Goal: Task Accomplishment & Management: Manage account settings

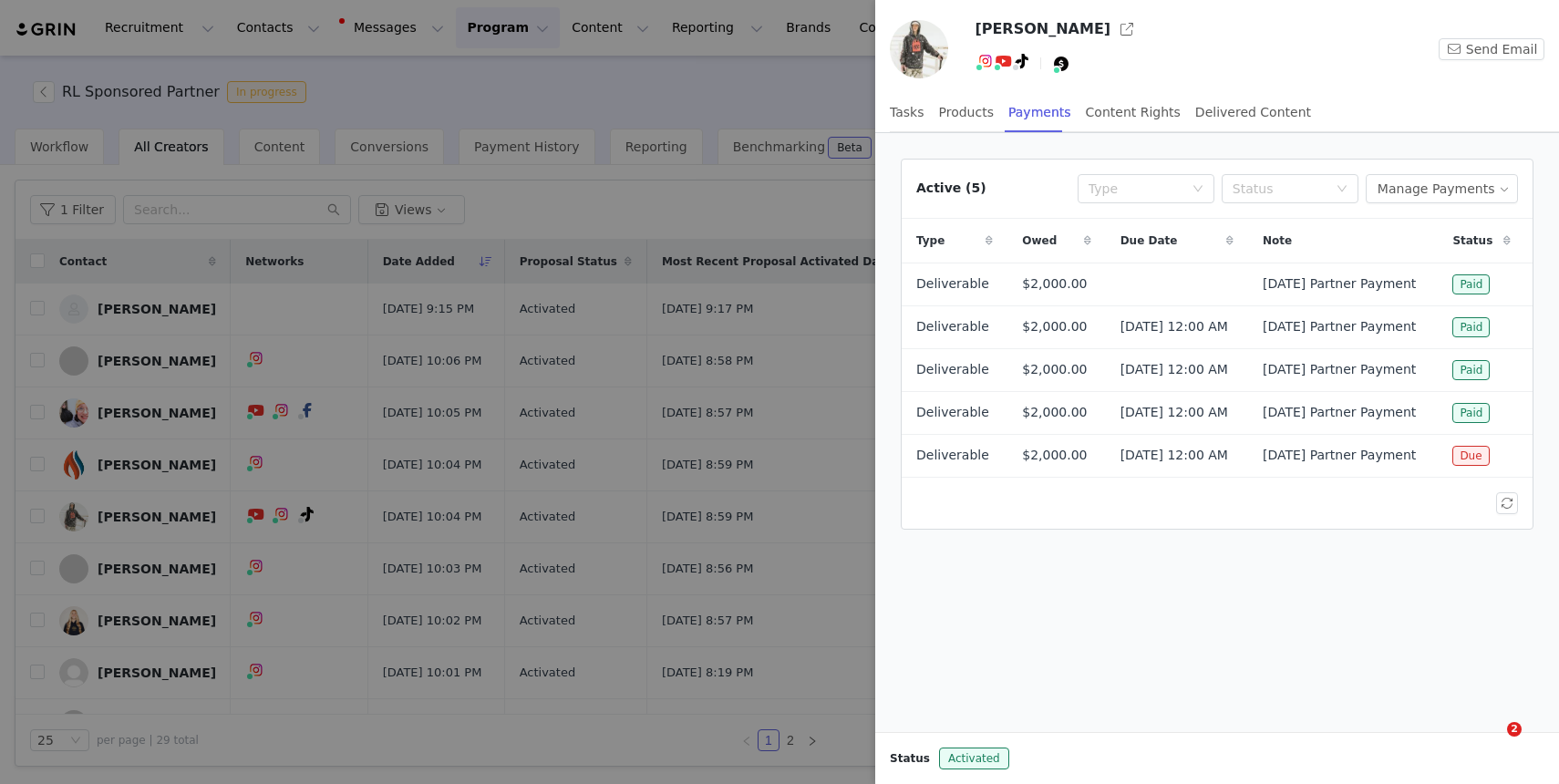
click at [442, 84] on div at bounding box center [780, 392] width 1559 height 784
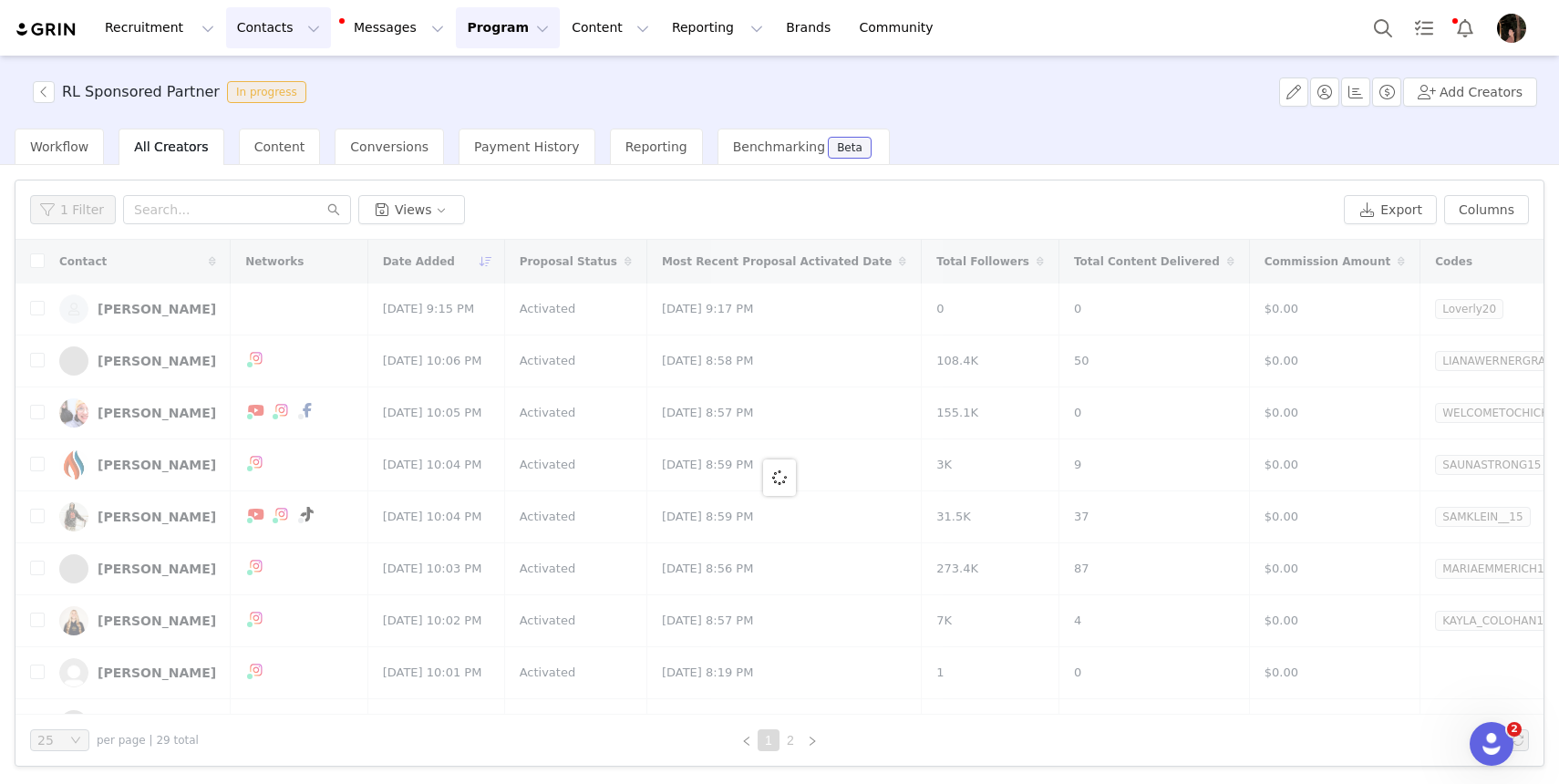
click at [283, 34] on button "Contacts Contacts" at bounding box center [279, 28] width 105 height 41
click at [288, 88] on div "Creators" at bounding box center [286, 80] width 122 height 19
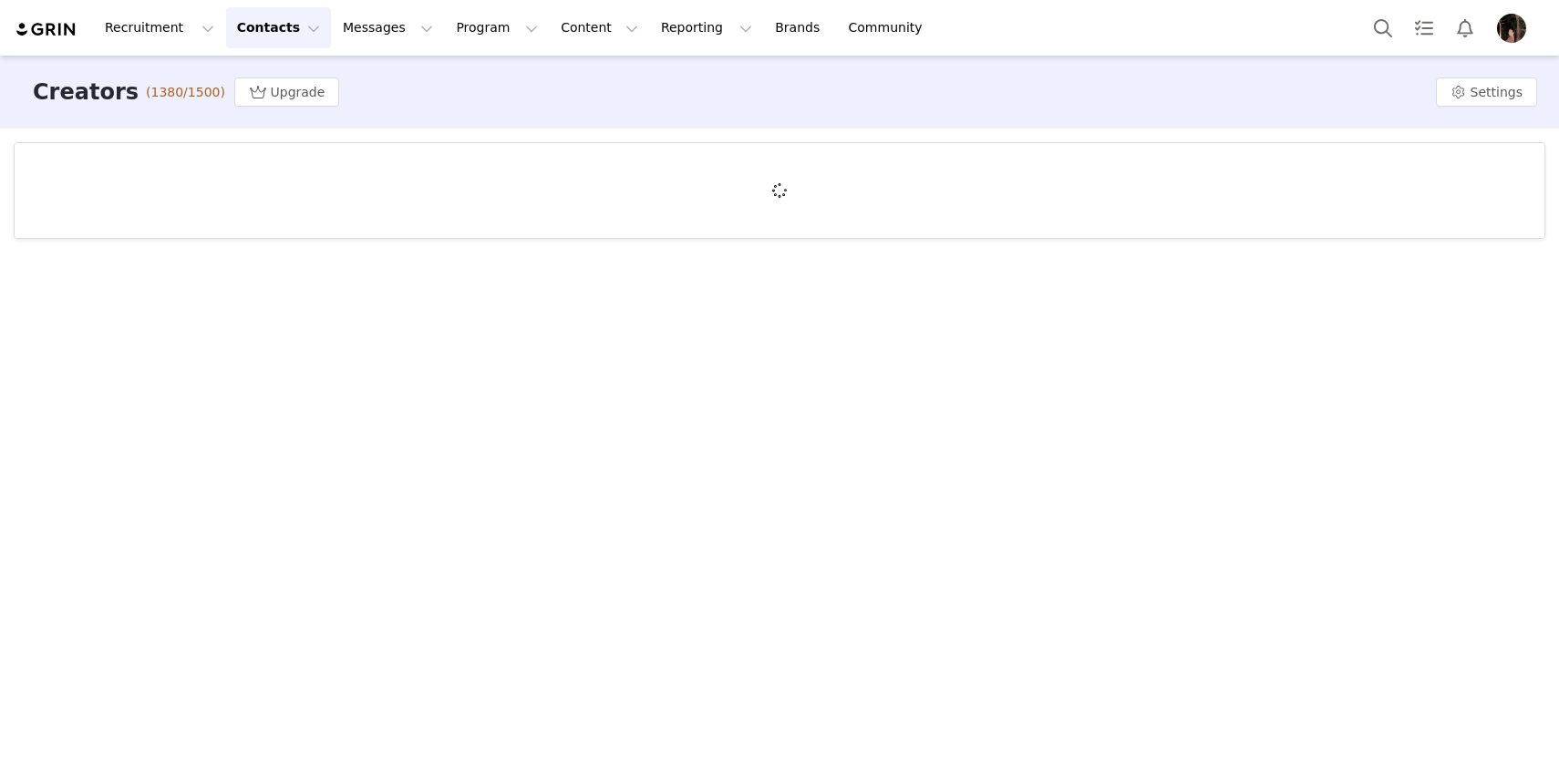
click at [290, 23] on button "Contacts Contacts" at bounding box center [279, 28] width 105 height 41
click at [295, 82] on div "Creators" at bounding box center [286, 80] width 122 height 19
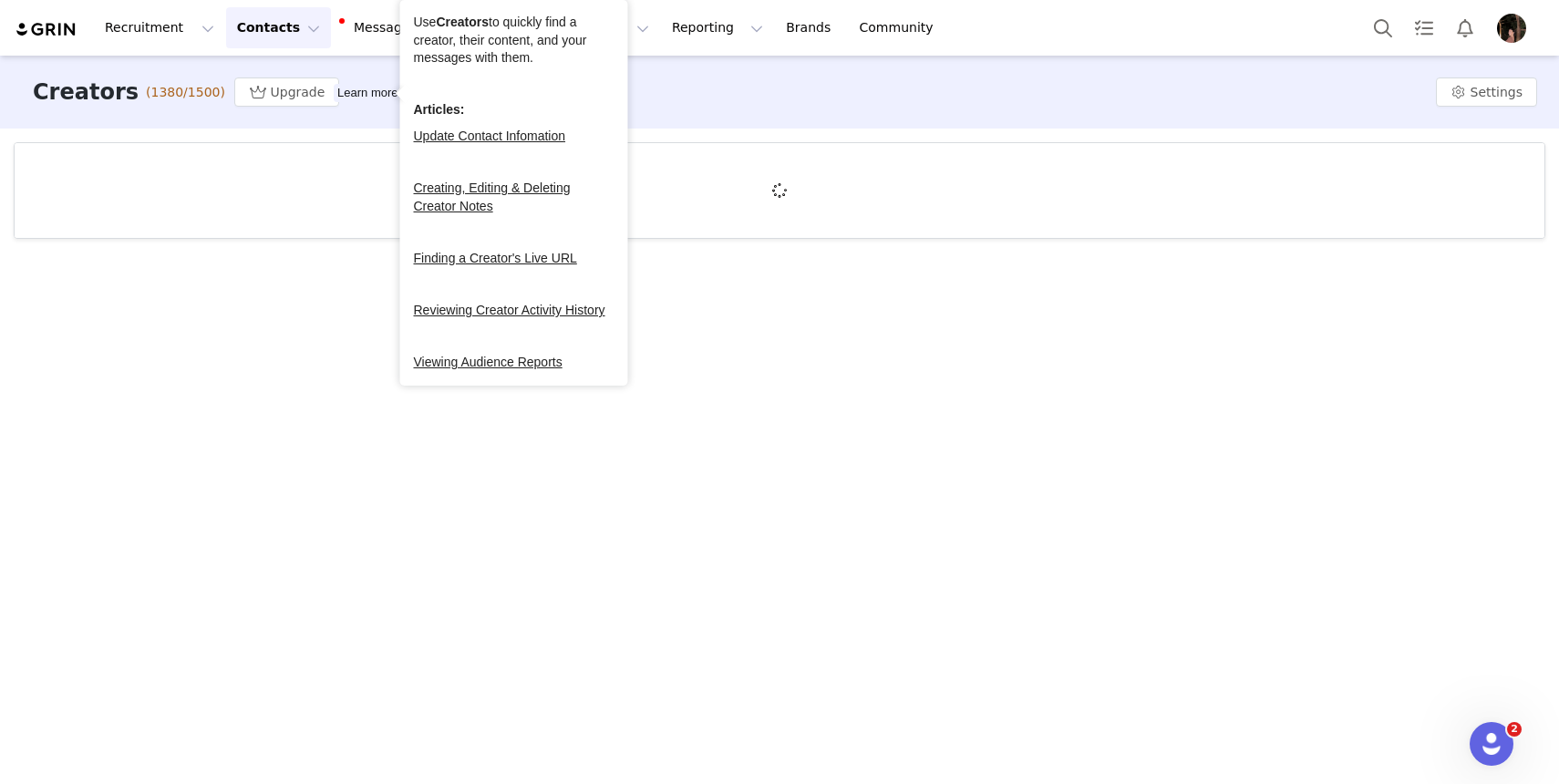
click at [757, 117] on div "Creators (1380/1500) Upgrade Learn more Settings" at bounding box center [780, 92] width 1559 height 73
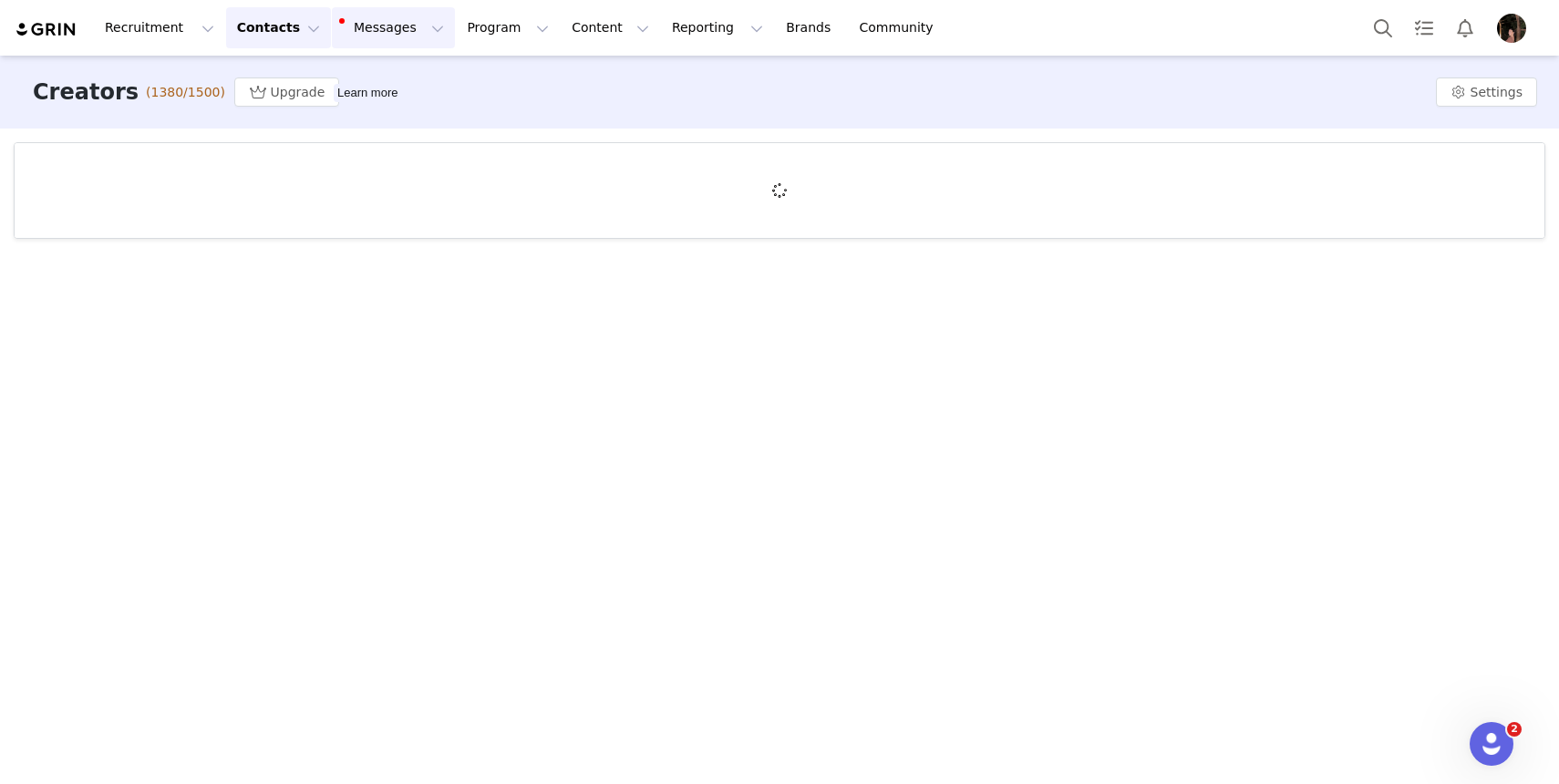
click at [379, 34] on button "Messages Messages" at bounding box center [393, 28] width 123 height 41
click at [570, 113] on div "Creators (1380/1500) Upgrade Learn more Settings" at bounding box center [780, 92] width 1559 height 73
click at [499, 31] on button "Program Program" at bounding box center [507, 28] width 104 height 41
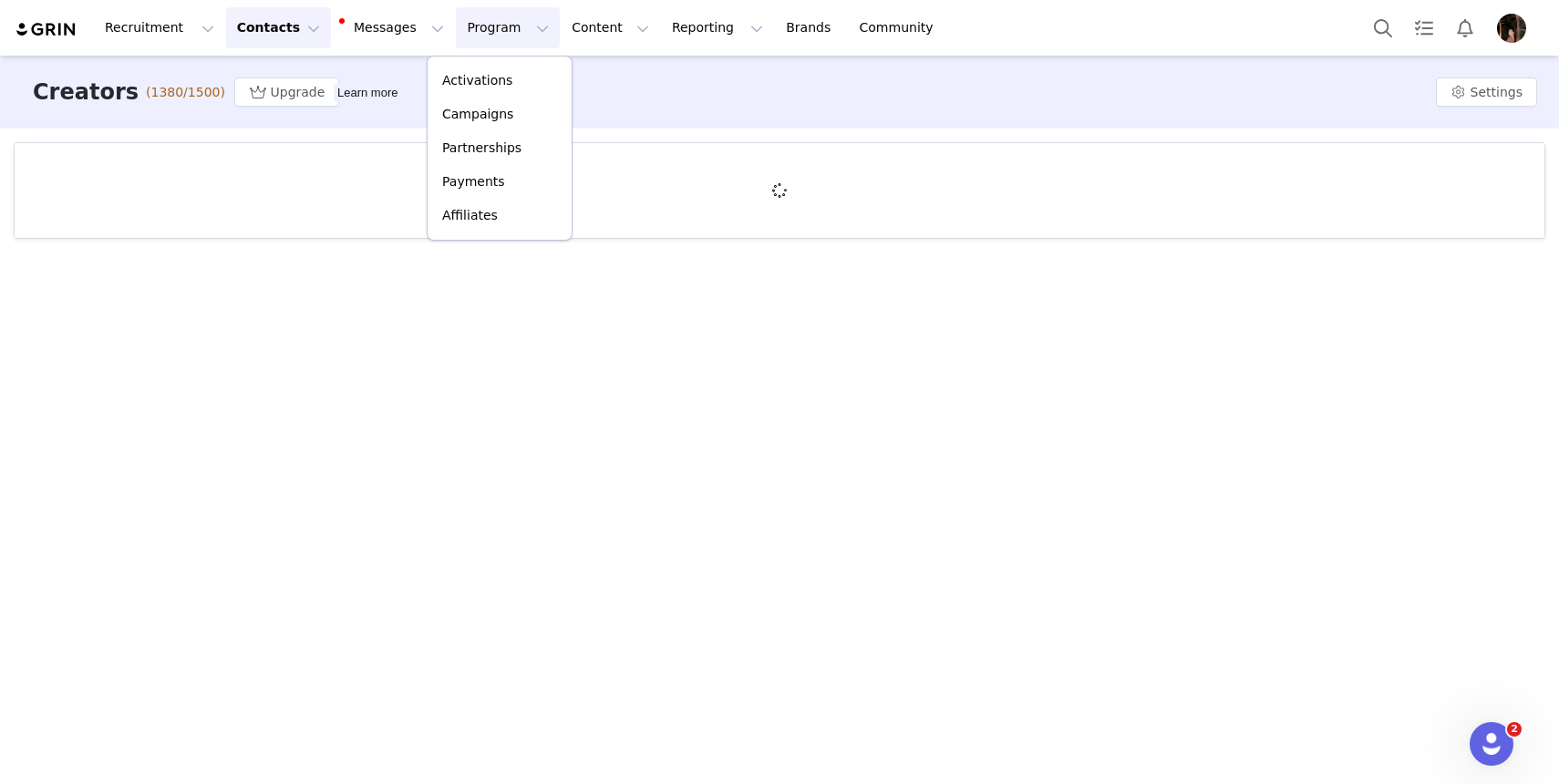
click at [610, 90] on div "Creators (1380/1500) Upgrade Learn more Settings" at bounding box center [780, 92] width 1559 height 73
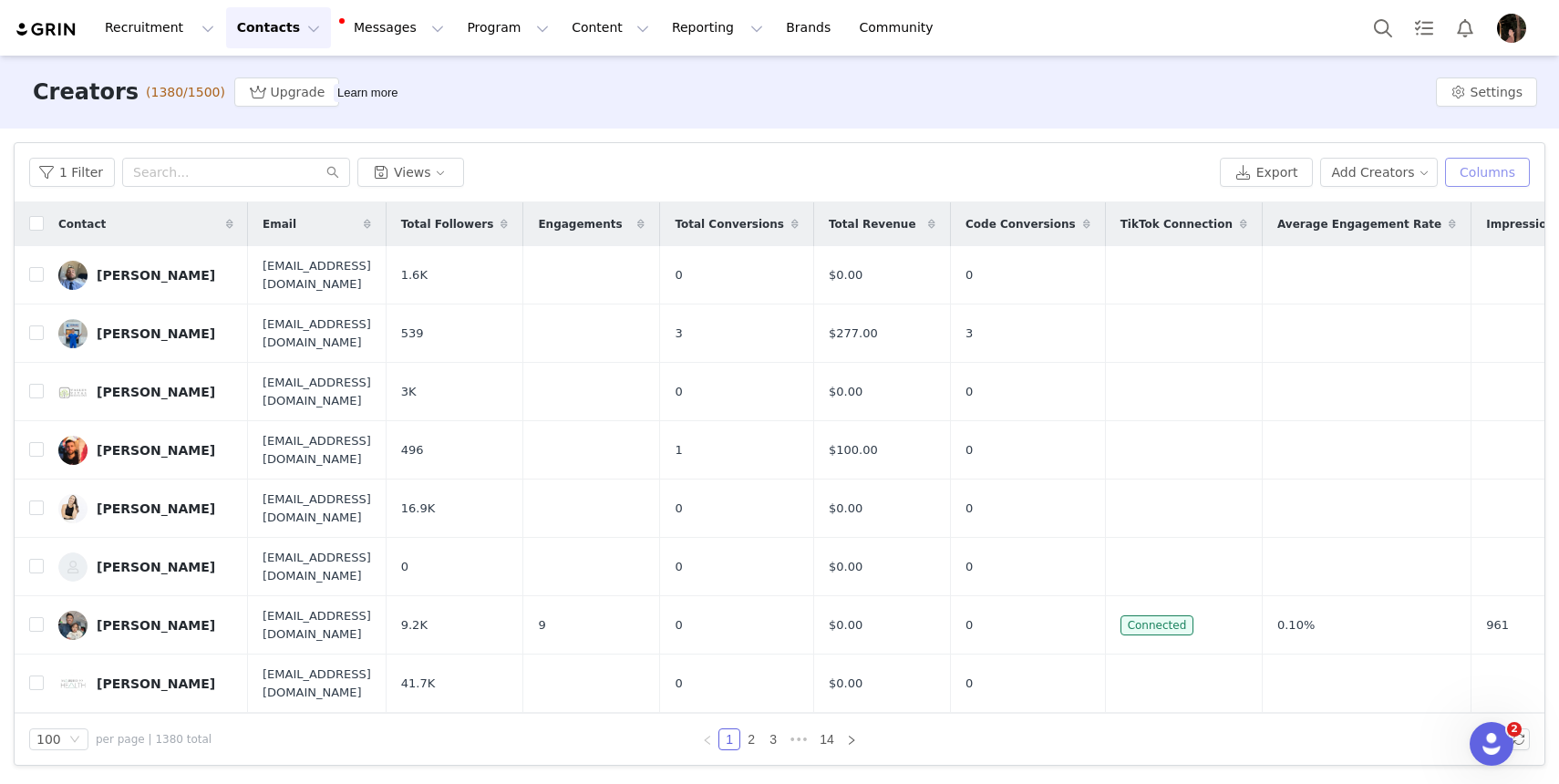
click at [1508, 170] on button "Columns" at bounding box center [1487, 172] width 85 height 30
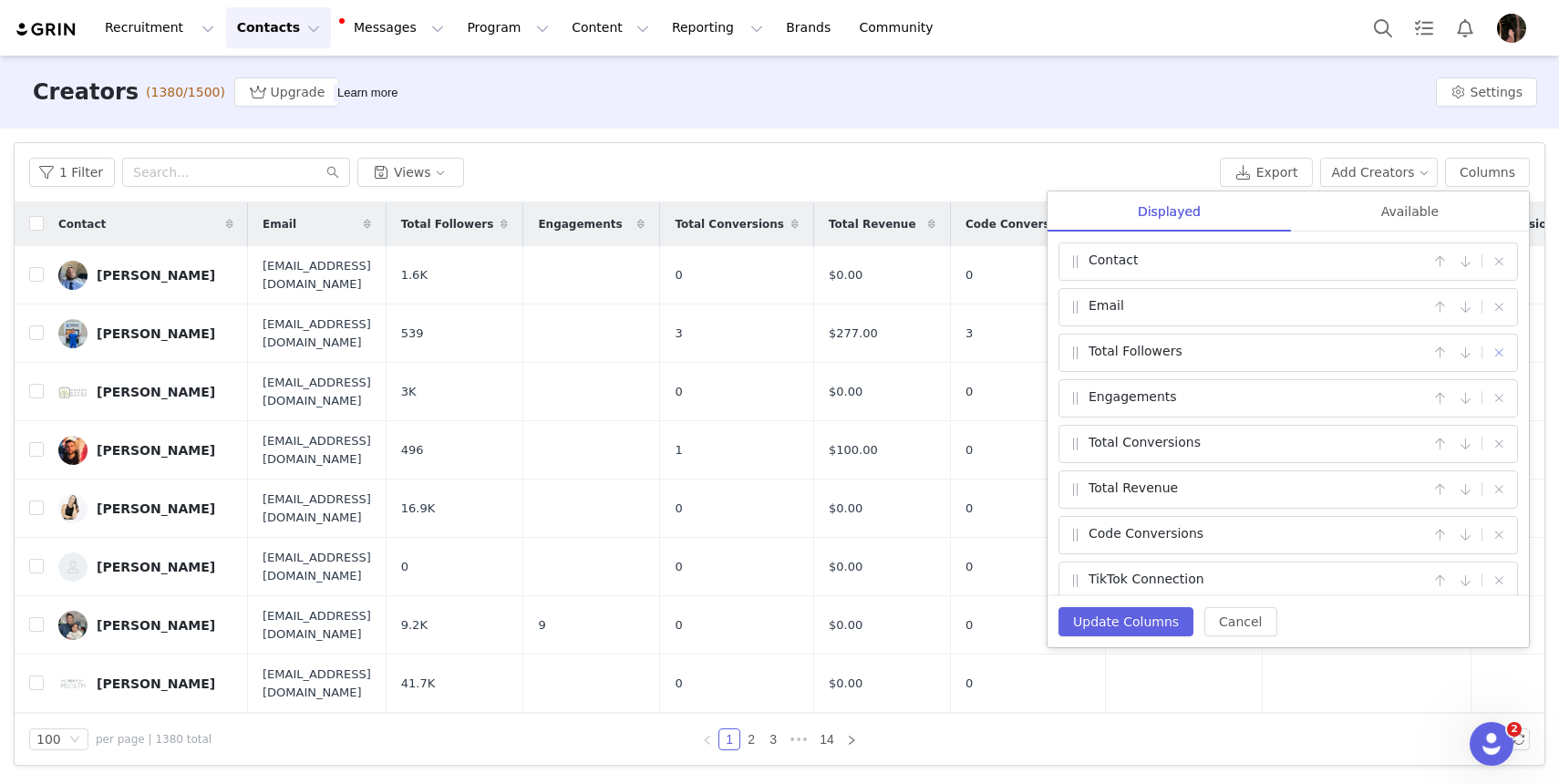
click at [1504, 350] on button "button" at bounding box center [1499, 352] width 22 height 22
click at [1500, 356] on button "button" at bounding box center [1499, 352] width 22 height 22
click at [1500, 355] on button "button" at bounding box center [1499, 352] width 22 height 22
click at [1500, 353] on button "button" at bounding box center [1499, 352] width 22 height 22
click at [1500, 351] on button "button" at bounding box center [1499, 352] width 22 height 22
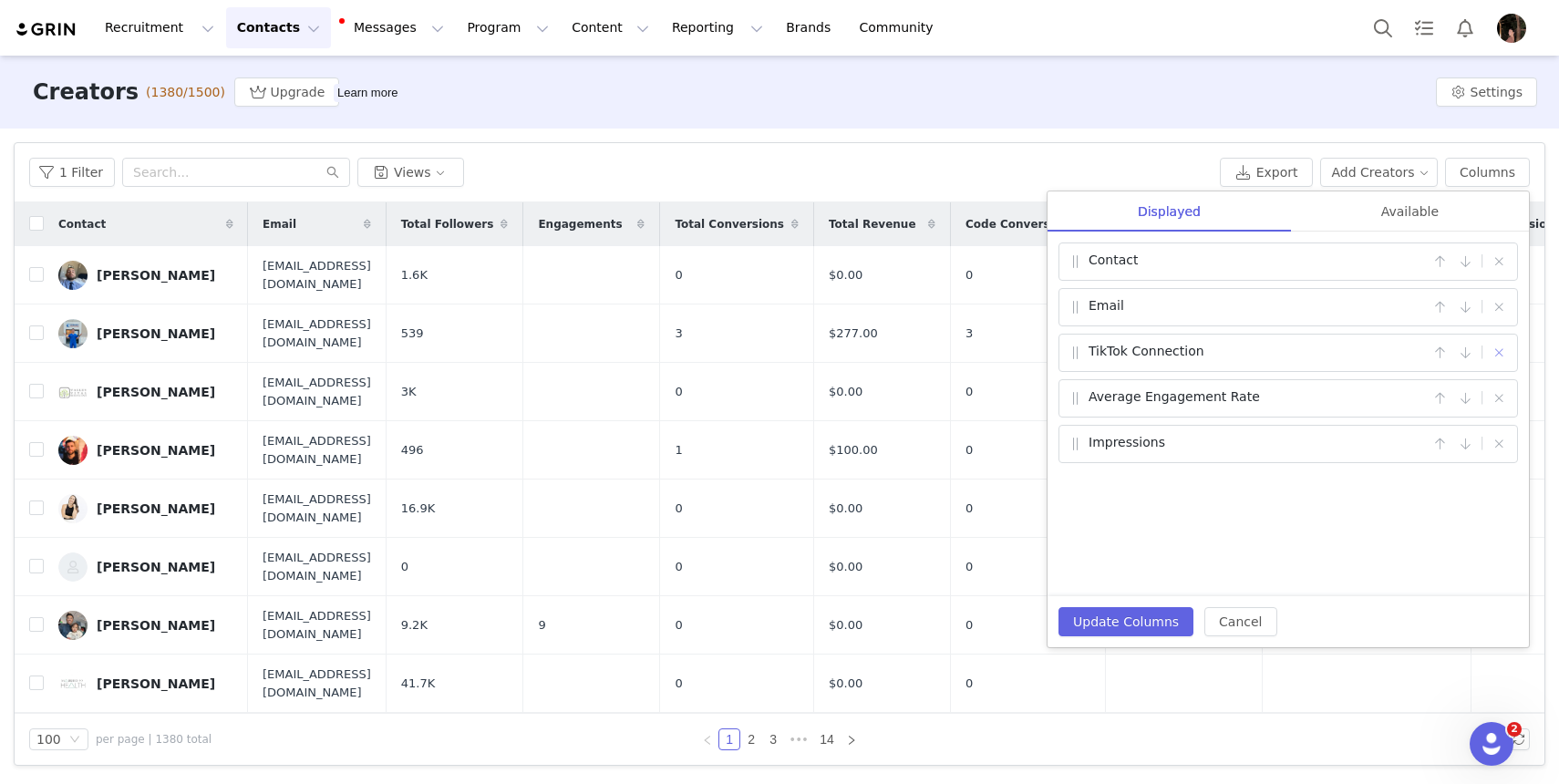
click at [1500, 351] on button "button" at bounding box center [1499, 352] width 22 height 22
click at [1142, 625] on button "Update Columns" at bounding box center [1125, 622] width 135 height 30
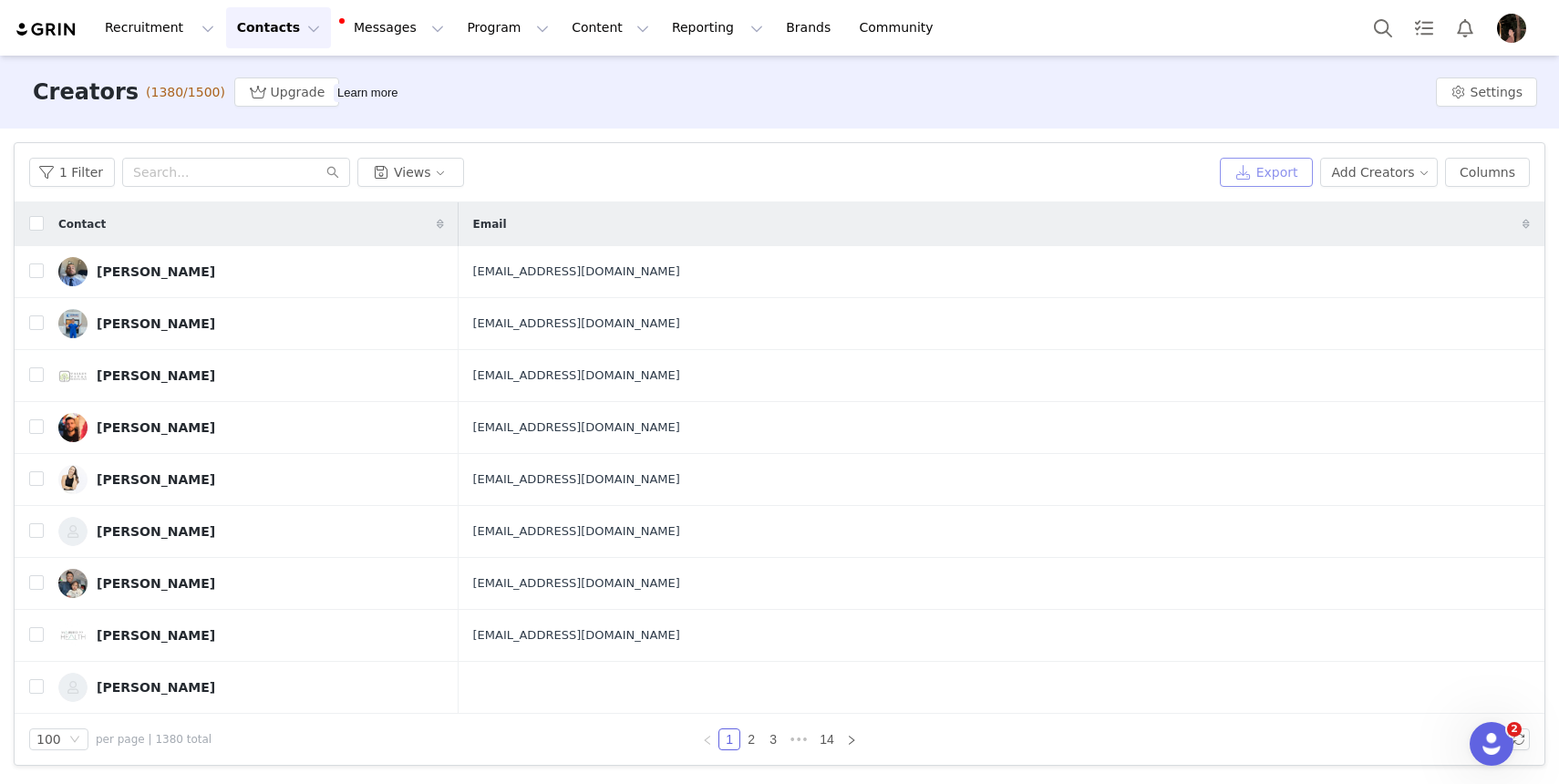
click at [1284, 167] on button "Export" at bounding box center [1266, 172] width 93 height 30
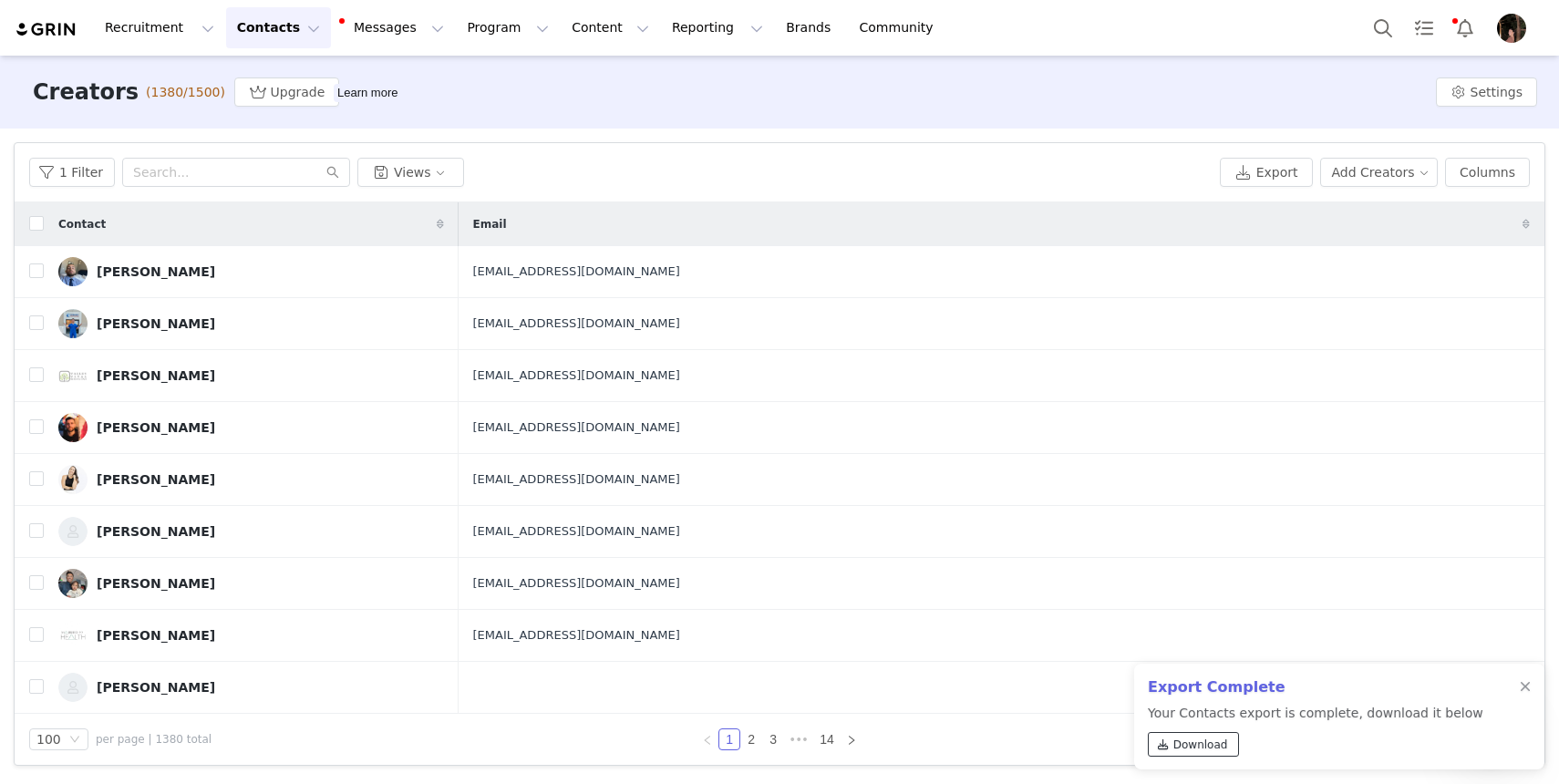
click at [1170, 739] on span at bounding box center [1164, 744] width 16 height 16
click at [466, 21] on button "Program Program" at bounding box center [507, 28] width 104 height 41
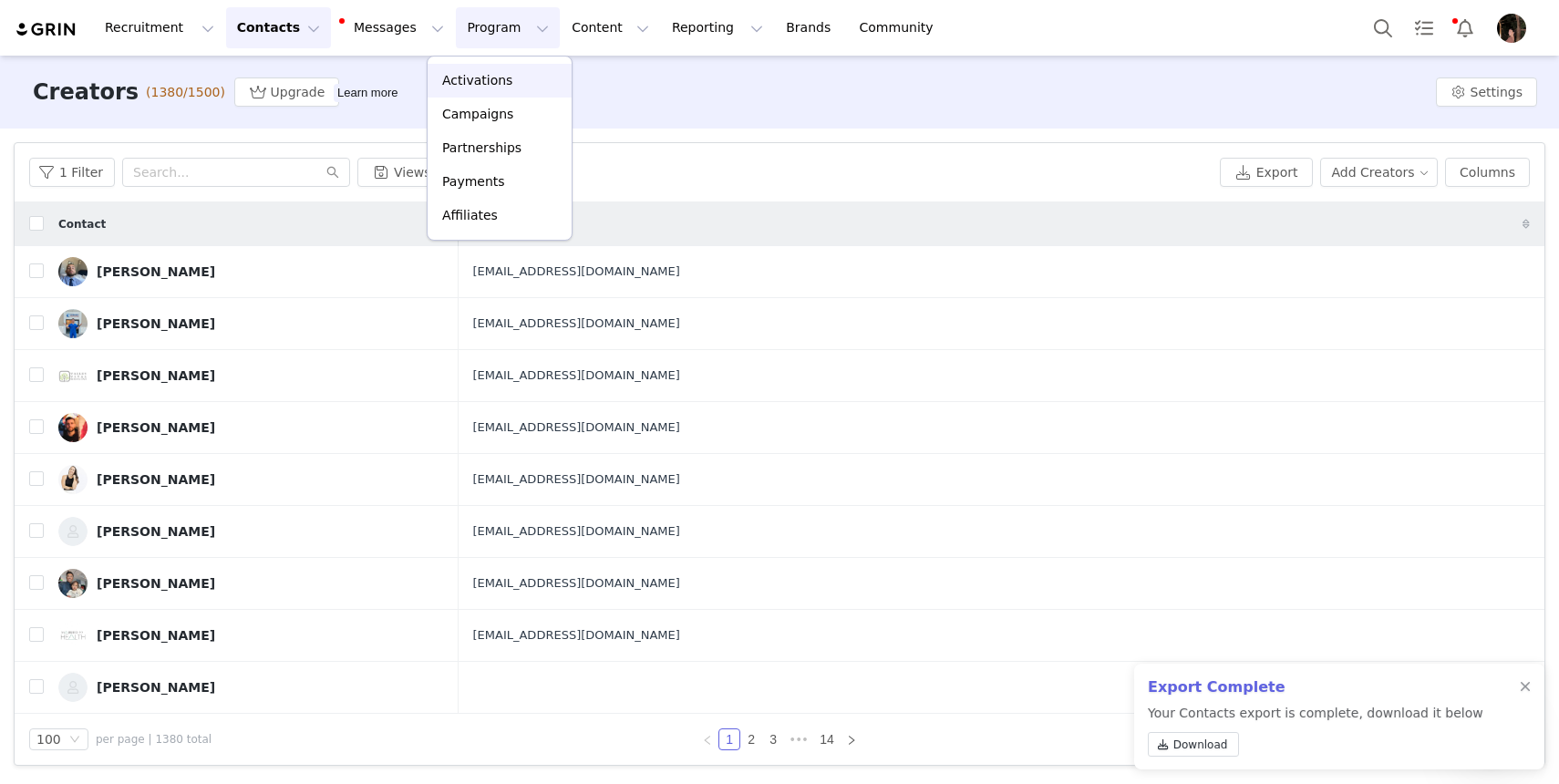
click at [484, 76] on p "Activations" at bounding box center [478, 80] width 71 height 19
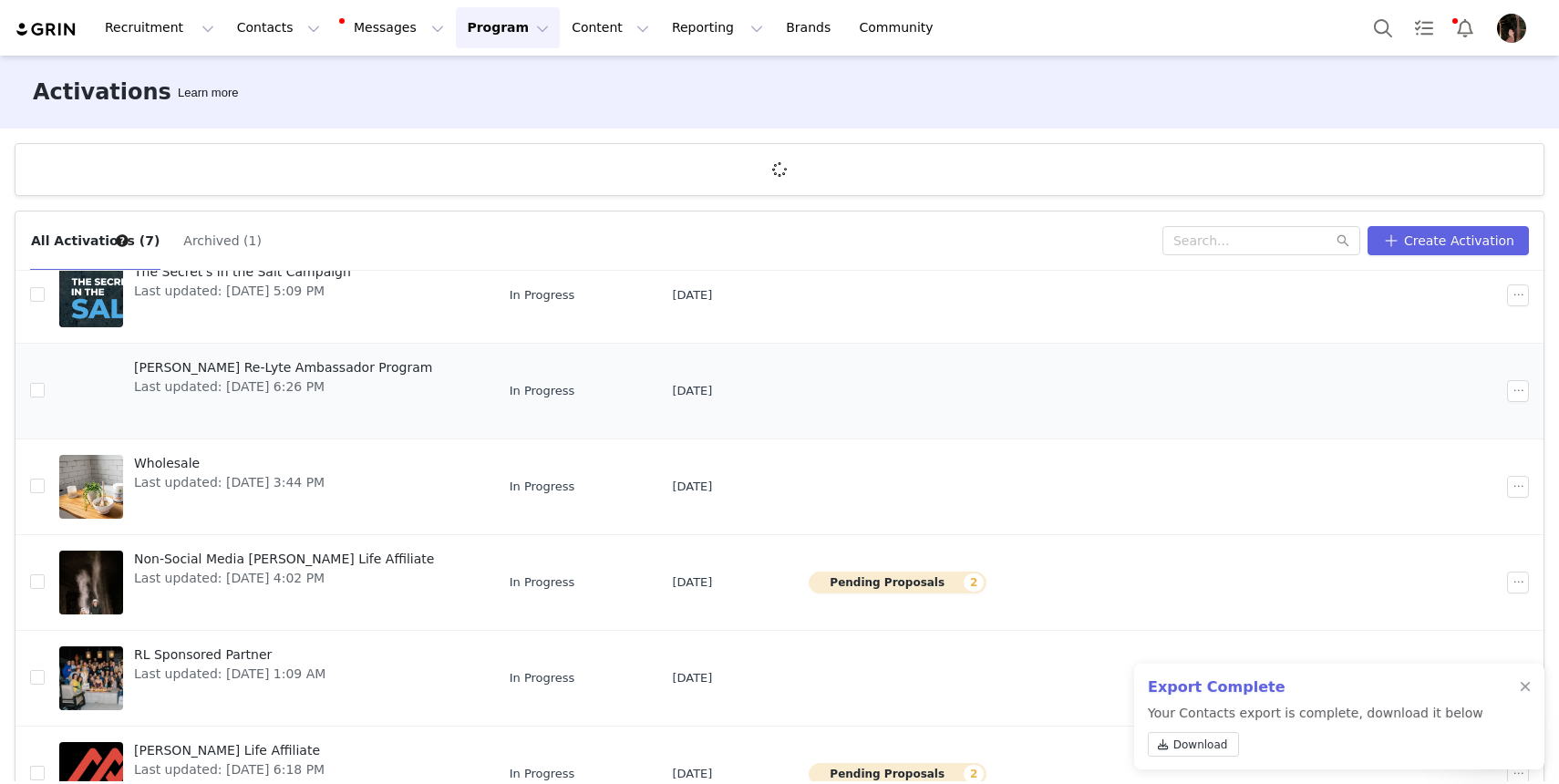
scroll to position [164, 0]
click at [202, 653] on span "RL Sponsored Partner" at bounding box center [229, 654] width 191 height 19
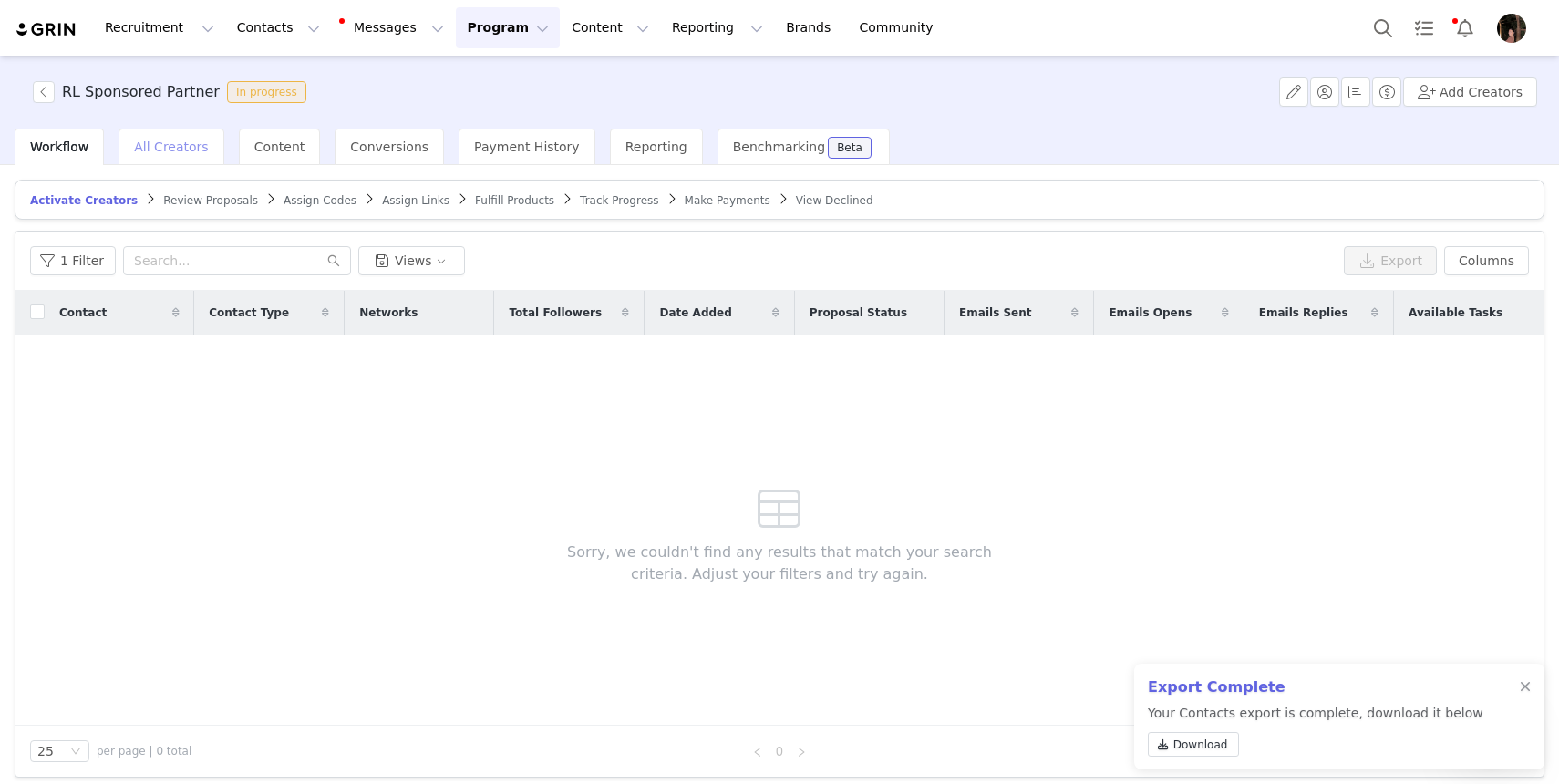
click at [171, 153] on span "All Creators" at bounding box center [170, 146] width 74 height 14
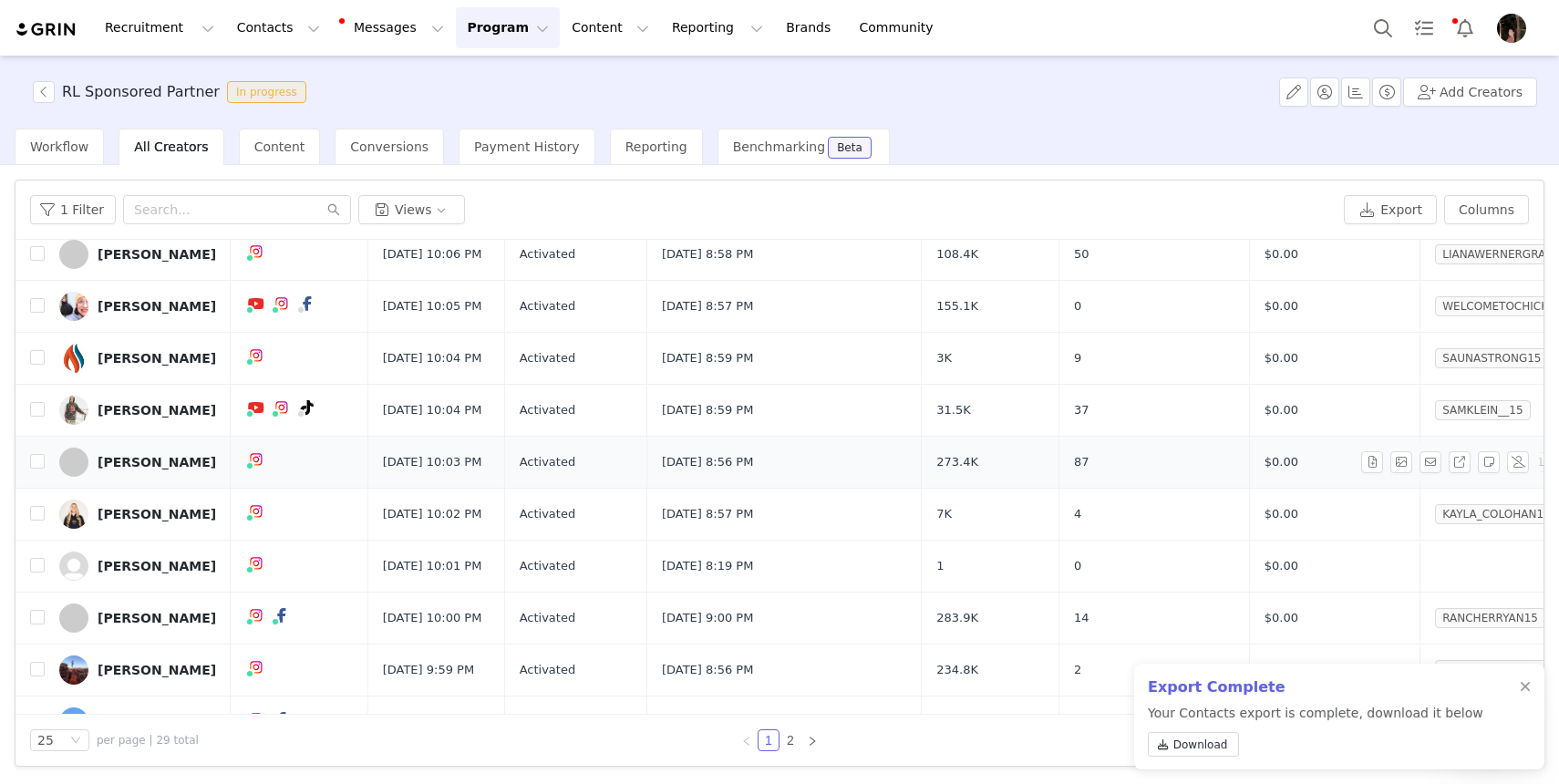
scroll to position [99, 0]
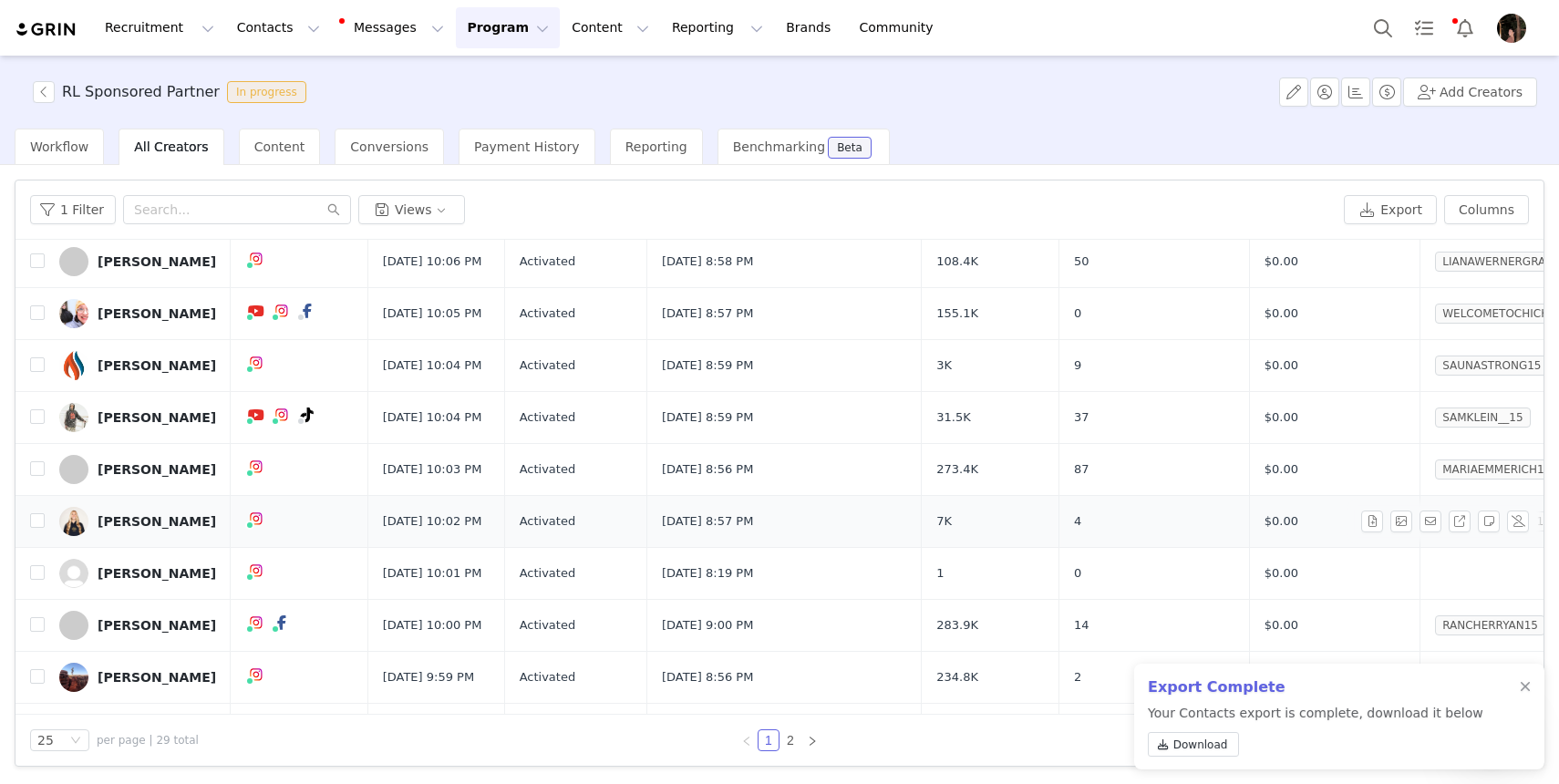
click at [160, 529] on div "[PERSON_NAME]" at bounding box center [157, 520] width 118 height 14
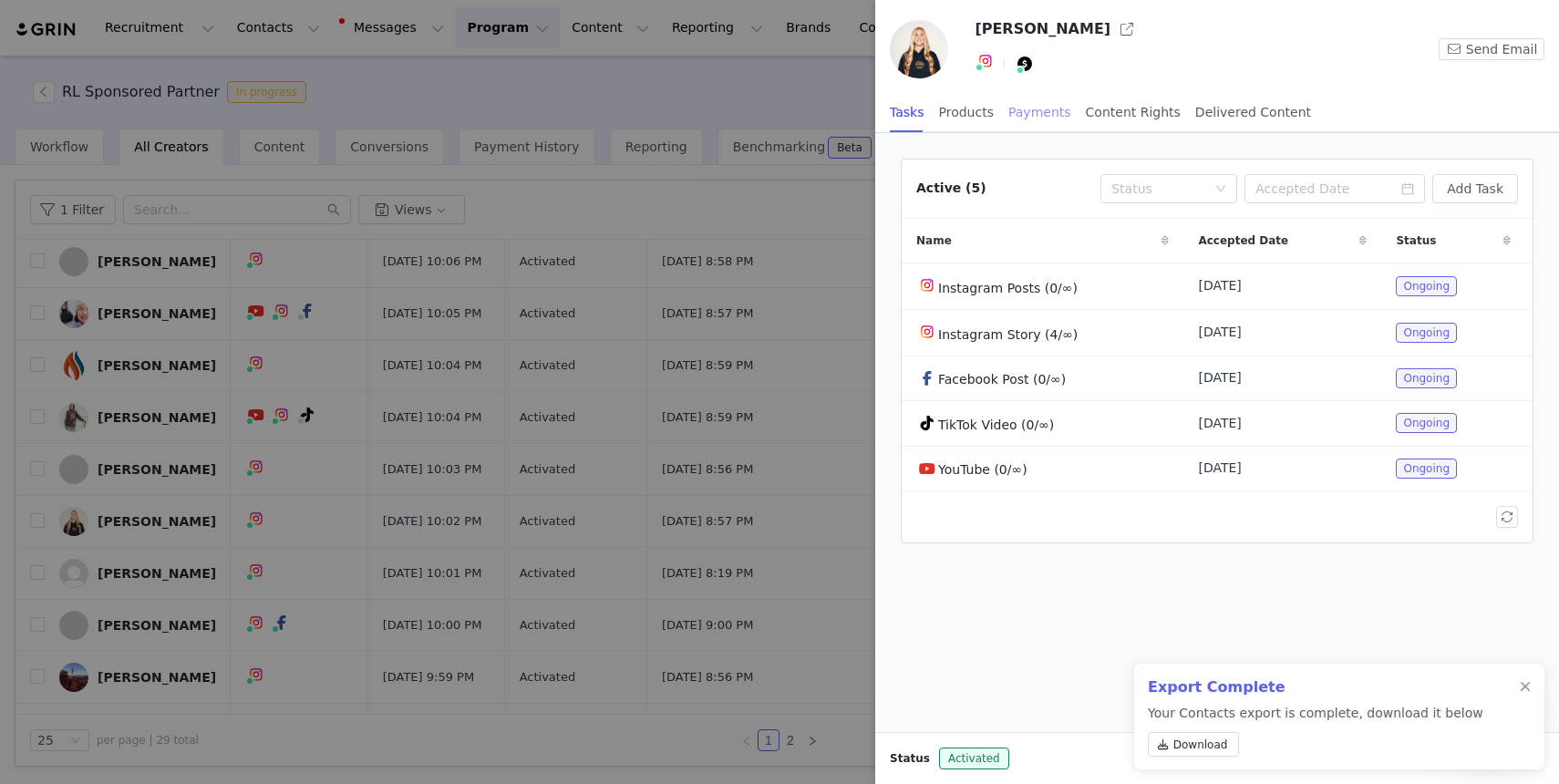
click at [1043, 111] on div "Payments" at bounding box center [1040, 112] width 63 height 41
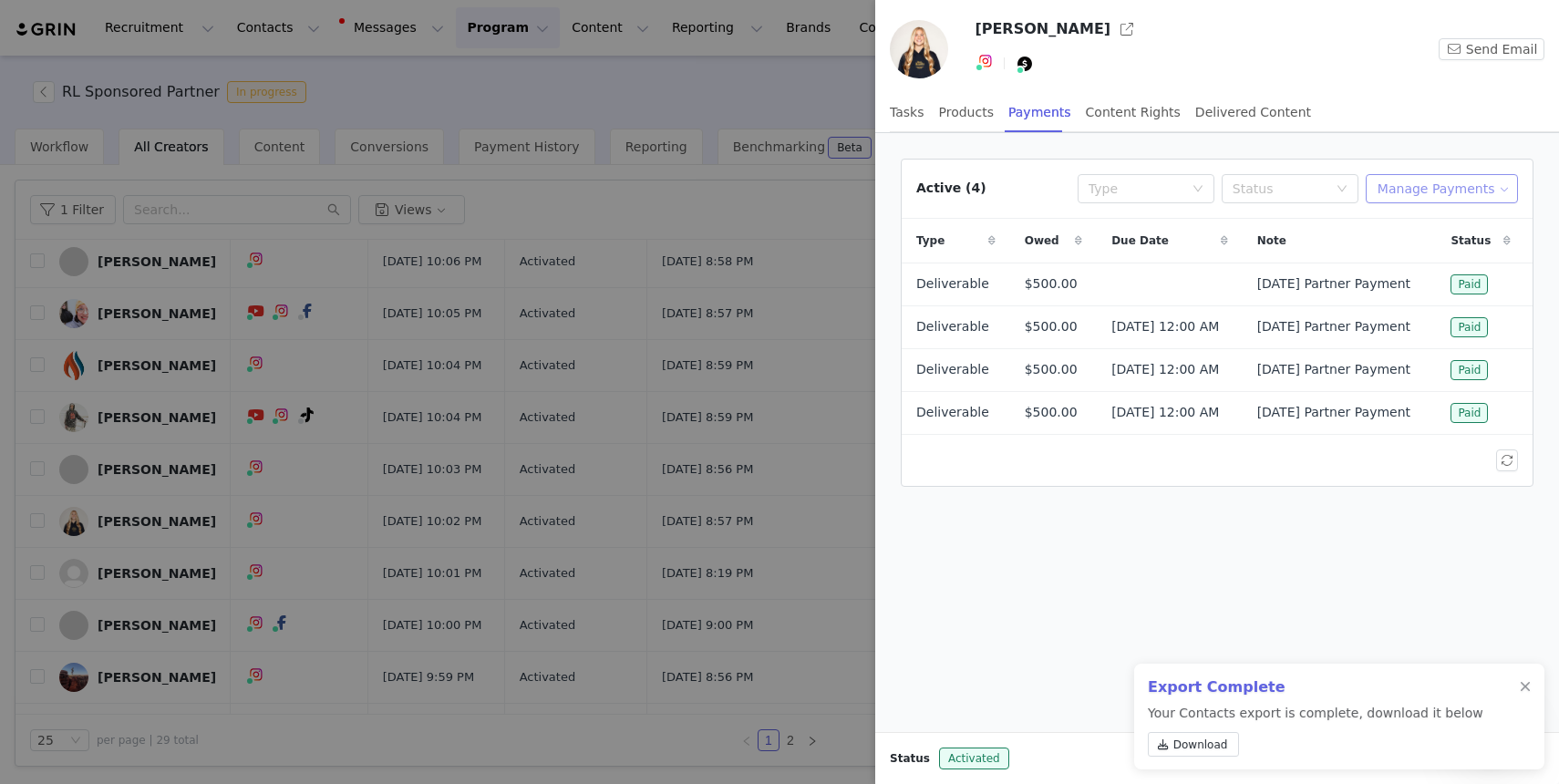
click at [1433, 180] on button "Manage Payments" at bounding box center [1442, 188] width 152 height 30
click at [1416, 248] on span "Add Payable" at bounding box center [1447, 254] width 78 height 20
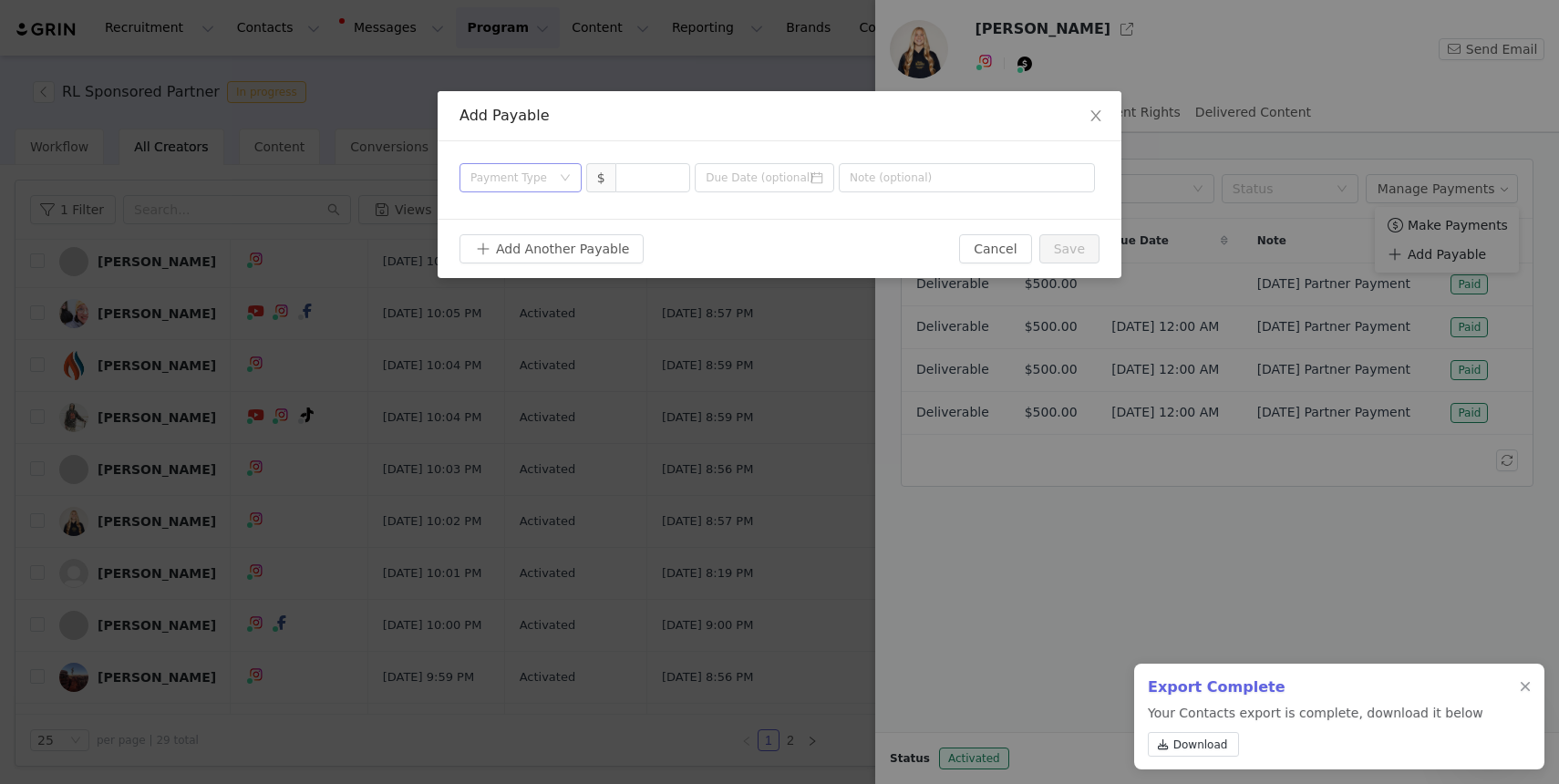
click at [522, 171] on div "Payment Type" at bounding box center [511, 178] width 80 height 18
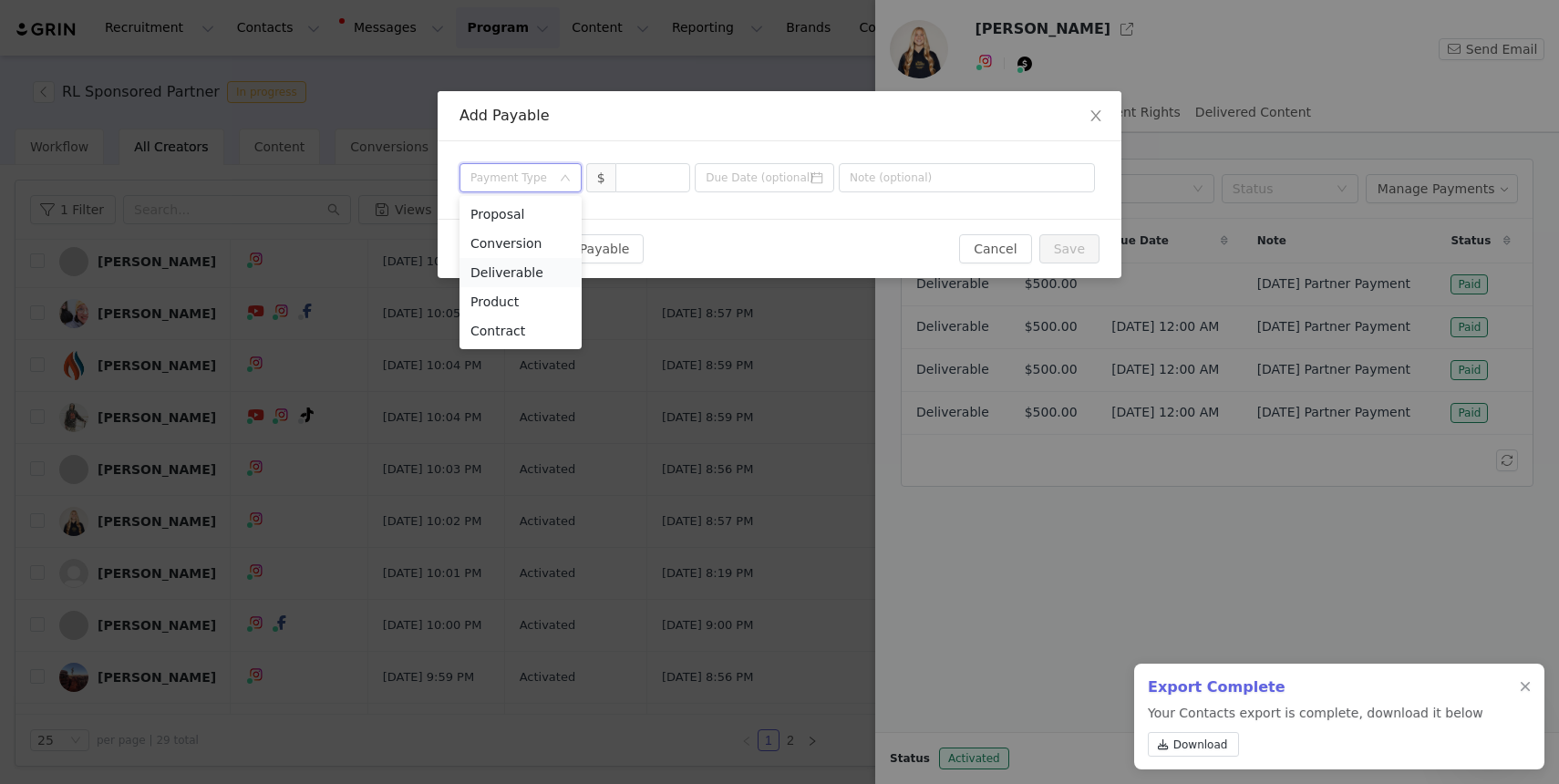
click at [535, 276] on li "Deliverable" at bounding box center [521, 272] width 122 height 30
click at [629, 189] on input at bounding box center [652, 178] width 74 height 28
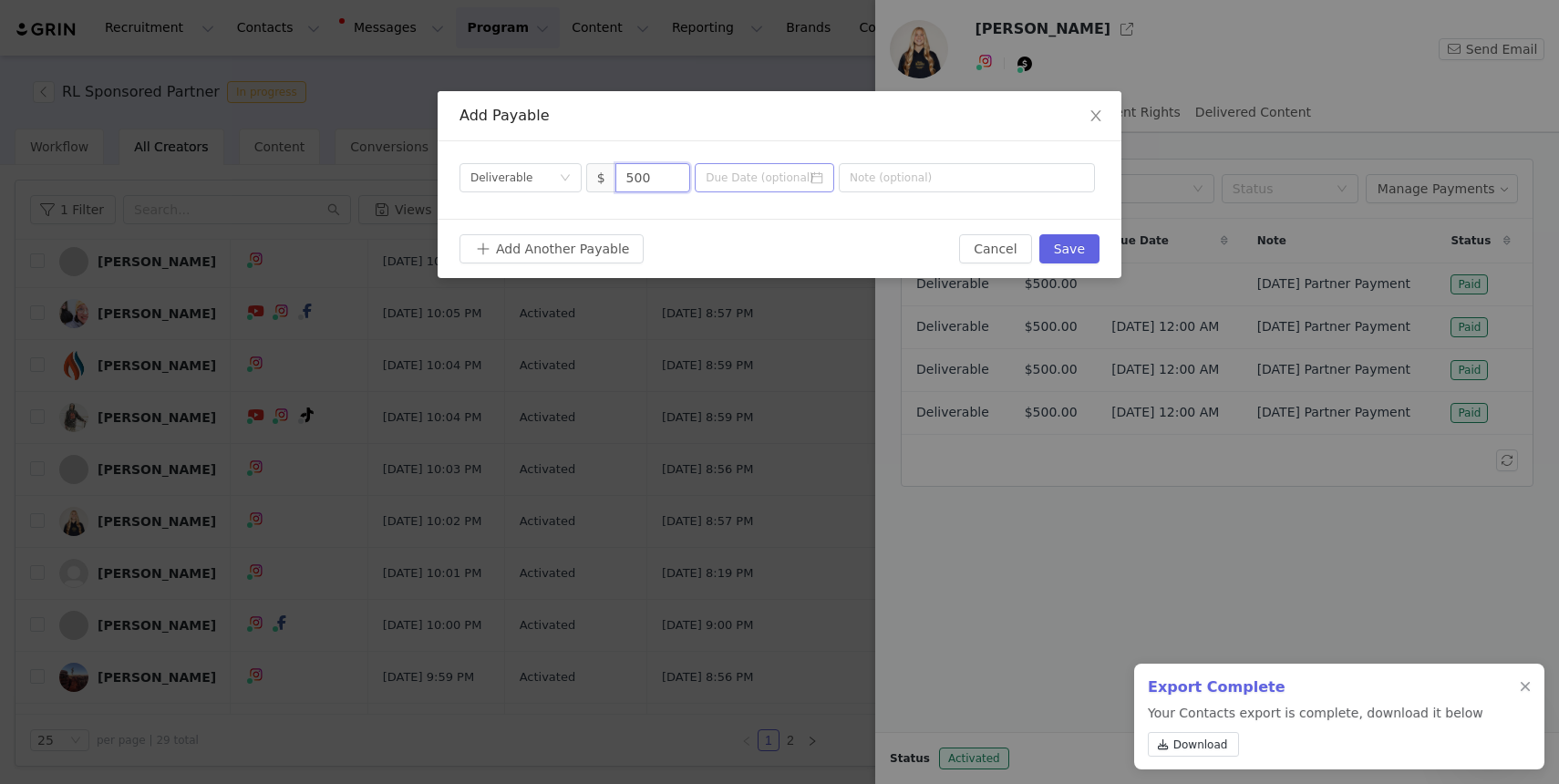
type input "500"
click at [792, 180] on input at bounding box center [764, 178] width 139 height 30
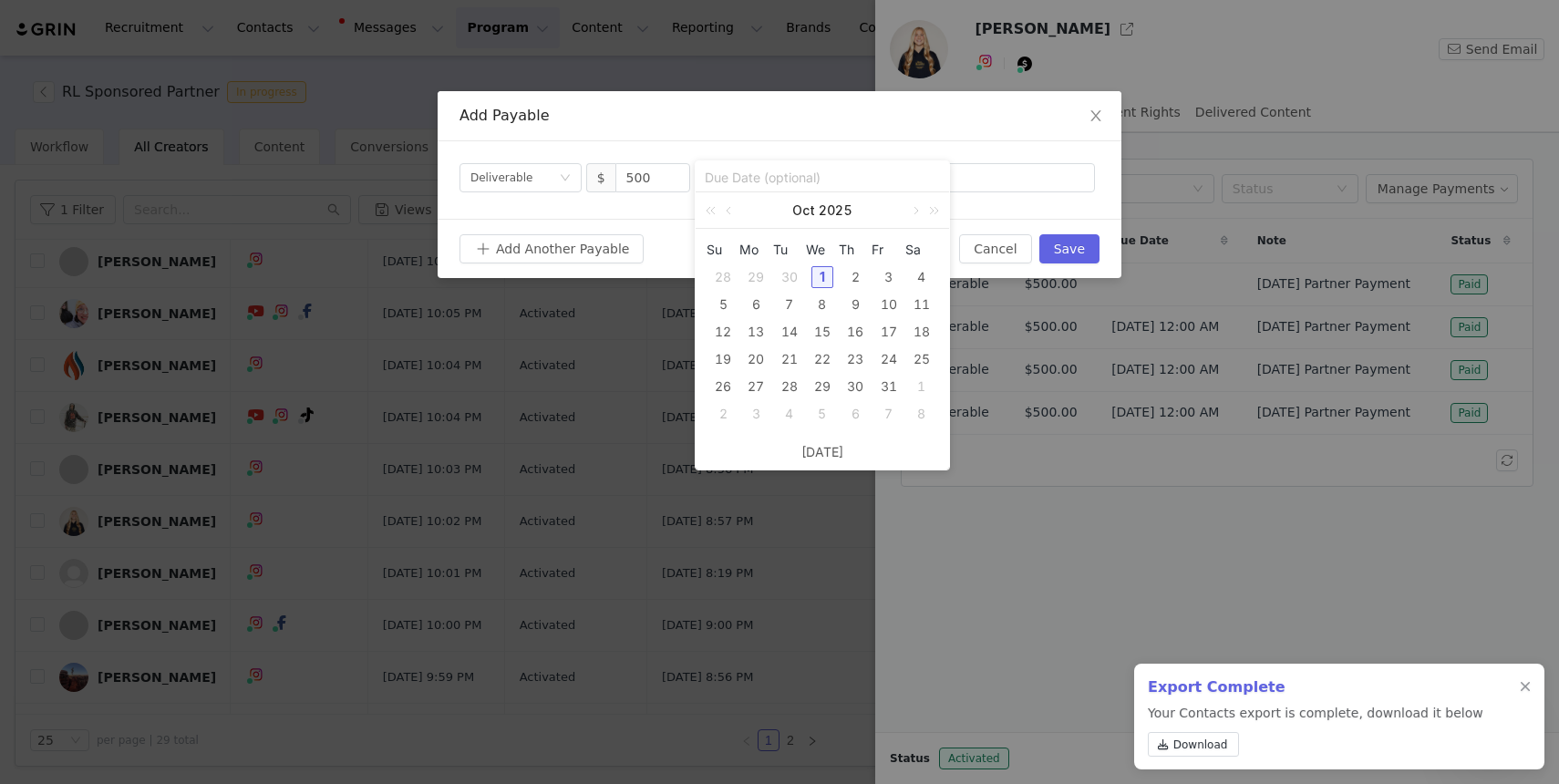
click at [818, 267] on div "1" at bounding box center [822, 277] width 22 height 22
type input "[DATE]"
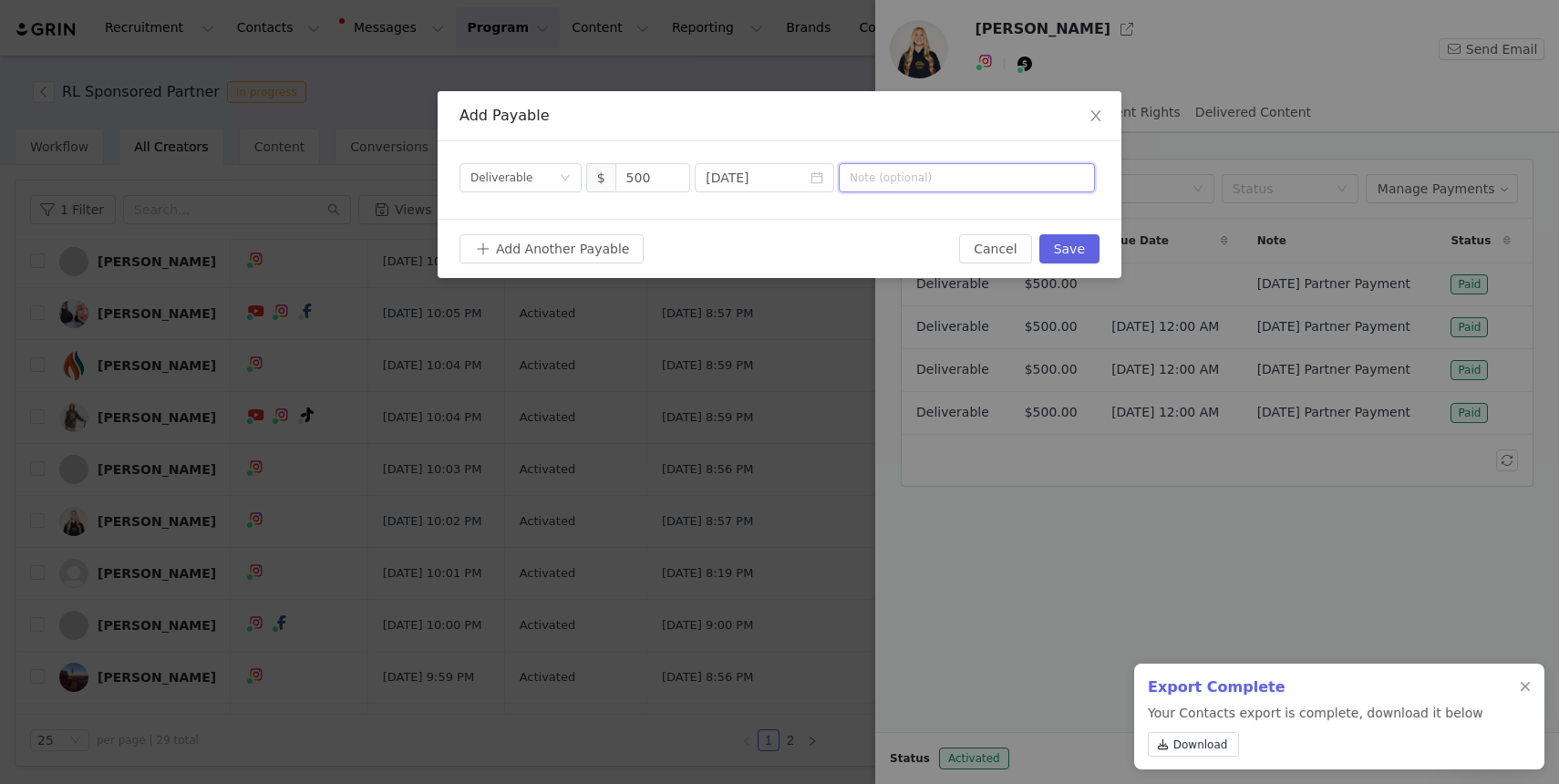
click at [929, 179] on input "text" at bounding box center [967, 178] width 256 height 30
type input "[DATE] Partner Payment"
click at [1060, 249] on button "Save" at bounding box center [1069, 248] width 60 height 30
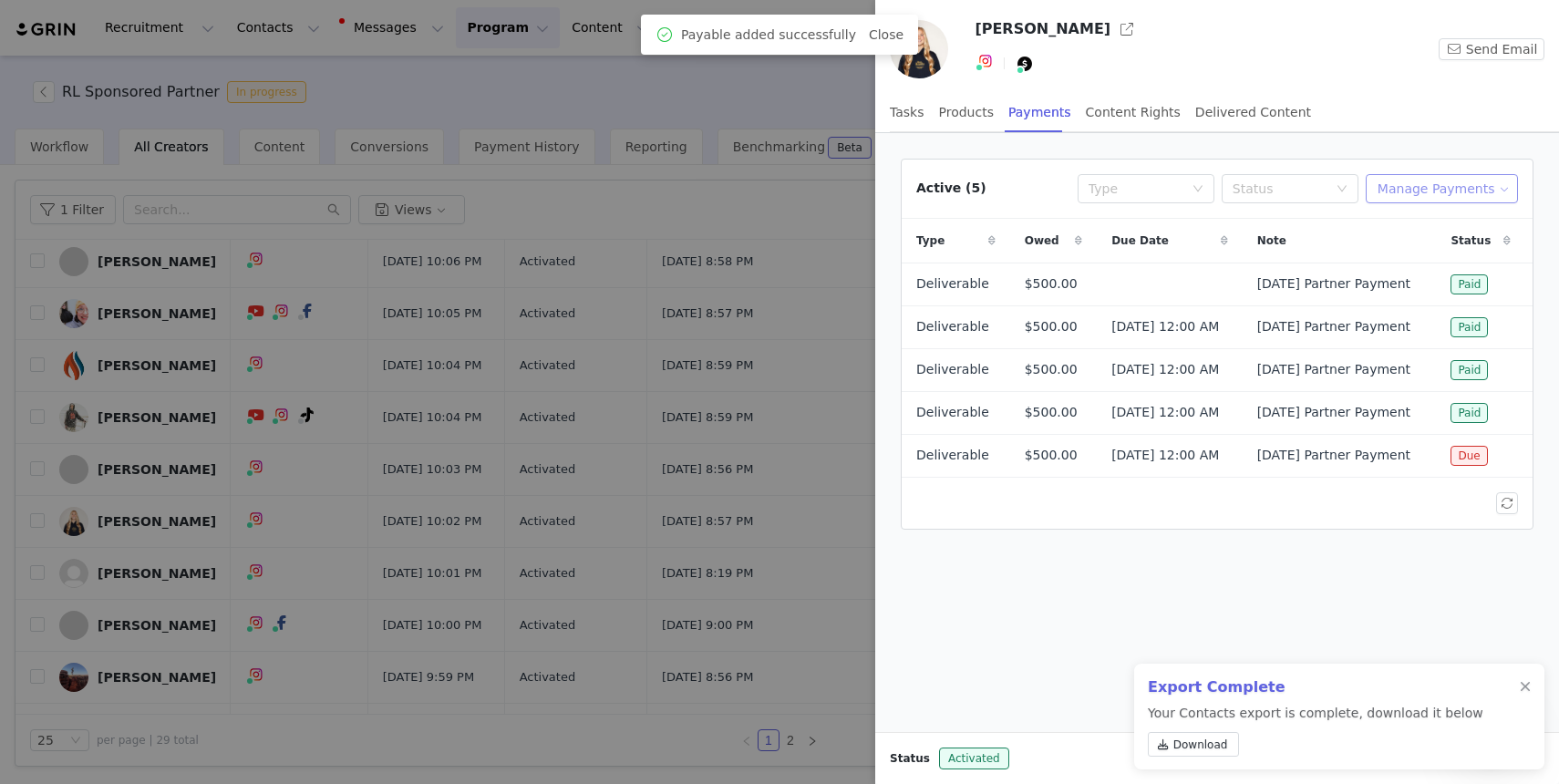
click at [1442, 192] on button "Manage Payments" at bounding box center [1442, 188] width 152 height 30
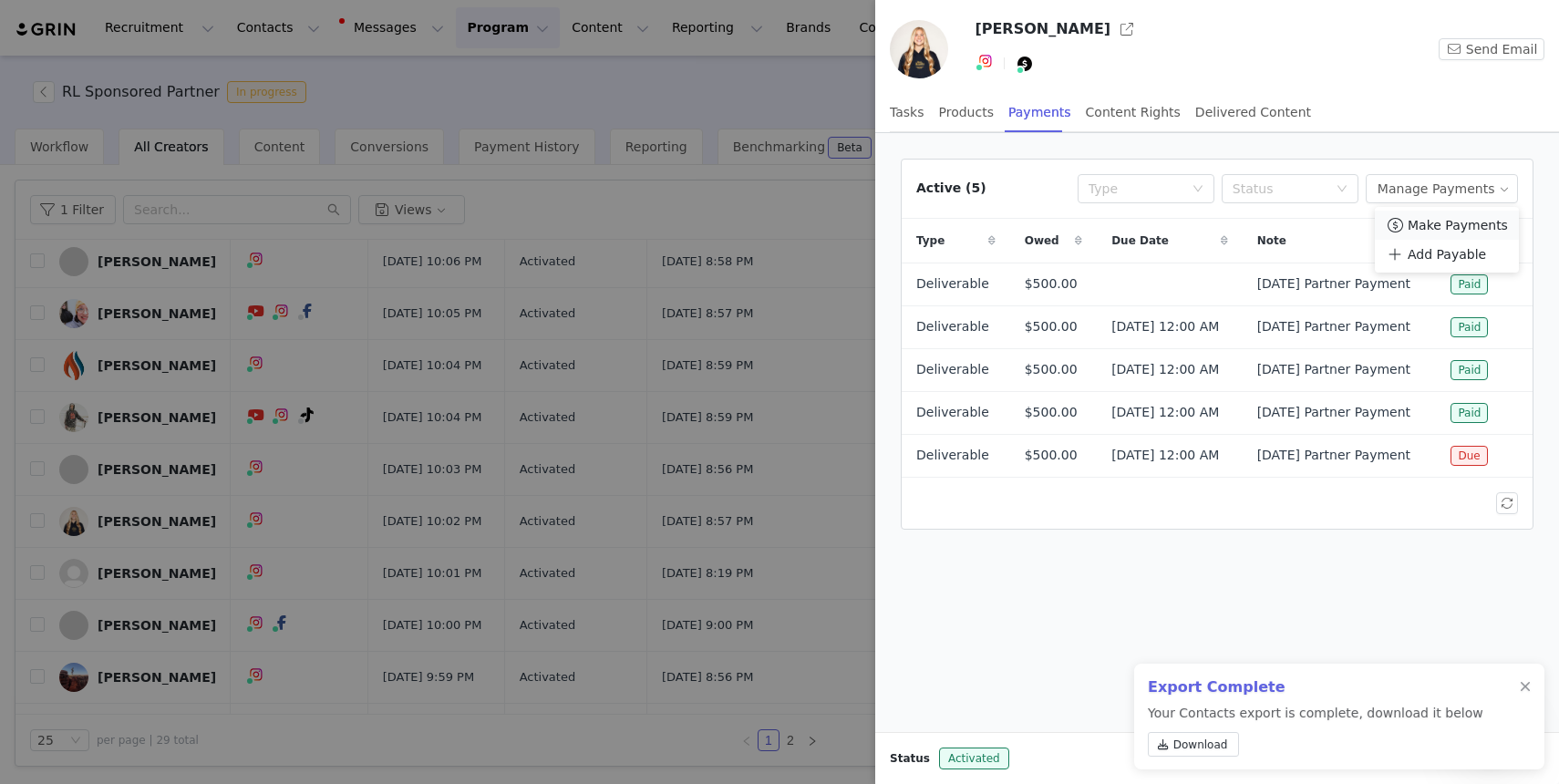
click at [1431, 224] on span "Make Payments" at bounding box center [1458, 224] width 100 height 20
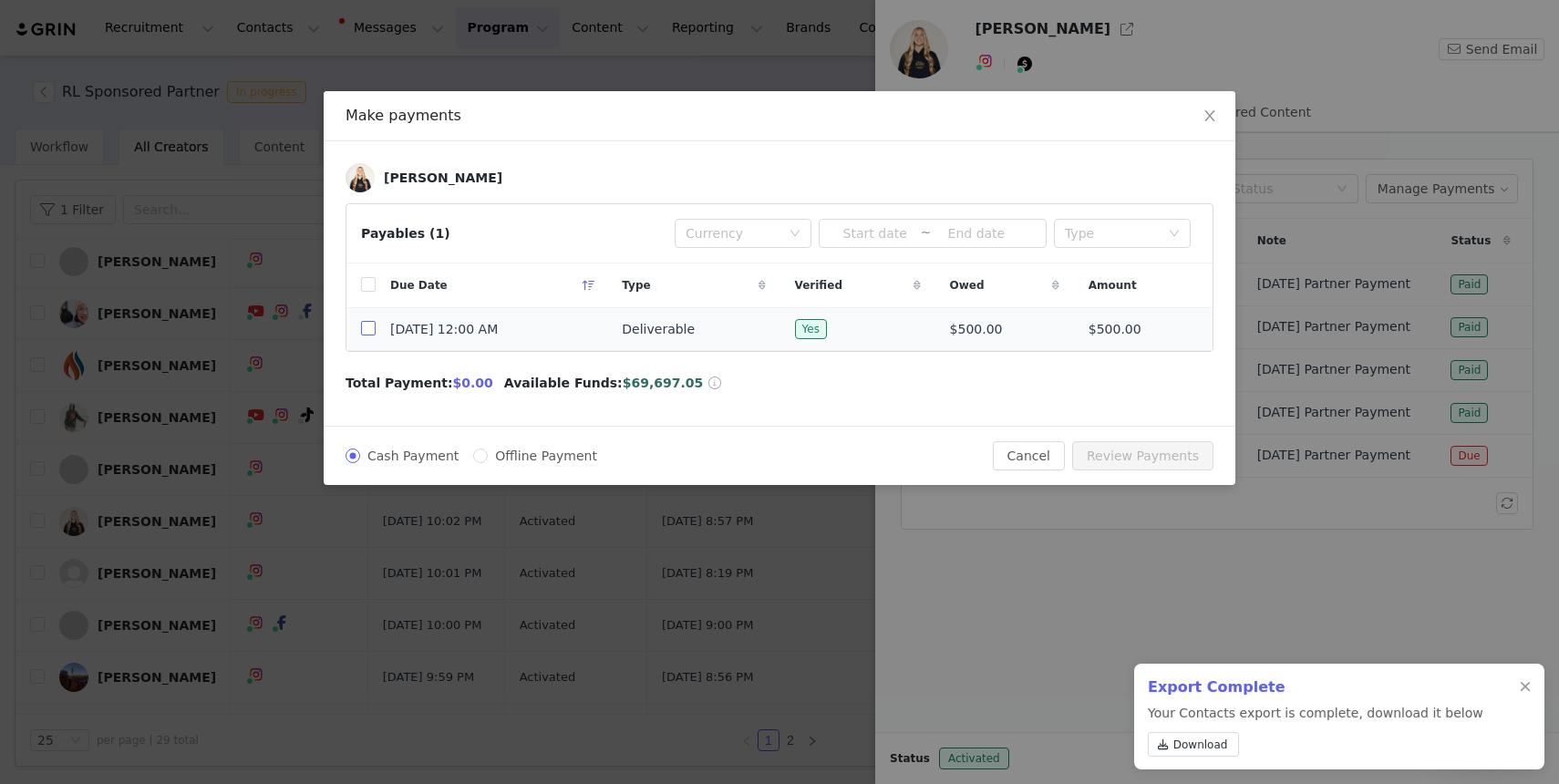
click at [367, 333] on input "checkbox" at bounding box center [368, 328] width 14 height 14
checkbox input "true"
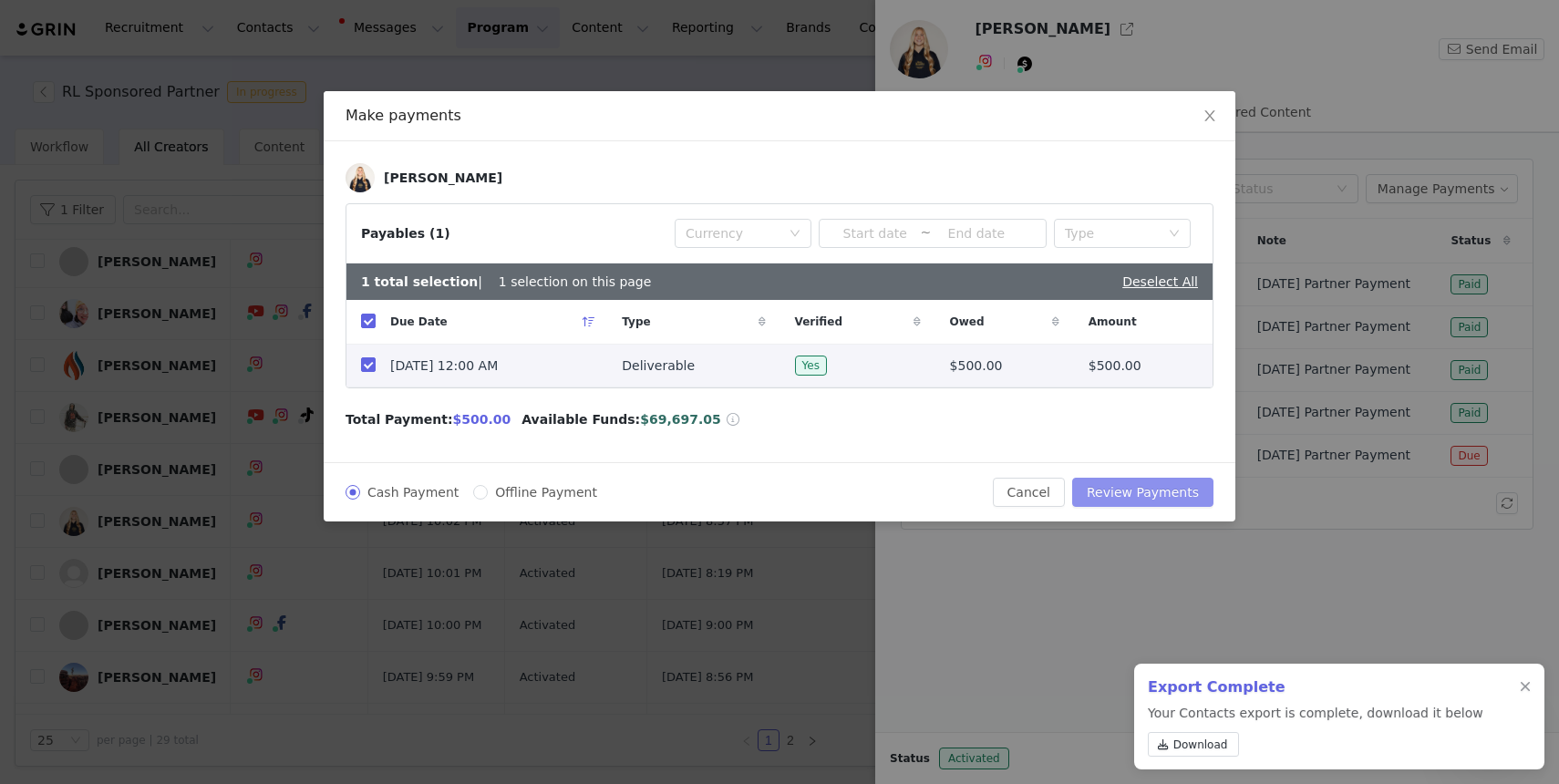
click at [1163, 477] on button "Review Payments" at bounding box center [1143, 492] width 141 height 30
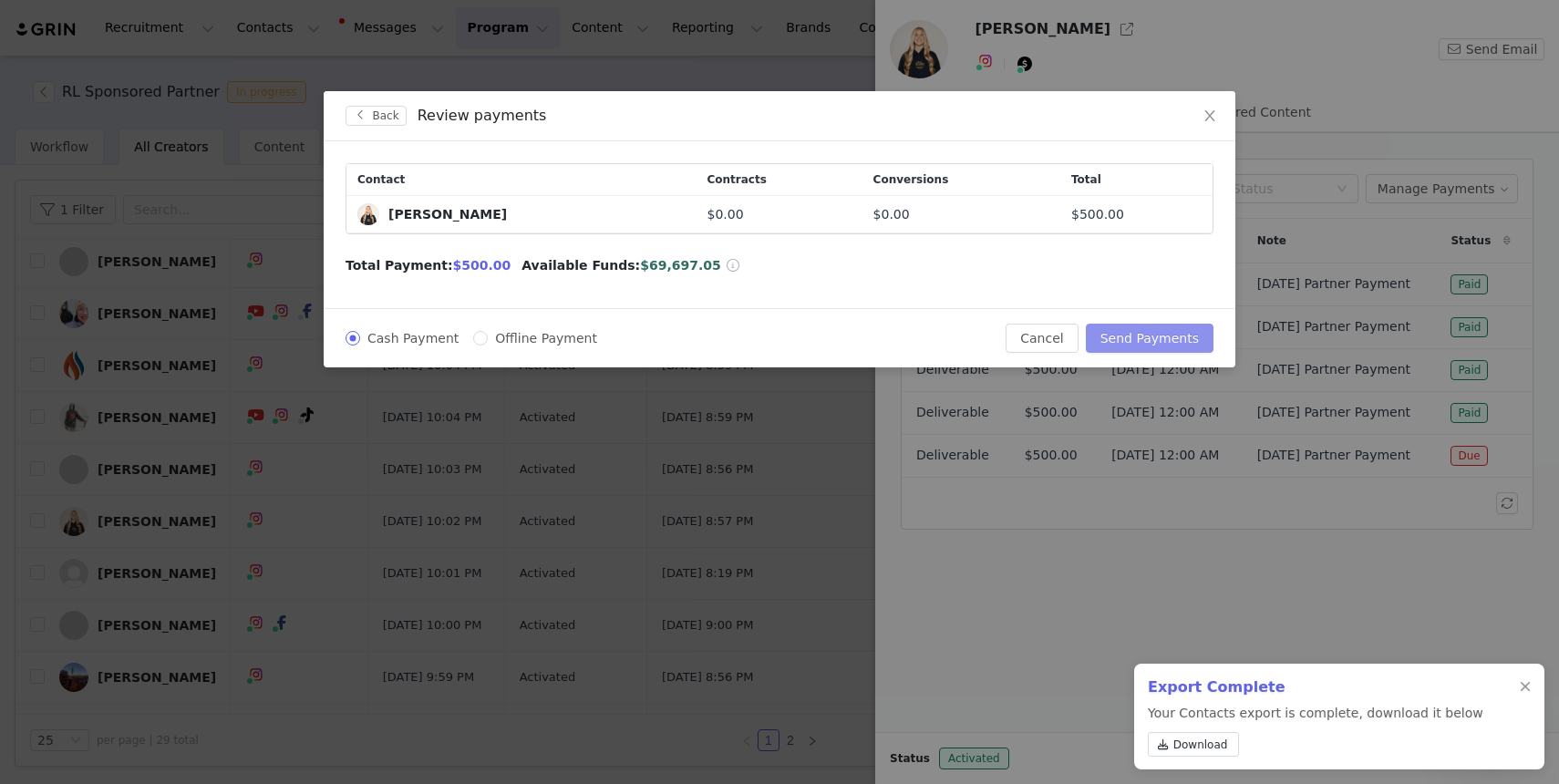
click at [1140, 333] on button "Send Payments" at bounding box center [1150, 338] width 128 height 30
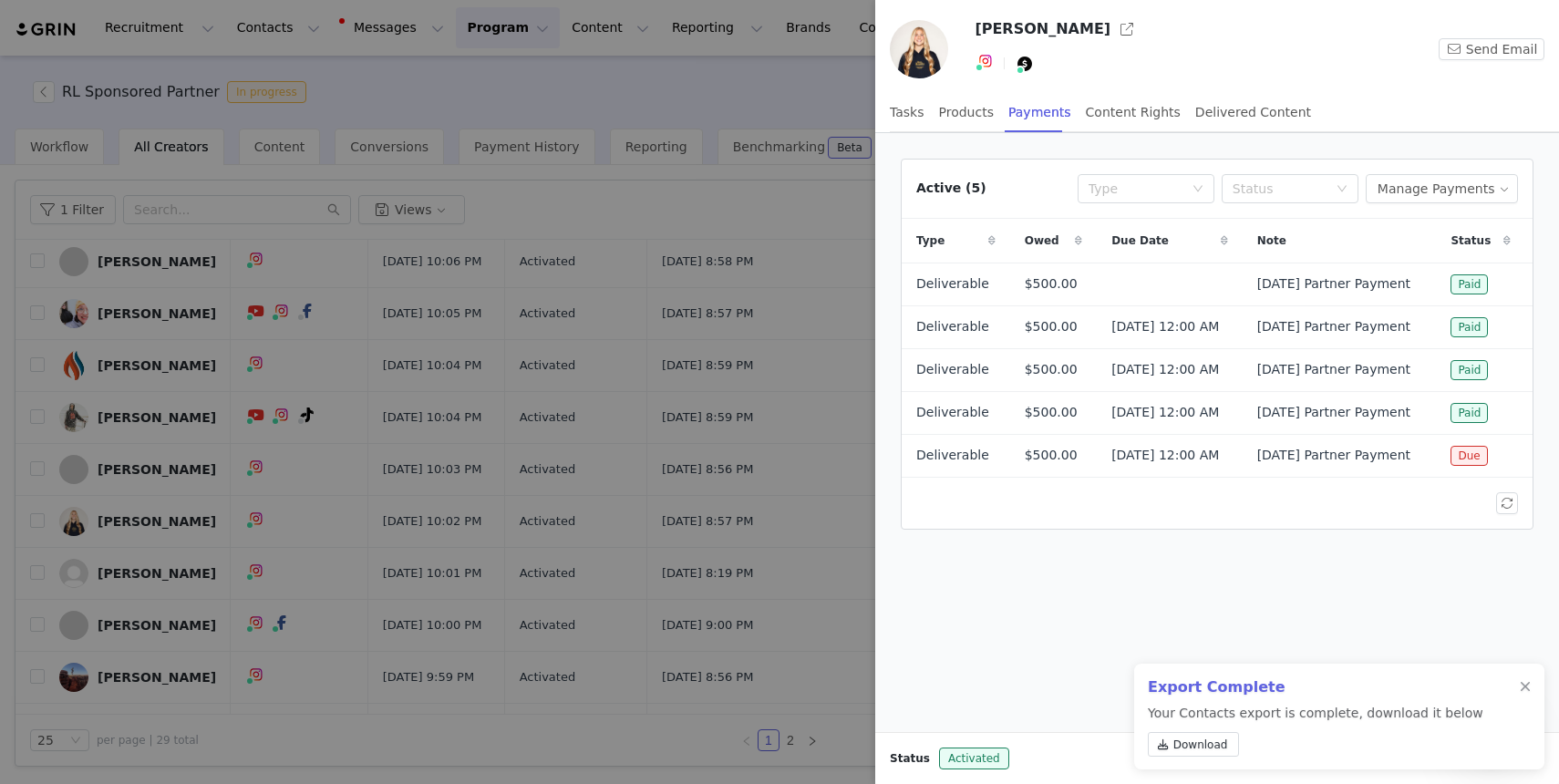
click at [636, 93] on div at bounding box center [780, 392] width 1559 height 784
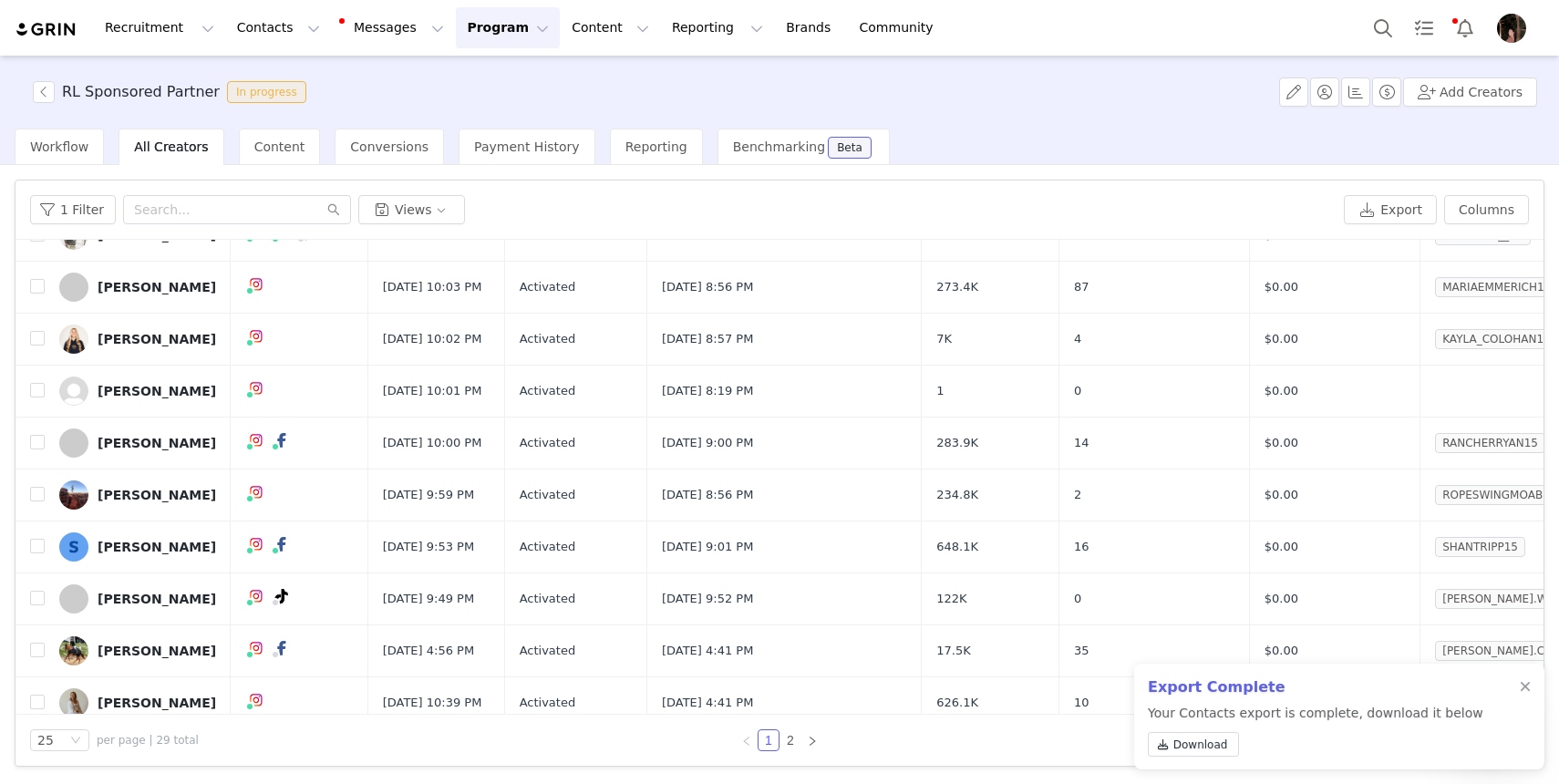
scroll to position [283, 0]
click at [141, 501] on div "[PERSON_NAME]" at bounding box center [157, 494] width 118 height 14
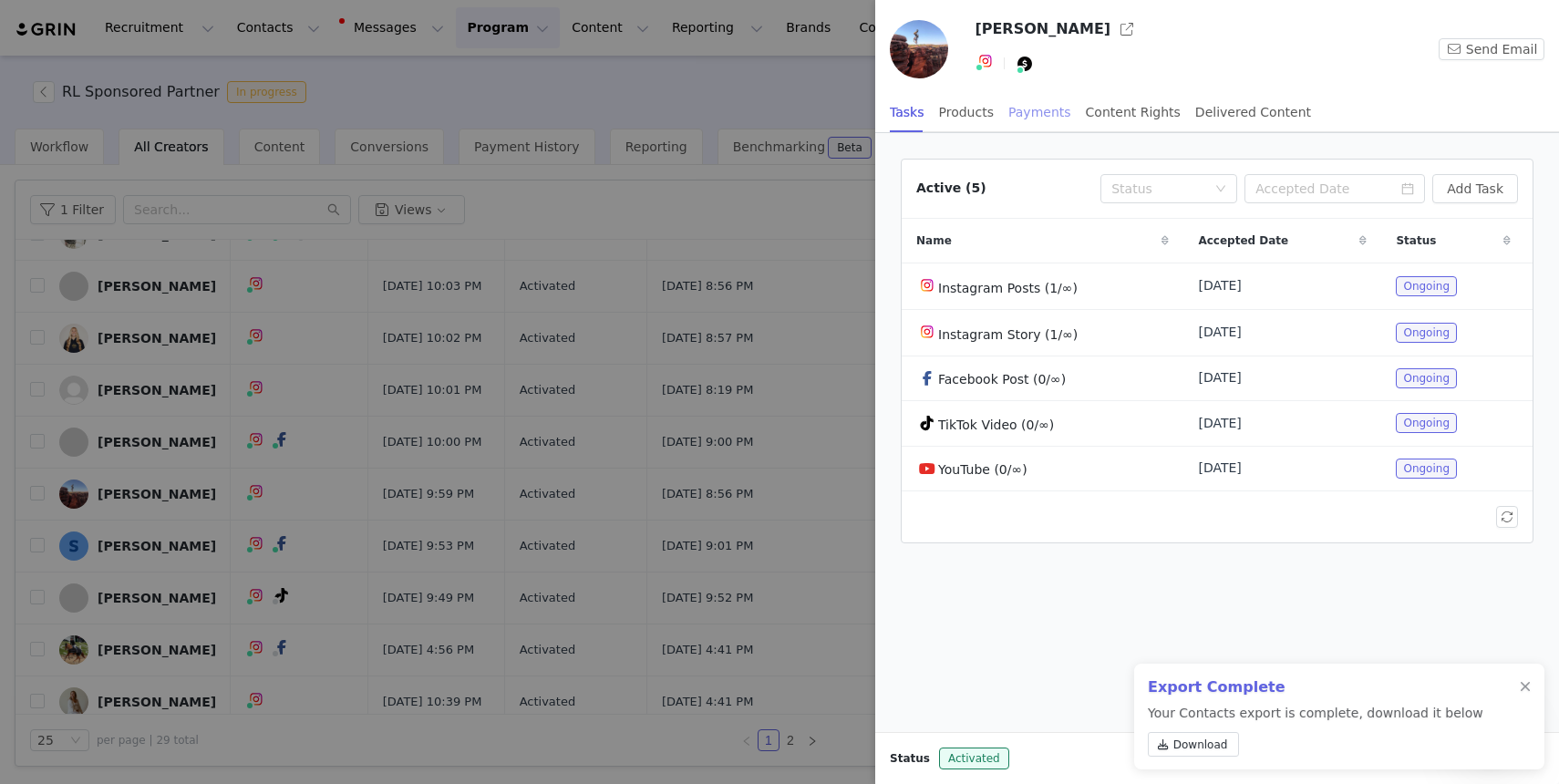
click at [1039, 115] on div "Payments" at bounding box center [1040, 112] width 63 height 41
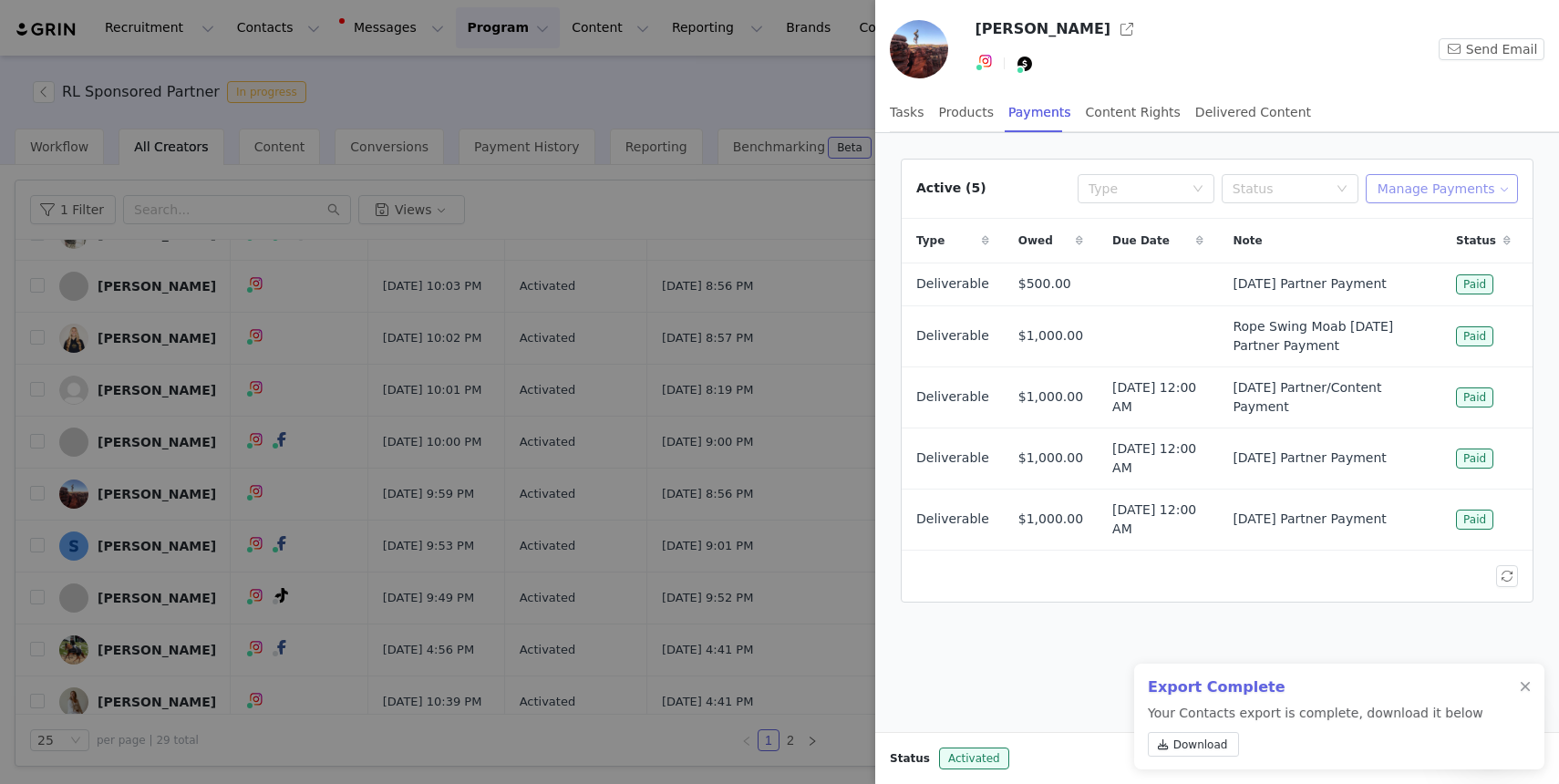
click at [1415, 200] on button "Manage Payments" at bounding box center [1442, 188] width 152 height 30
click at [1417, 259] on span "Add Payable" at bounding box center [1447, 254] width 78 height 20
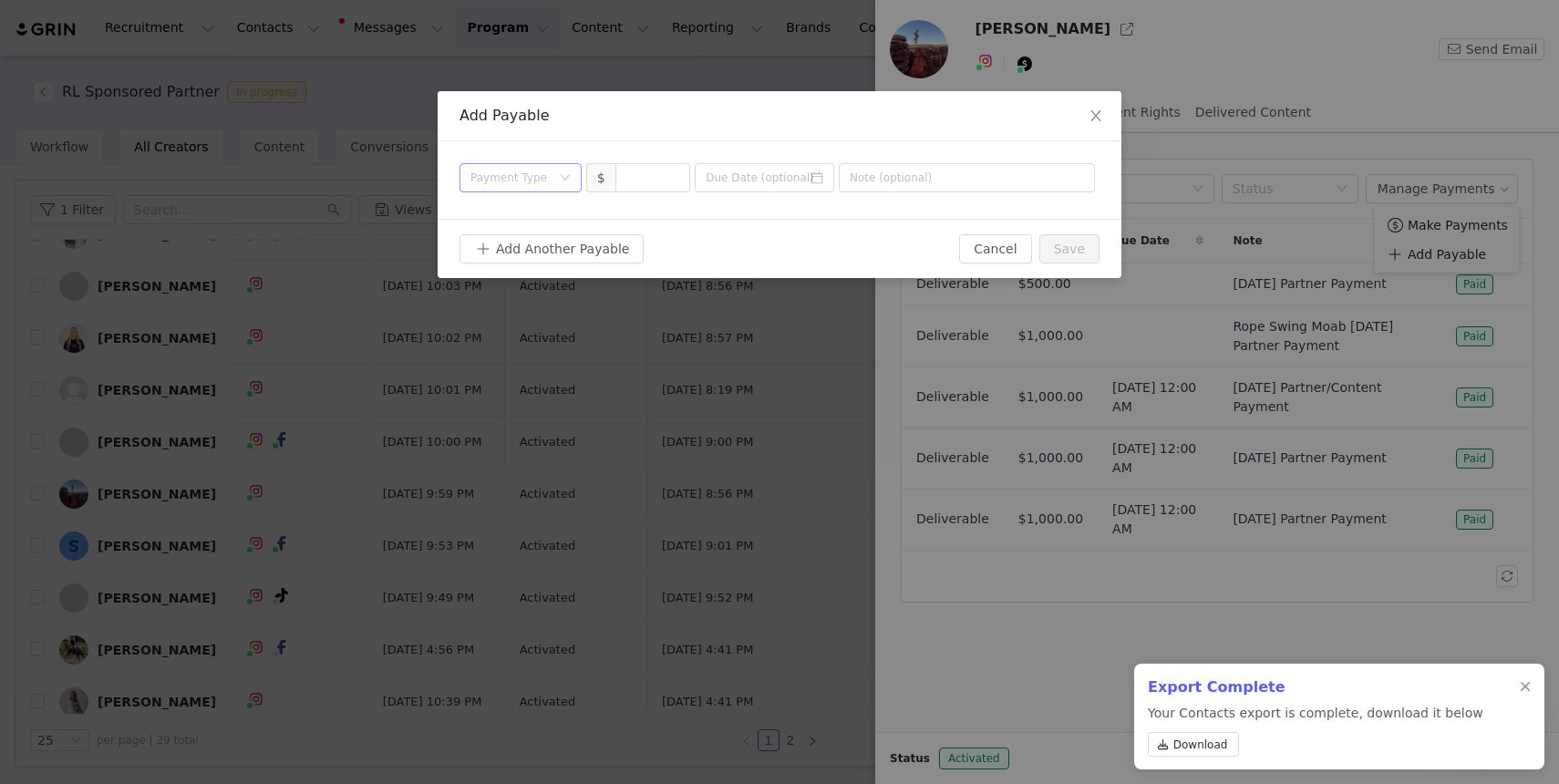
click at [540, 184] on div "Payment Type" at bounding box center [511, 178] width 80 height 18
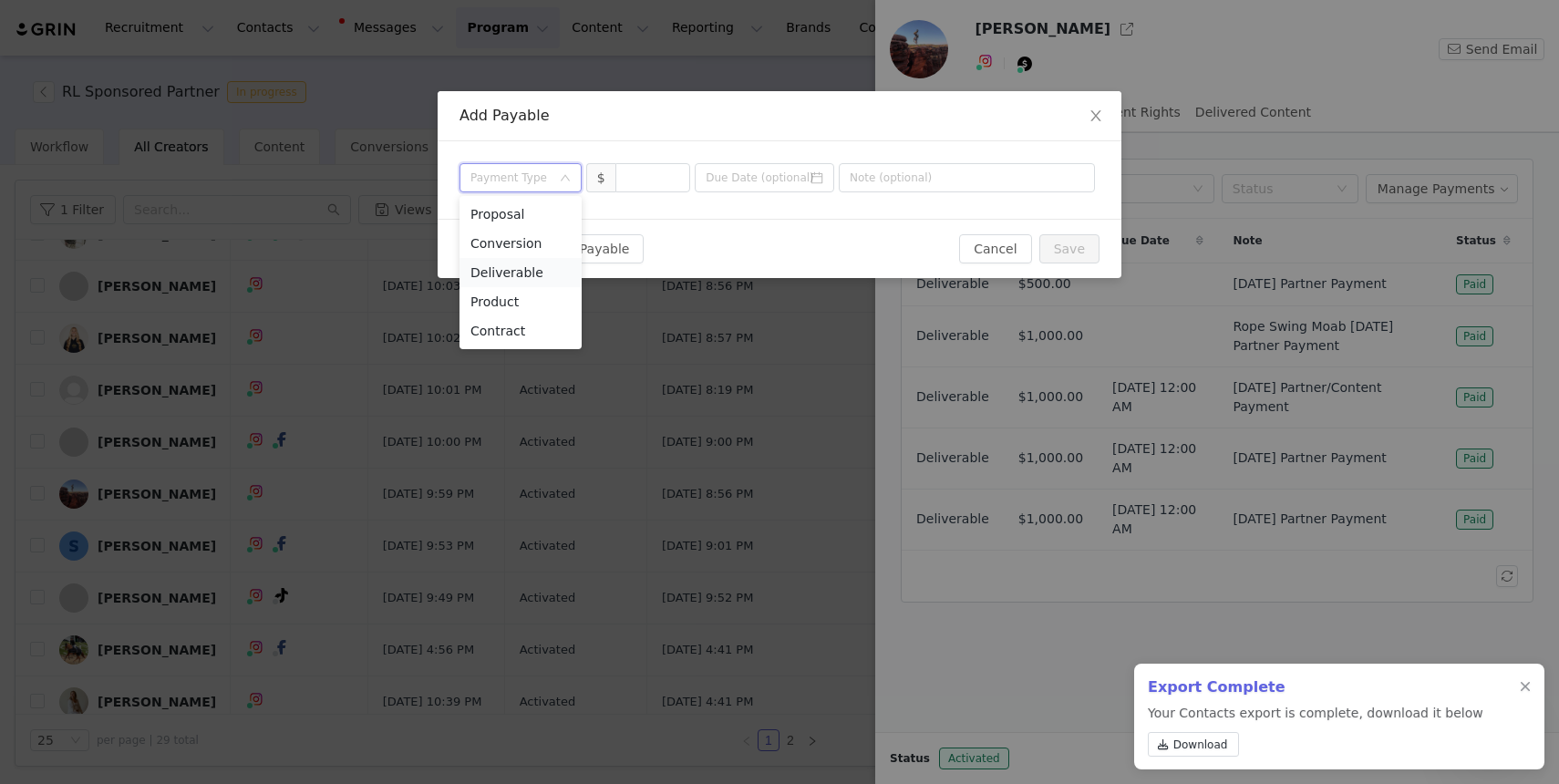
click at [540, 275] on li "Deliverable" at bounding box center [521, 272] width 122 height 30
click at [668, 175] on input at bounding box center [652, 178] width 74 height 28
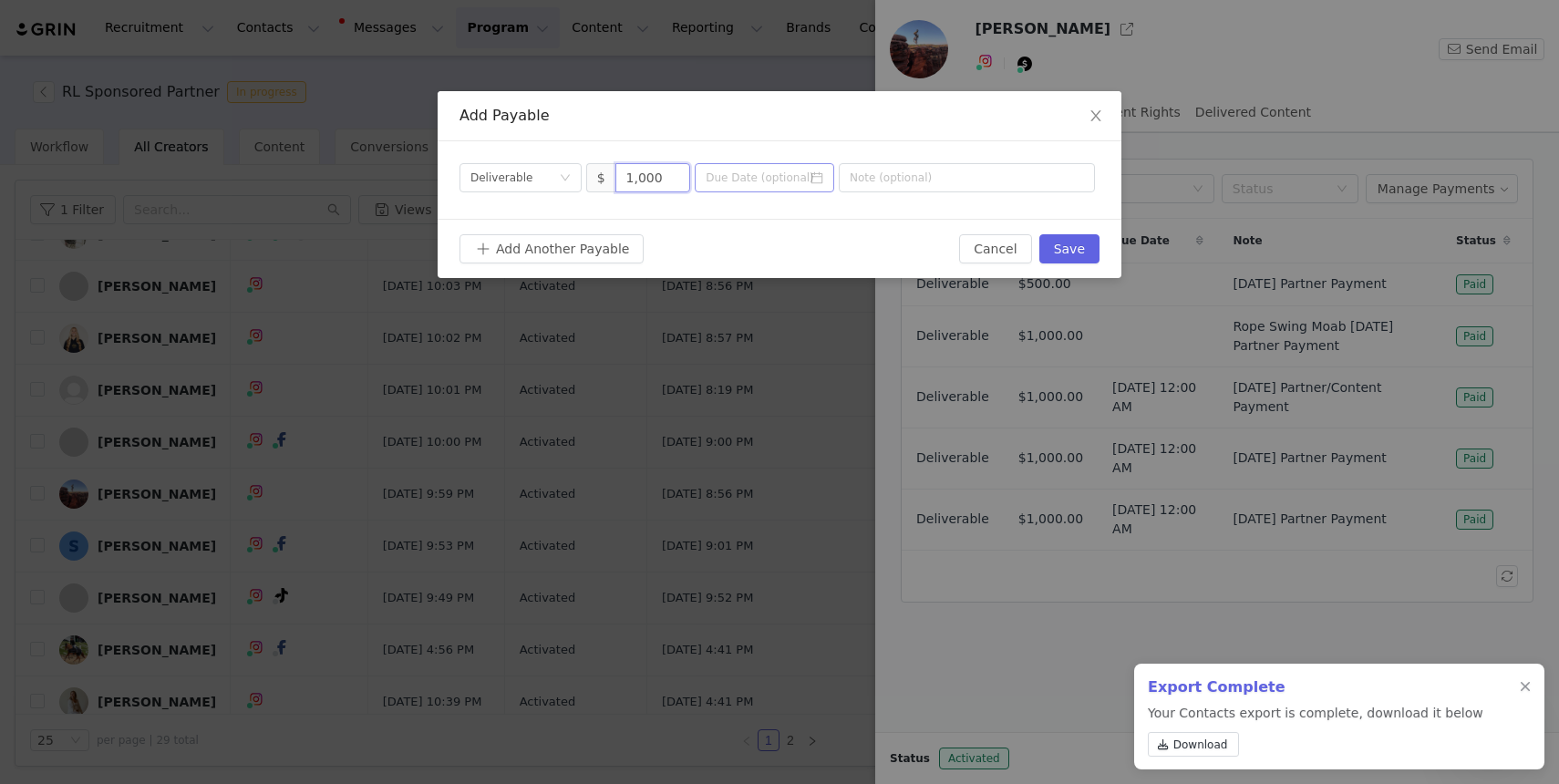
type input "1,000"
click at [720, 191] on input at bounding box center [764, 178] width 139 height 30
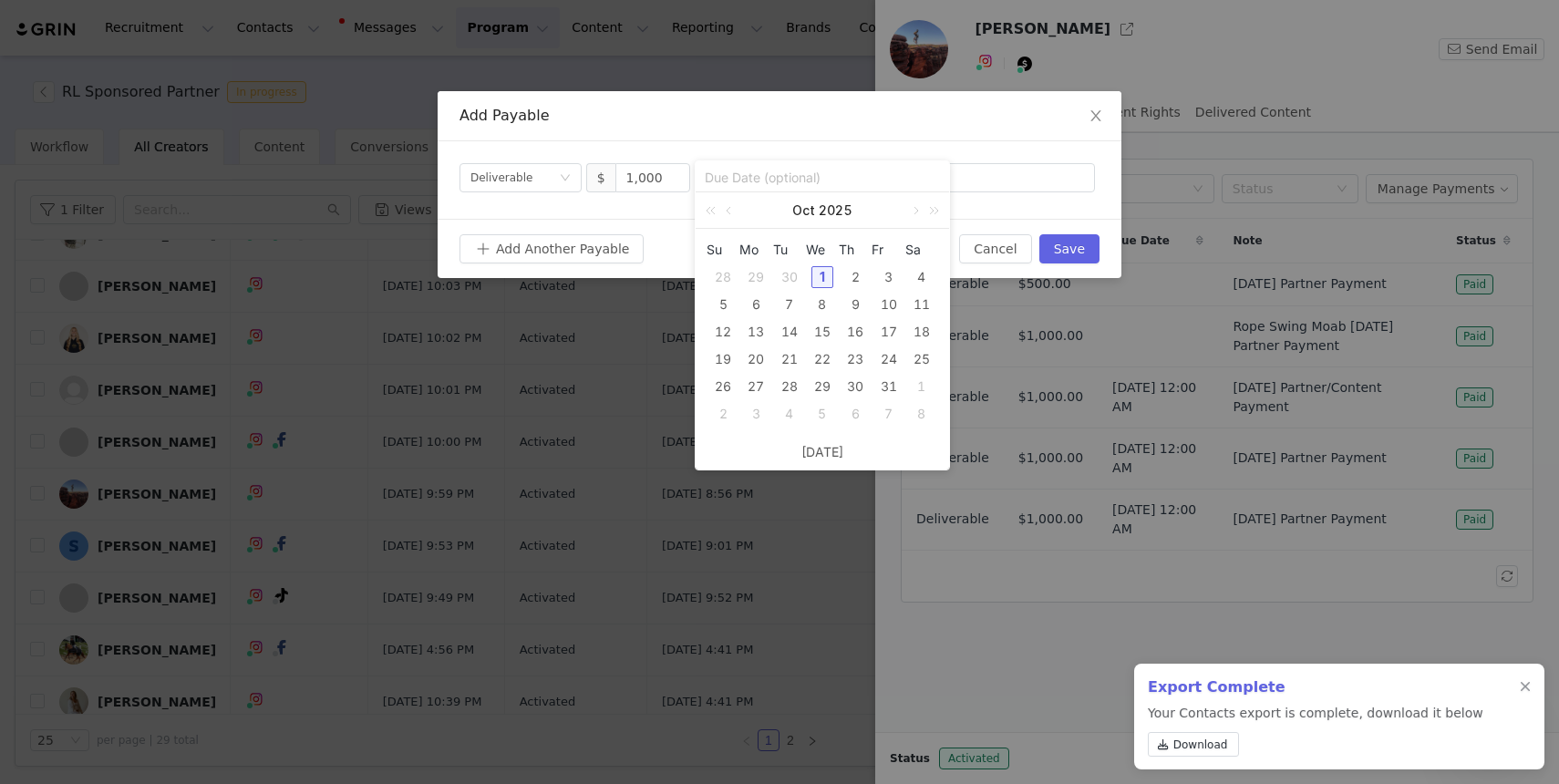
click at [829, 284] on div "1" at bounding box center [822, 277] width 22 height 22
type input "[DATE]"
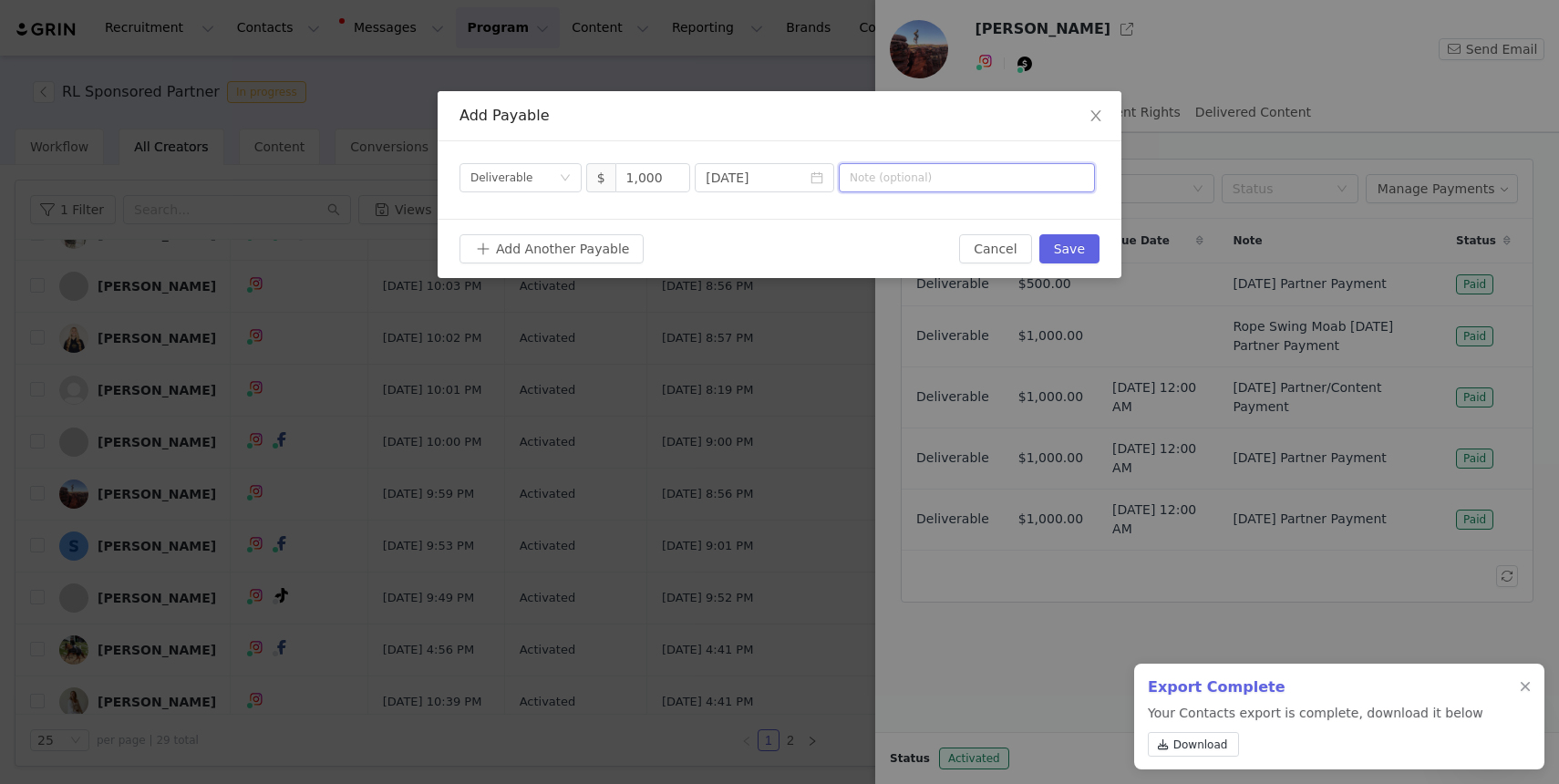
click at [941, 191] on input "text" at bounding box center [967, 178] width 256 height 30
type input "[DATE] Partner Payment"
click at [1071, 248] on button "Save" at bounding box center [1069, 248] width 60 height 30
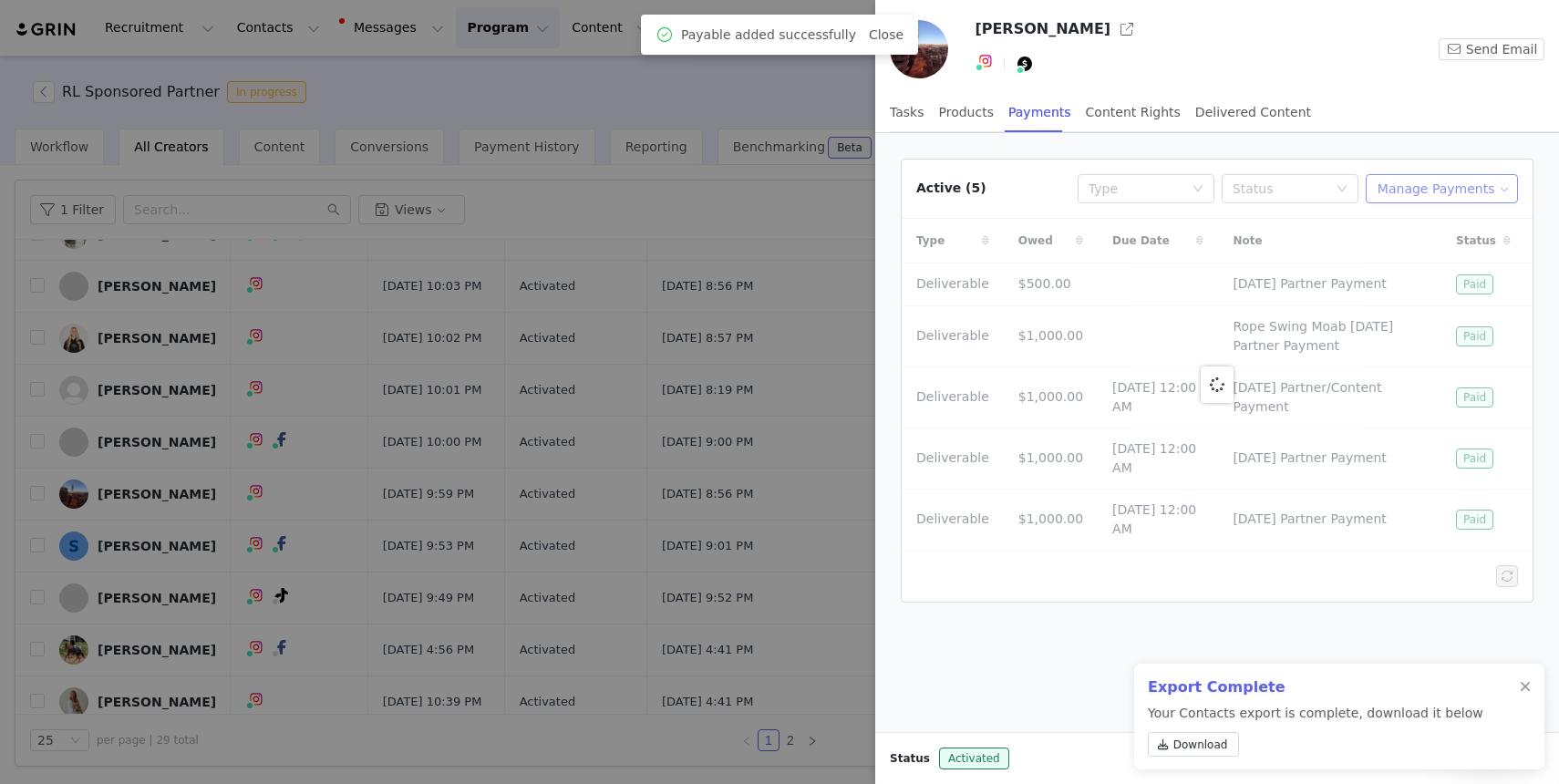
click at [1396, 187] on button "Manage Payments" at bounding box center [1442, 188] width 152 height 30
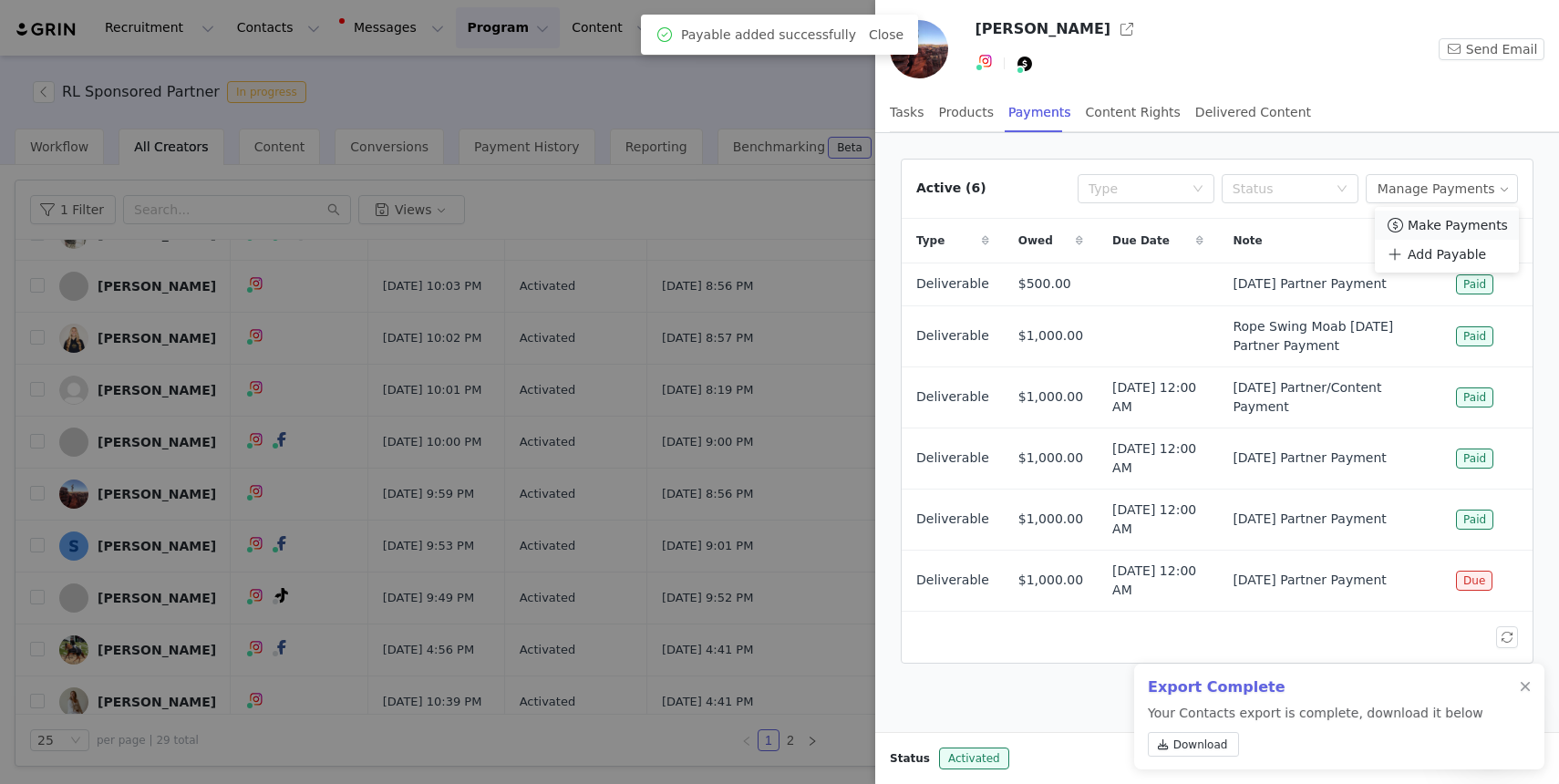
click at [1408, 226] on span "Make Payments" at bounding box center [1458, 224] width 100 height 20
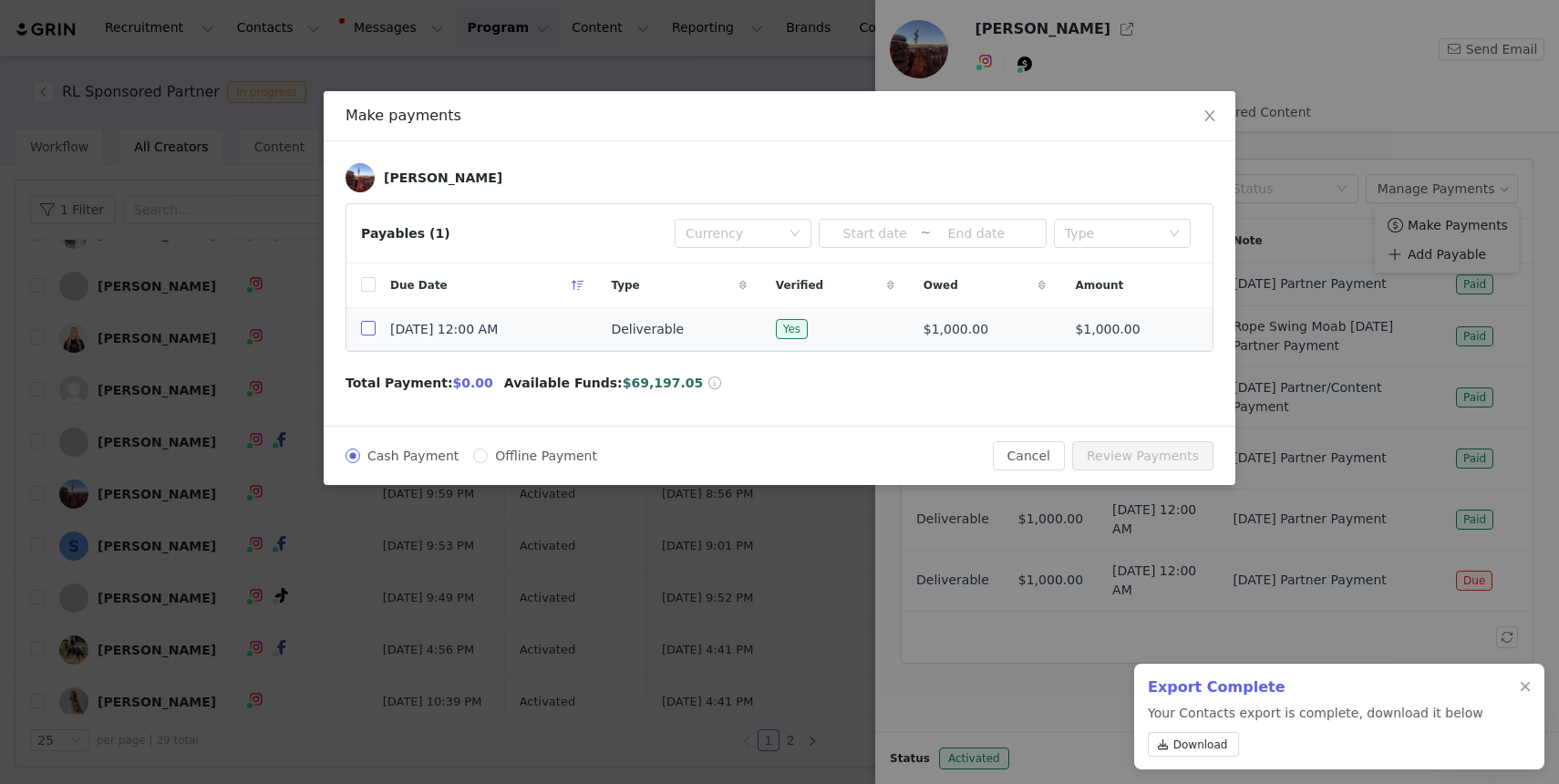
click at [371, 331] on input "checkbox" at bounding box center [368, 328] width 14 height 14
checkbox input "true"
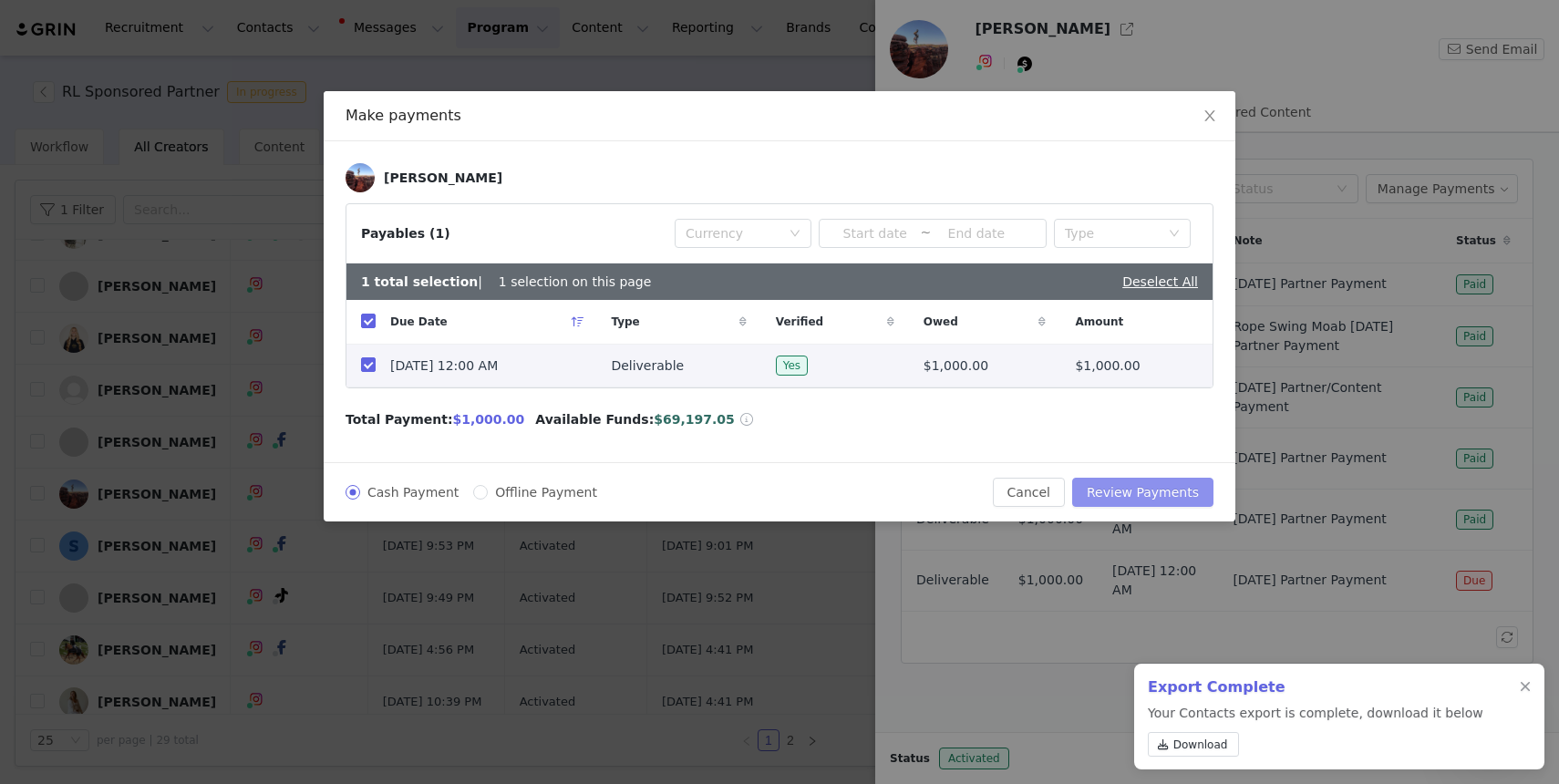
click at [1136, 485] on button "Review Payments" at bounding box center [1143, 492] width 141 height 30
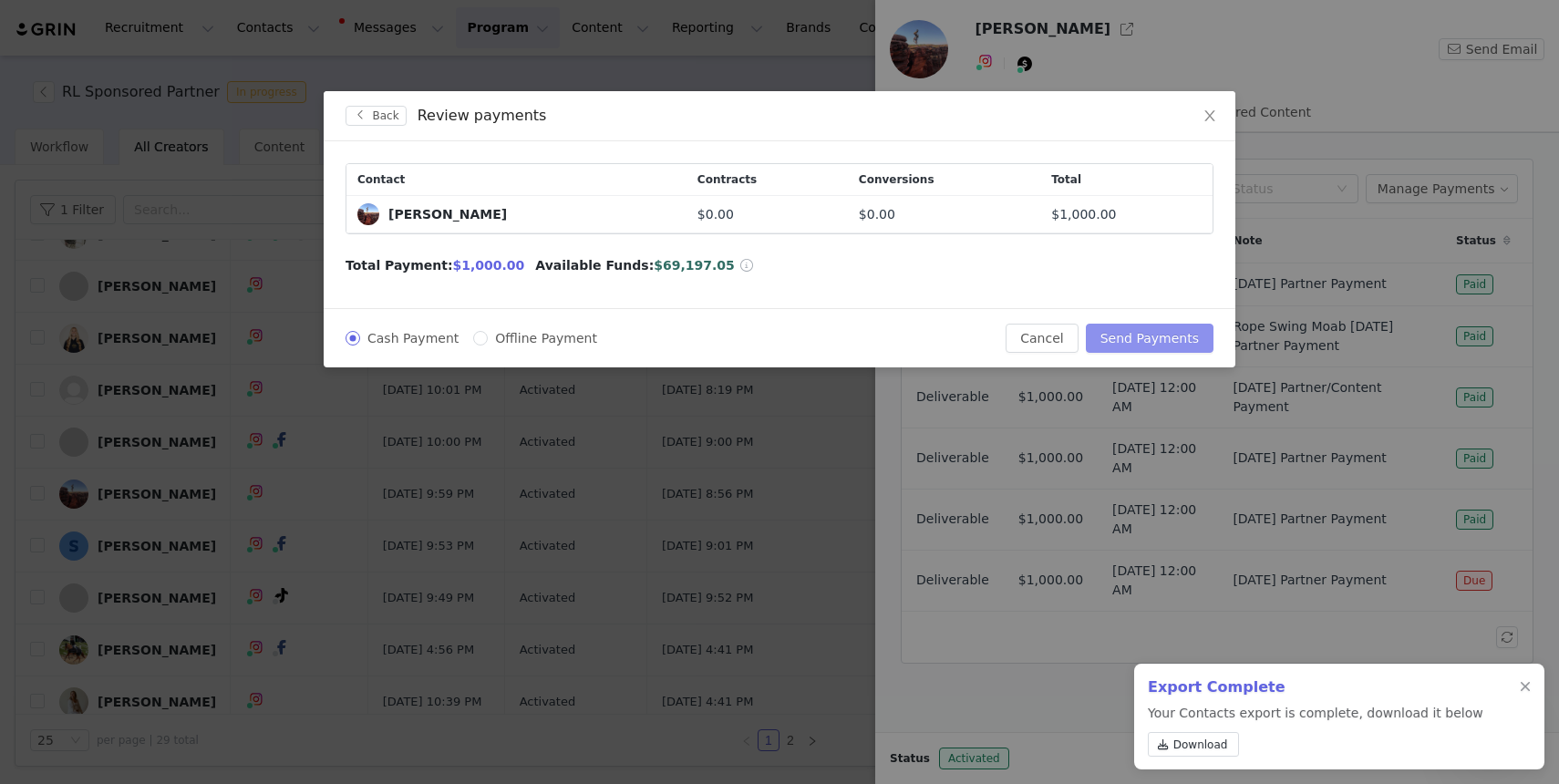
click at [1124, 331] on button "Send Payments" at bounding box center [1150, 338] width 128 height 30
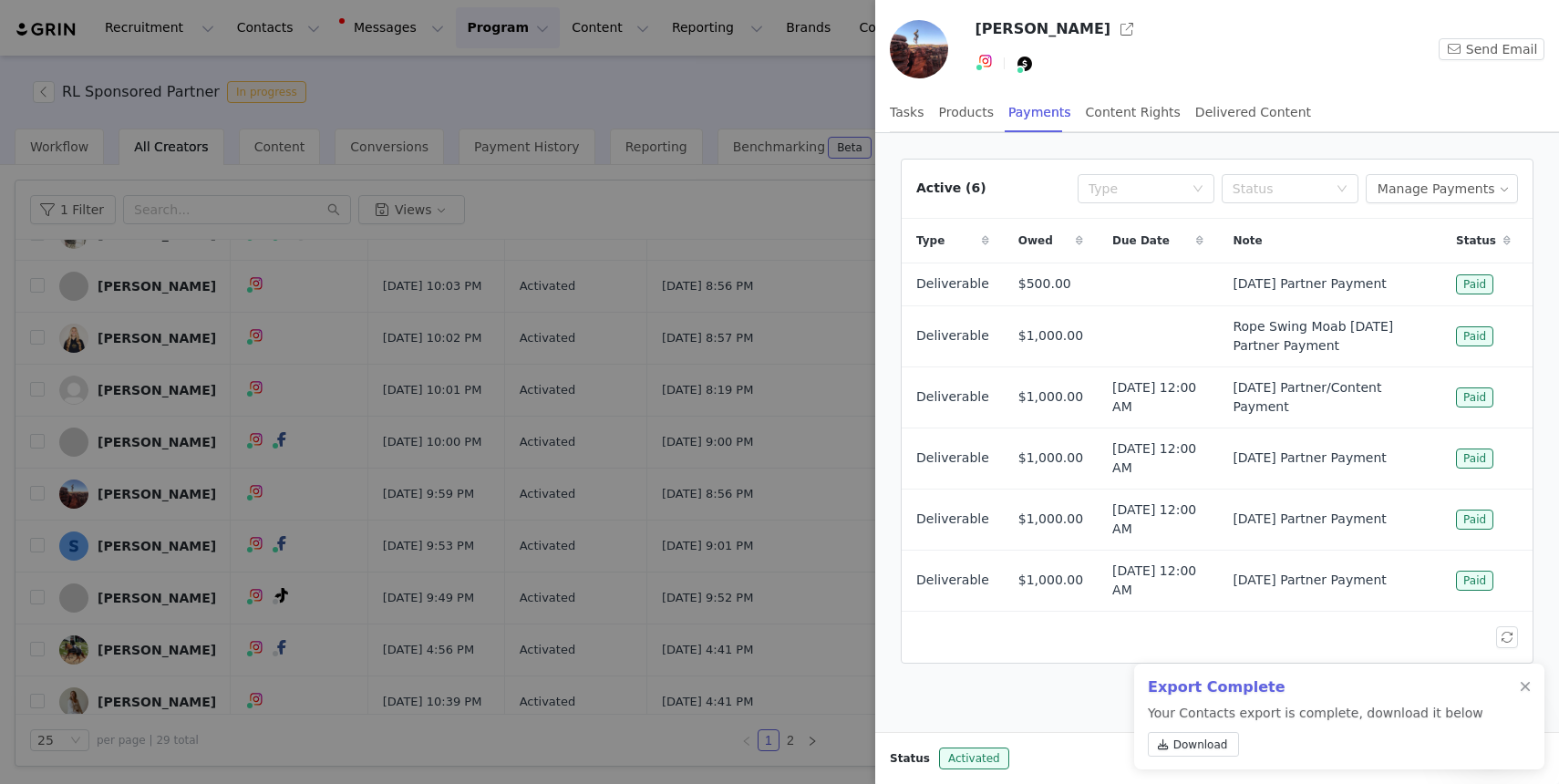
click at [459, 360] on div at bounding box center [780, 392] width 1559 height 784
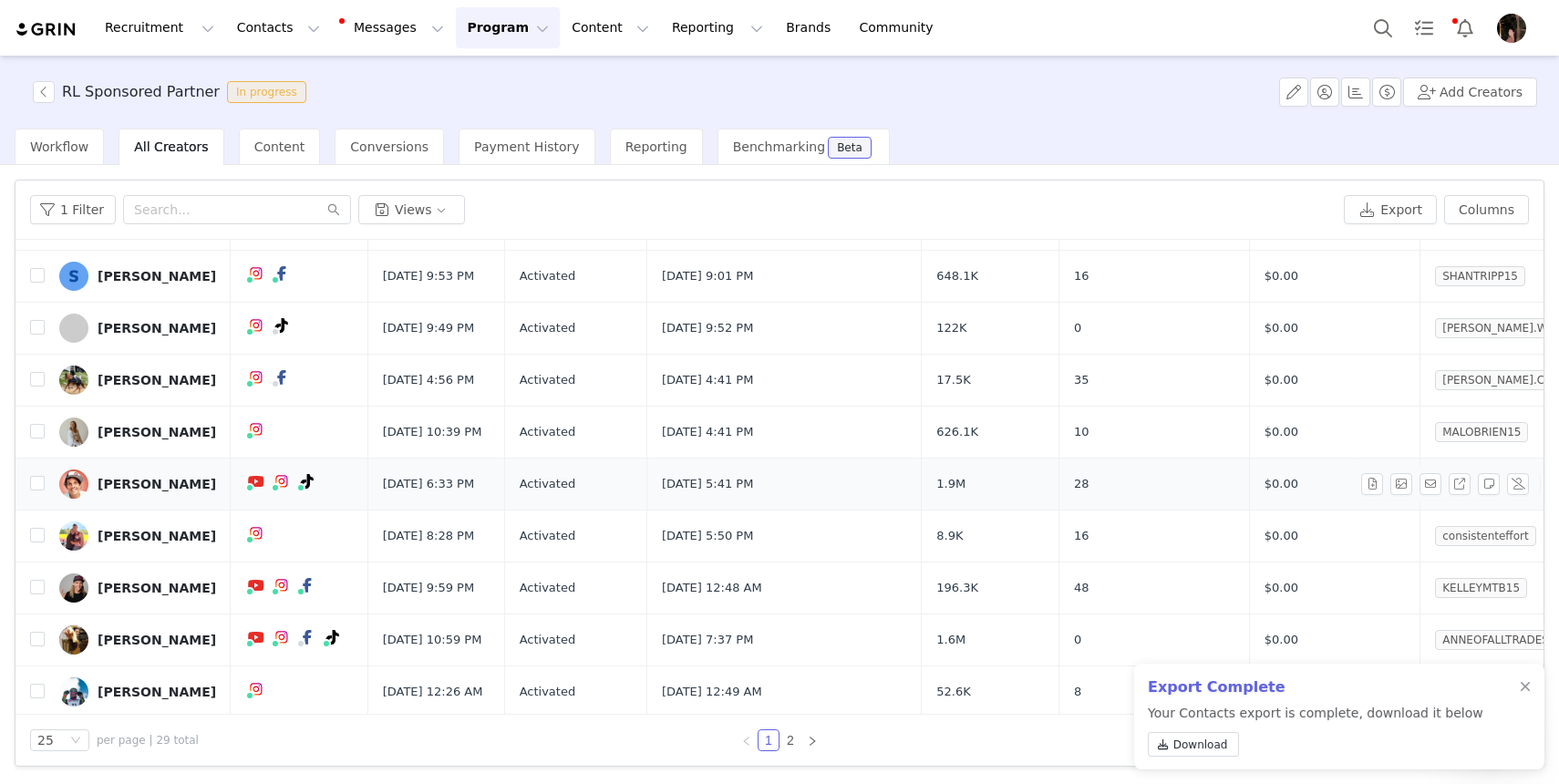
scroll to position [562, 0]
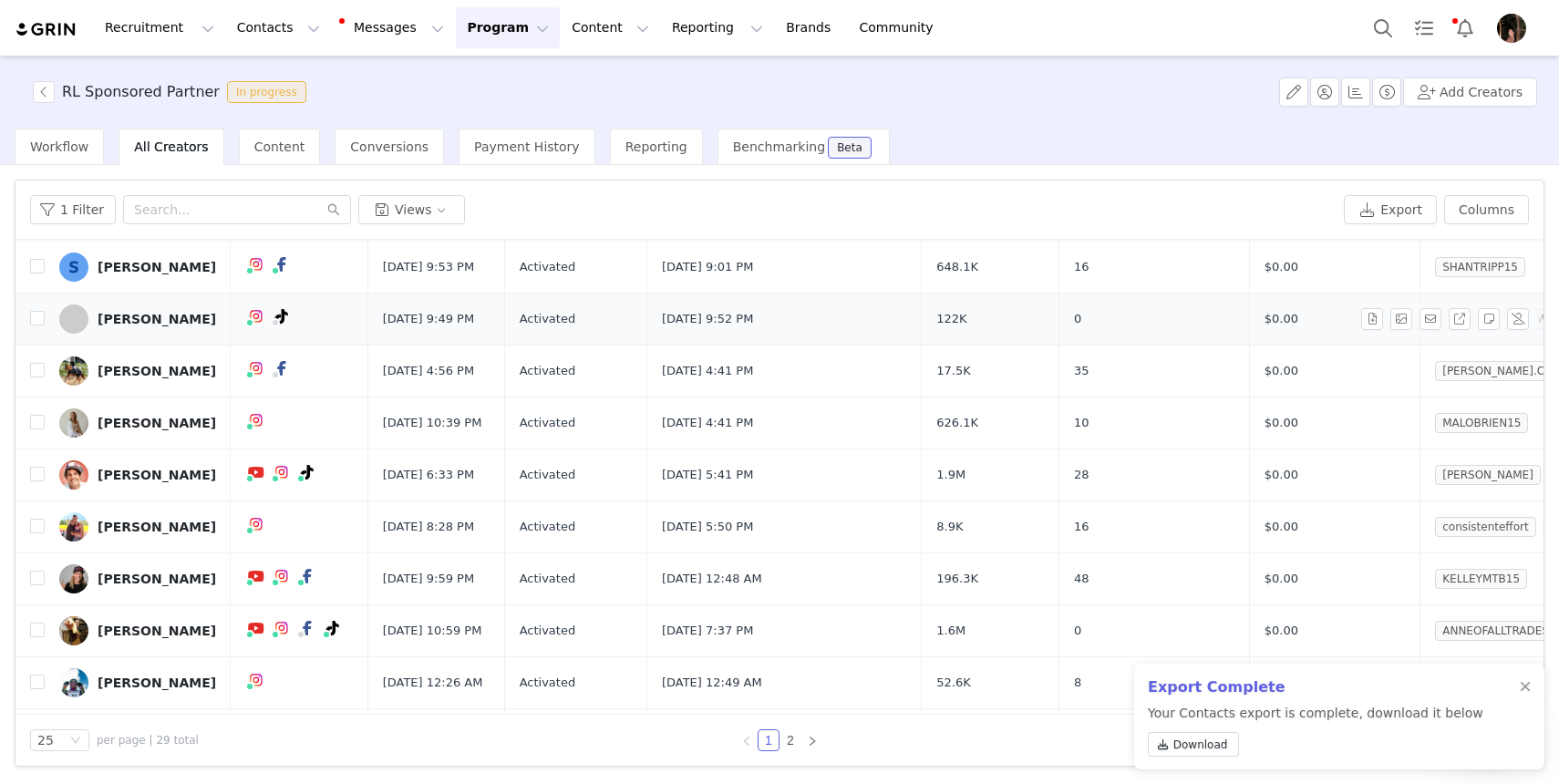
click at [171, 327] on div "[PERSON_NAME]" at bounding box center [157, 318] width 118 height 14
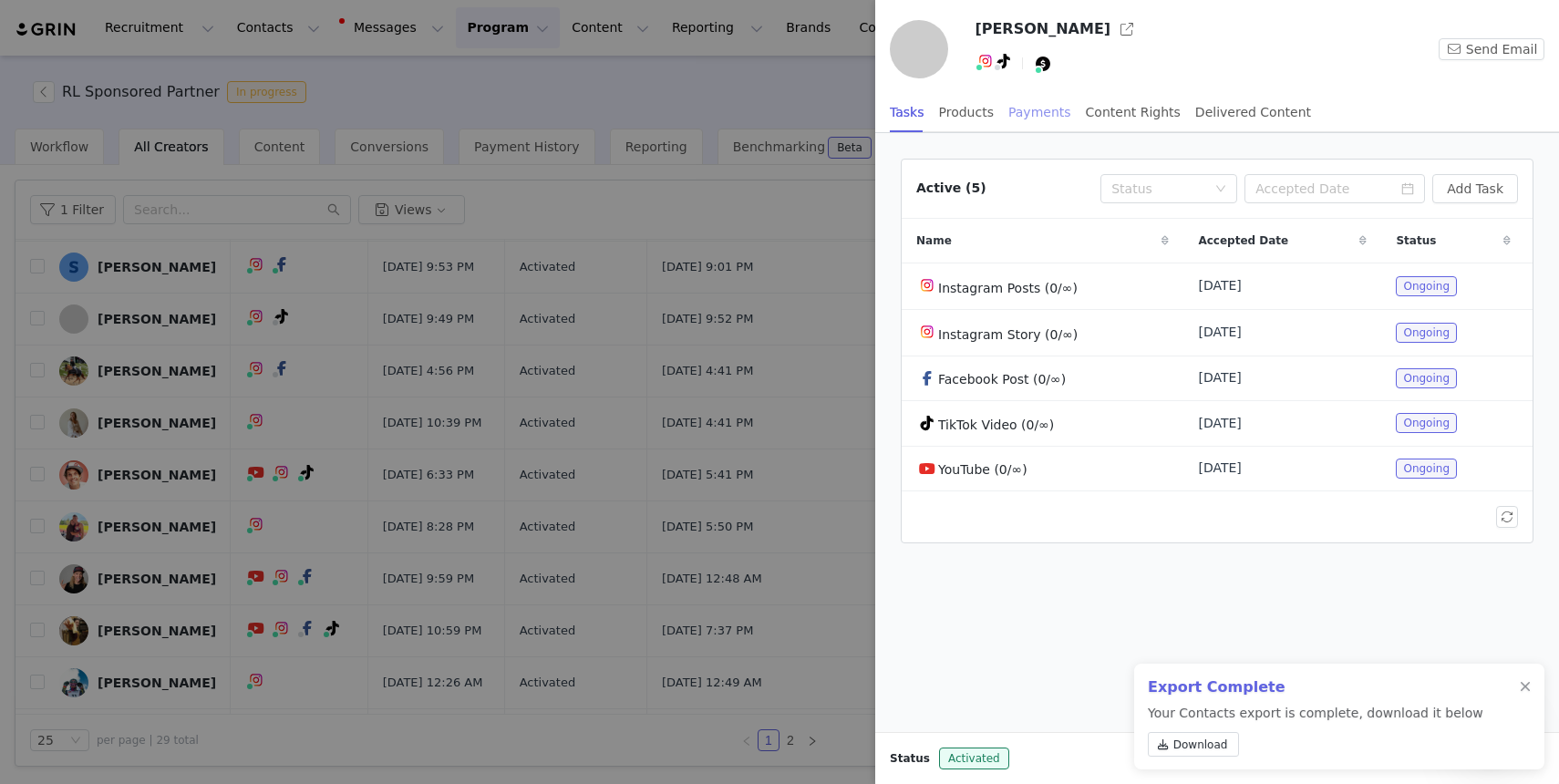
click at [1049, 109] on div "Payments" at bounding box center [1040, 112] width 63 height 41
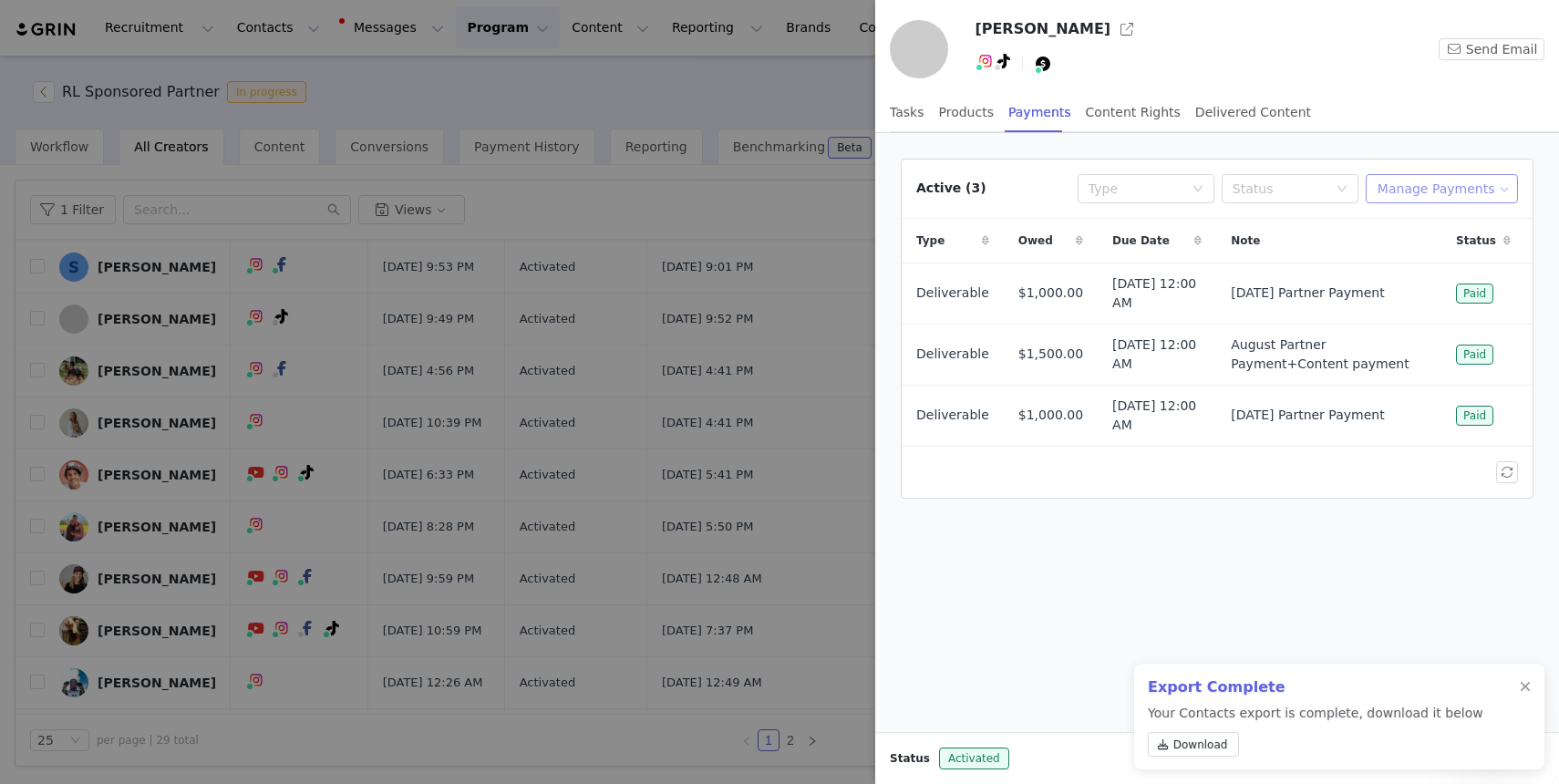
click at [1421, 185] on button "Manage Payments" at bounding box center [1442, 188] width 152 height 30
click at [1431, 252] on span "Add Payable" at bounding box center [1447, 254] width 78 height 20
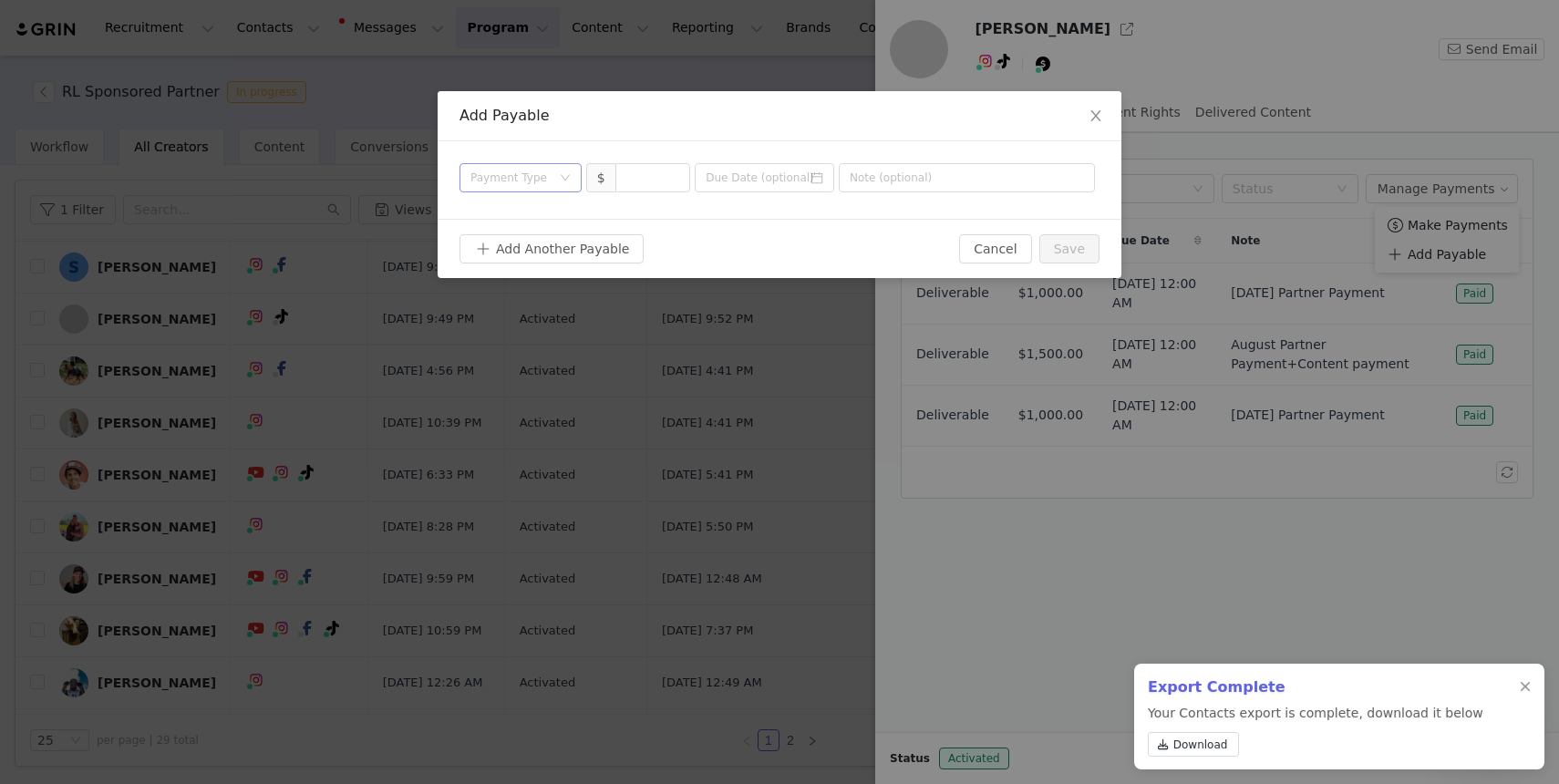
click at [524, 166] on div "Payment Type" at bounding box center [515, 178] width 89 height 28
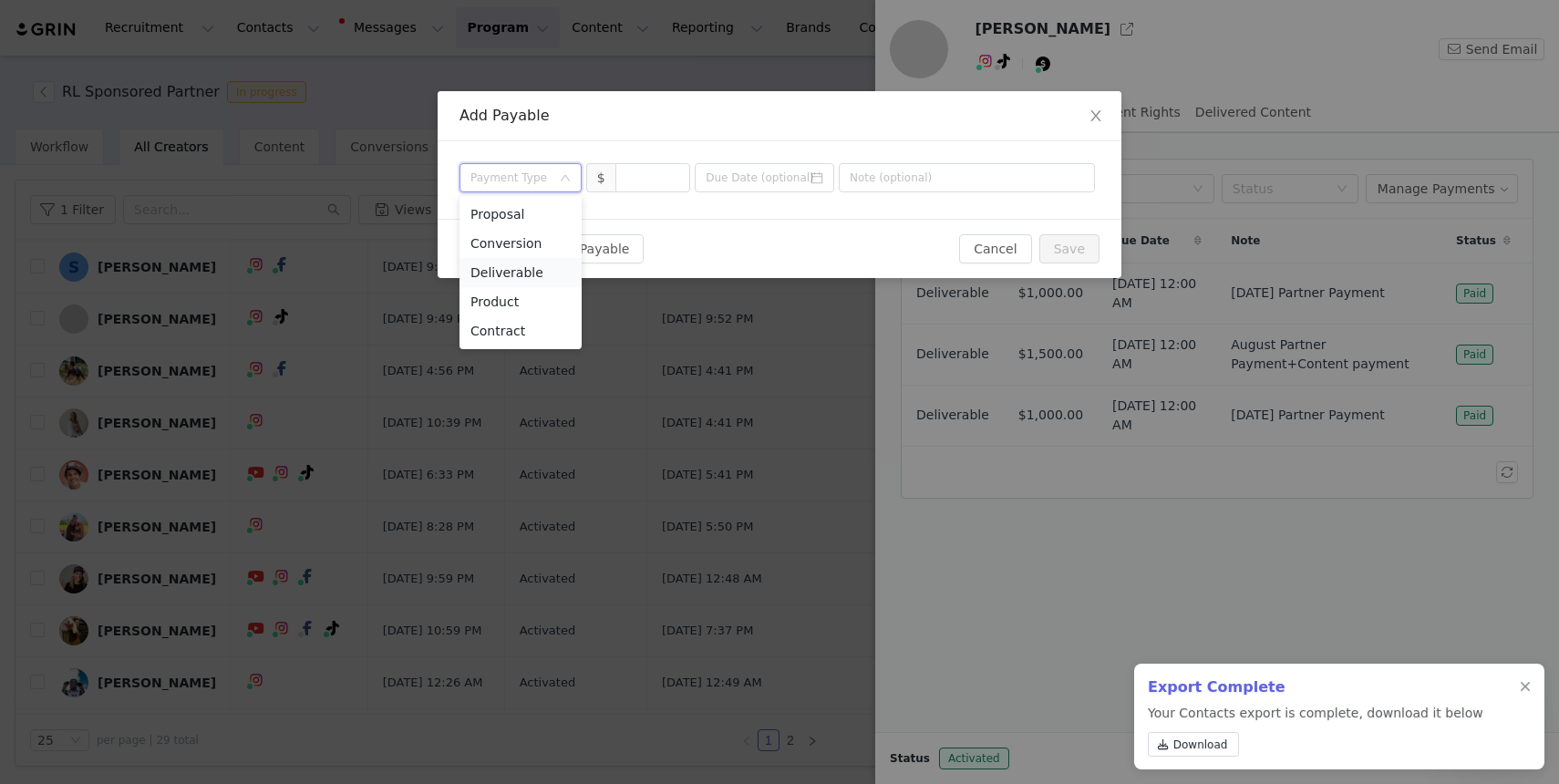
click at [539, 263] on li "Deliverable" at bounding box center [521, 272] width 122 height 30
click at [652, 200] on div "Payment Type Deliverable $" at bounding box center [780, 180] width 684 height 77
click at [652, 182] on input at bounding box center [652, 178] width 74 height 28
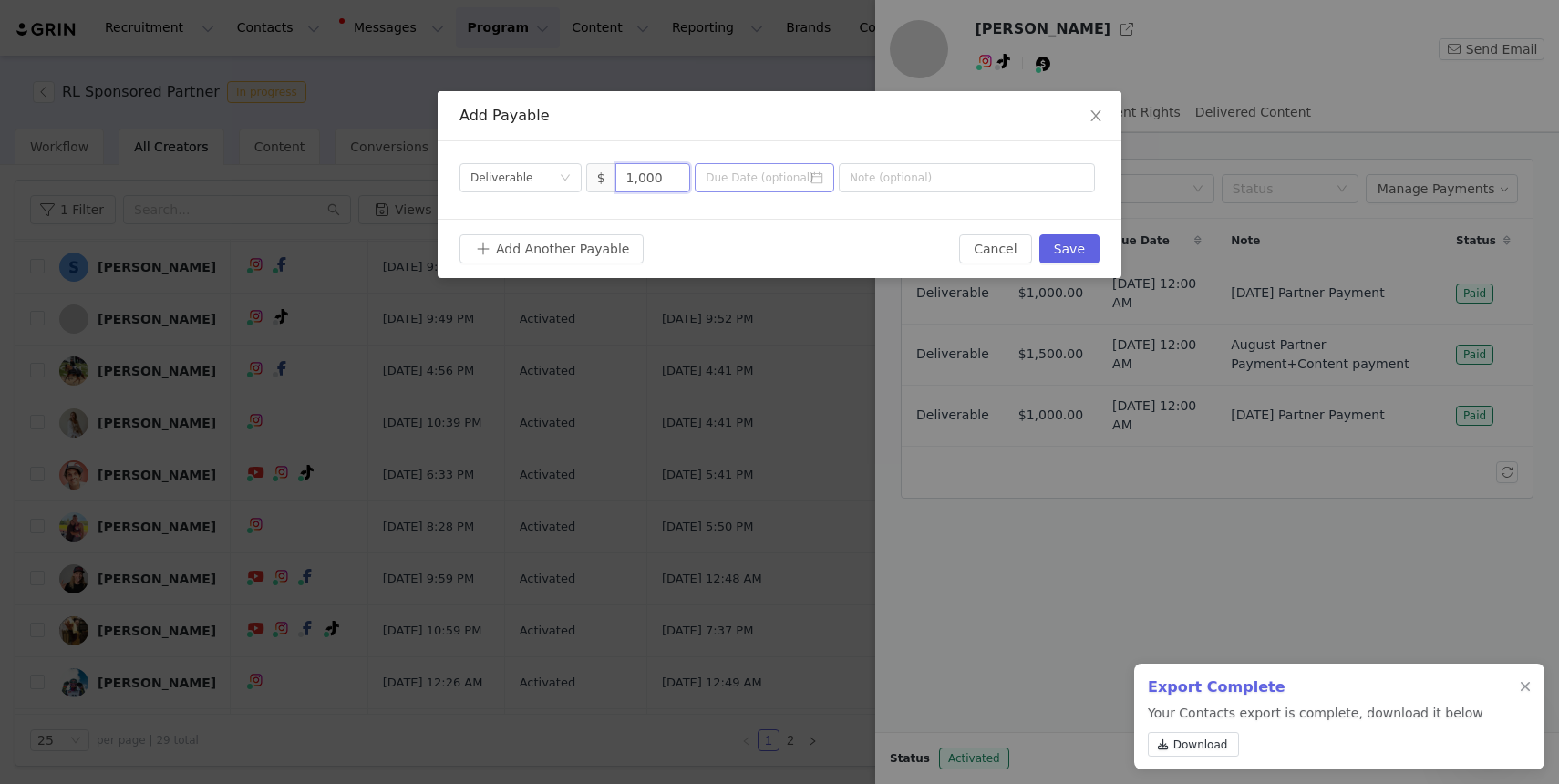
type input "1,000"
click at [790, 184] on input at bounding box center [764, 178] width 139 height 30
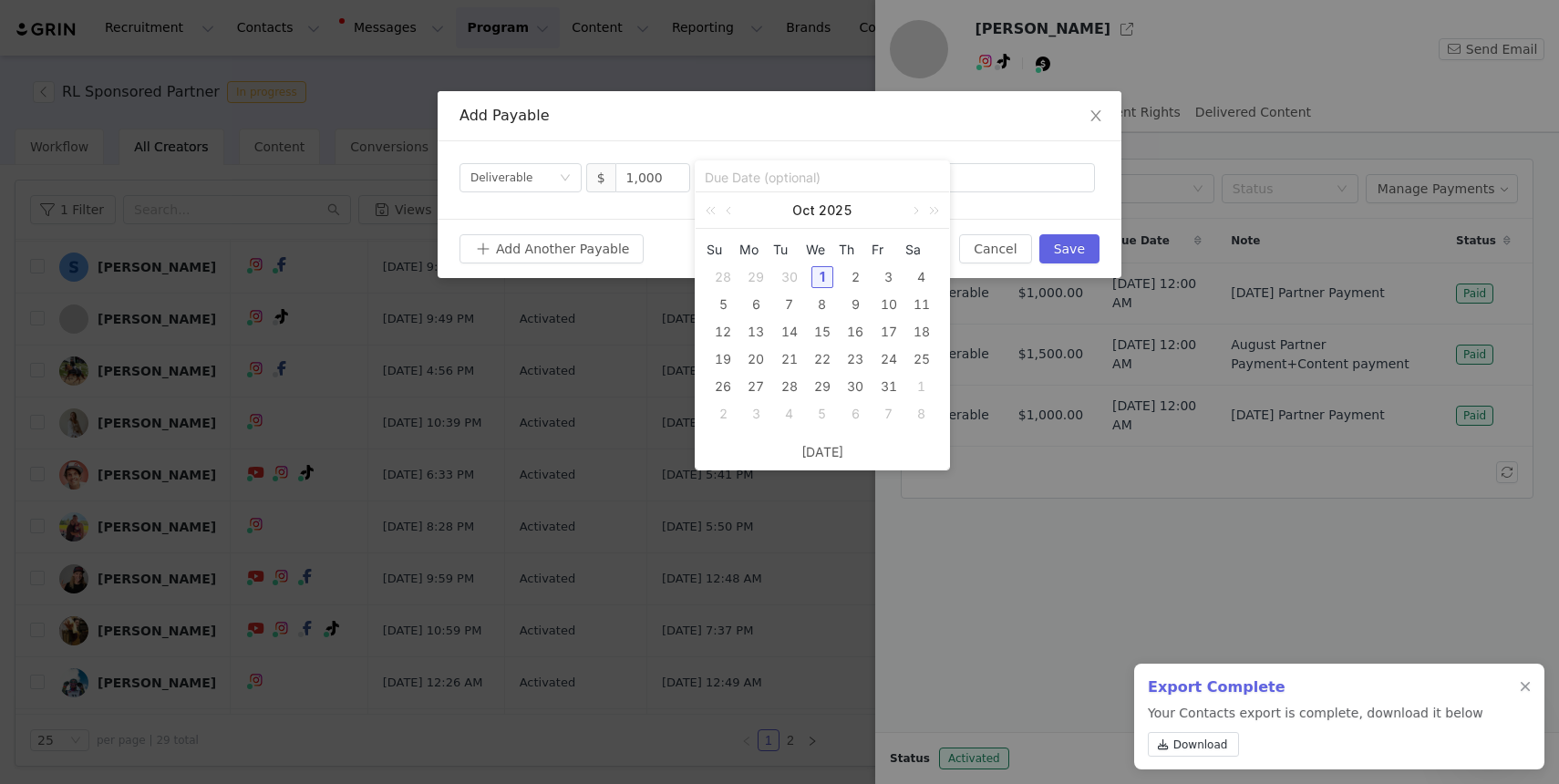
click at [822, 282] on div "1" at bounding box center [822, 277] width 22 height 22
type input "[DATE]"
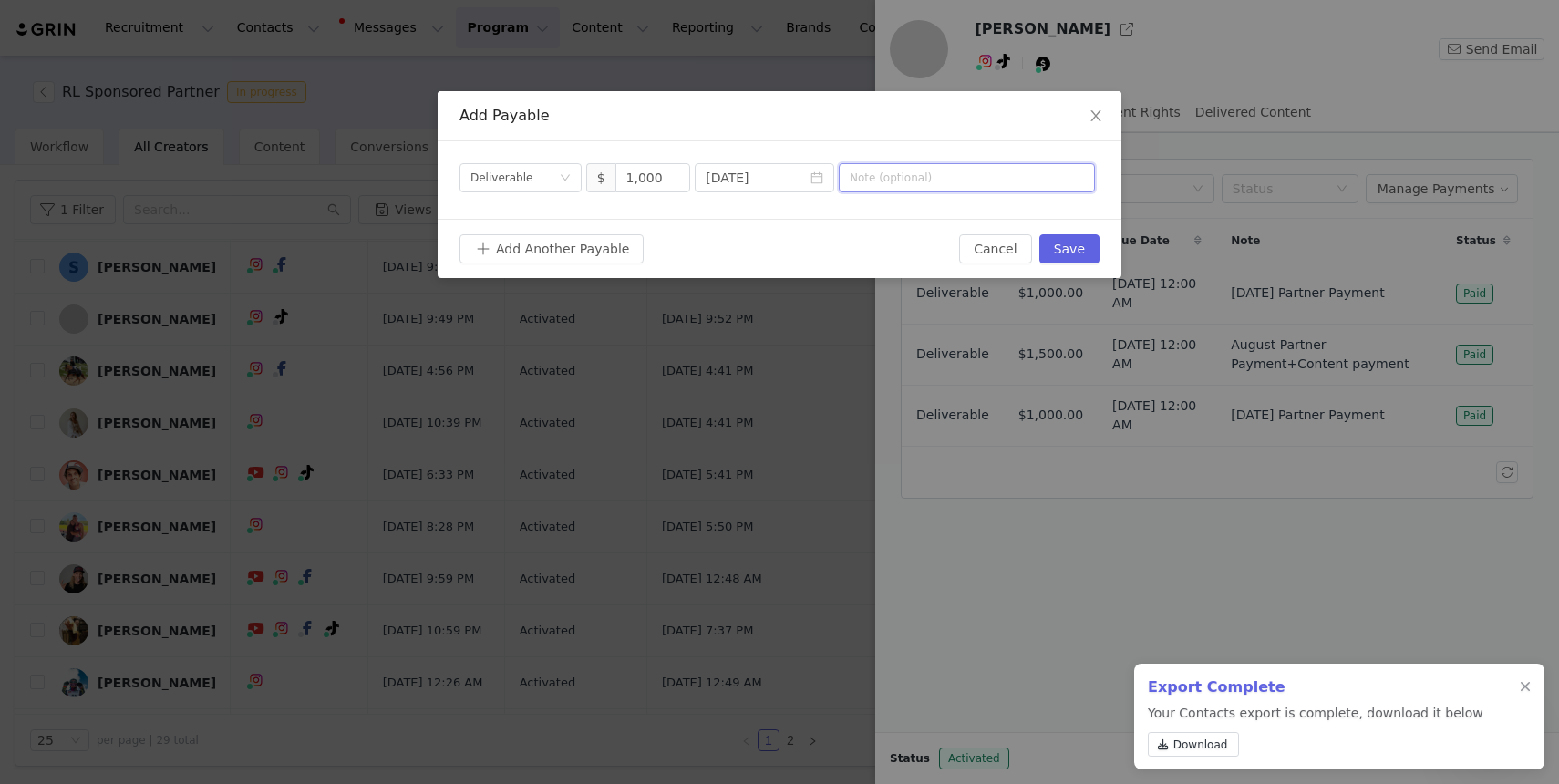
click at [930, 180] on input "text" at bounding box center [967, 178] width 256 height 30
type input "O"
type input "[DATE] Partner Payment"
click at [1063, 242] on button "Save" at bounding box center [1069, 248] width 60 height 30
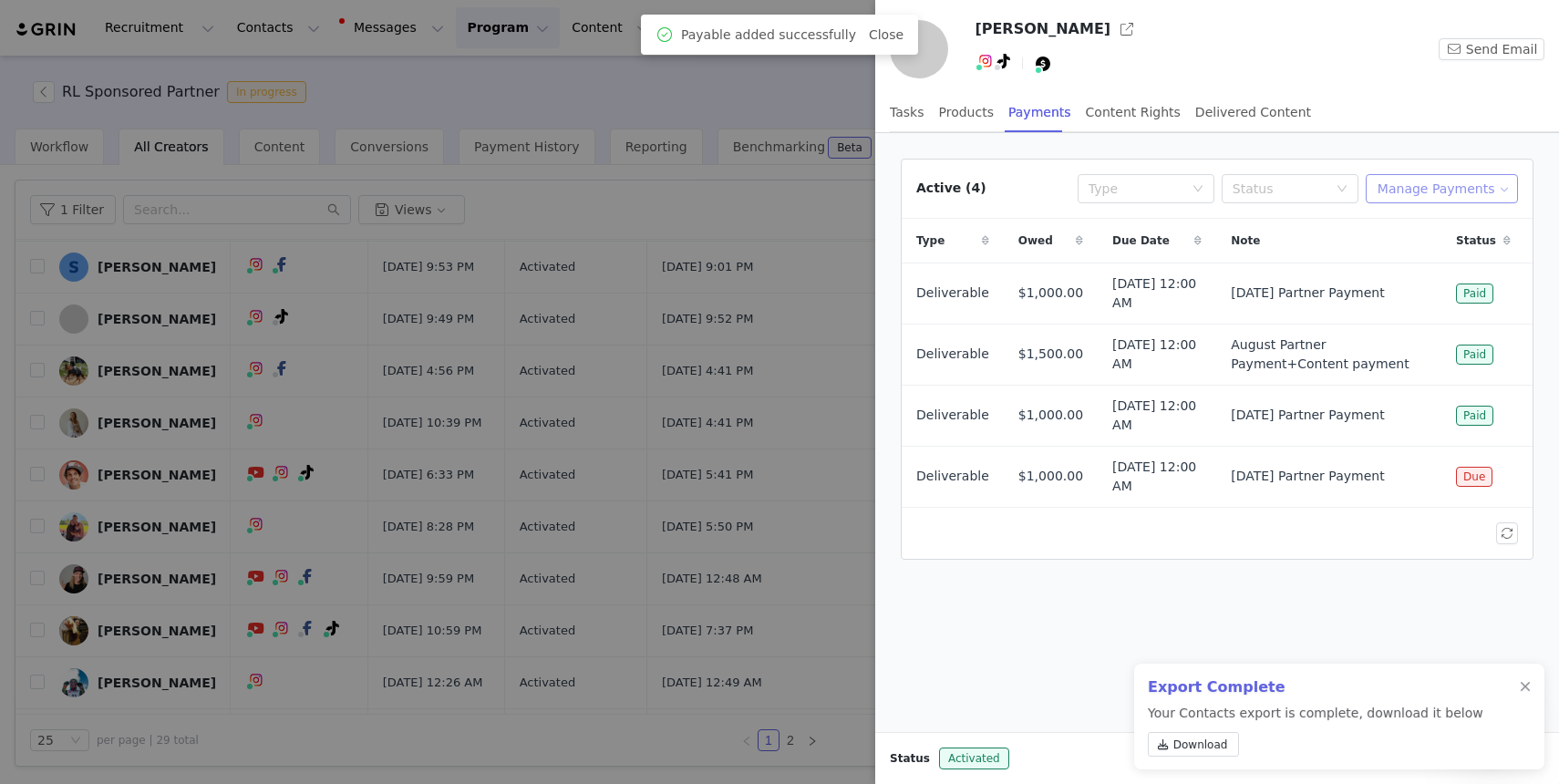
click at [1442, 183] on button "Manage Payments" at bounding box center [1442, 188] width 152 height 30
click at [1438, 231] on span "Make Payments" at bounding box center [1458, 224] width 100 height 20
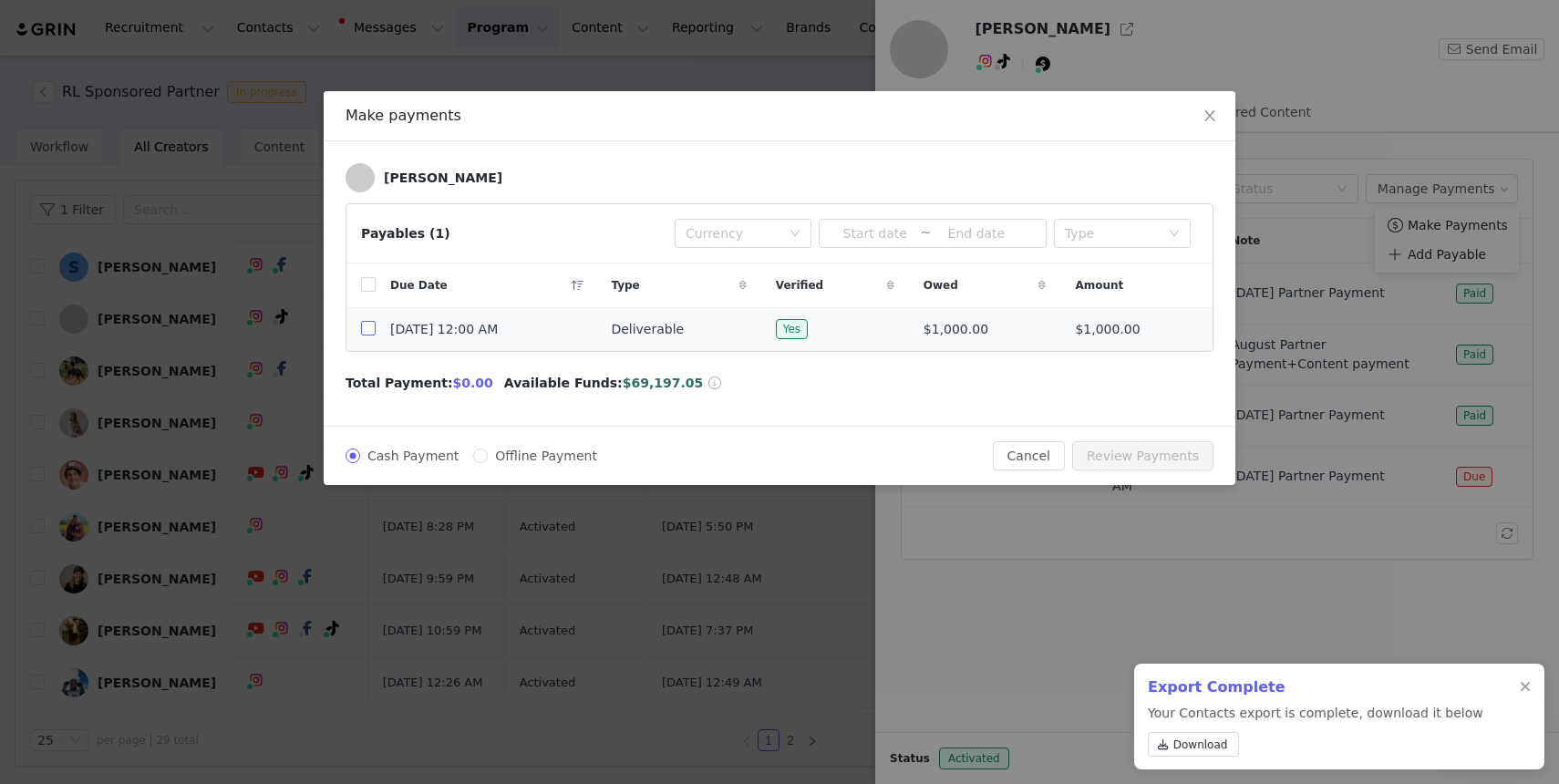
click at [362, 328] on input "checkbox" at bounding box center [368, 328] width 14 height 14
checkbox input "true"
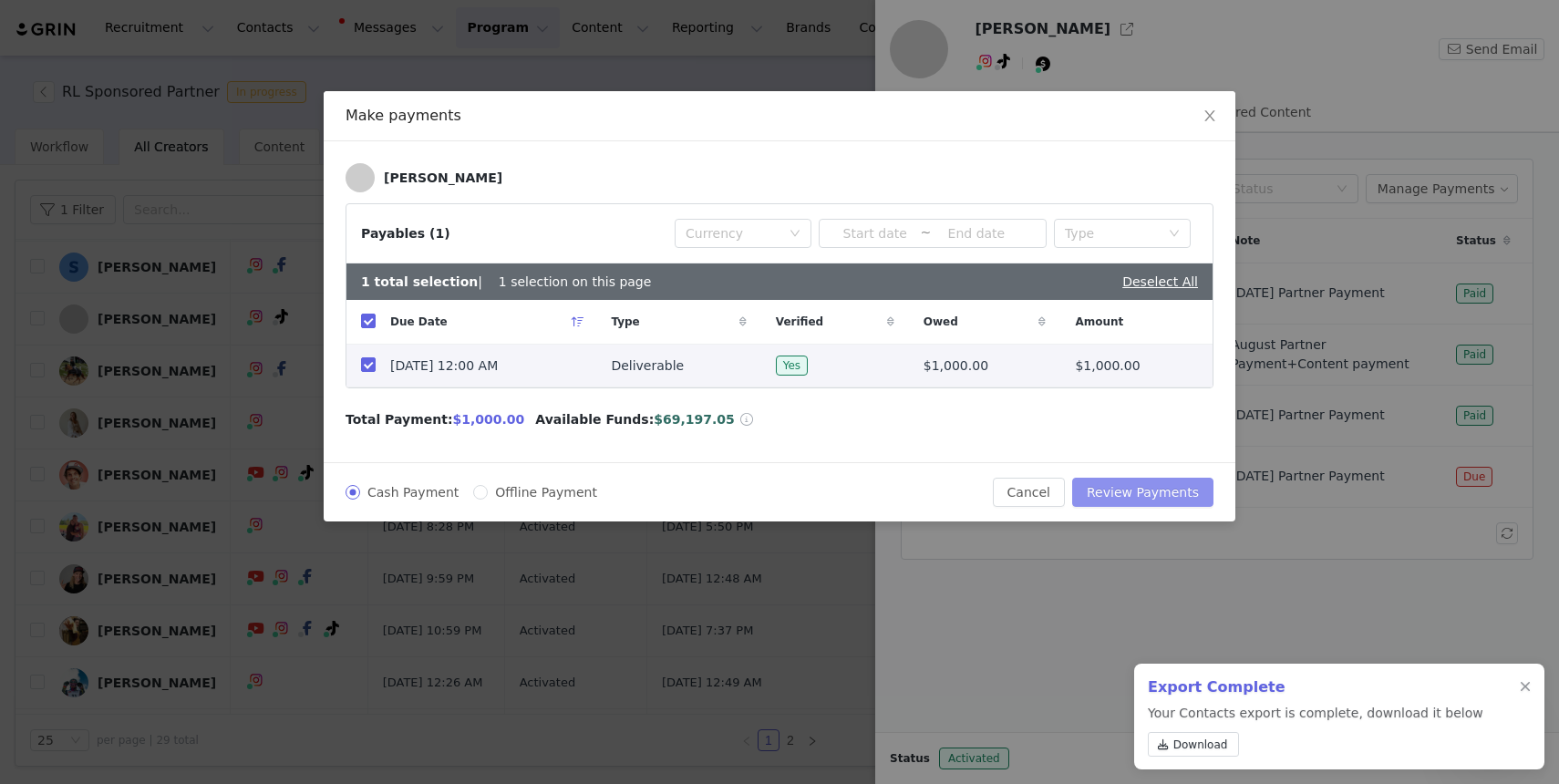
click at [1121, 492] on button "Review Payments" at bounding box center [1143, 492] width 141 height 30
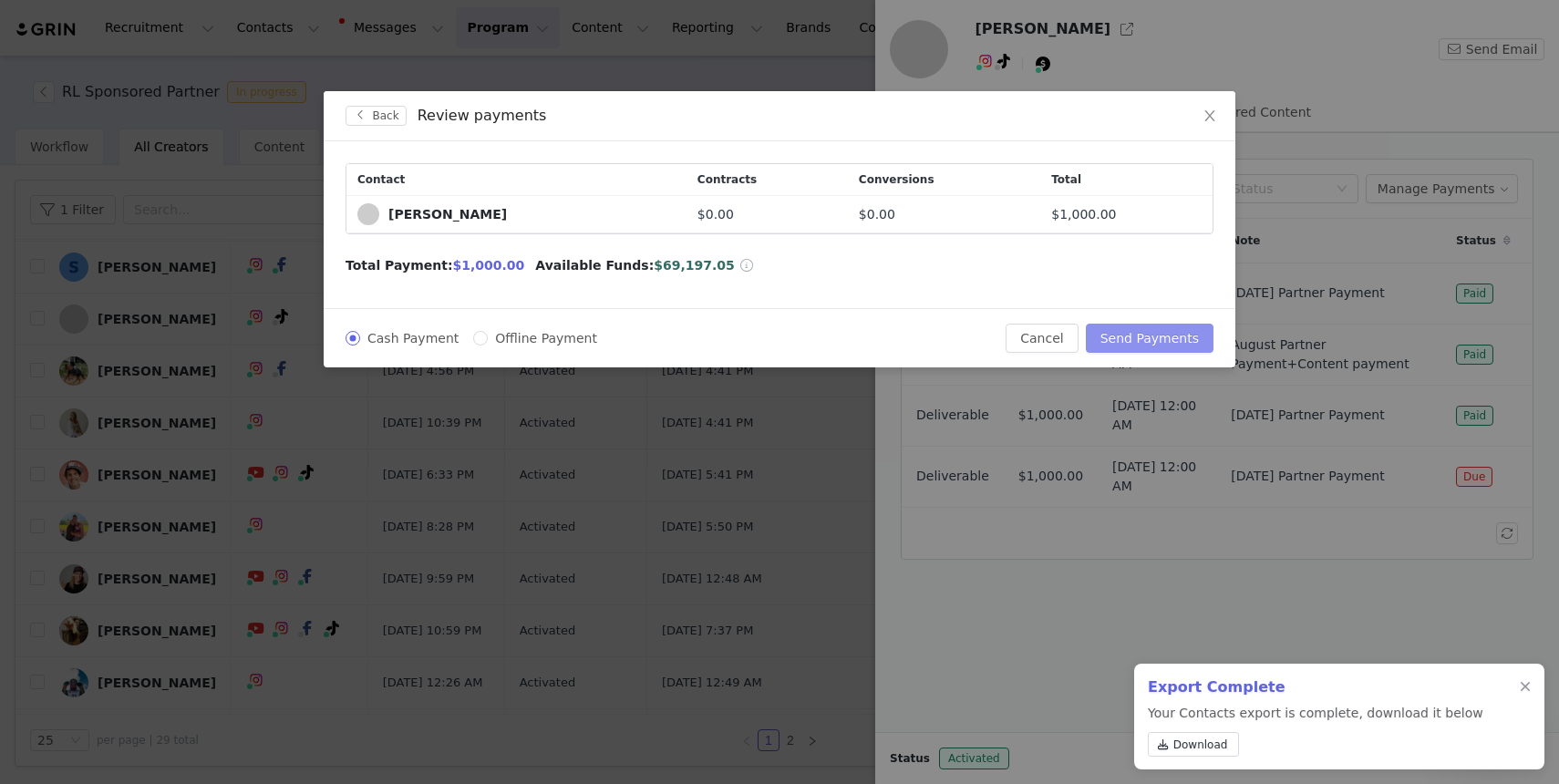
click at [1122, 337] on button "Send Payments" at bounding box center [1150, 338] width 128 height 30
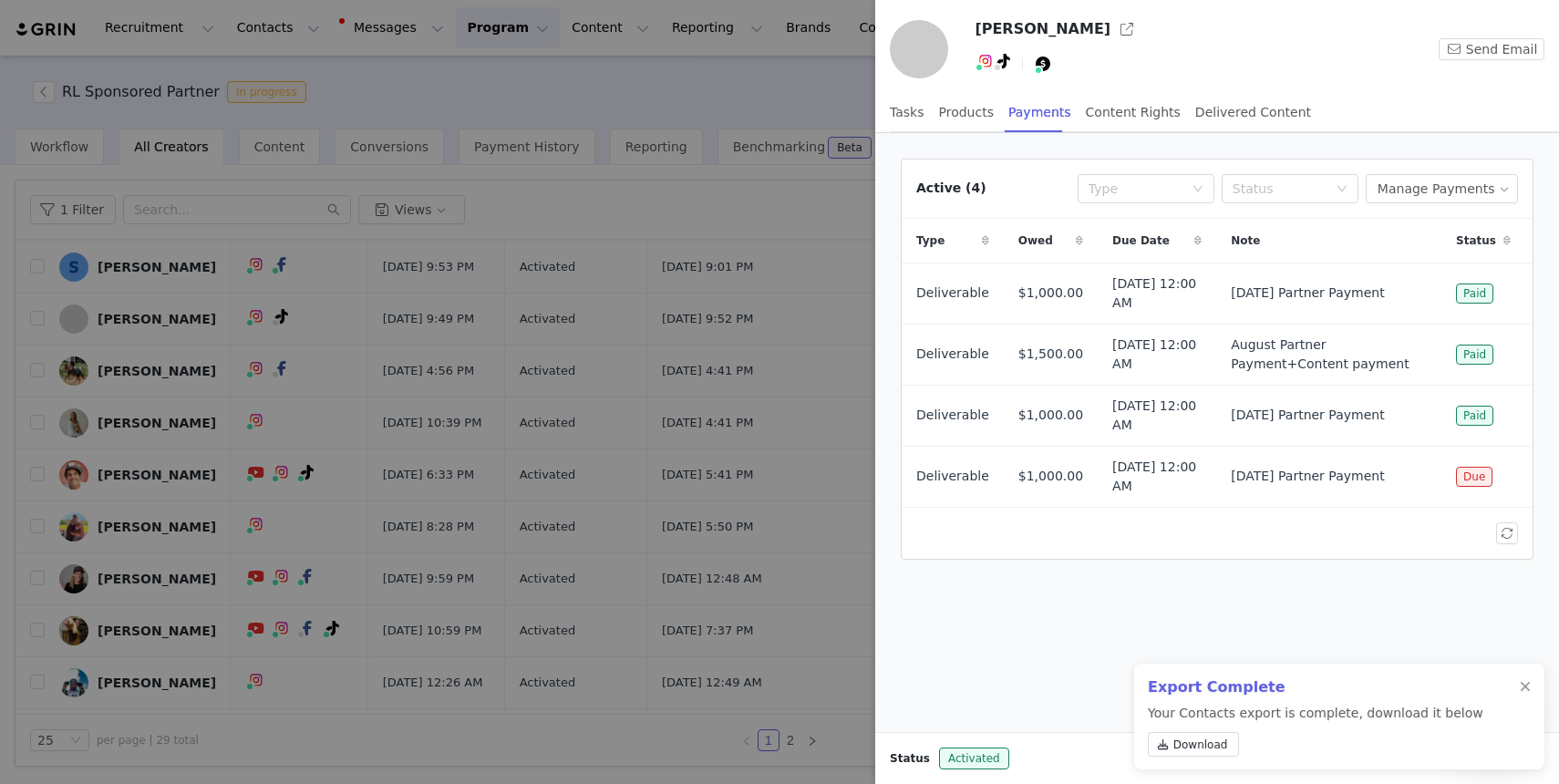
click at [267, 403] on div at bounding box center [780, 392] width 1559 height 784
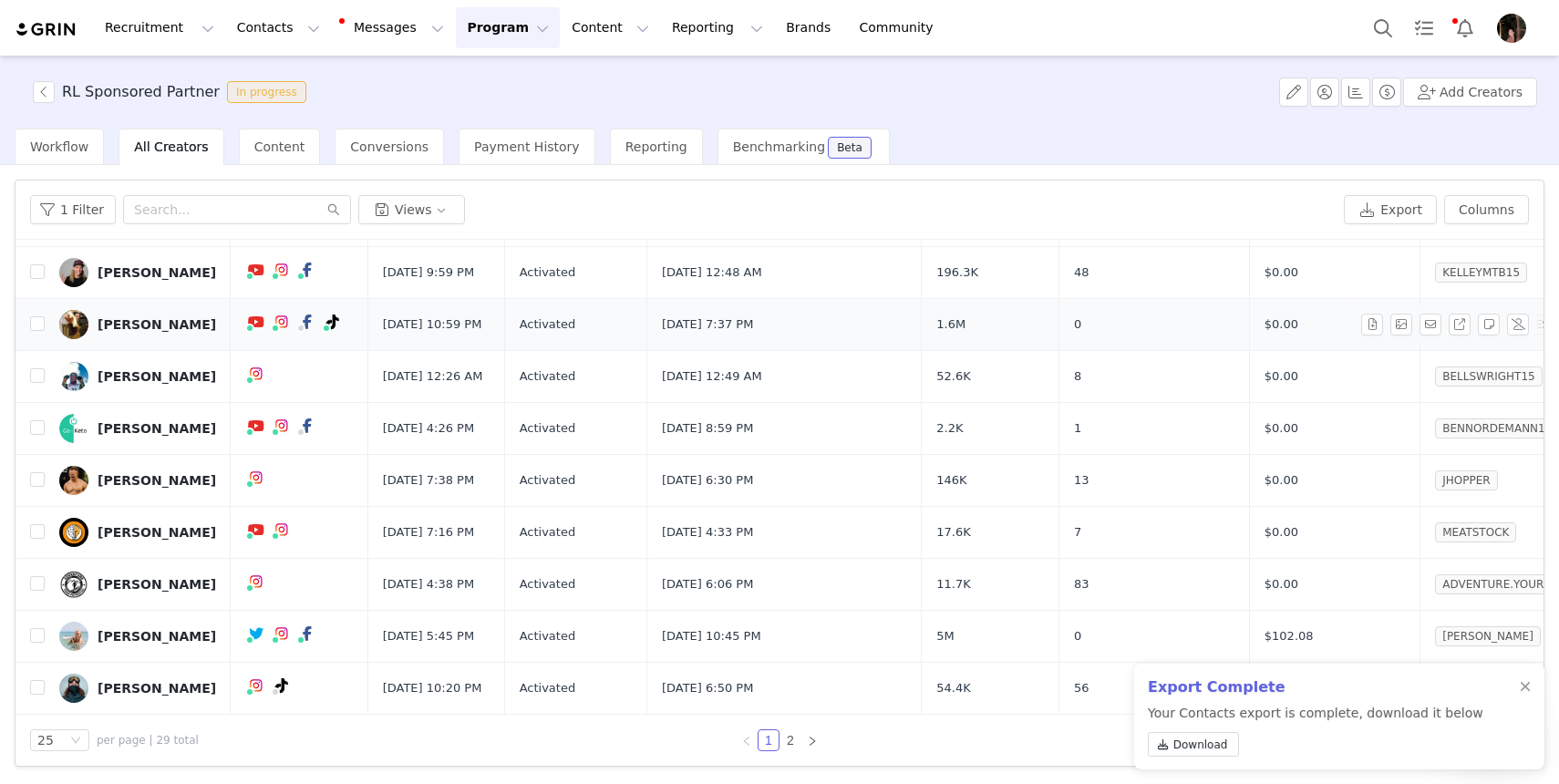
scroll to position [1028, 0]
click at [790, 735] on link "2" at bounding box center [790, 740] width 20 height 20
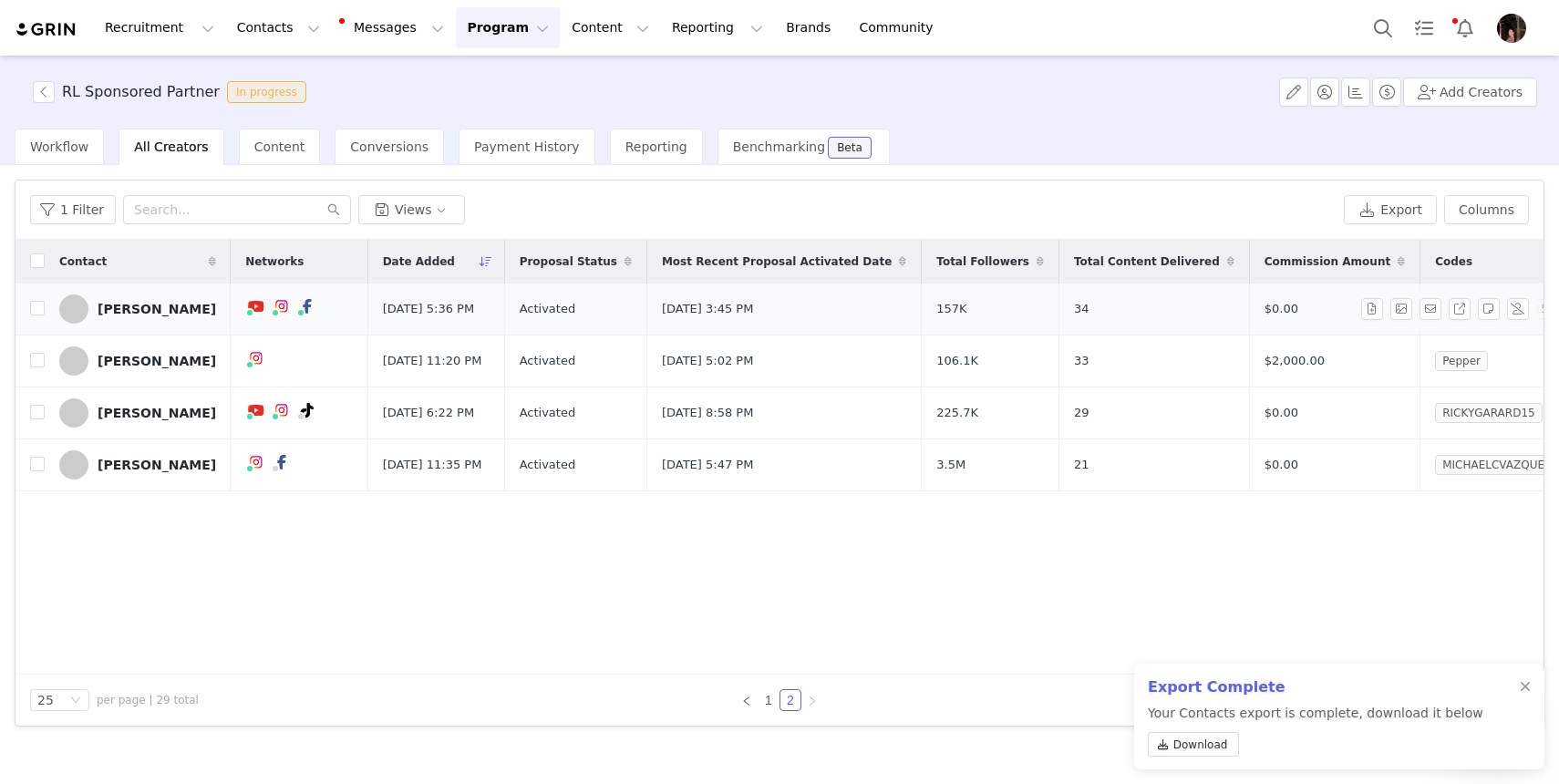
click at [162, 316] on link "[PERSON_NAME]" at bounding box center [138, 308] width 157 height 30
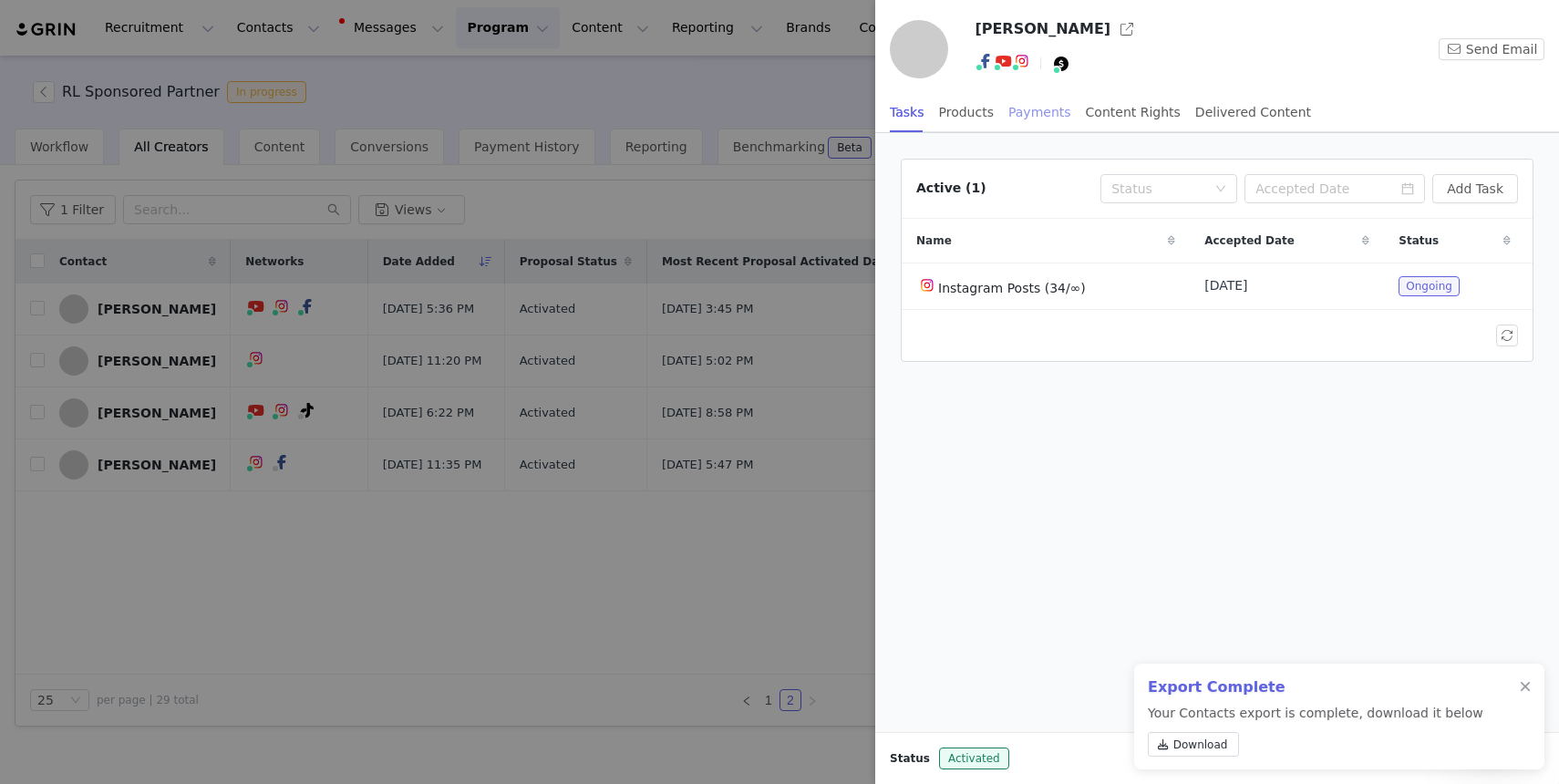
click at [1036, 111] on div "Payments" at bounding box center [1040, 112] width 63 height 41
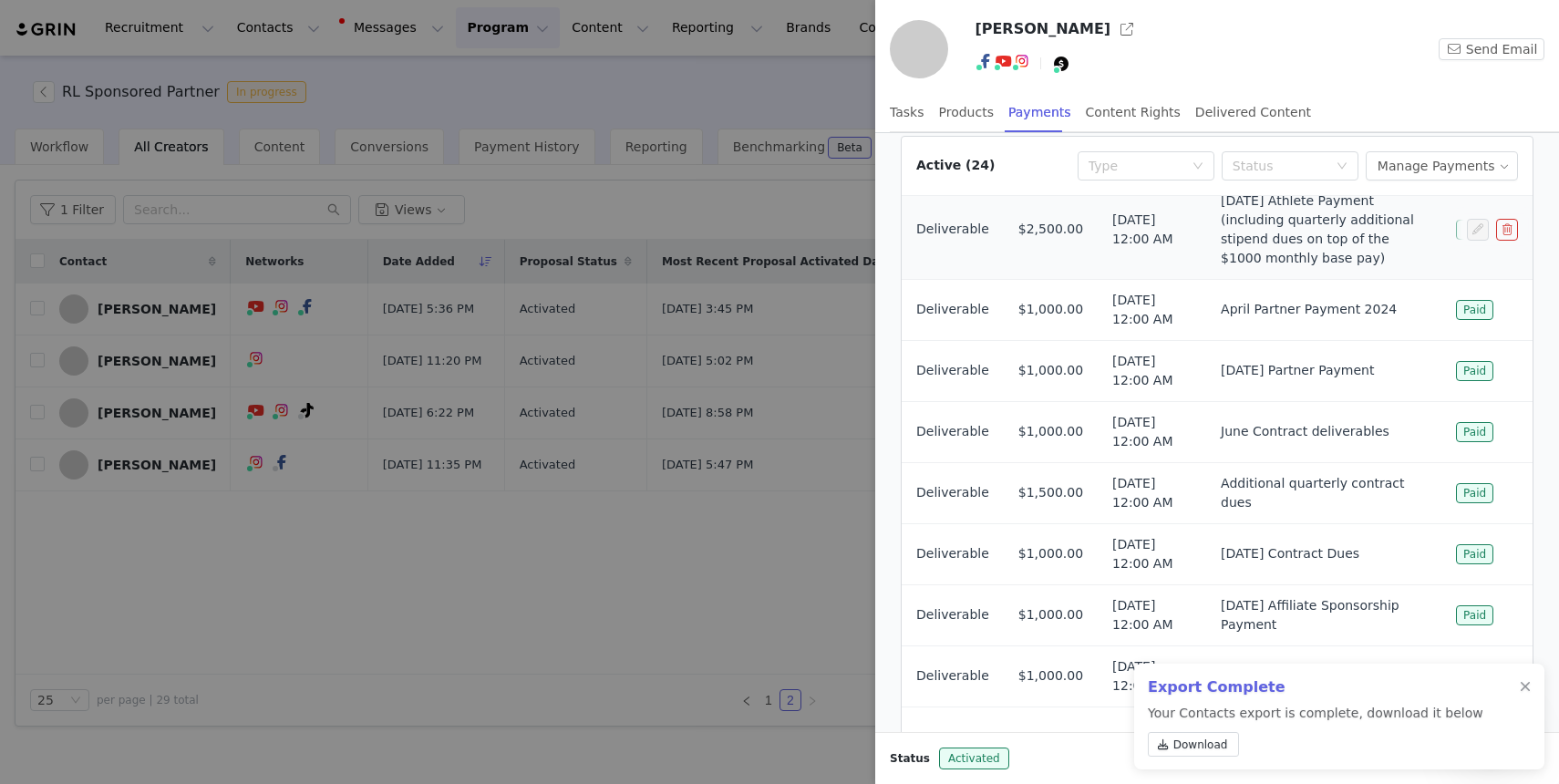
scroll to position [32, 0]
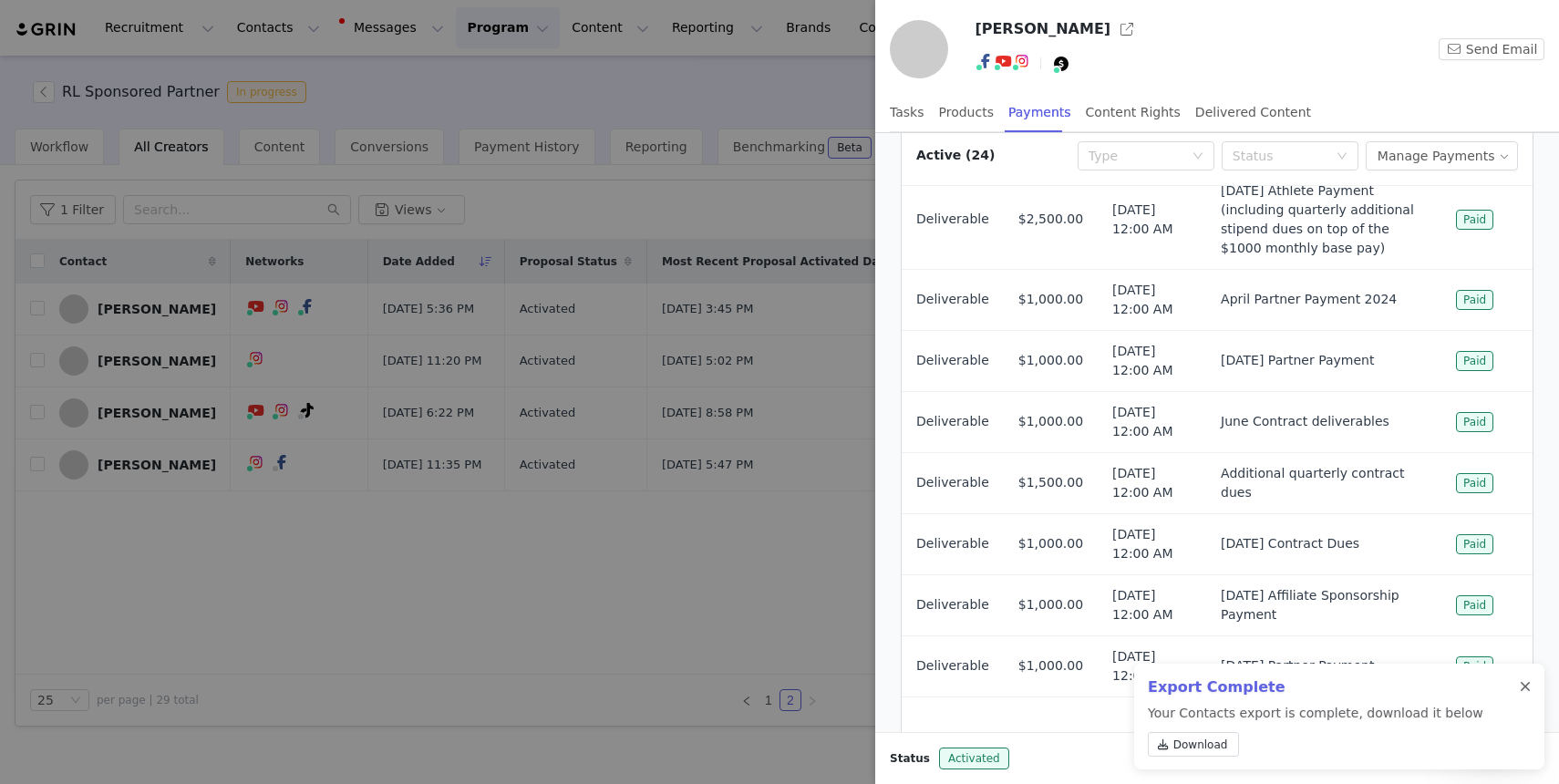
click at [1527, 682] on div at bounding box center [1525, 687] width 11 height 14
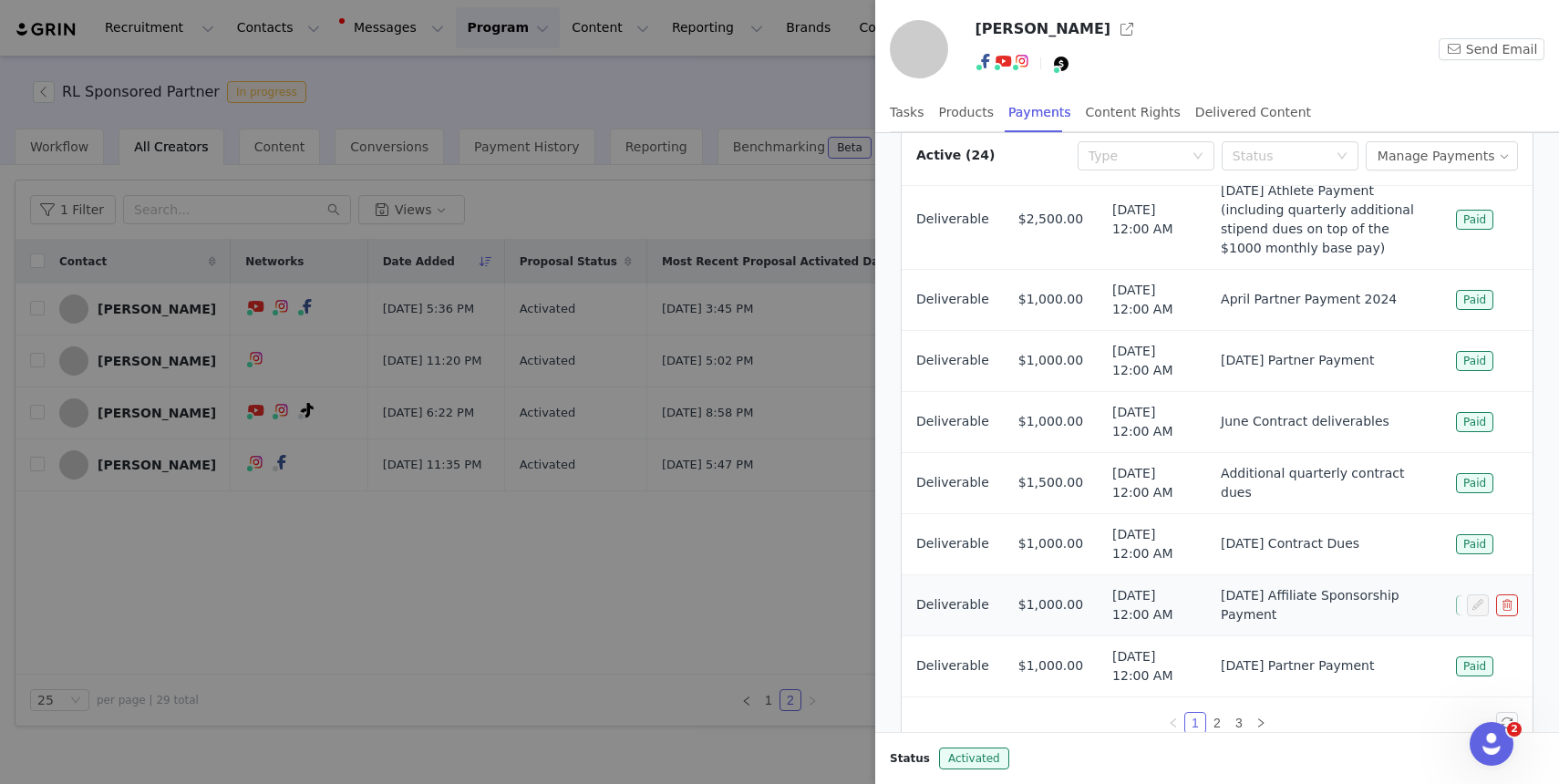
scroll to position [96, 0]
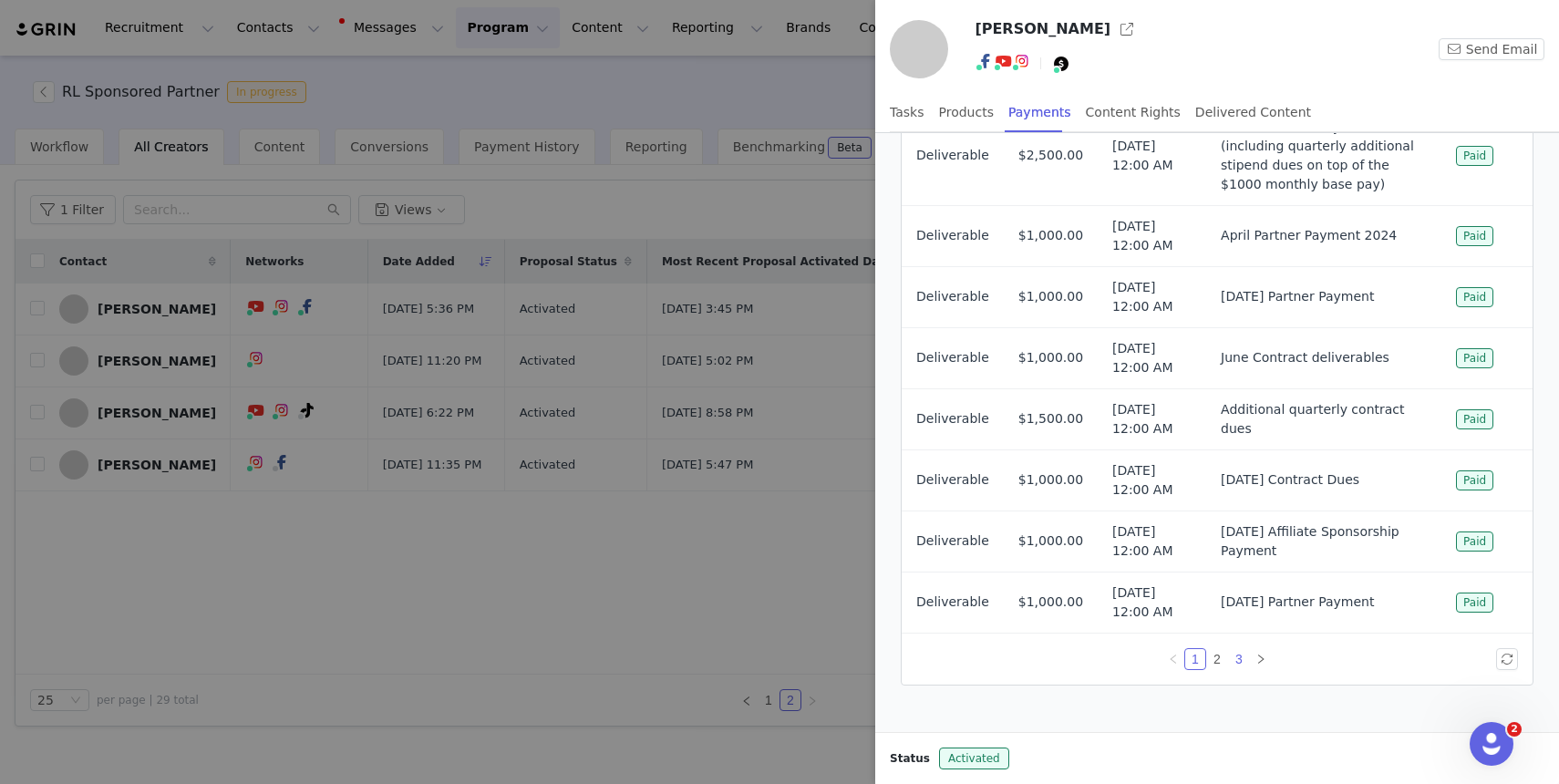
click at [1236, 653] on link "3" at bounding box center [1239, 659] width 20 height 20
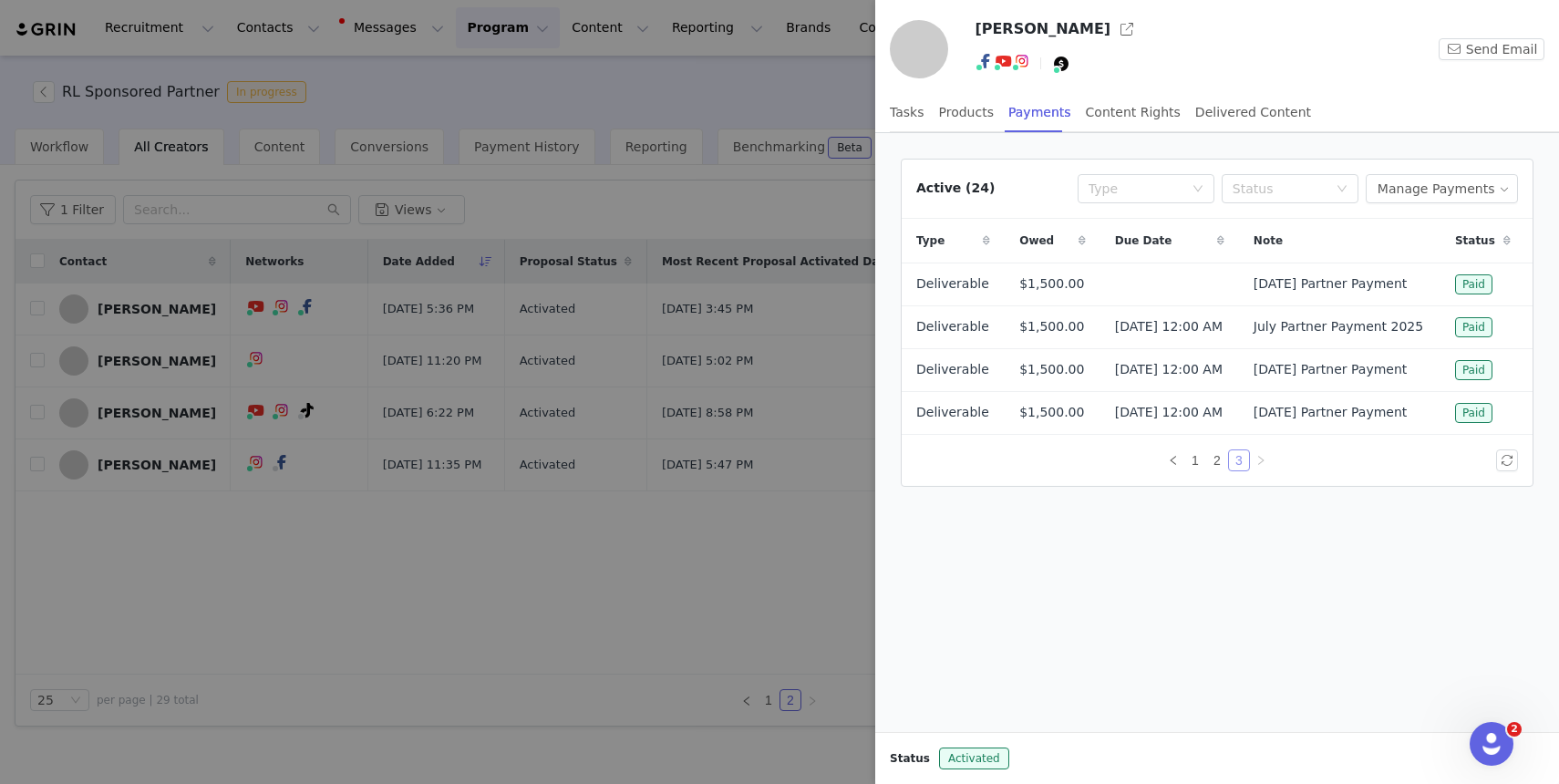
scroll to position [0, 0]
click at [1221, 471] on link "2" at bounding box center [1217, 460] width 20 height 20
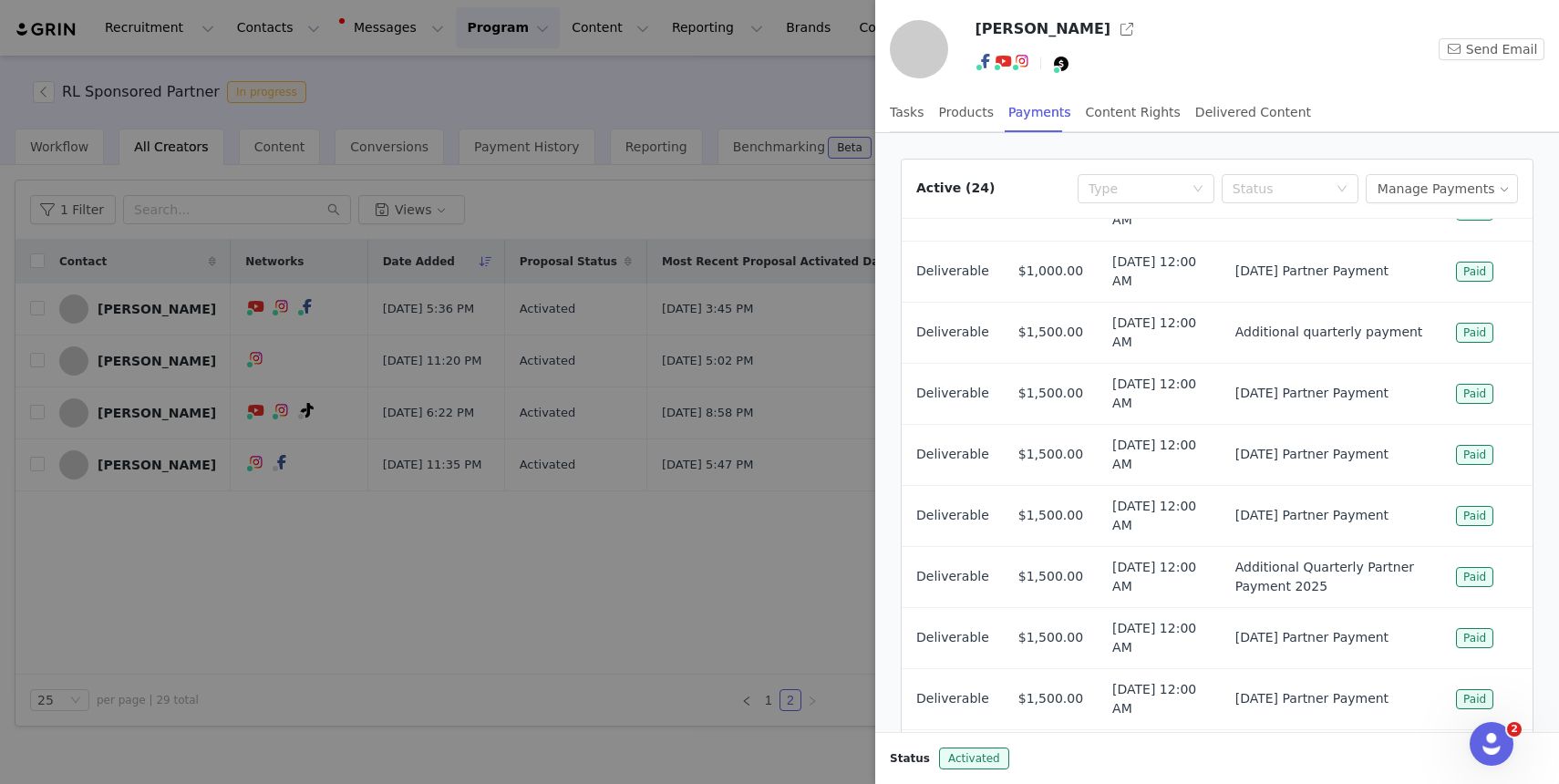
scroll to position [28, 0]
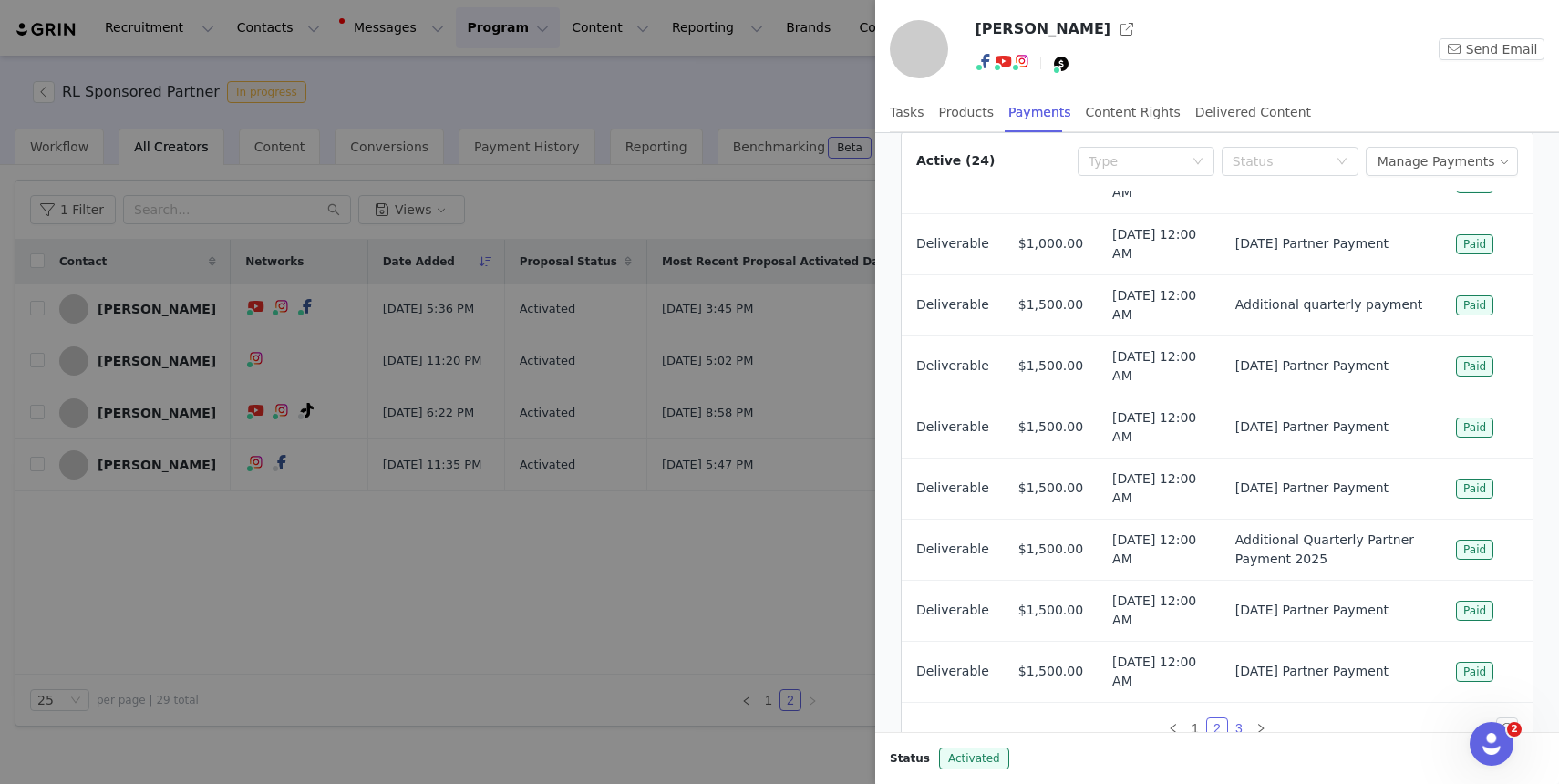
click at [1240, 722] on link "3" at bounding box center [1239, 728] width 20 height 20
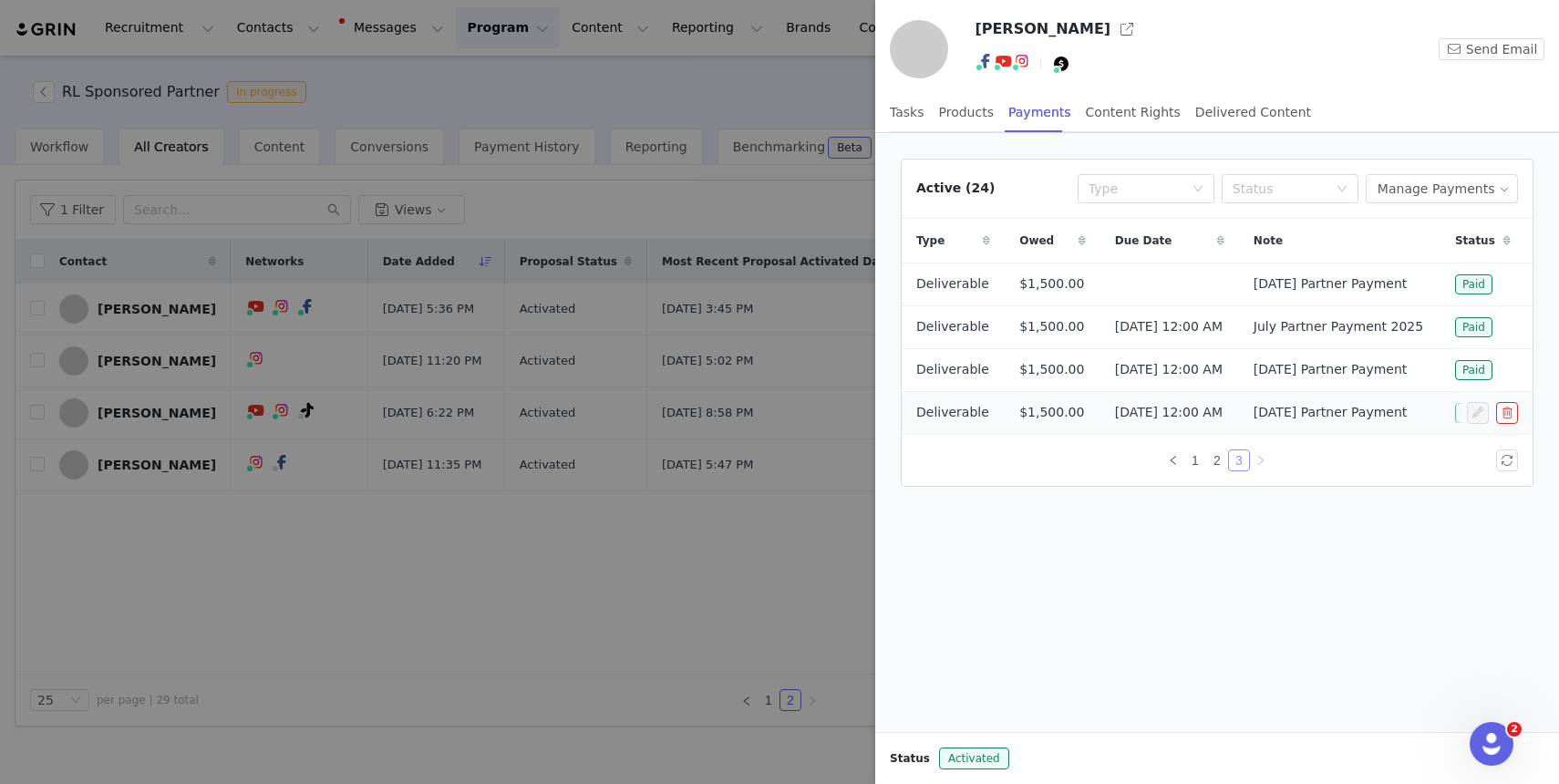
scroll to position [0, 0]
click at [1216, 471] on link "2" at bounding box center [1217, 460] width 20 height 20
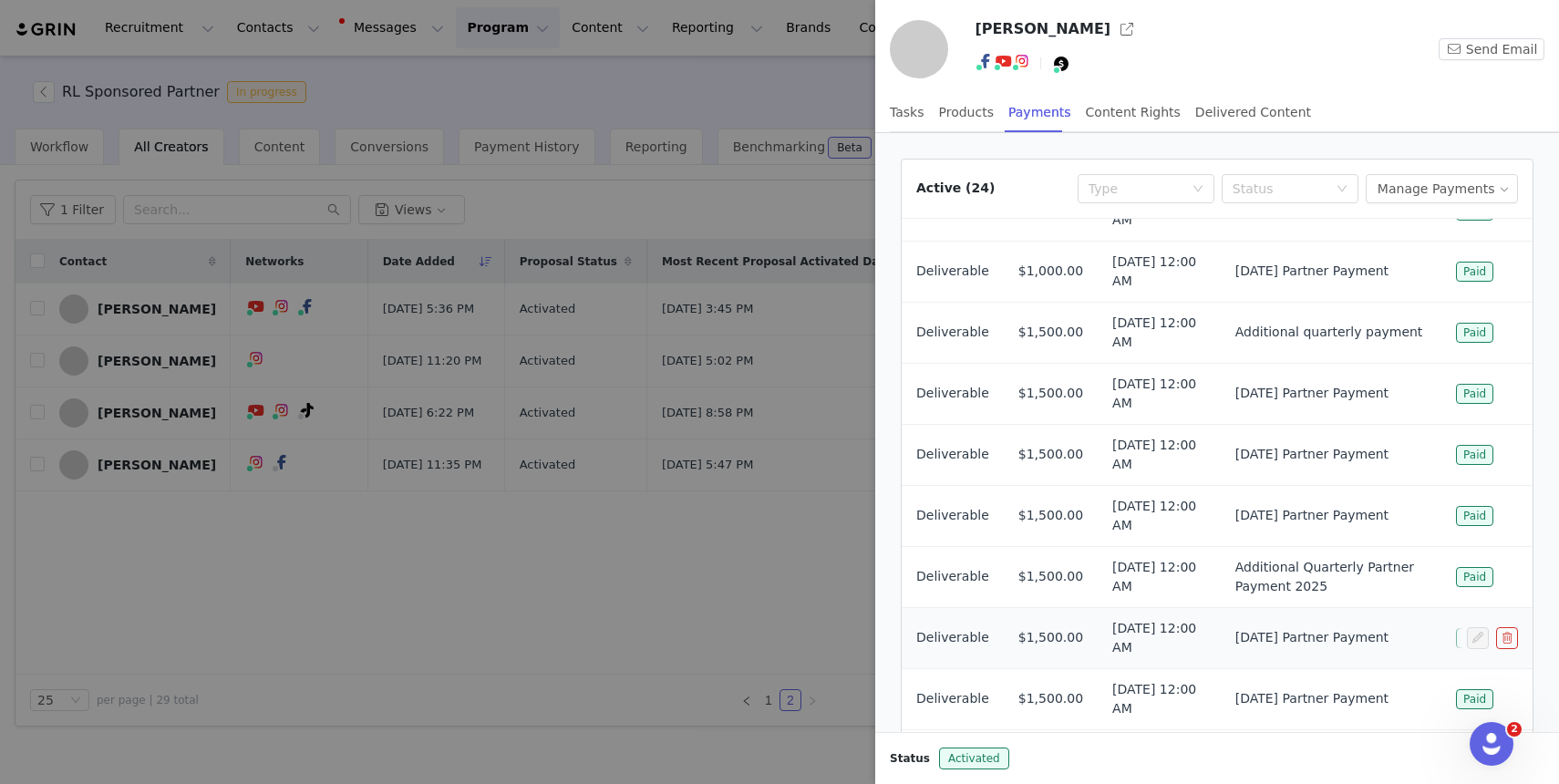
scroll to position [96, 0]
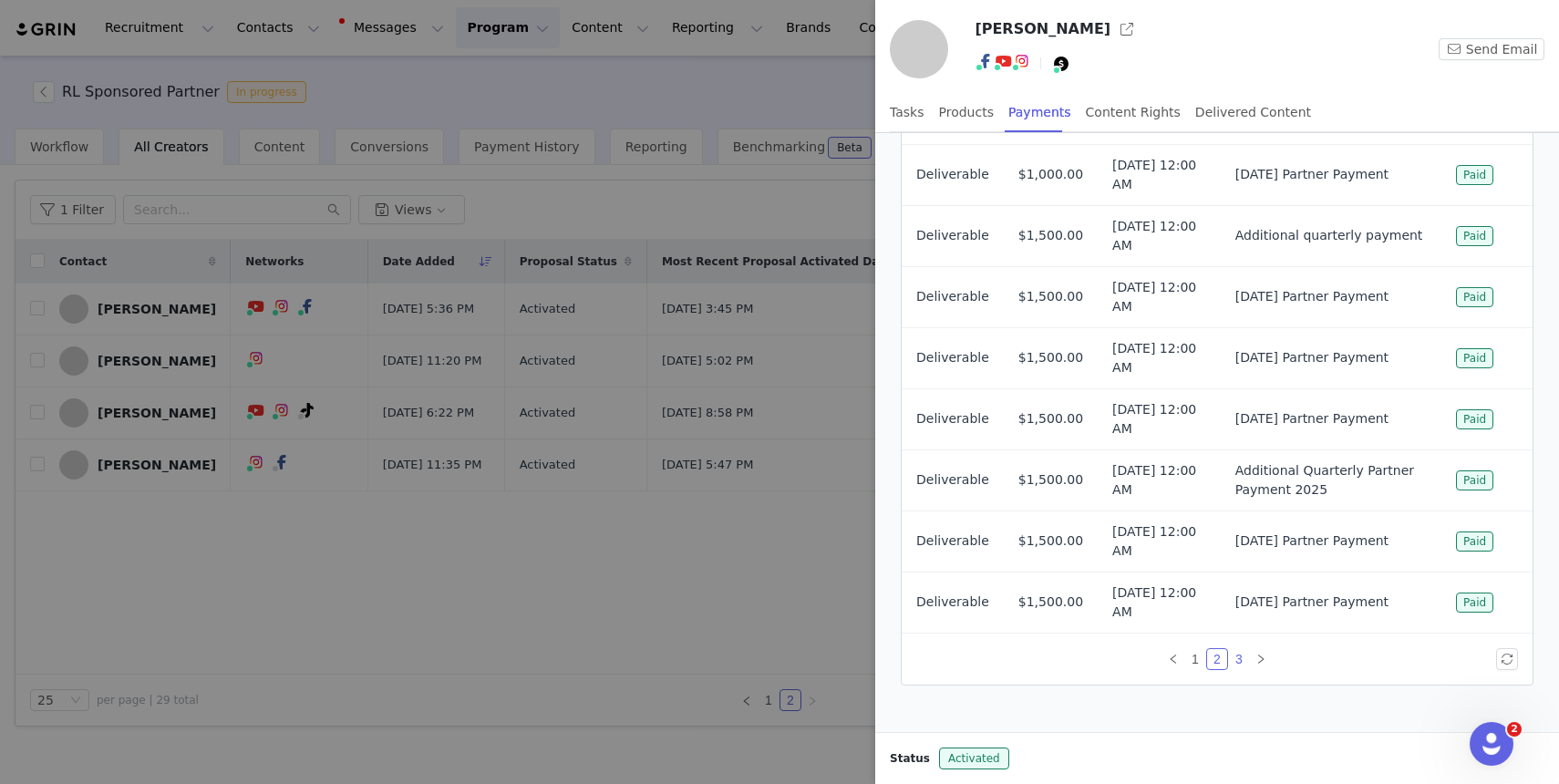
click at [1238, 654] on link "3" at bounding box center [1239, 659] width 20 height 20
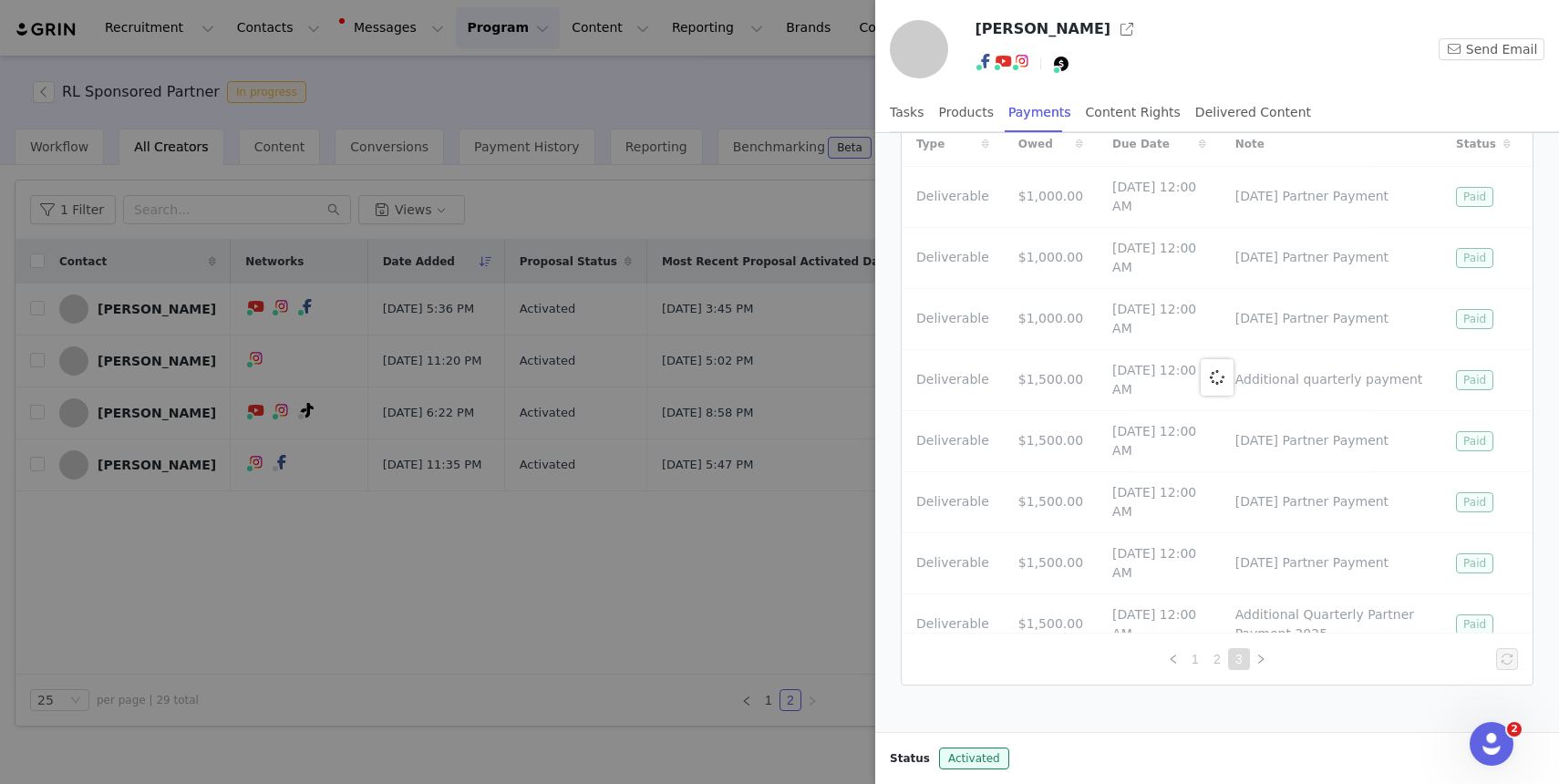
scroll to position [0, 0]
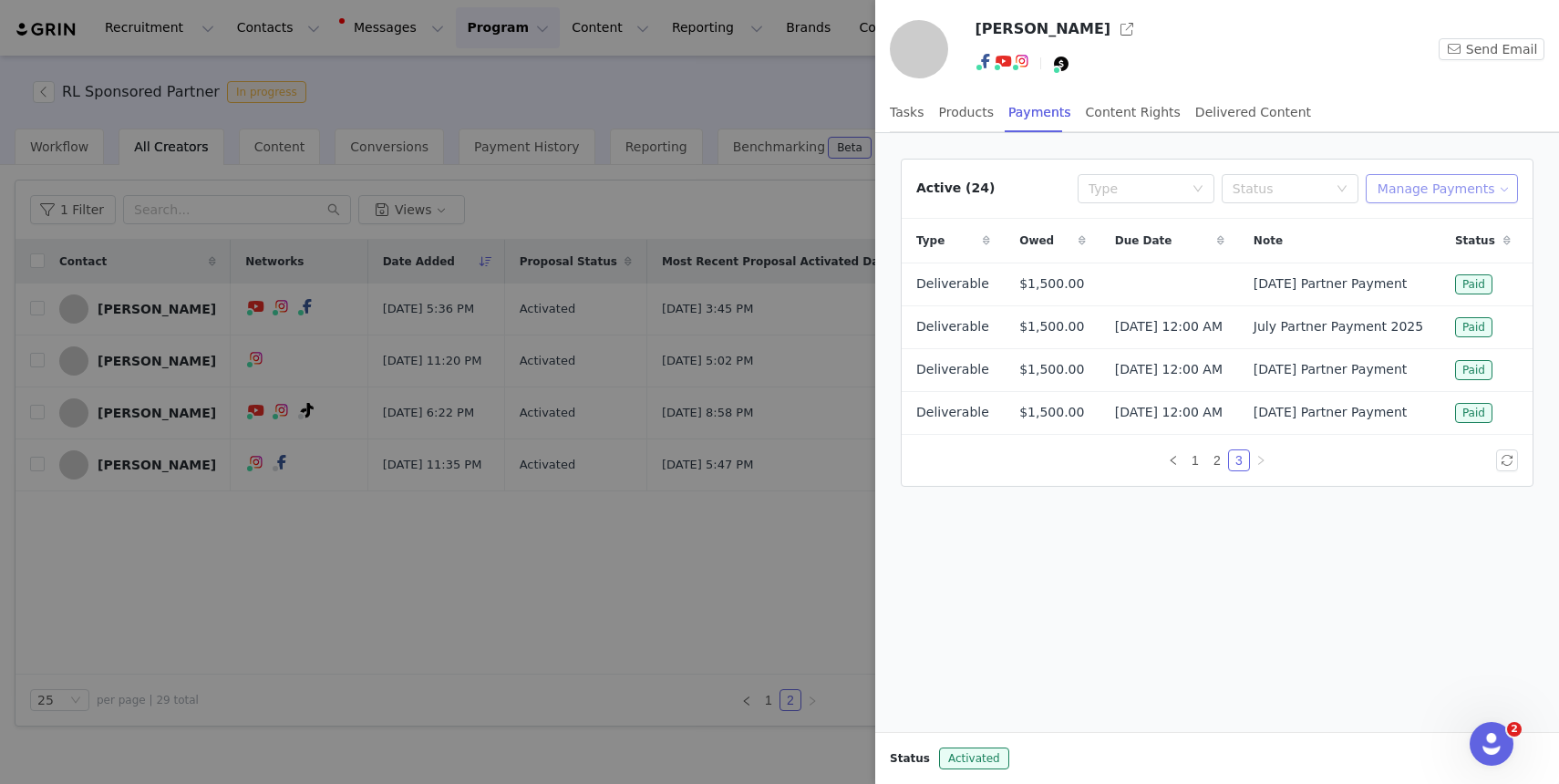
click at [1417, 181] on button "Manage Payments" at bounding box center [1442, 188] width 152 height 30
click at [1217, 471] on link "2" at bounding box center [1217, 460] width 20 height 20
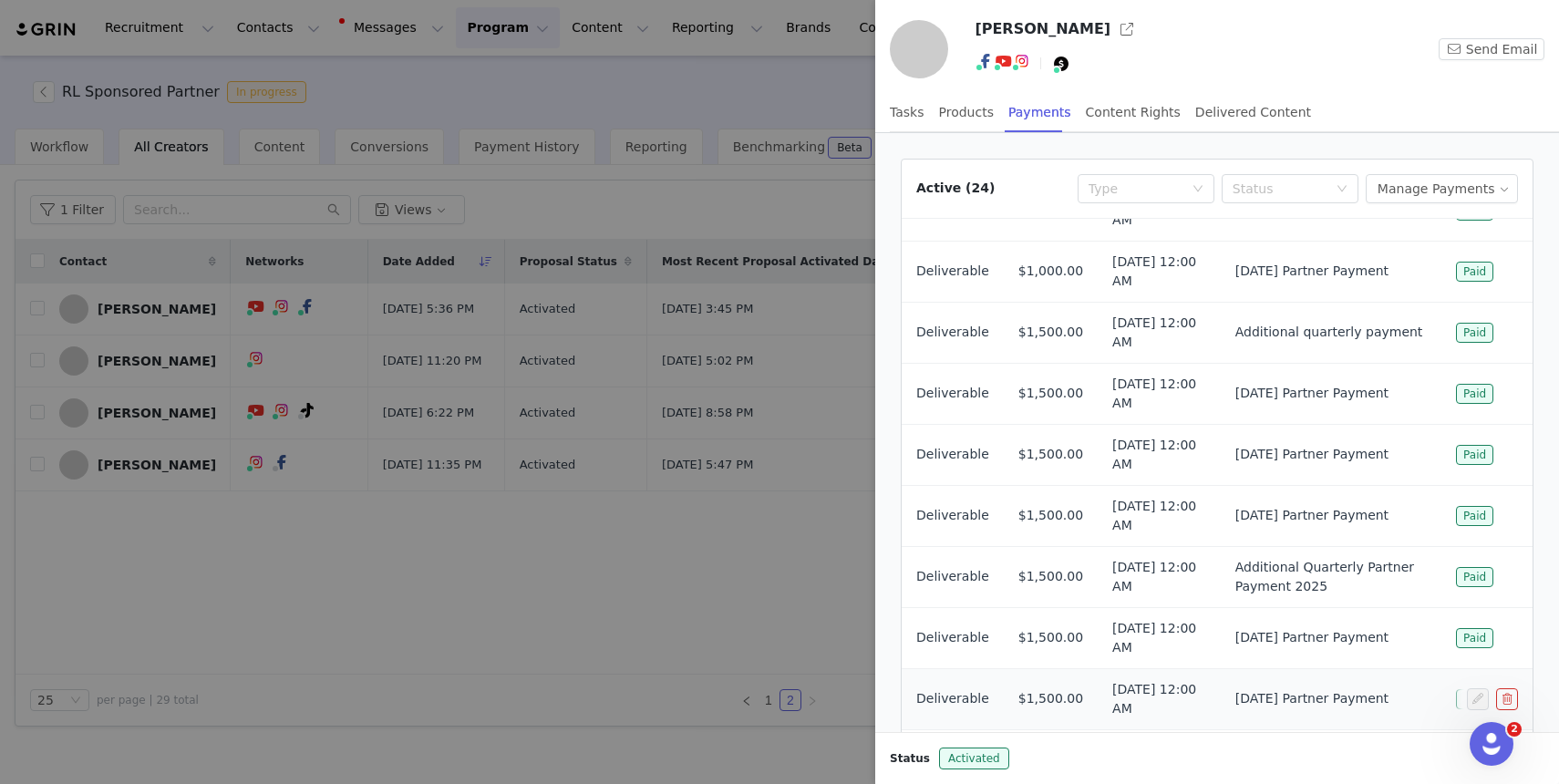
scroll to position [96, 0]
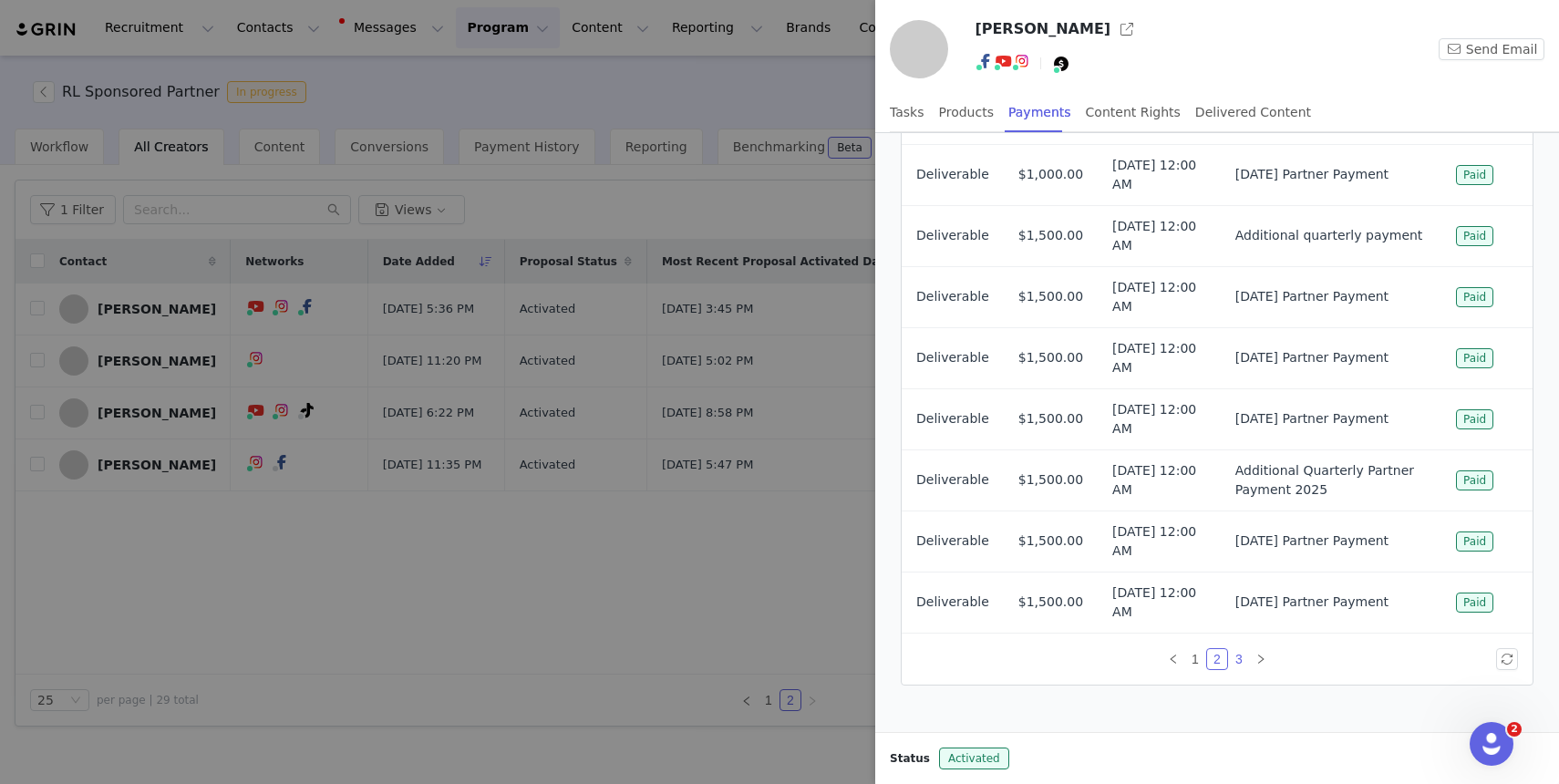
click at [1237, 659] on link "3" at bounding box center [1239, 659] width 20 height 20
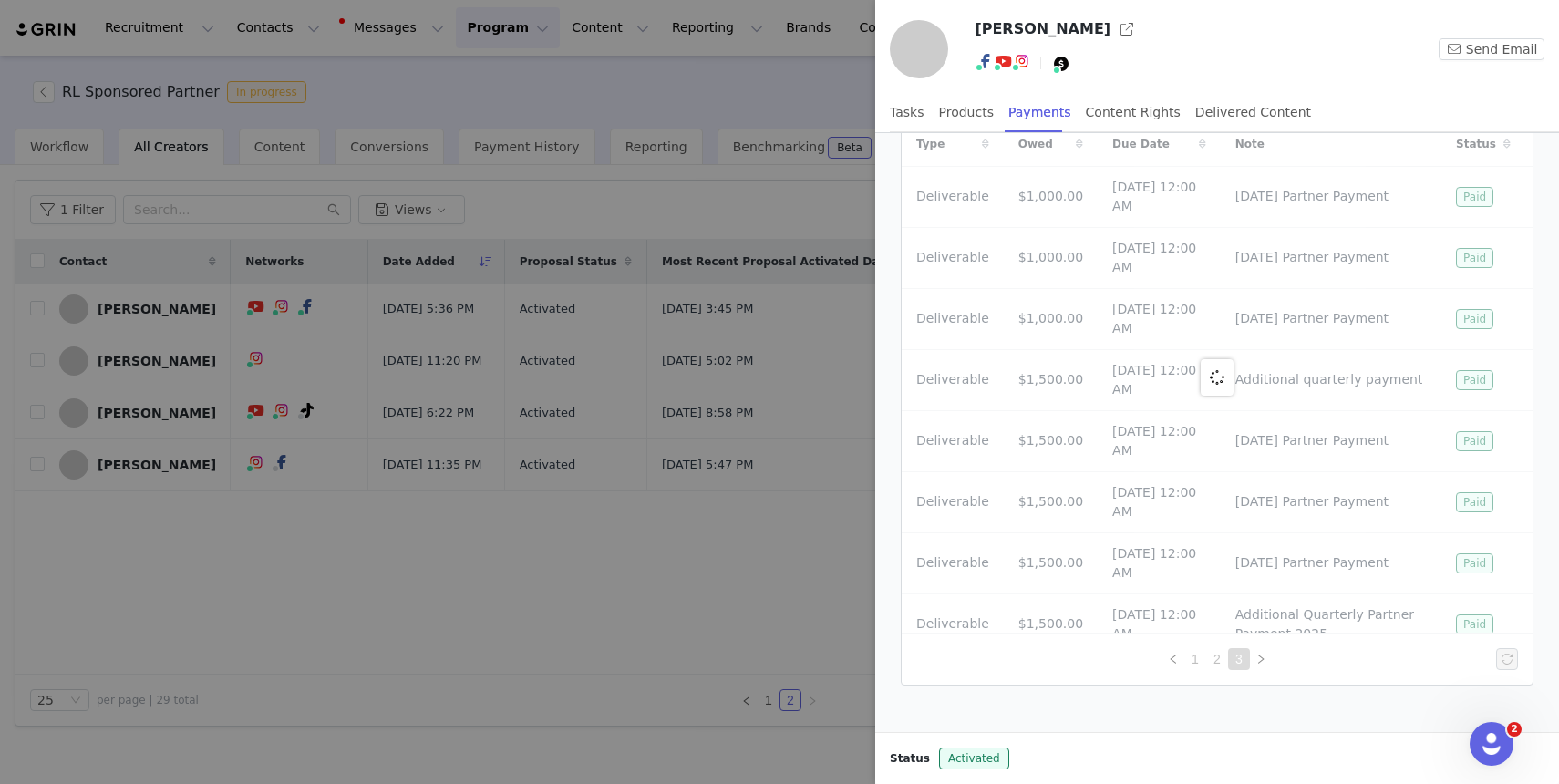
scroll to position [0, 0]
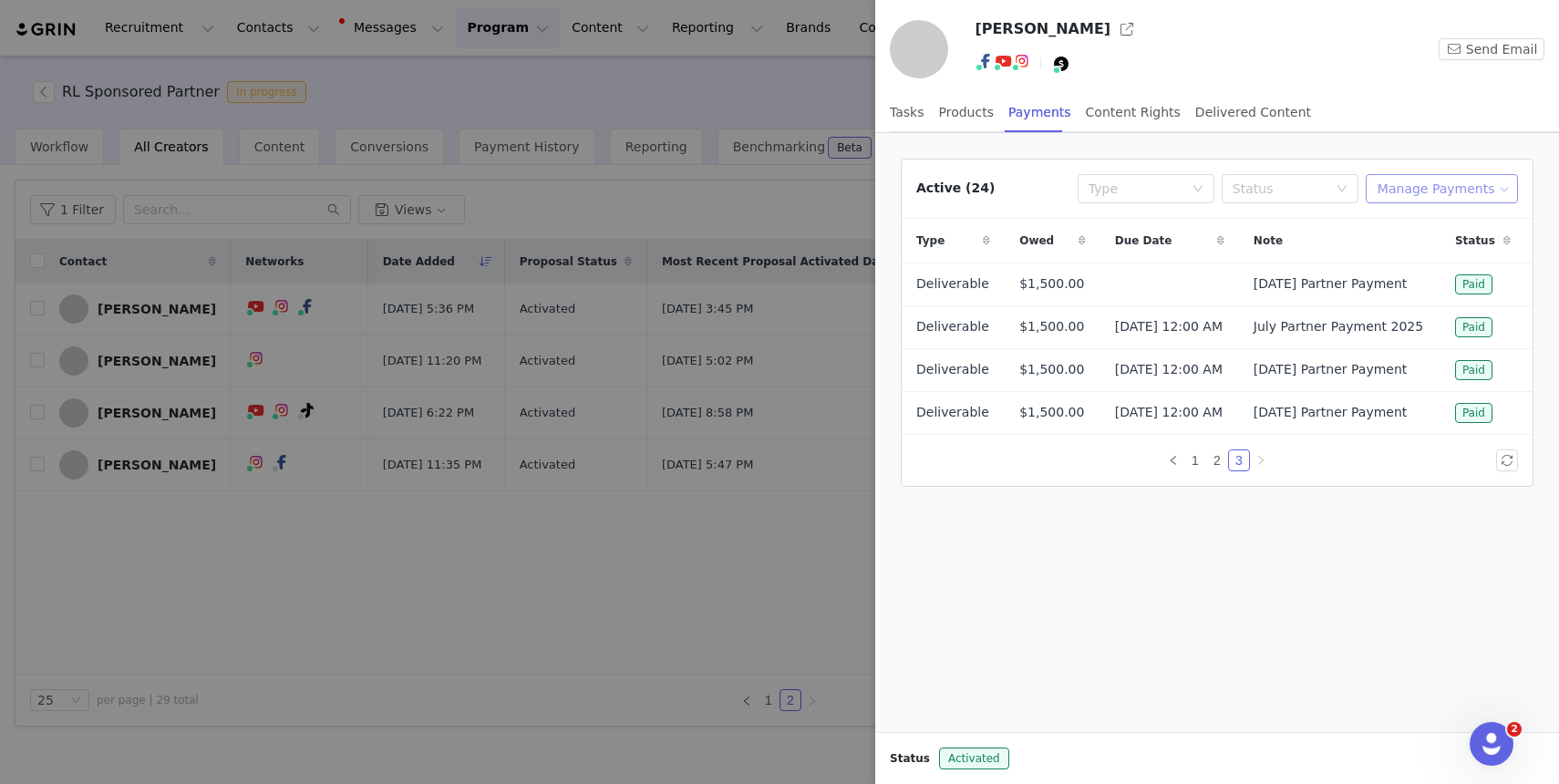
click at [1420, 199] on button "Manage Payments" at bounding box center [1442, 188] width 152 height 30
click at [1416, 258] on span "Add Payable" at bounding box center [1447, 254] width 78 height 20
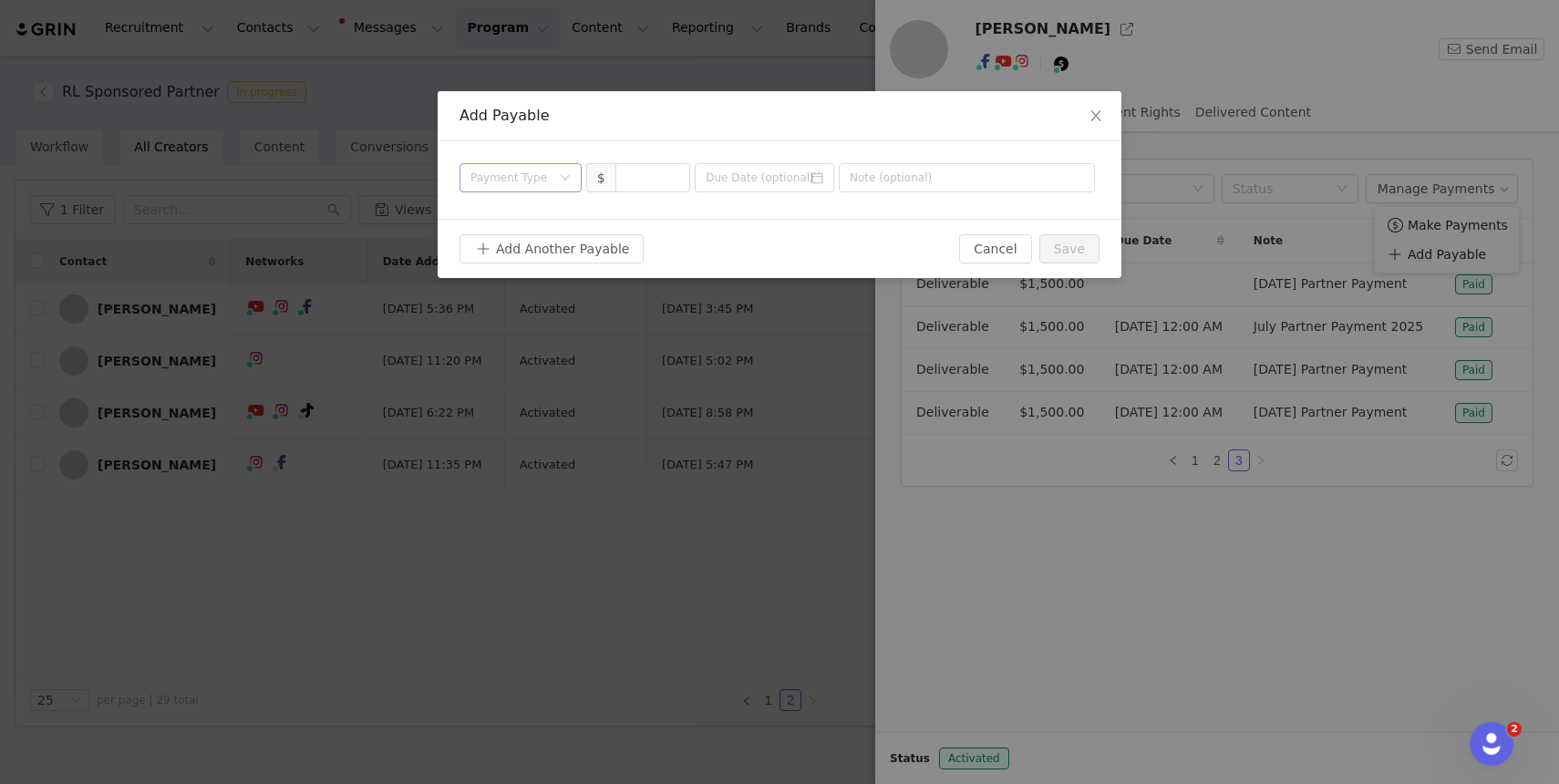
click at [540, 186] on div "Payment Type" at bounding box center [511, 178] width 80 height 18
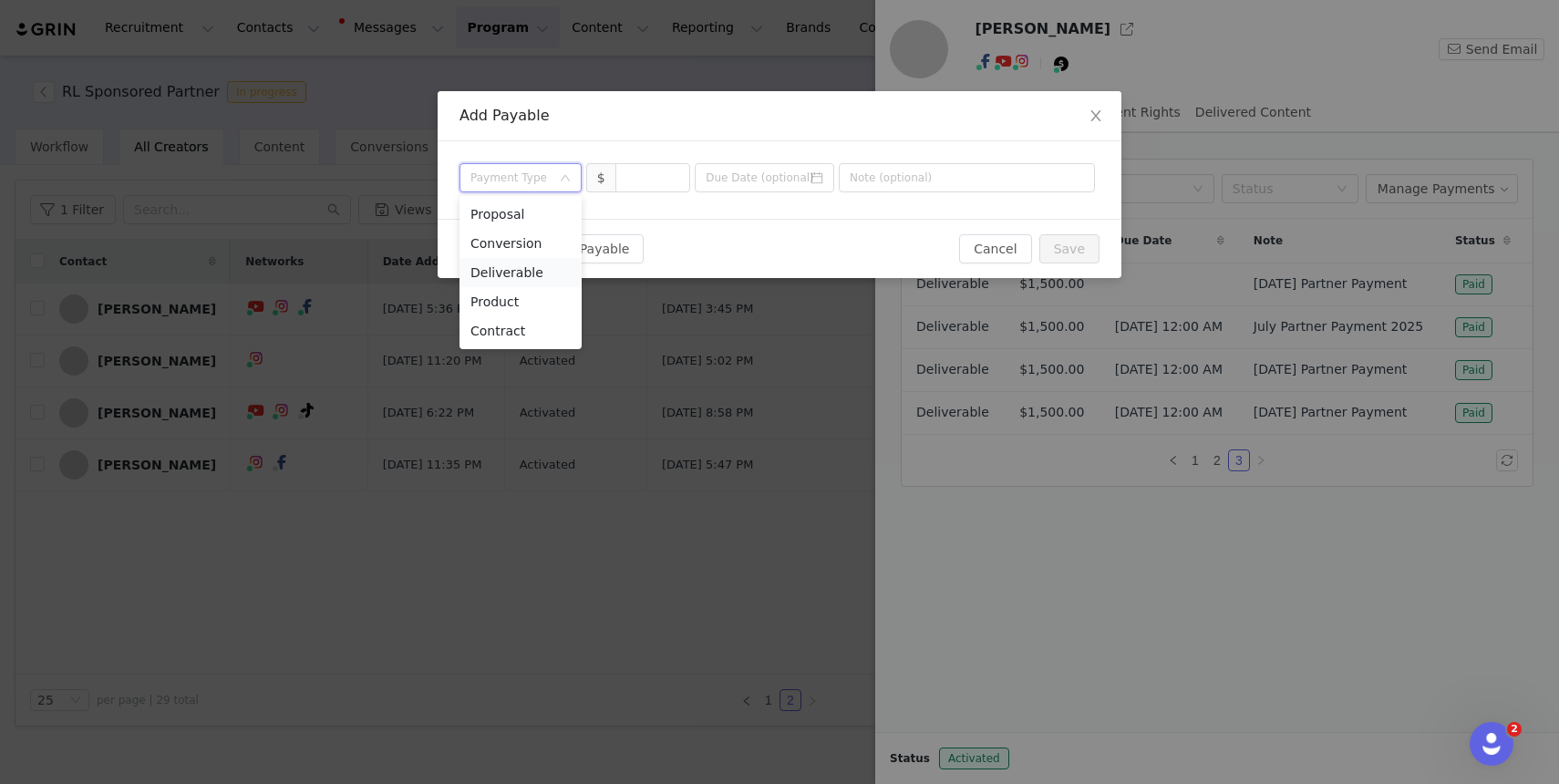
click at [544, 274] on li "Deliverable" at bounding box center [521, 272] width 122 height 30
click at [653, 179] on input at bounding box center [652, 178] width 74 height 28
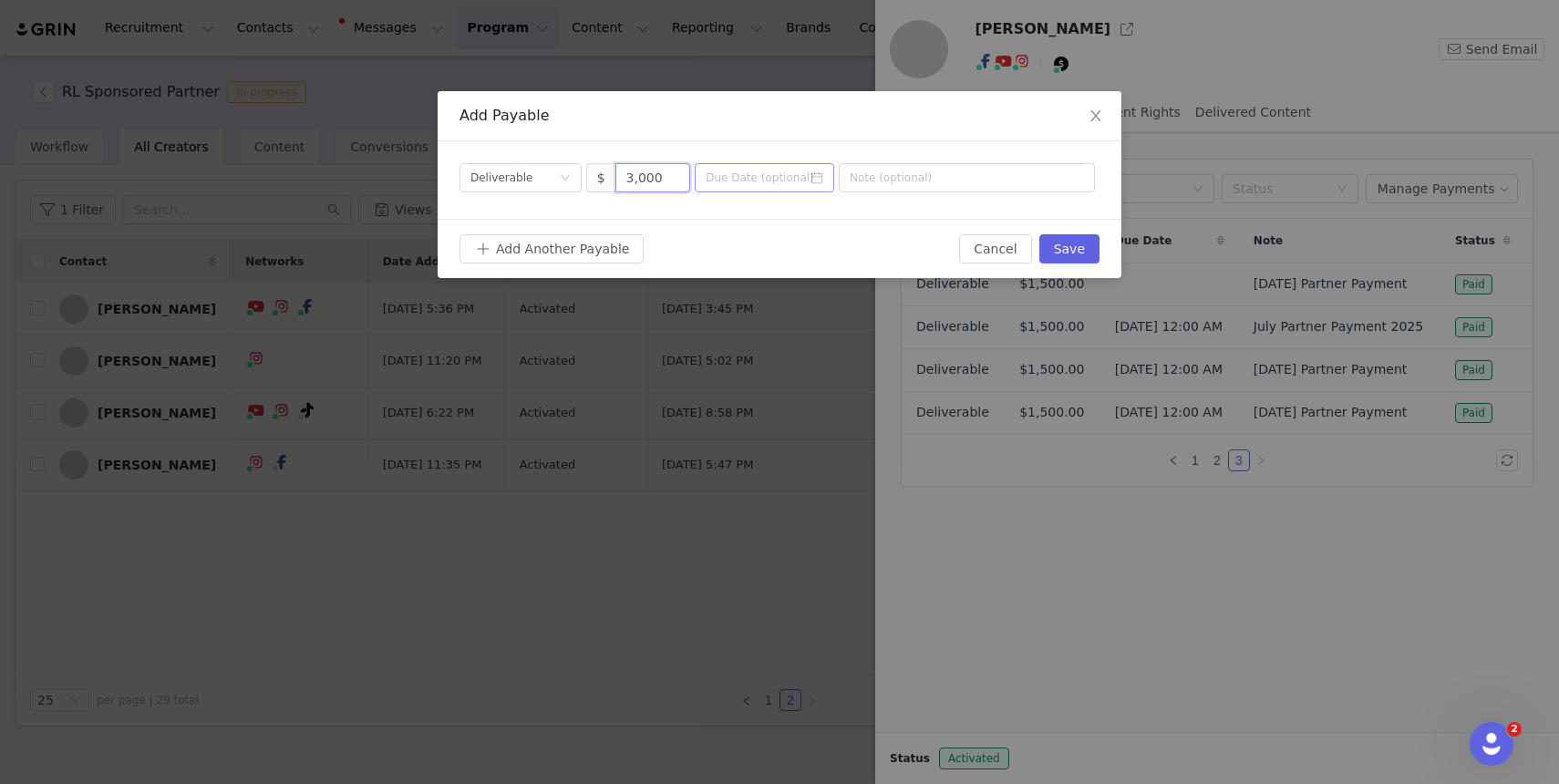
type input "3,000"
click at [725, 182] on input at bounding box center [764, 178] width 139 height 30
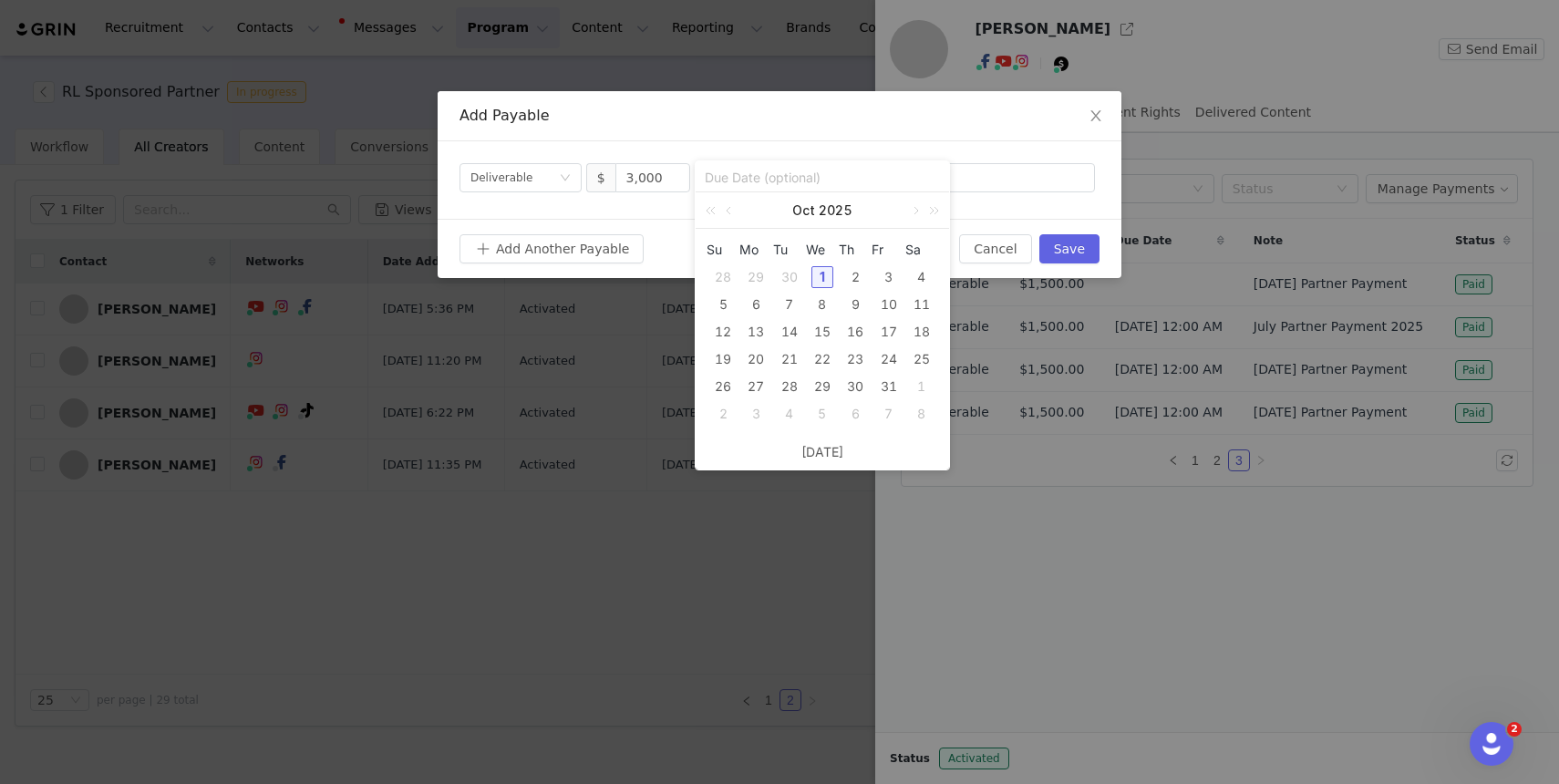
click at [828, 279] on div "1" at bounding box center [822, 277] width 22 height 22
type input "[DATE]"
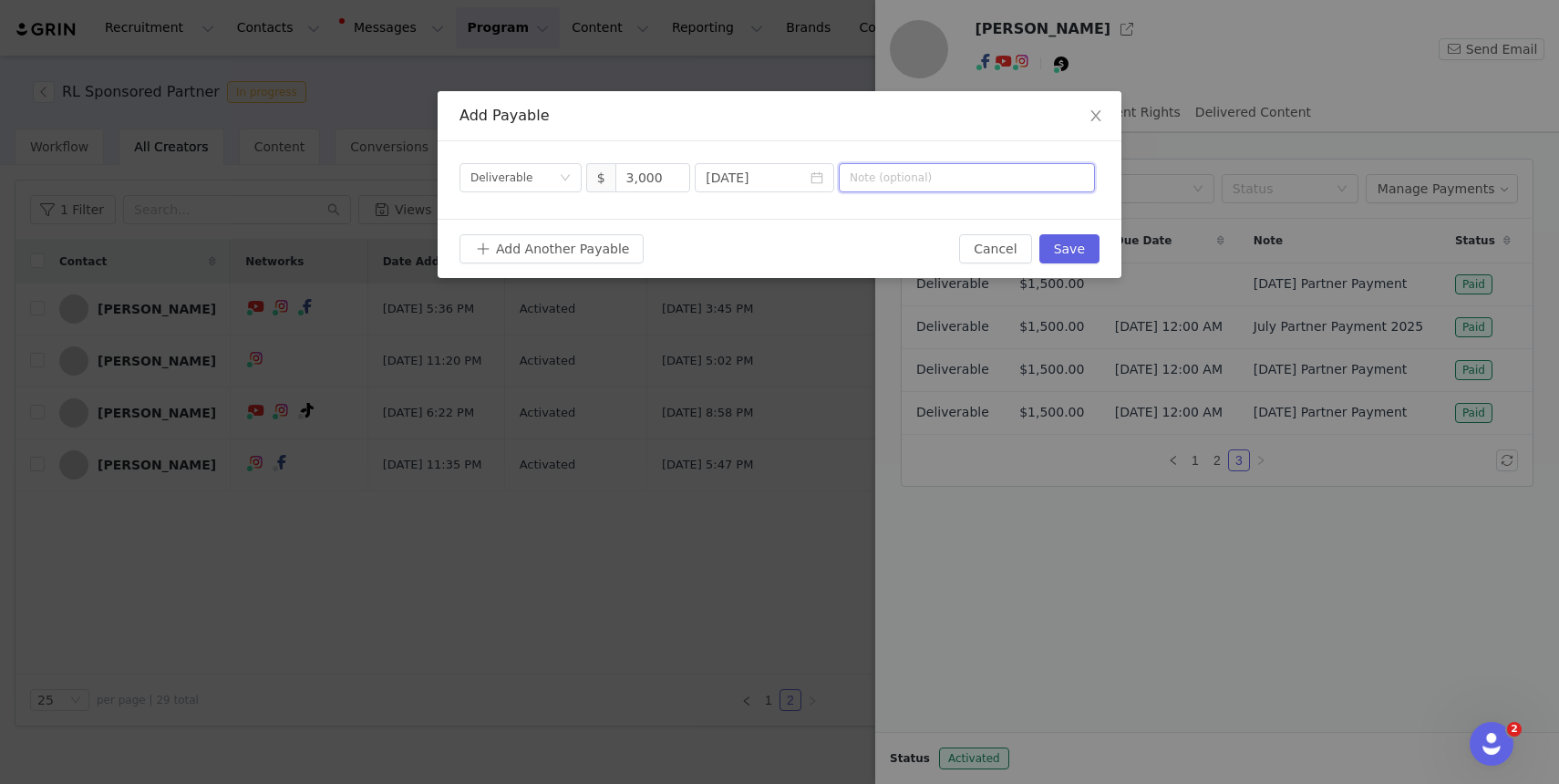
click at [881, 180] on input "text" at bounding box center [967, 178] width 256 height 30
click at [895, 180] on input "October Partner P" at bounding box center [967, 178] width 256 height 30
click at [975, 180] on input "[DATE] Partner P" at bounding box center [967, 178] width 256 height 30
type input "[DATE] Partner Payment + additional quarterly bonus"
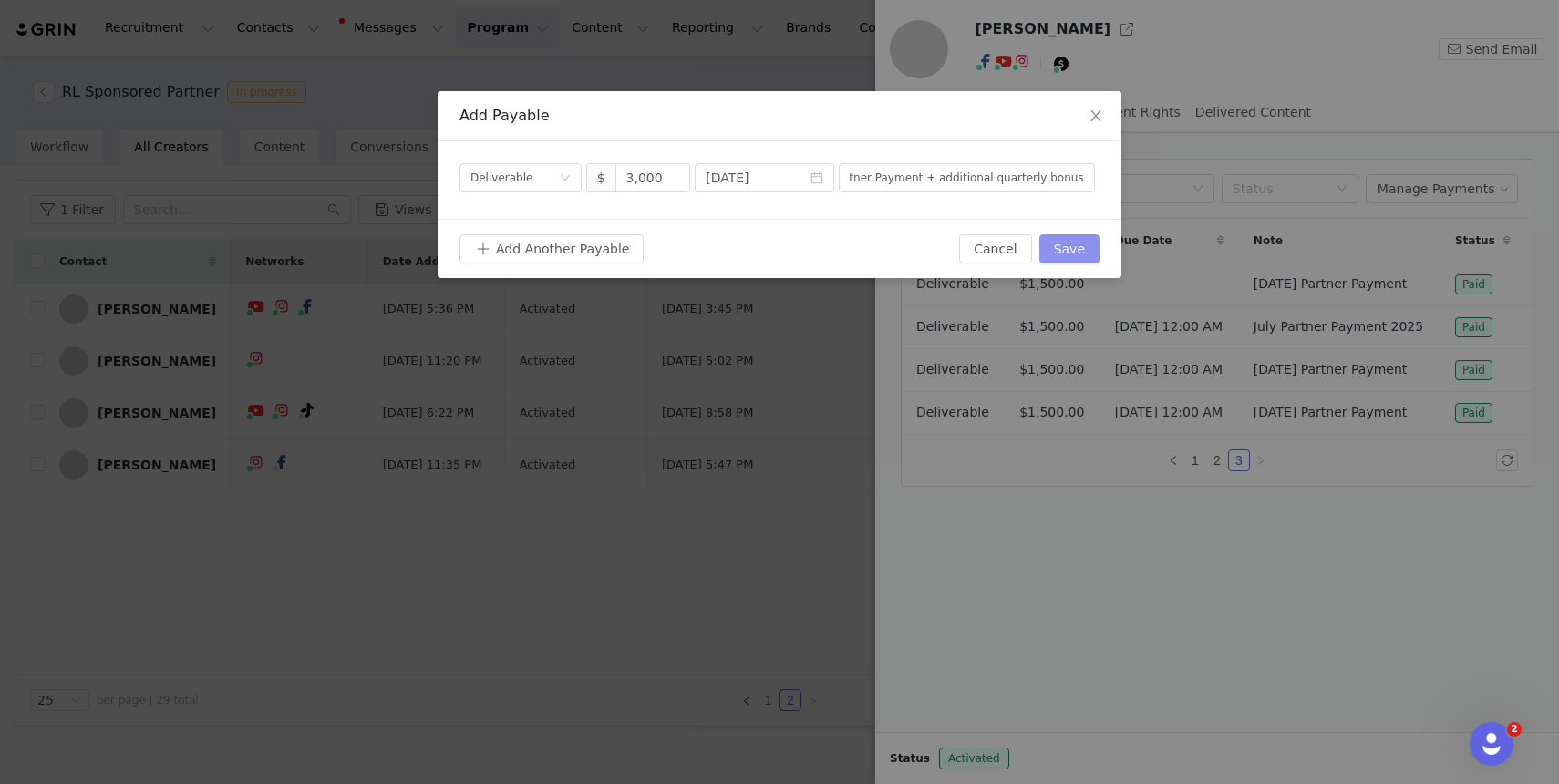
click at [1066, 244] on button "Save" at bounding box center [1069, 248] width 60 height 30
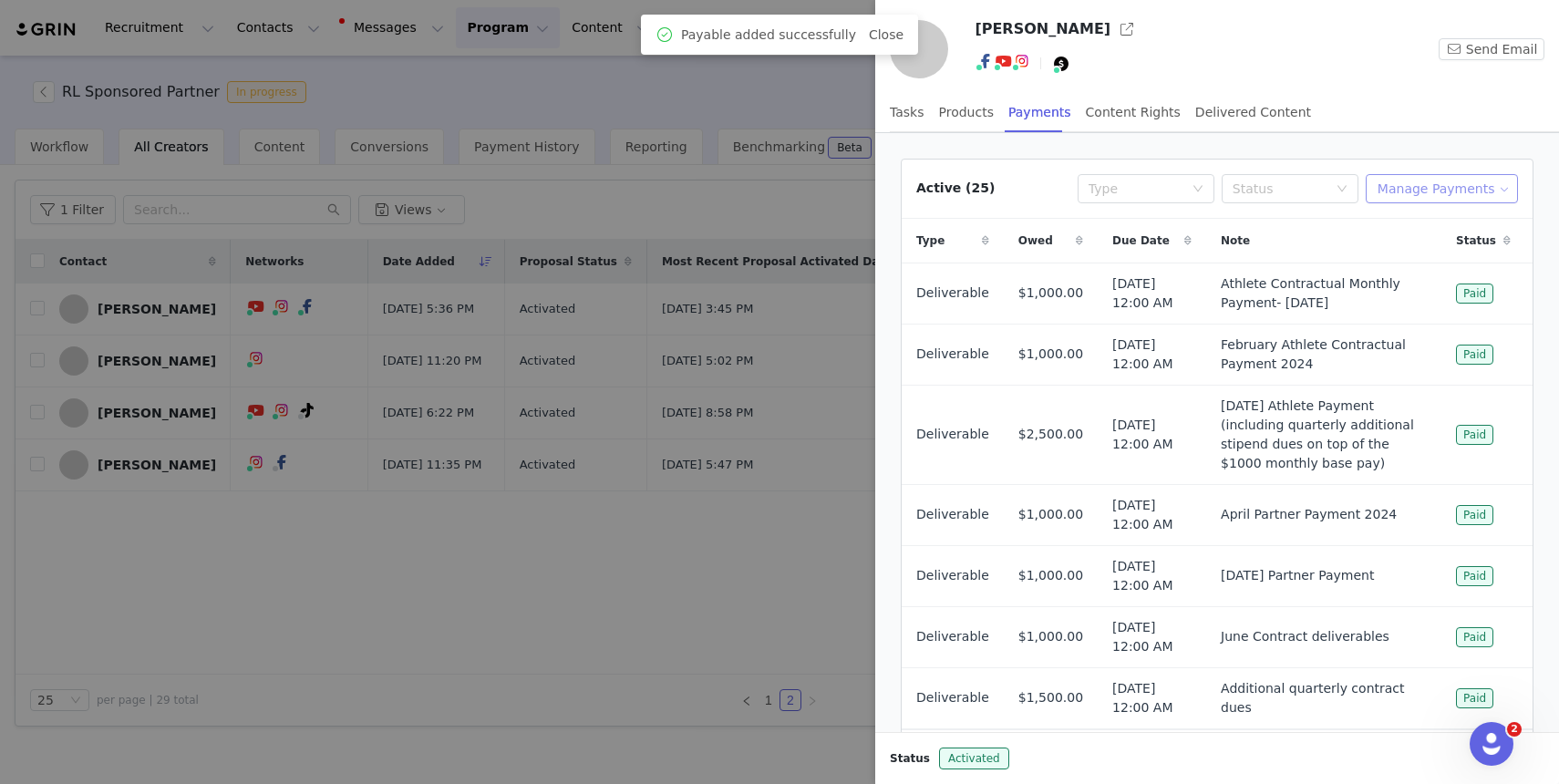
click at [1389, 181] on button "Manage Payments" at bounding box center [1442, 188] width 152 height 30
click at [1407, 223] on div "Make Payments" at bounding box center [1447, 224] width 122 height 20
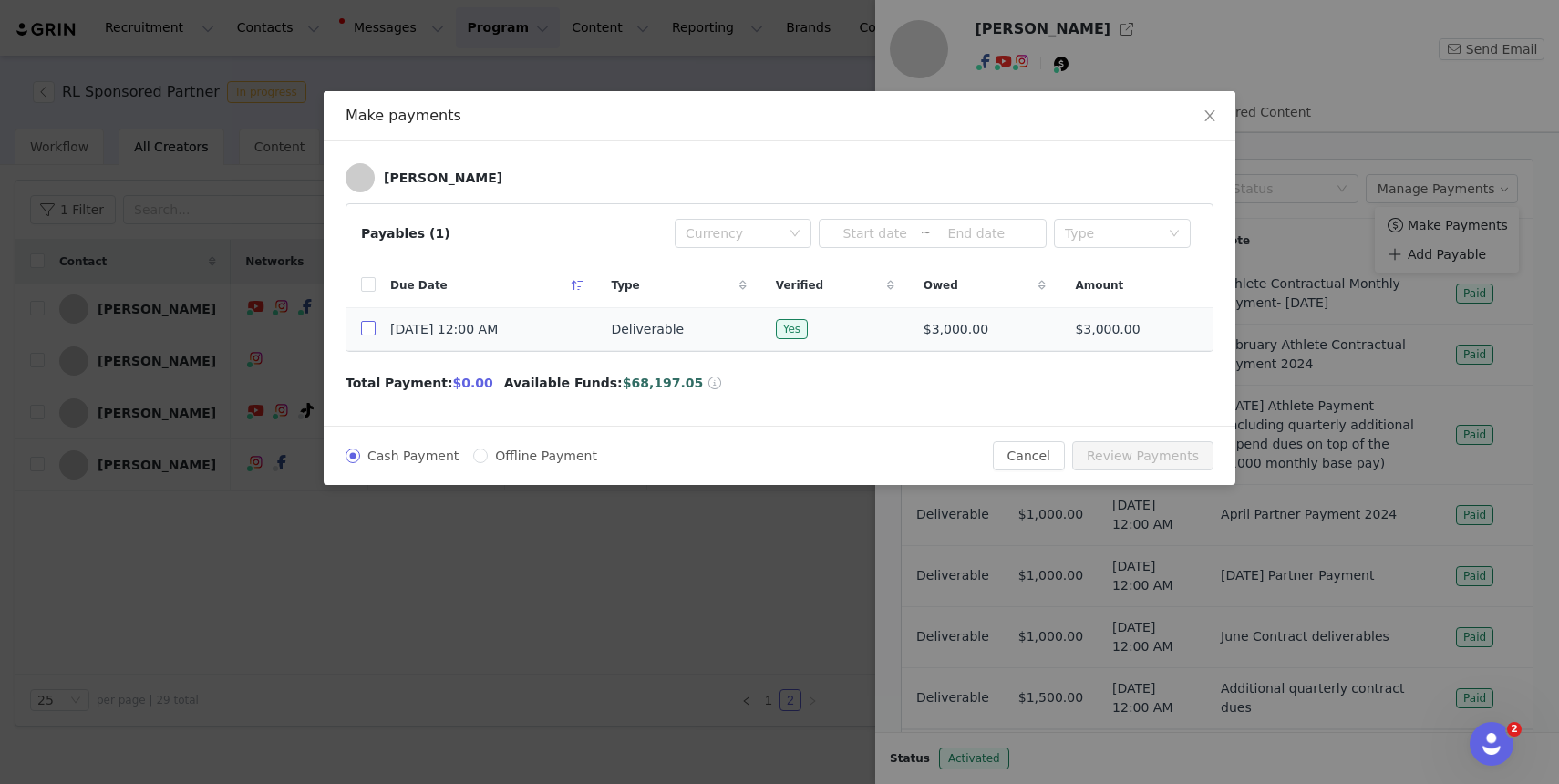
click at [374, 329] on input "checkbox" at bounding box center [368, 328] width 14 height 14
checkbox input "true"
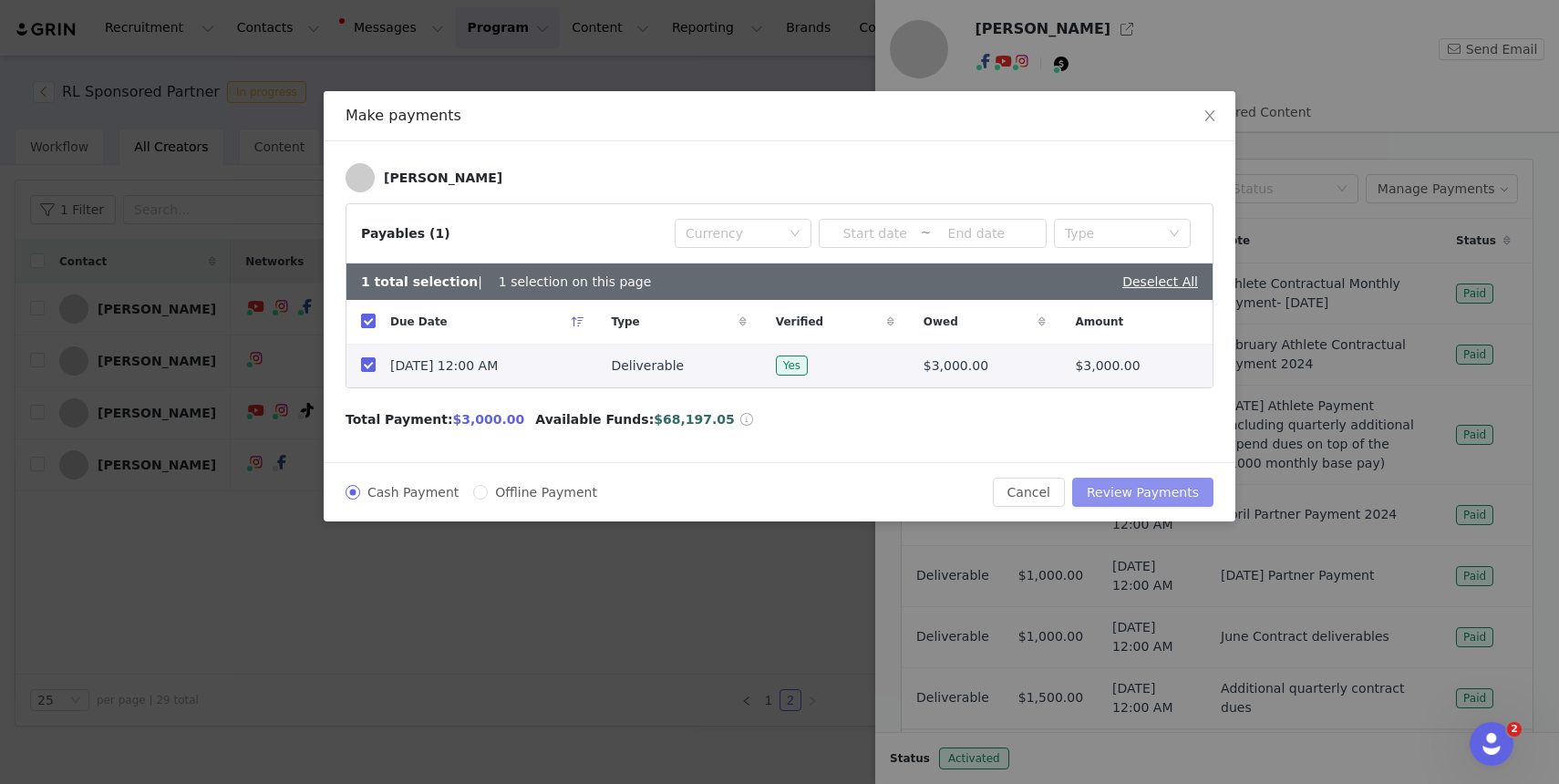
click at [1151, 488] on button "Review Payments" at bounding box center [1143, 492] width 141 height 30
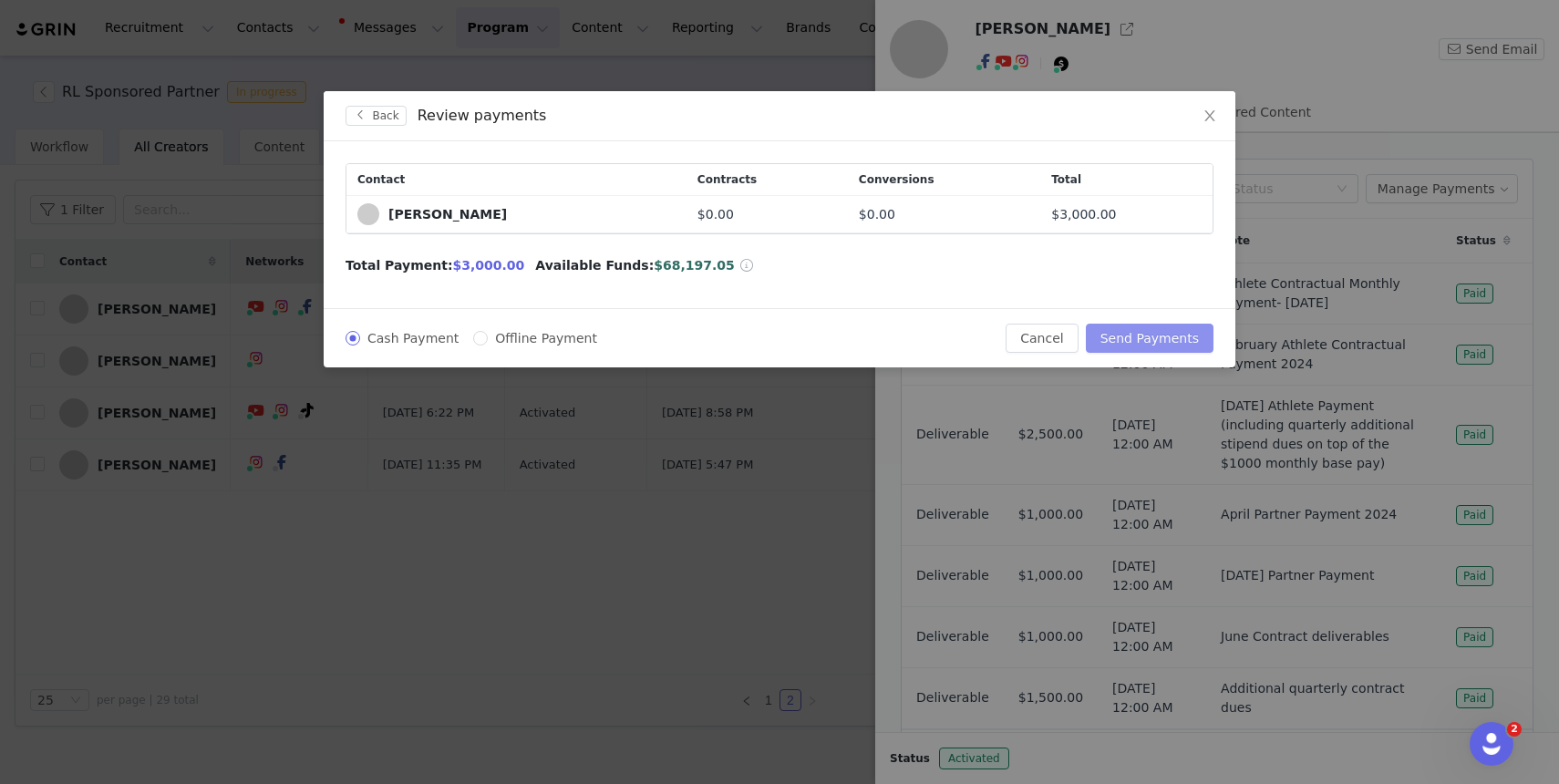
click at [1150, 329] on button "Send Payments" at bounding box center [1150, 338] width 128 height 30
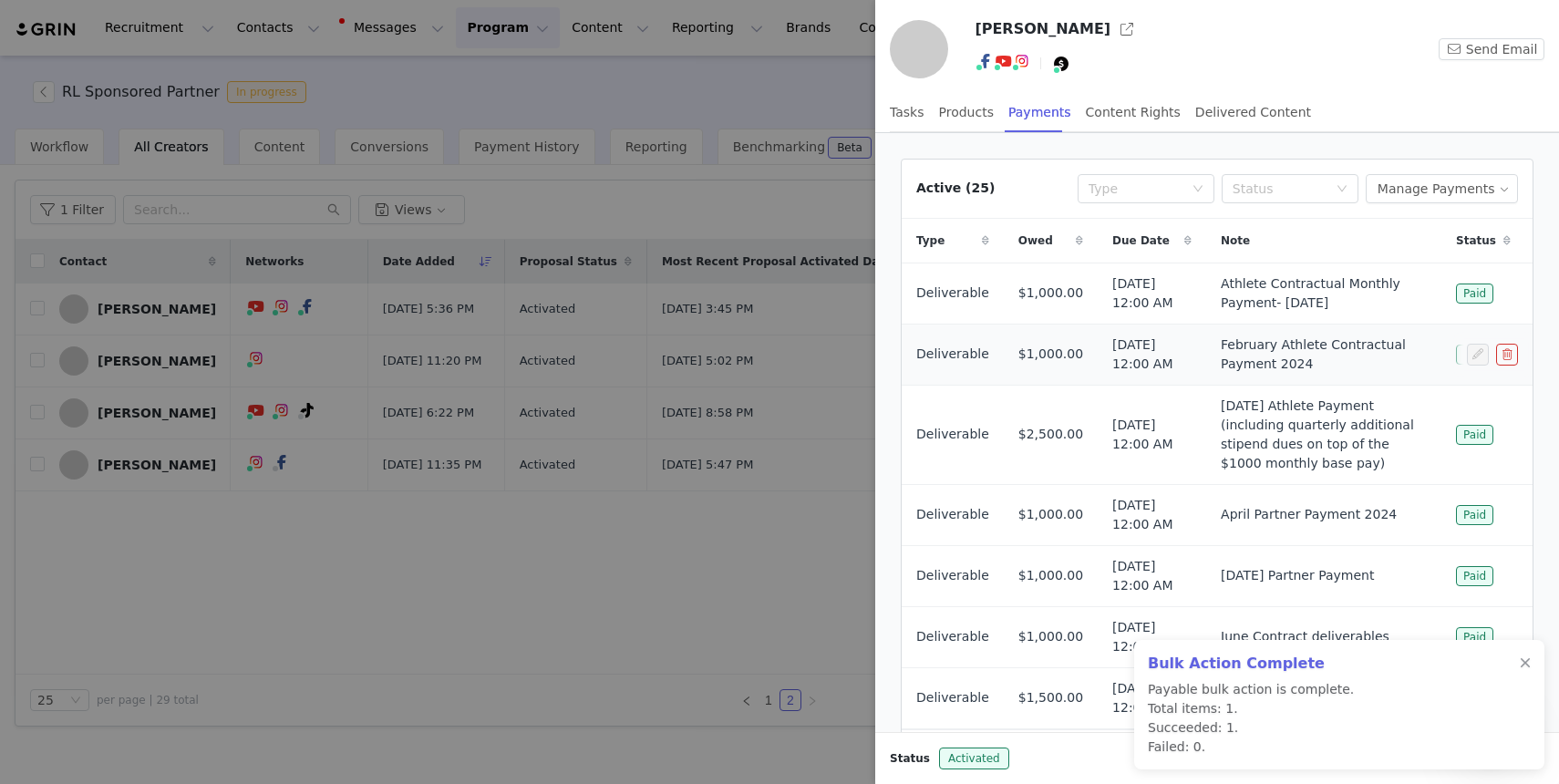
scroll to position [182, 0]
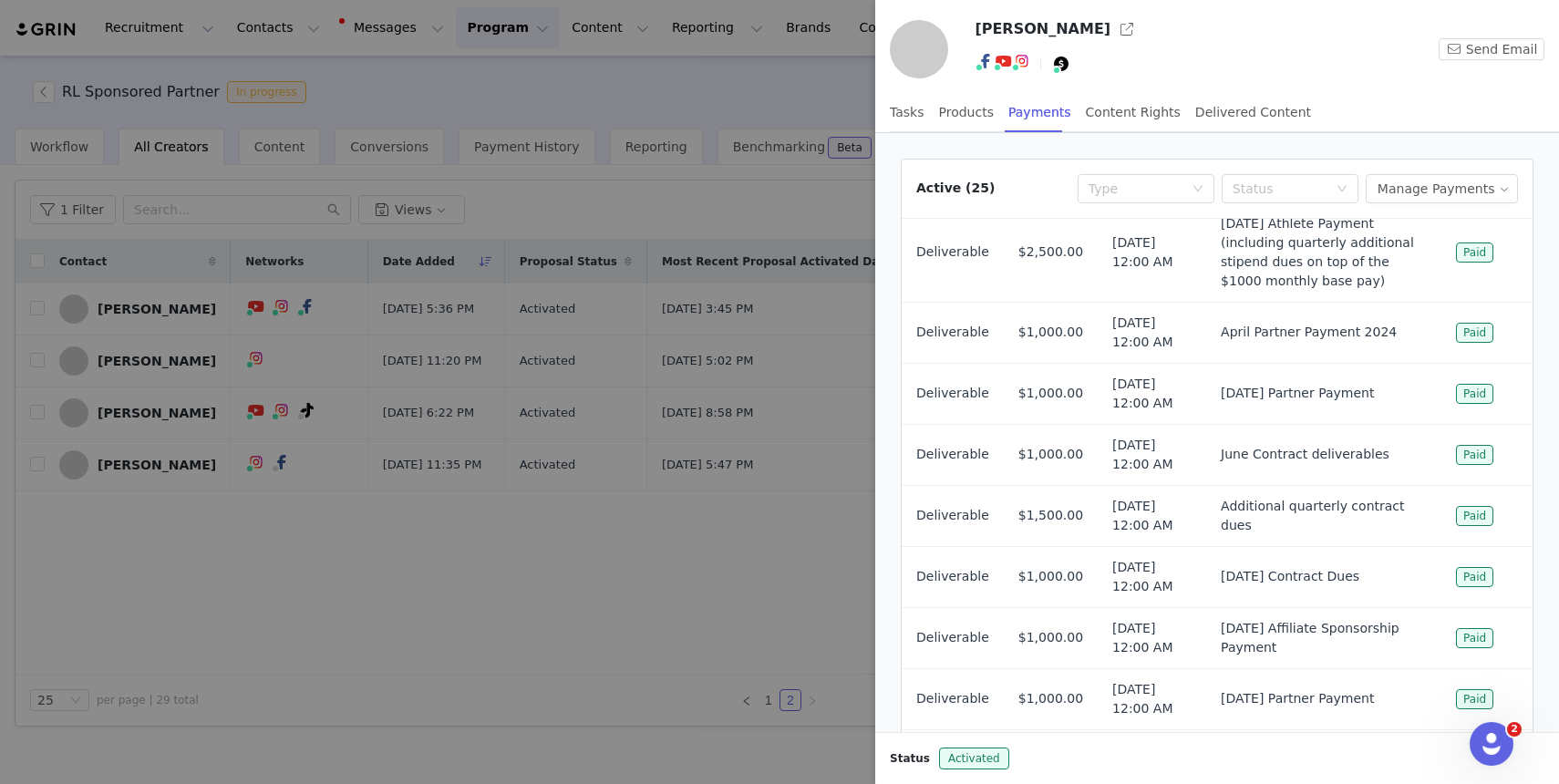
click at [96, 112] on div at bounding box center [780, 392] width 1559 height 784
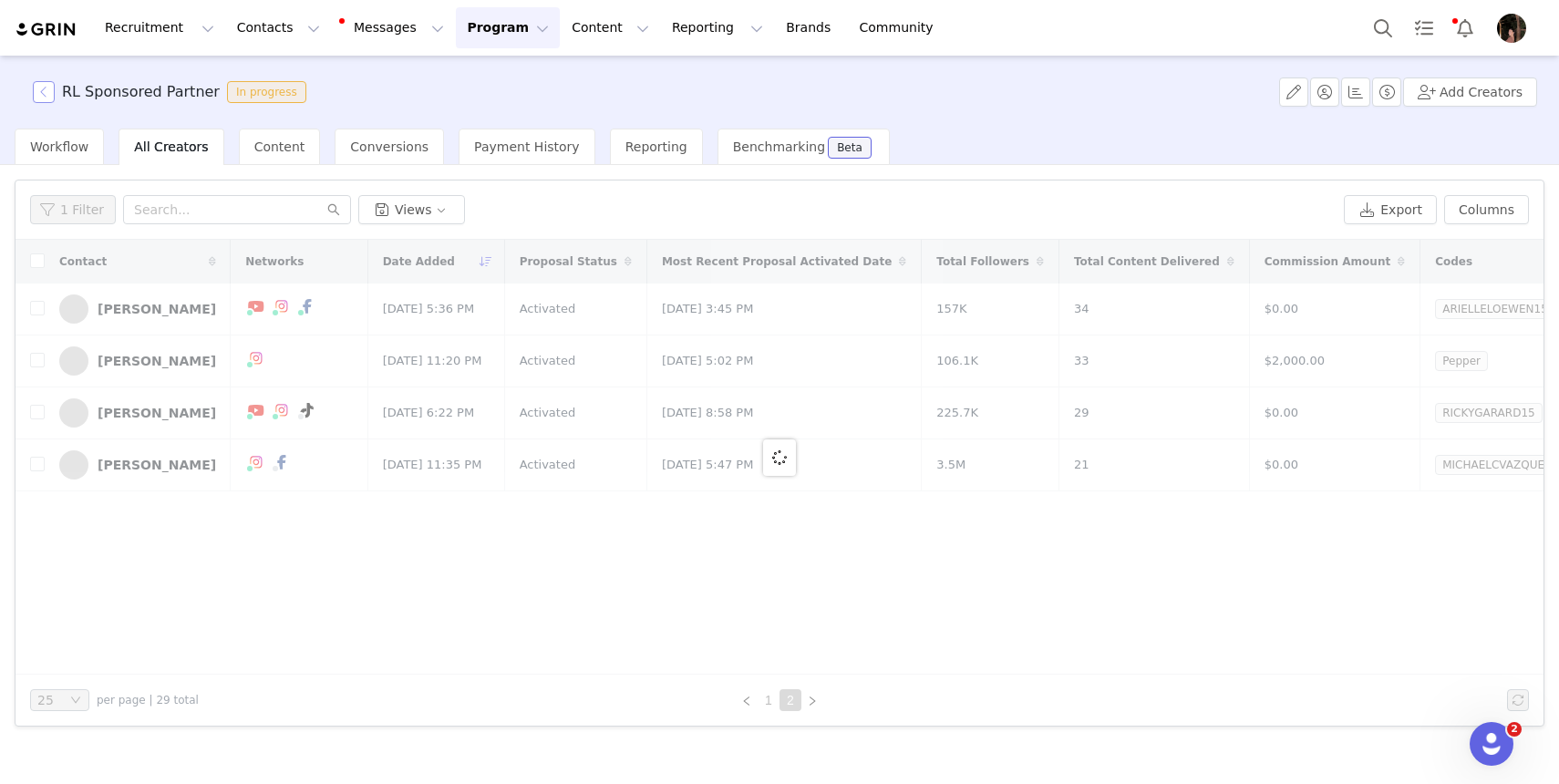
click at [42, 94] on button "button" at bounding box center [43, 92] width 22 height 22
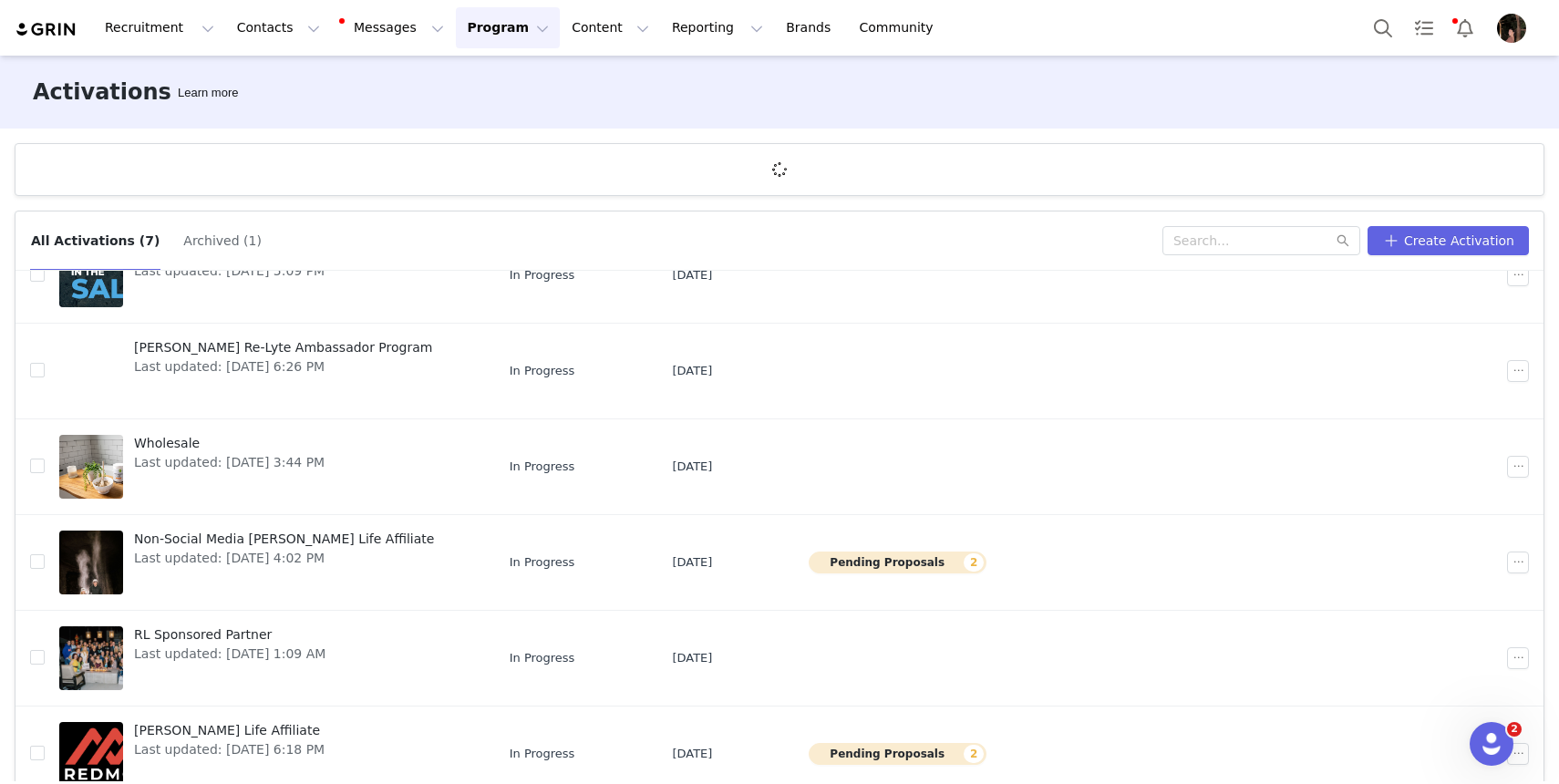
scroll to position [203, 0]
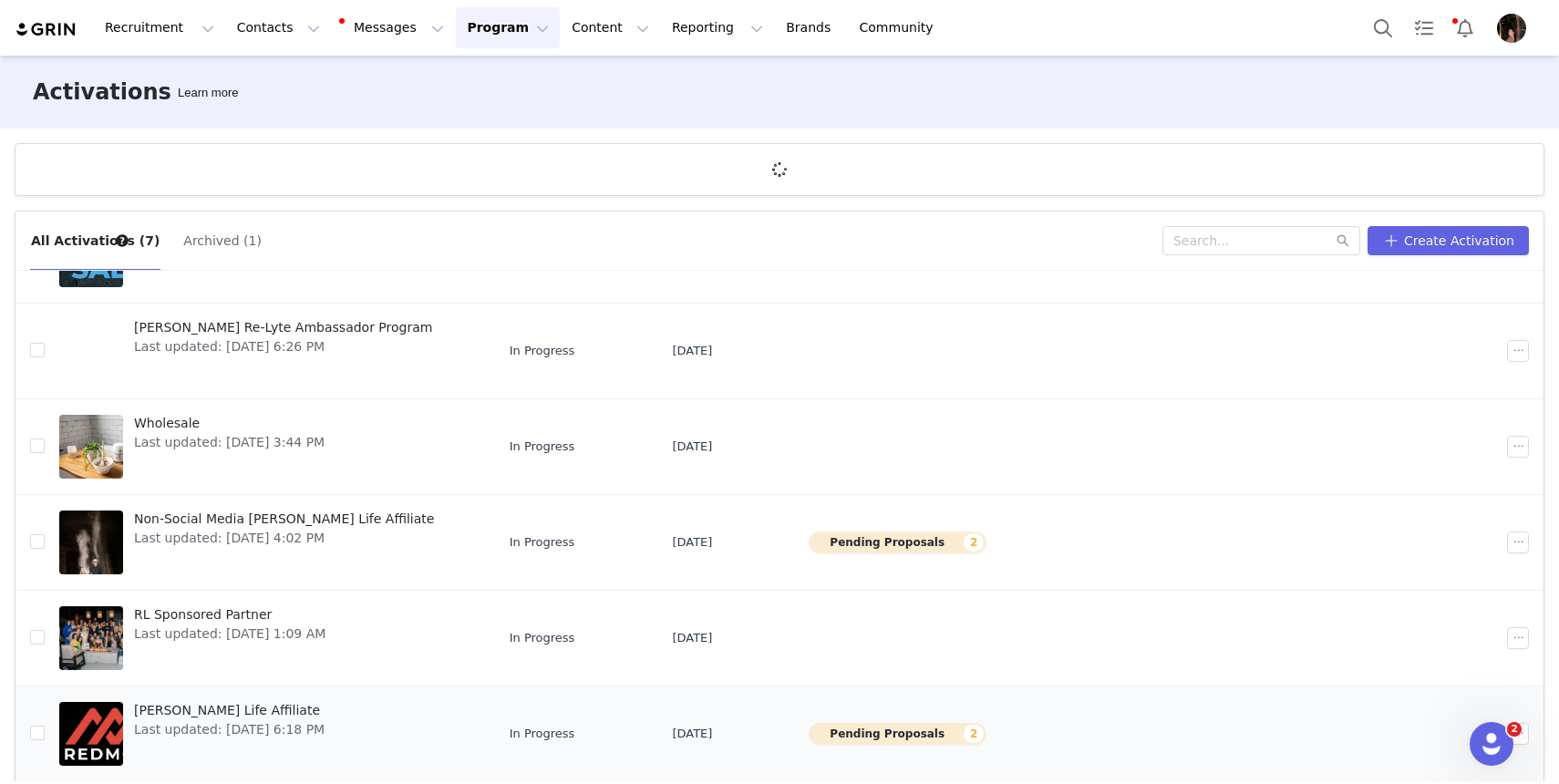
click at [184, 709] on span "[PERSON_NAME] Life Affiliate" at bounding box center [229, 710] width 191 height 19
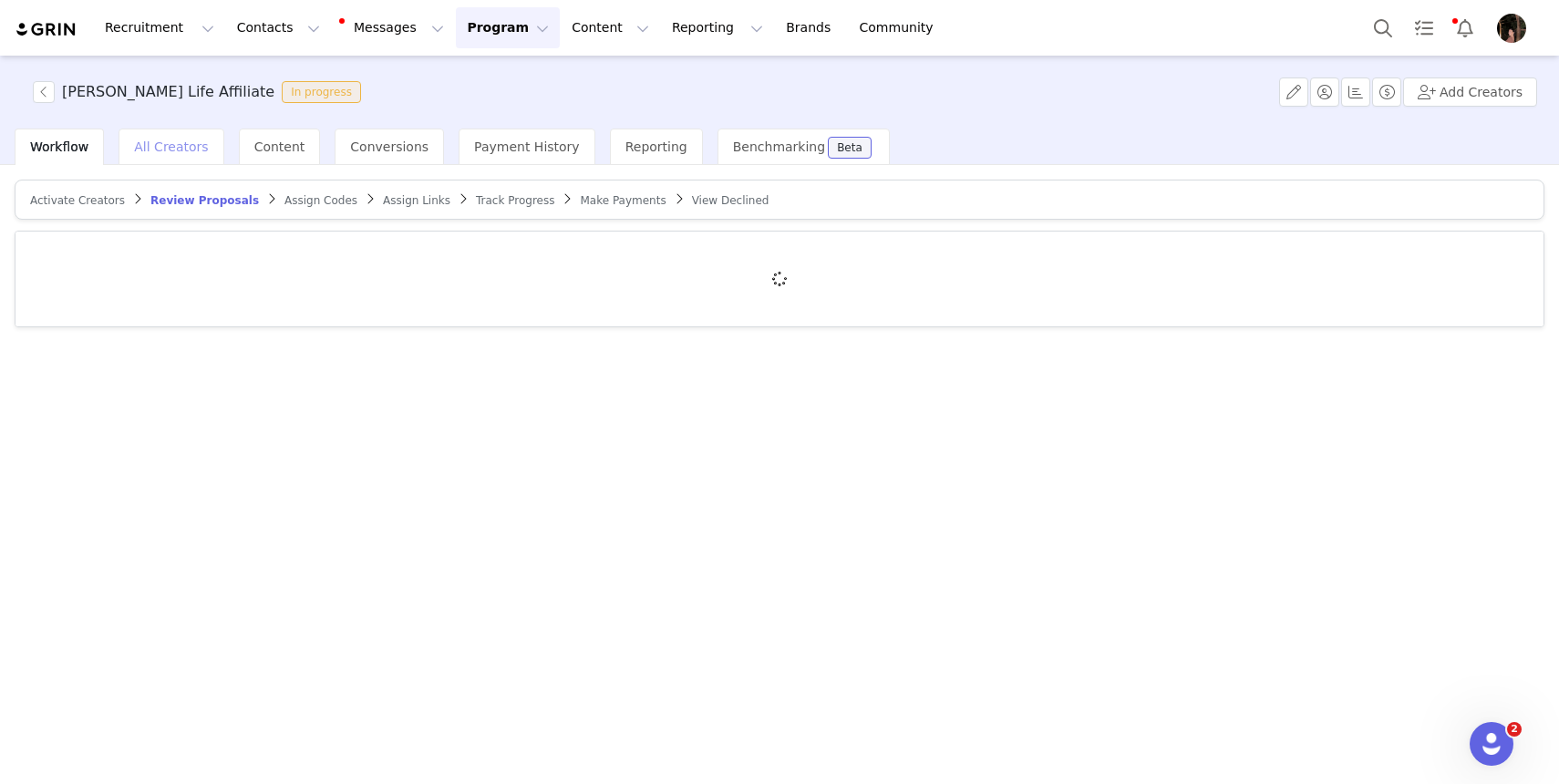
click at [166, 150] on span "All Creators" at bounding box center [170, 146] width 74 height 14
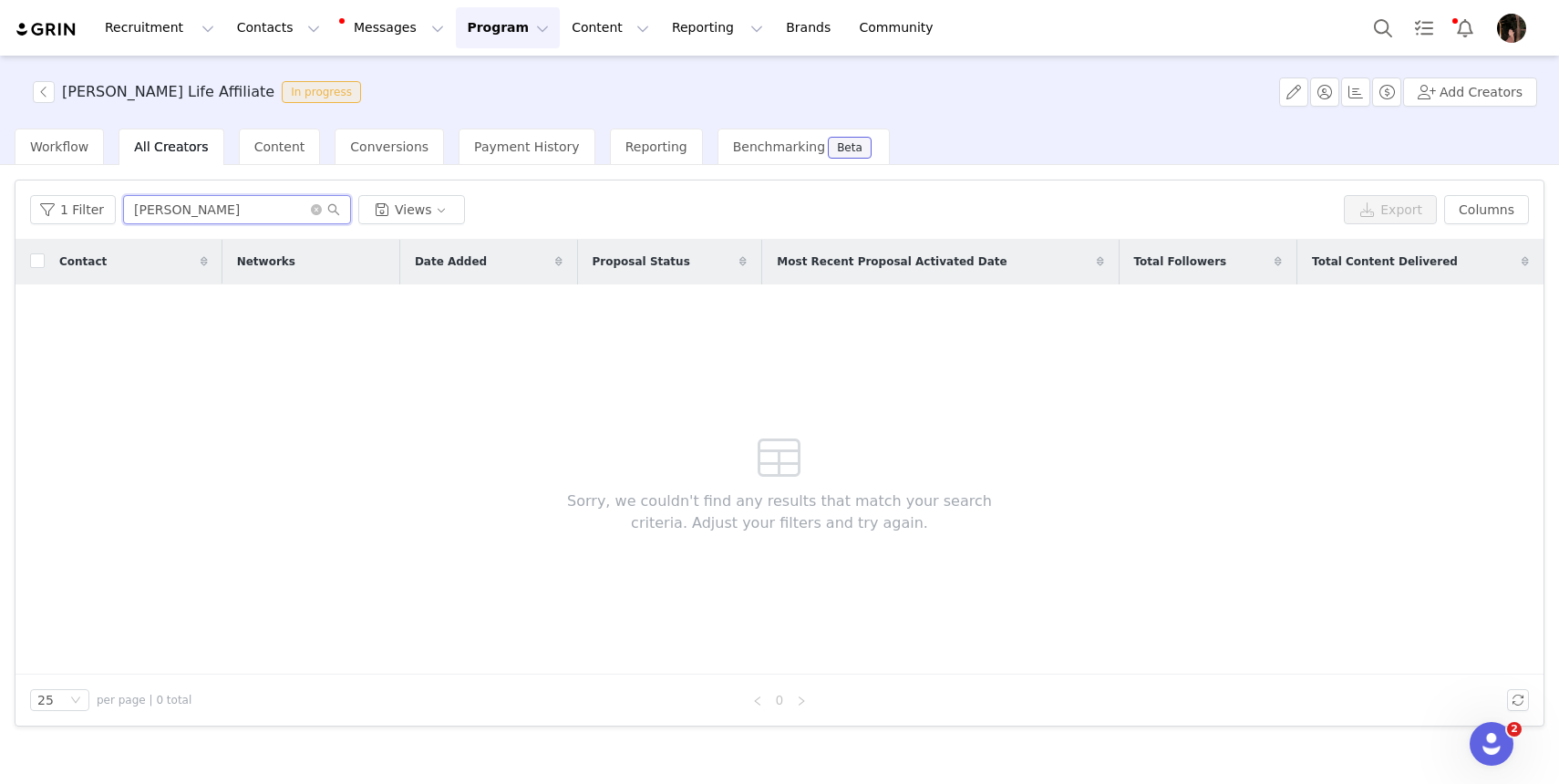
click at [224, 202] on input "[PERSON_NAME]" at bounding box center [237, 209] width 228 height 30
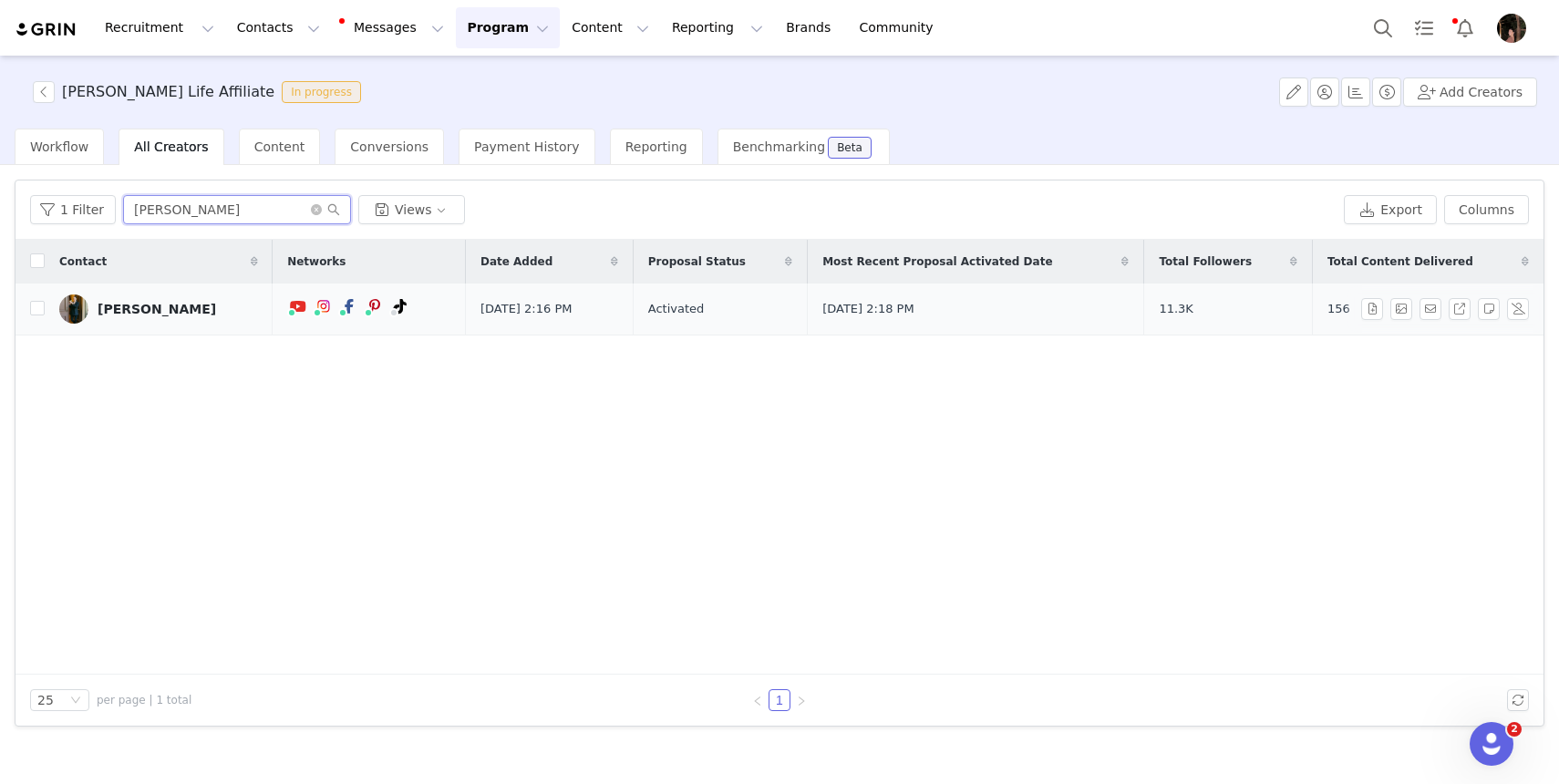
type input "[PERSON_NAME]"
click at [150, 308] on div "[PERSON_NAME]" at bounding box center [157, 308] width 118 height 14
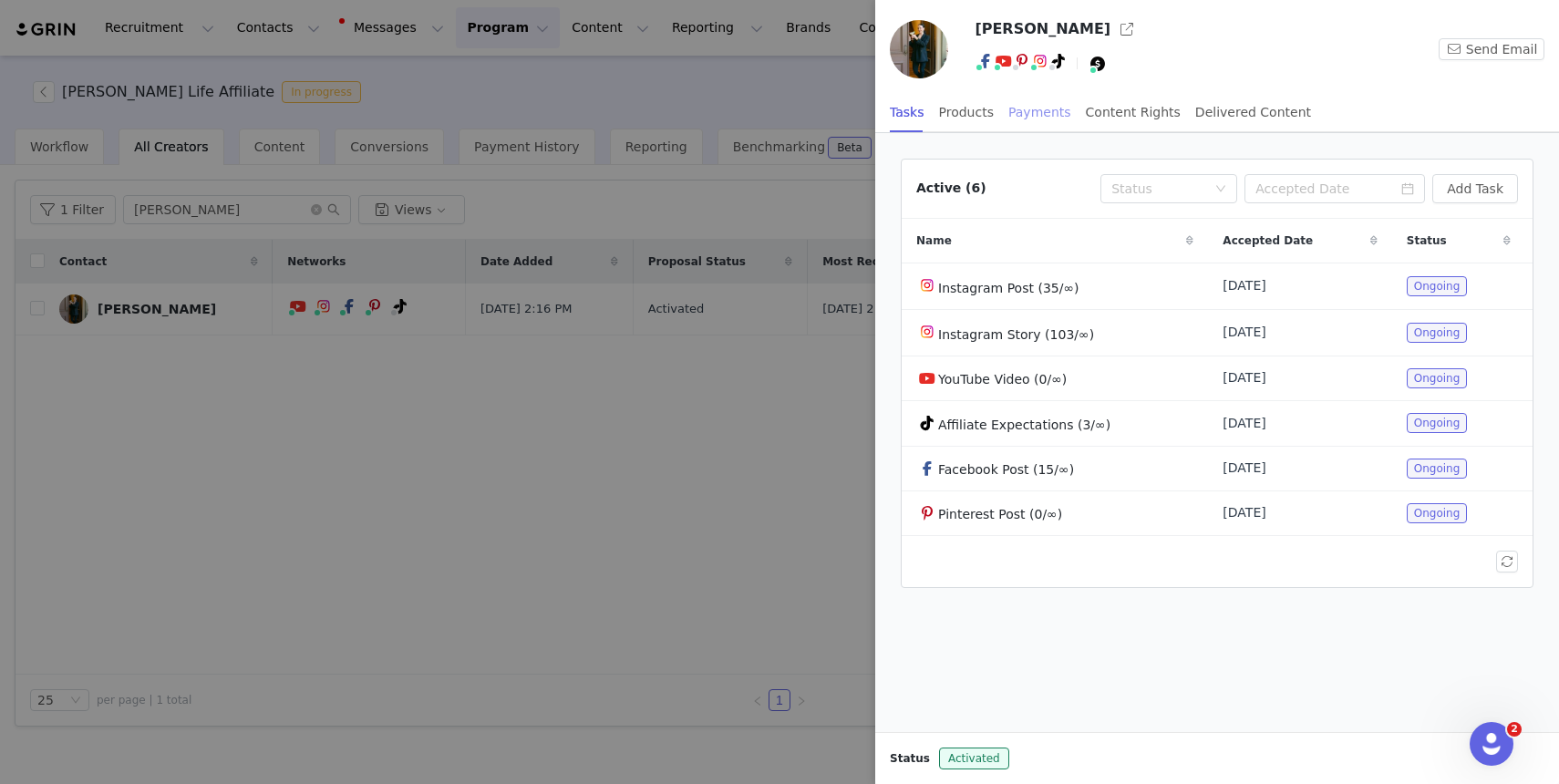
click at [1047, 113] on div "Payments" at bounding box center [1040, 112] width 63 height 41
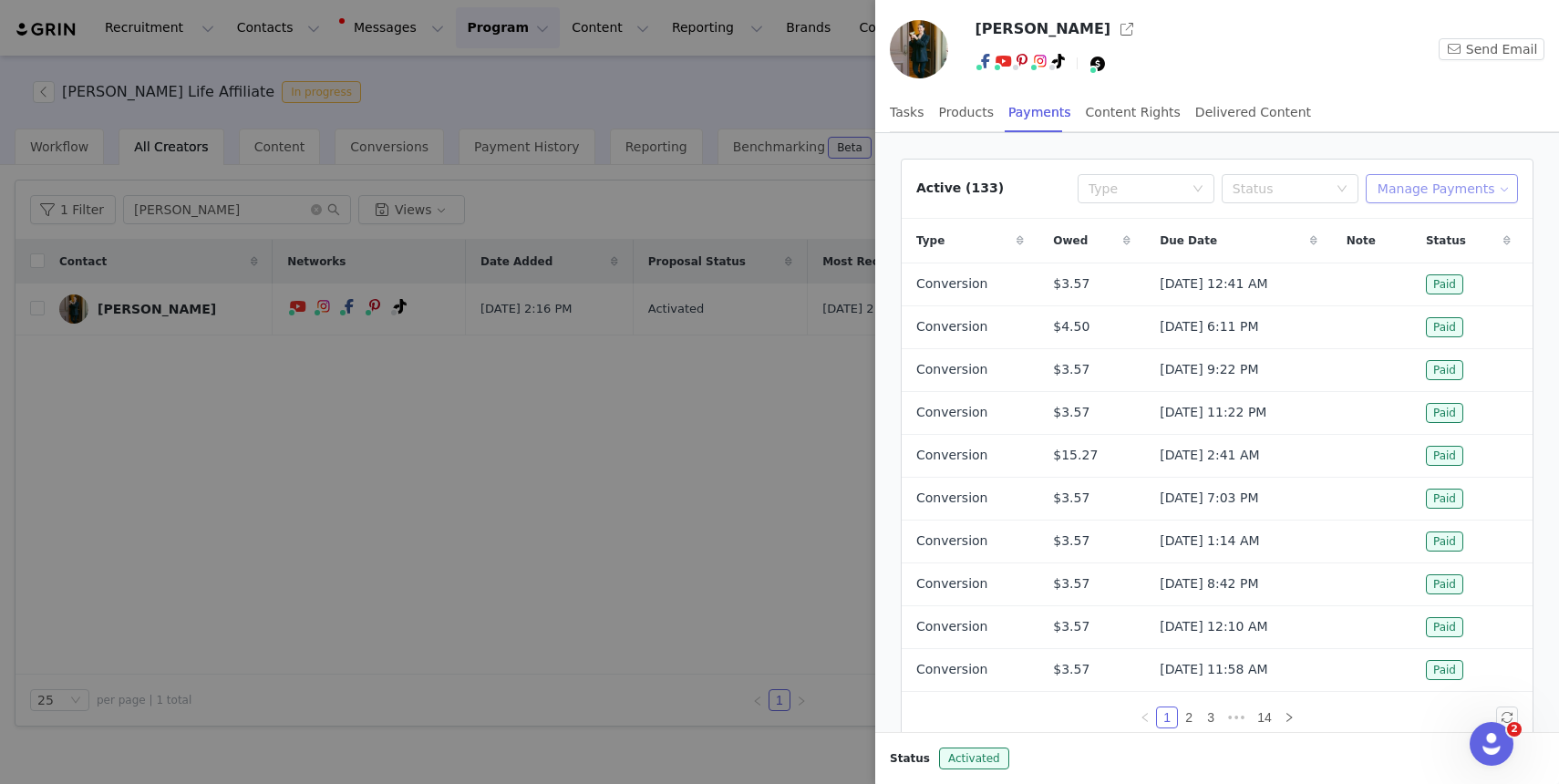
click at [1430, 182] on button "Manage Payments" at bounding box center [1442, 188] width 152 height 30
click at [1422, 251] on span "Add Payable" at bounding box center [1447, 254] width 78 height 20
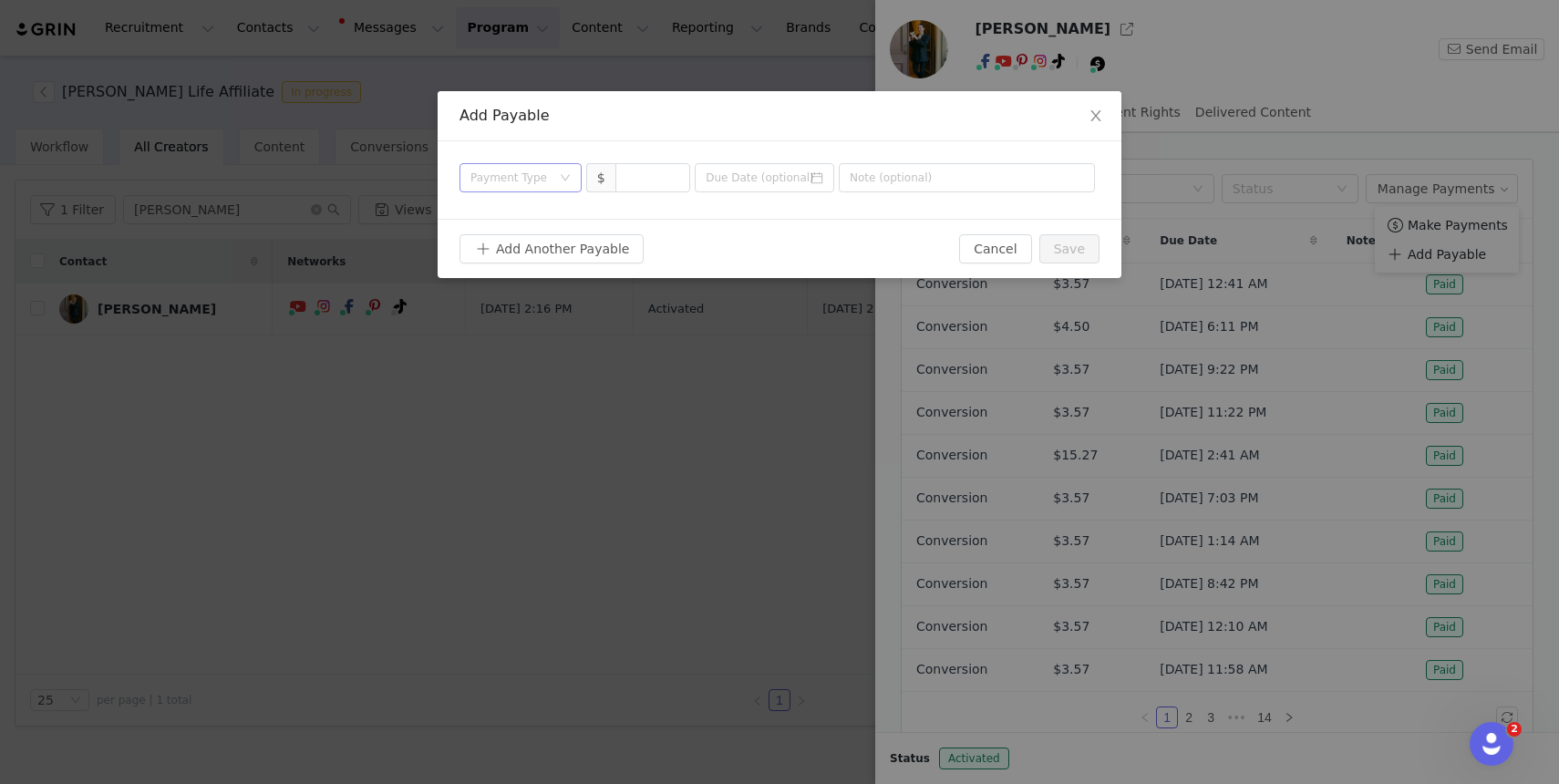
click at [503, 183] on div "Payment Type" at bounding box center [511, 178] width 80 height 18
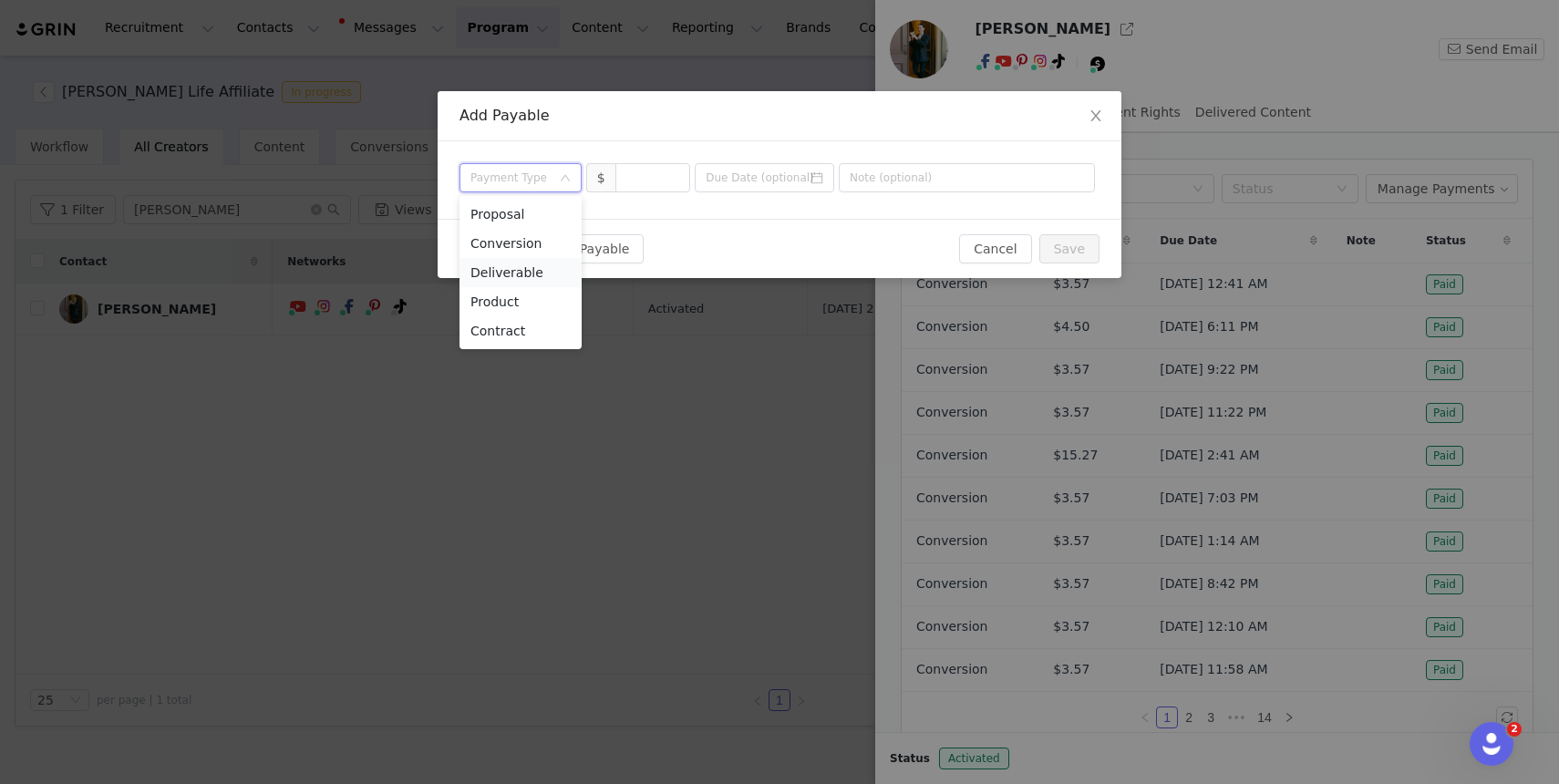
click at [519, 274] on li "Deliverable" at bounding box center [521, 272] width 122 height 30
click at [634, 178] on input at bounding box center [652, 178] width 74 height 28
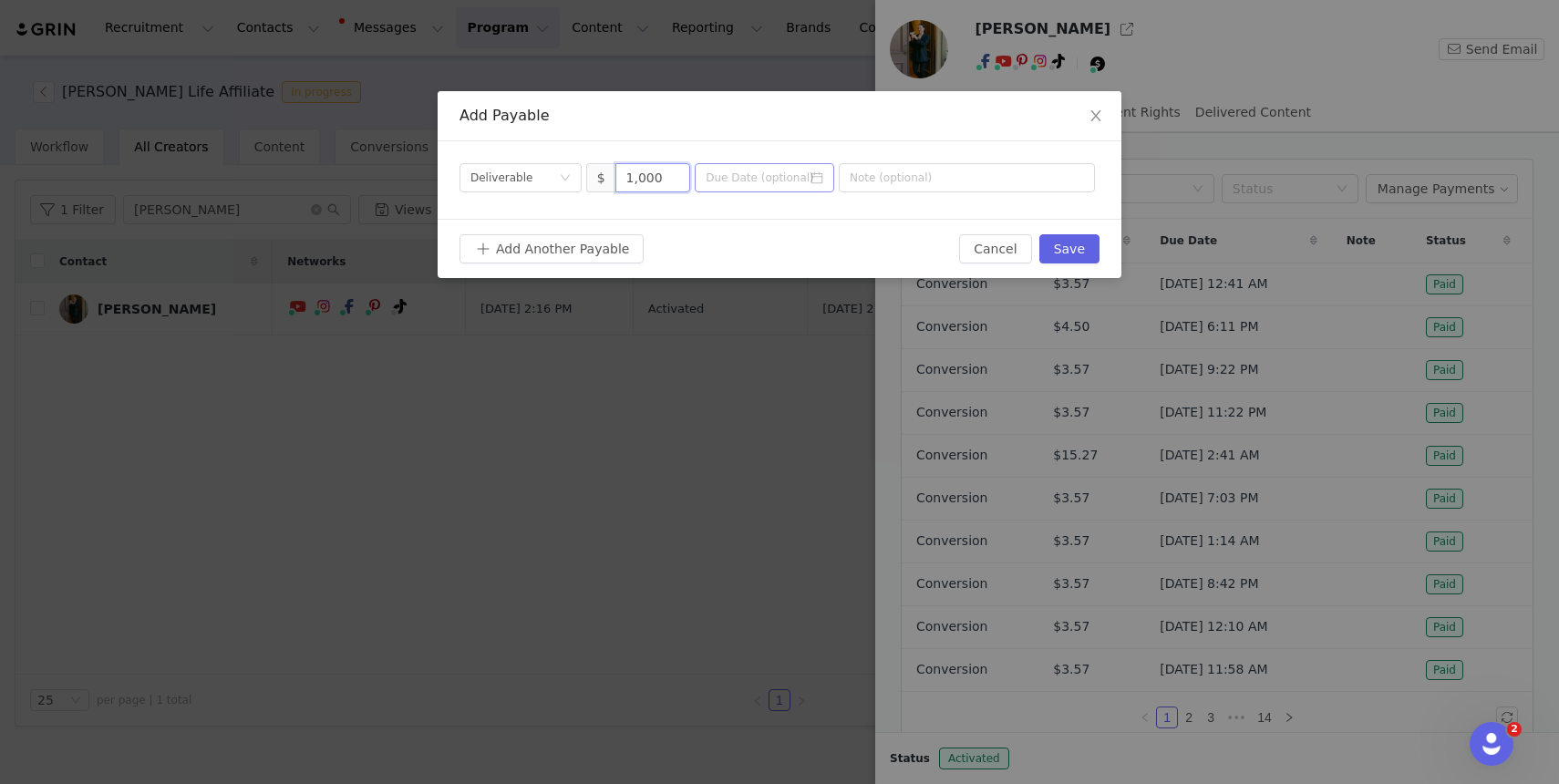
type input "1,000"
click at [727, 180] on input at bounding box center [764, 178] width 139 height 30
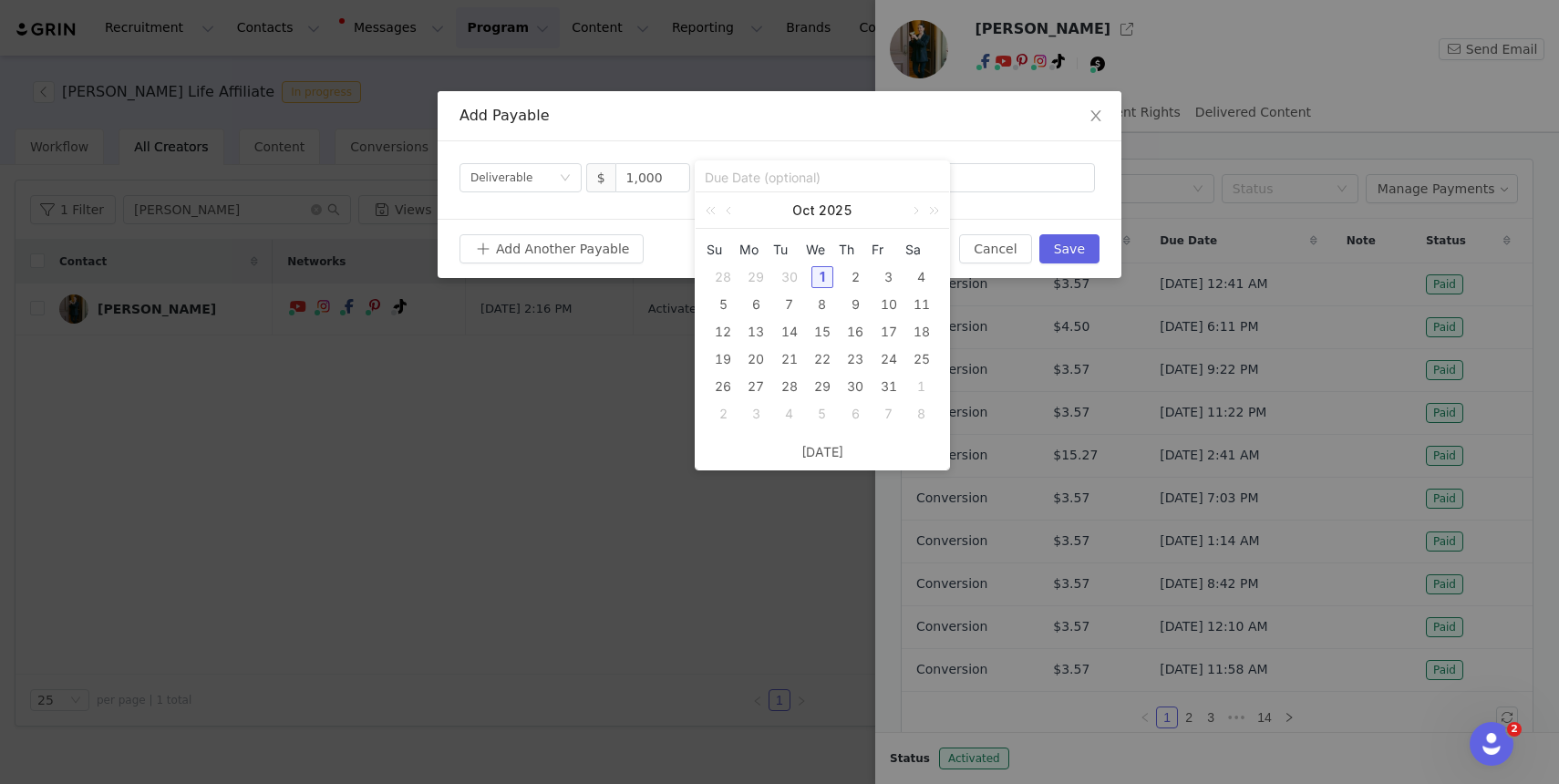
click at [825, 277] on div "1" at bounding box center [822, 277] width 22 height 22
type input "[DATE]"
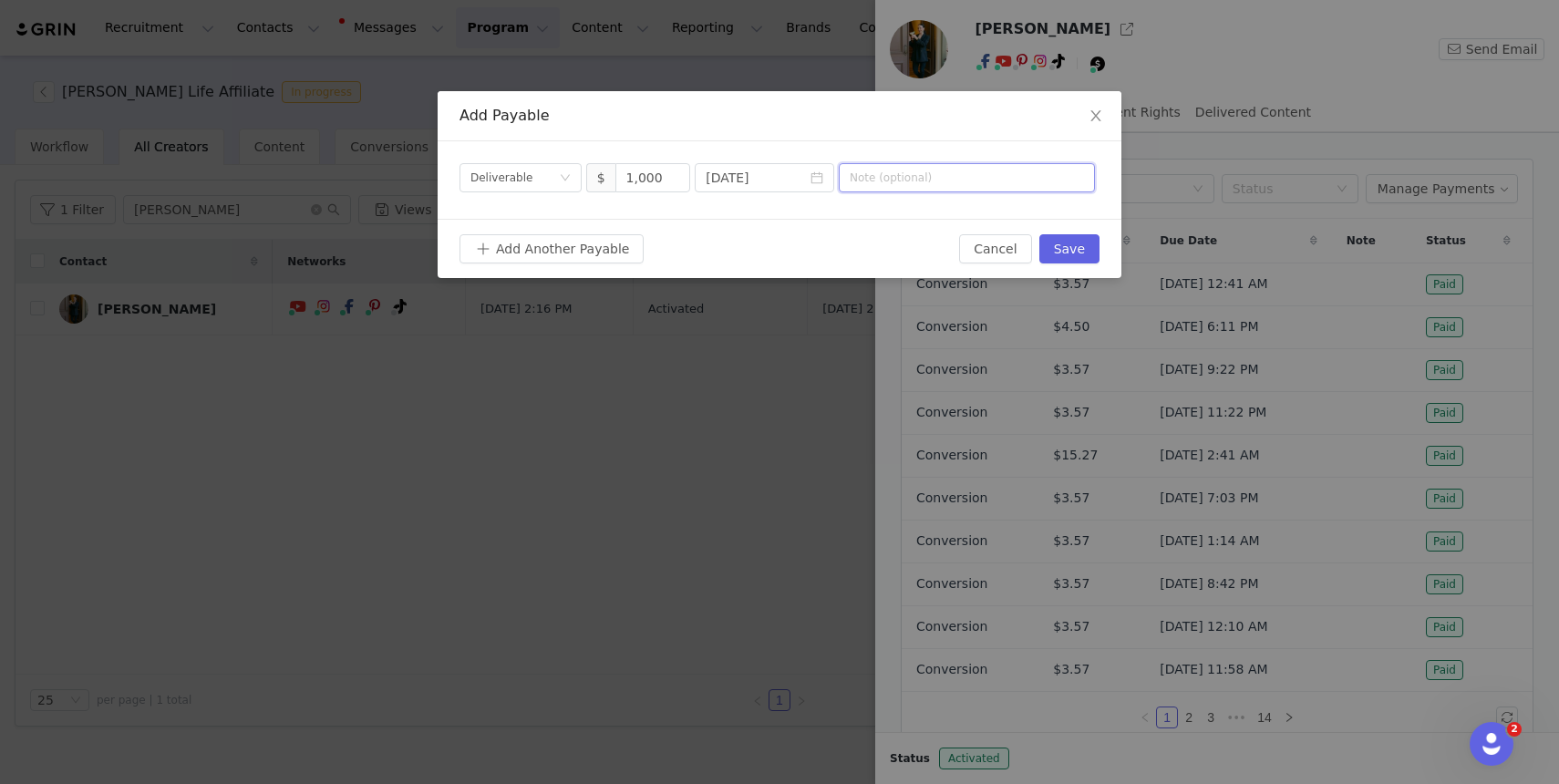
click at [910, 184] on input "text" at bounding box center [967, 178] width 256 height 30
type input "[DATE] Partner Payment"
click at [1034, 211] on div "Payment Type Deliverable $ 1,000 2025-10-[DATE] Partner Payment" at bounding box center [780, 180] width 684 height 77
click at [1077, 249] on button "Save" at bounding box center [1069, 248] width 60 height 30
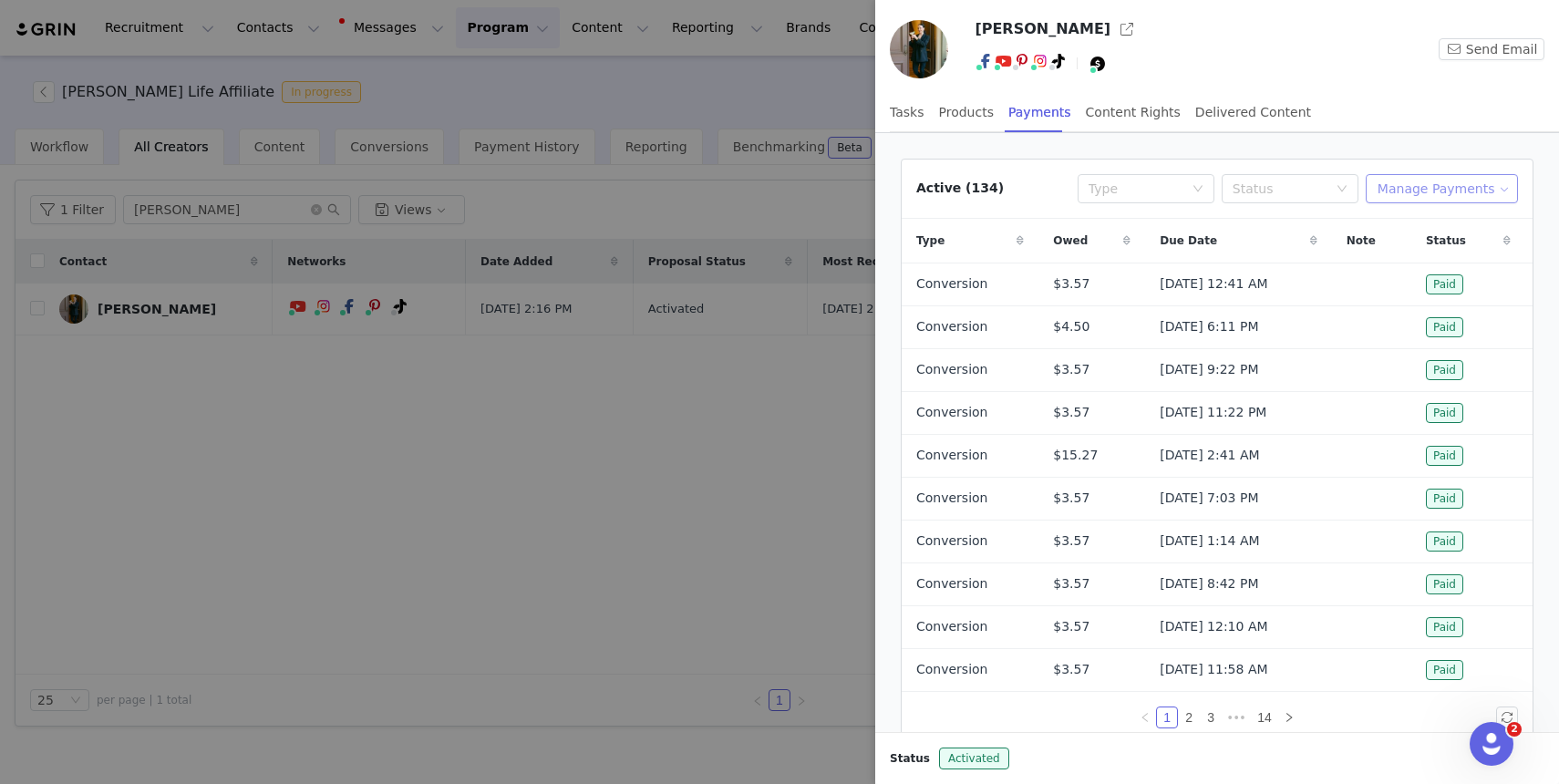
click at [1482, 174] on button "Manage Payments" at bounding box center [1442, 188] width 152 height 30
click at [1418, 223] on span "Make Payments" at bounding box center [1458, 224] width 100 height 20
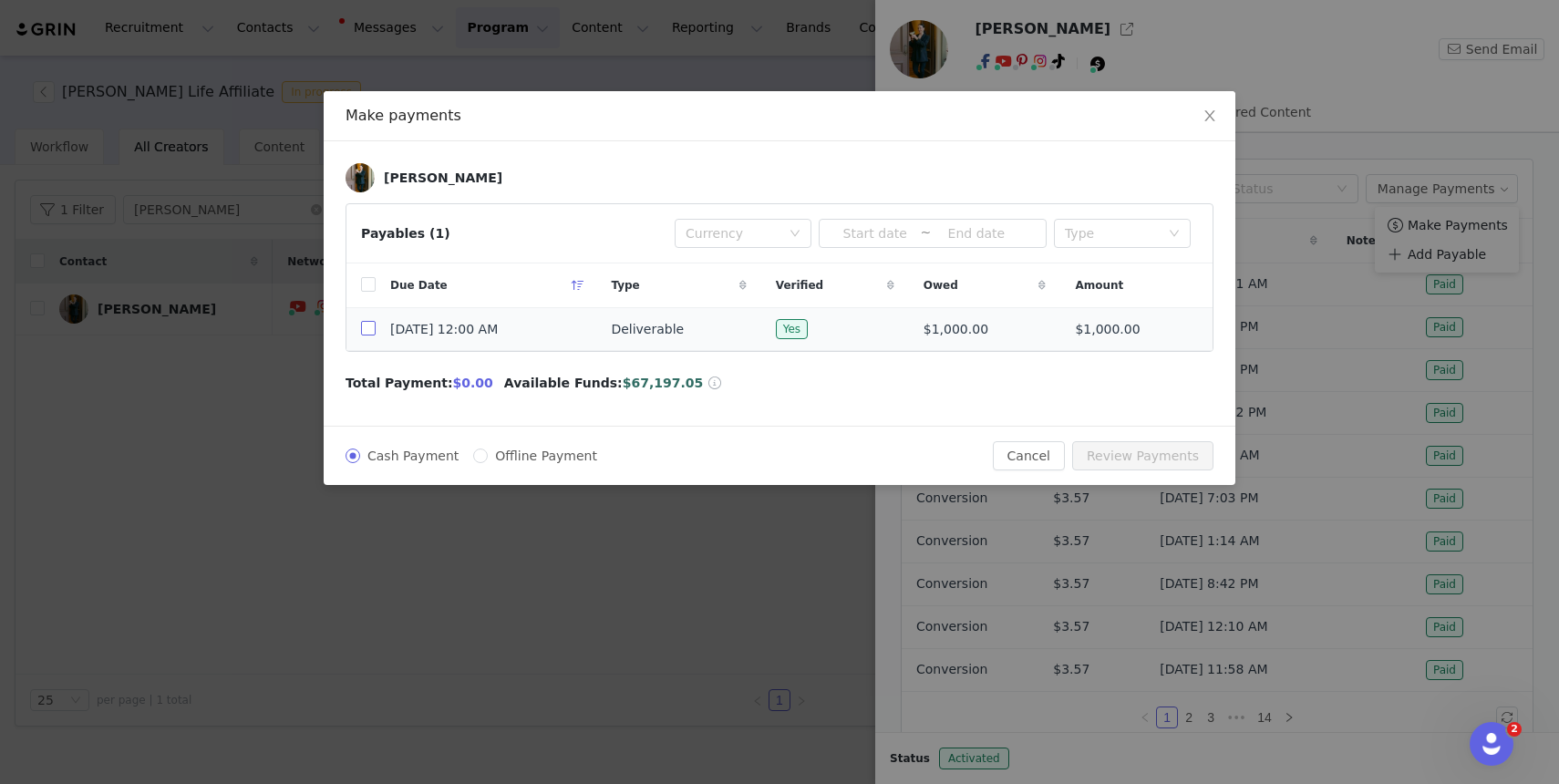
click at [370, 326] on input "checkbox" at bounding box center [368, 328] width 14 height 14
checkbox input "true"
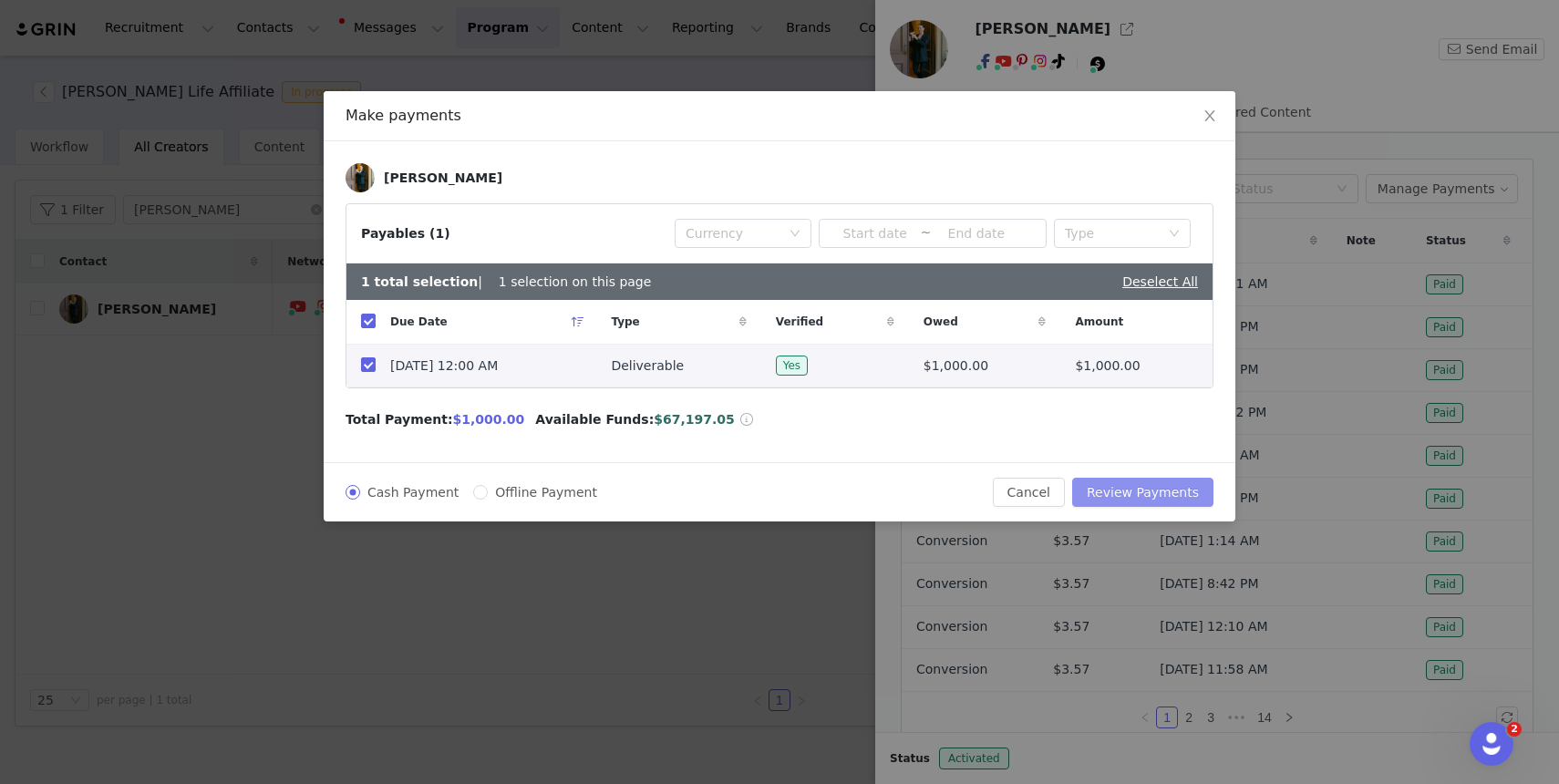
click at [1166, 485] on button "Review Payments" at bounding box center [1143, 492] width 141 height 30
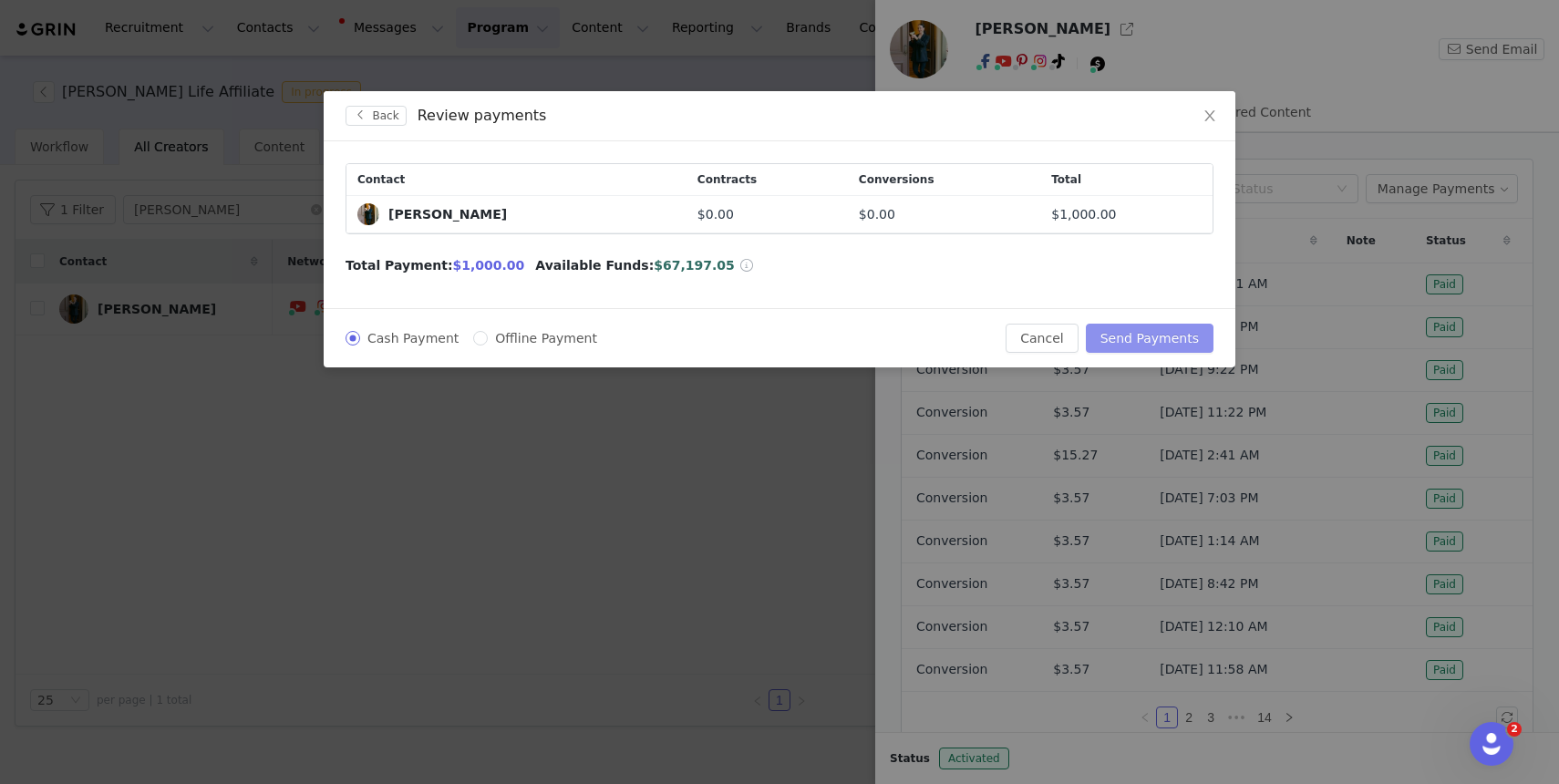
click at [1150, 337] on button "Send Payments" at bounding box center [1150, 338] width 128 height 30
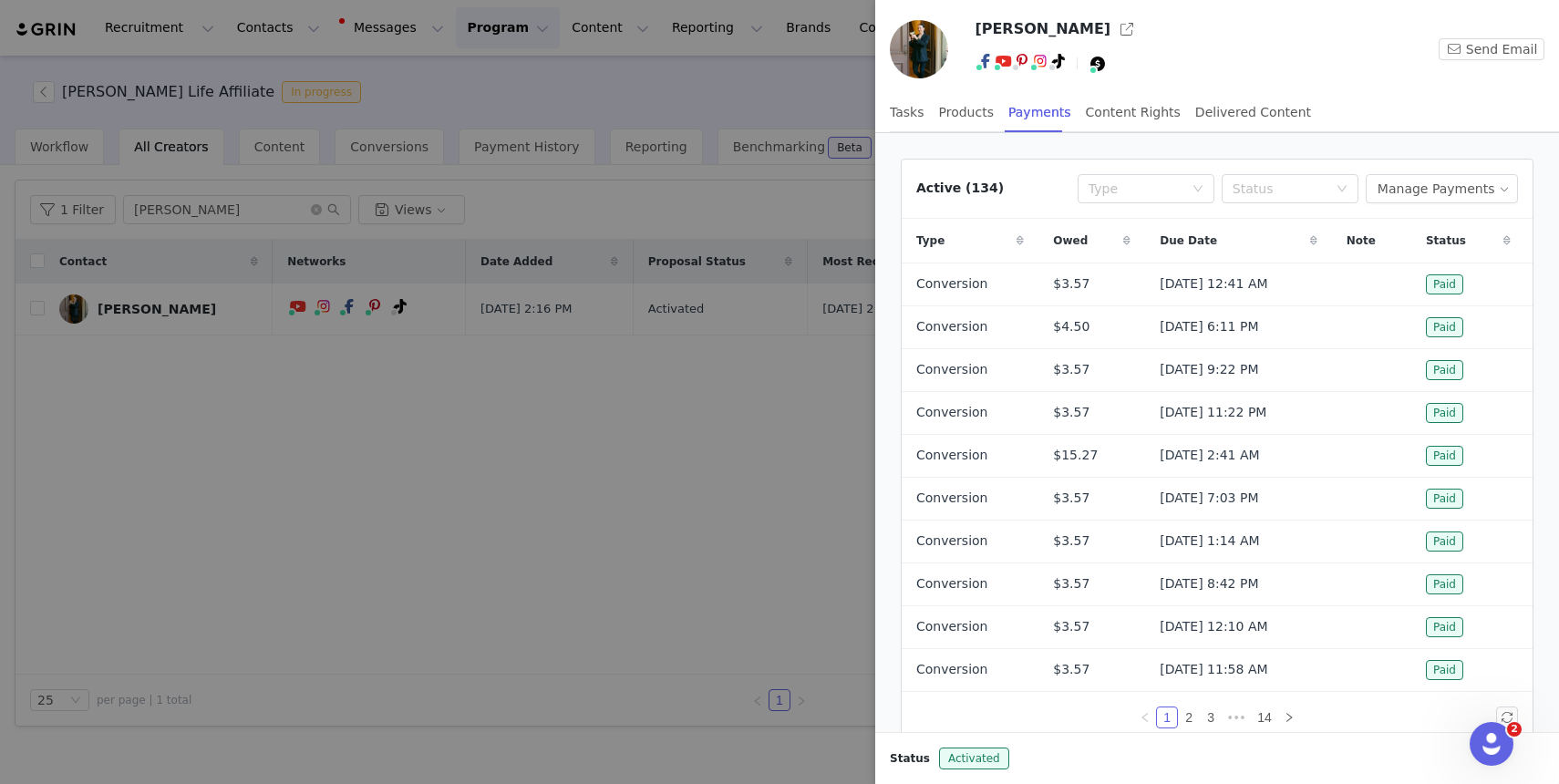
click at [197, 201] on div at bounding box center [780, 392] width 1559 height 784
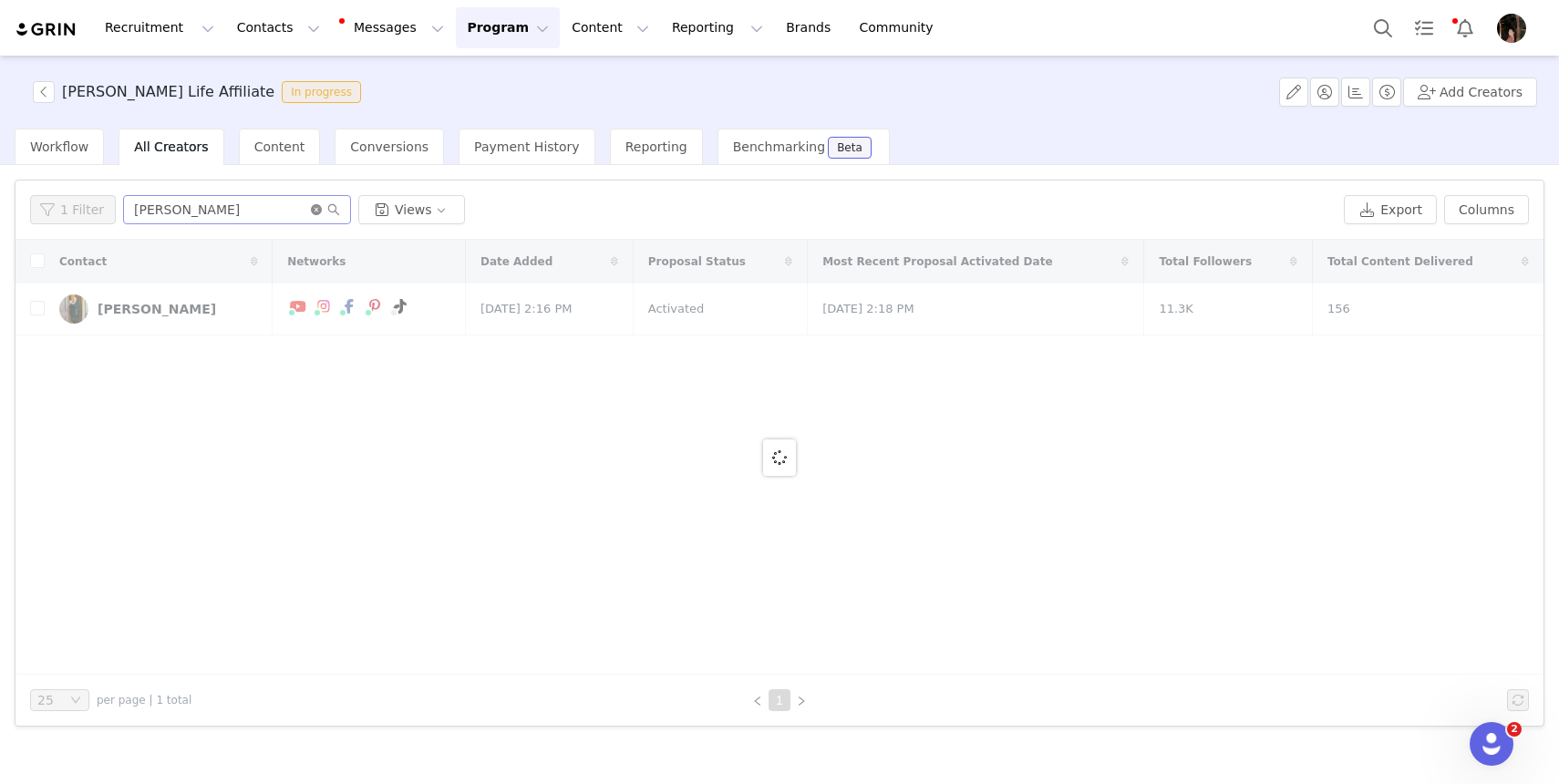
click at [315, 210] on icon "icon: close-circle" at bounding box center [316, 209] width 11 height 11
click at [464, 38] on button "Program Program" at bounding box center [507, 28] width 104 height 41
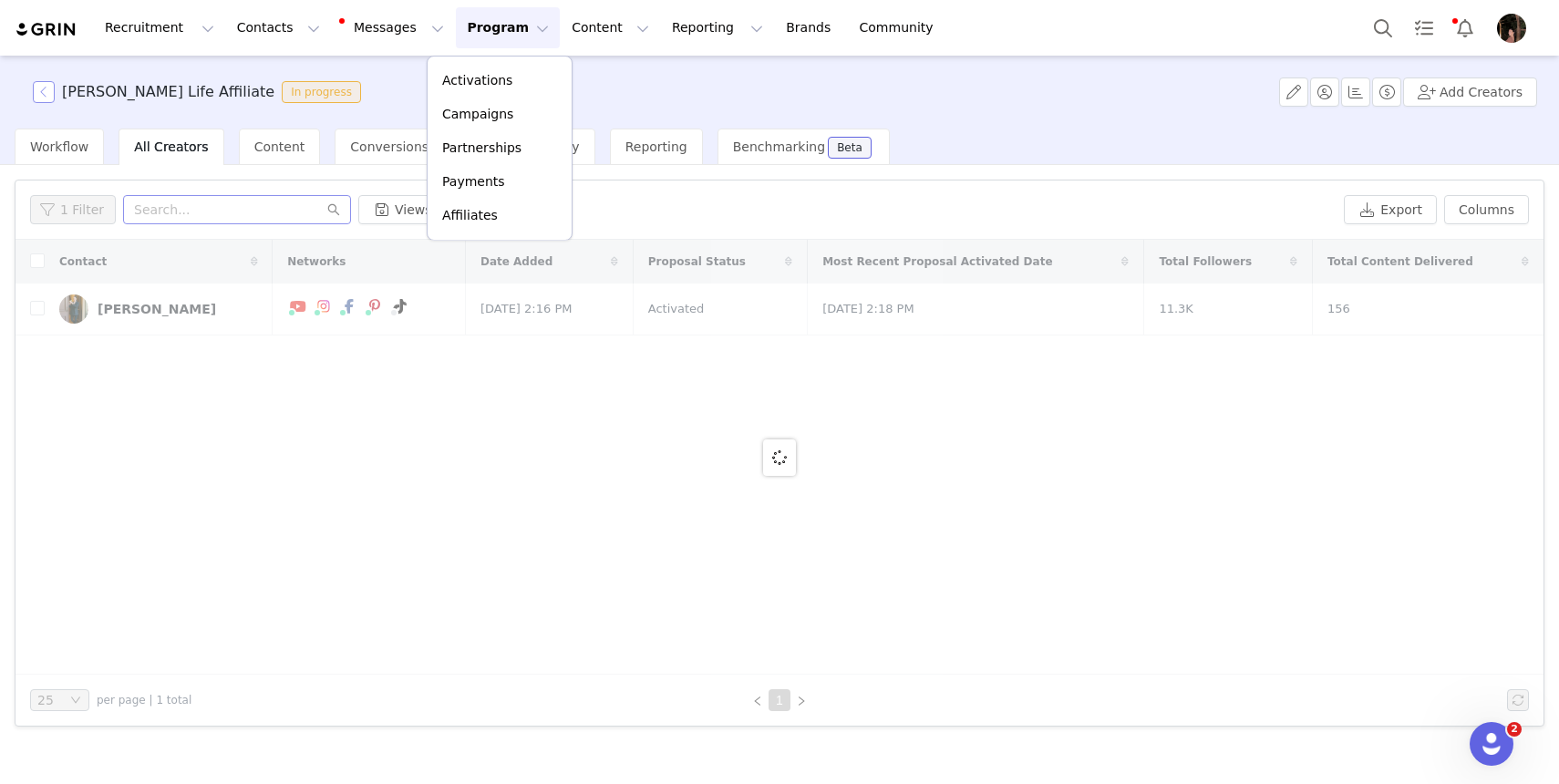
click at [38, 98] on button "button" at bounding box center [43, 92] width 22 height 22
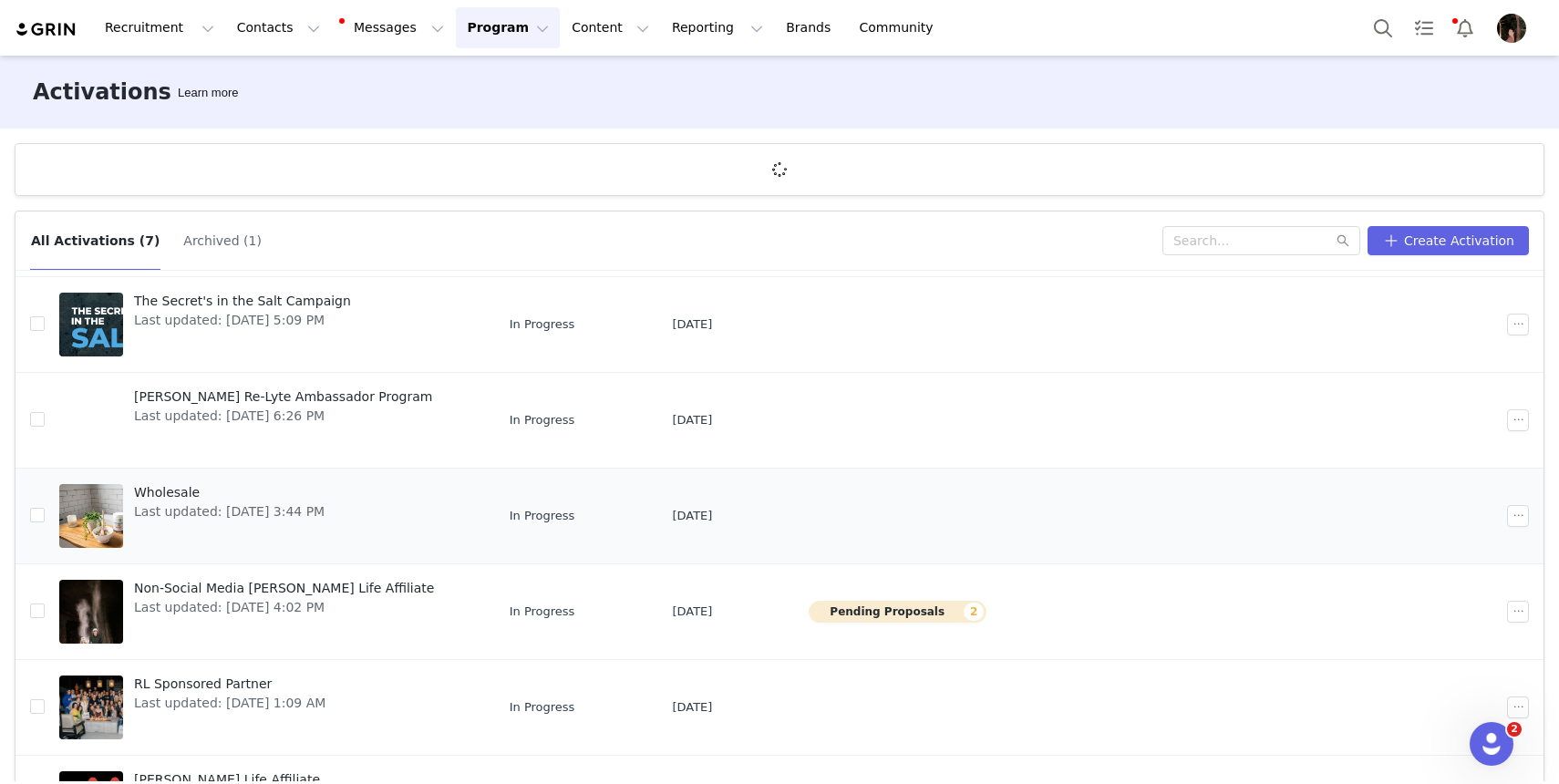
scroll to position [203, 0]
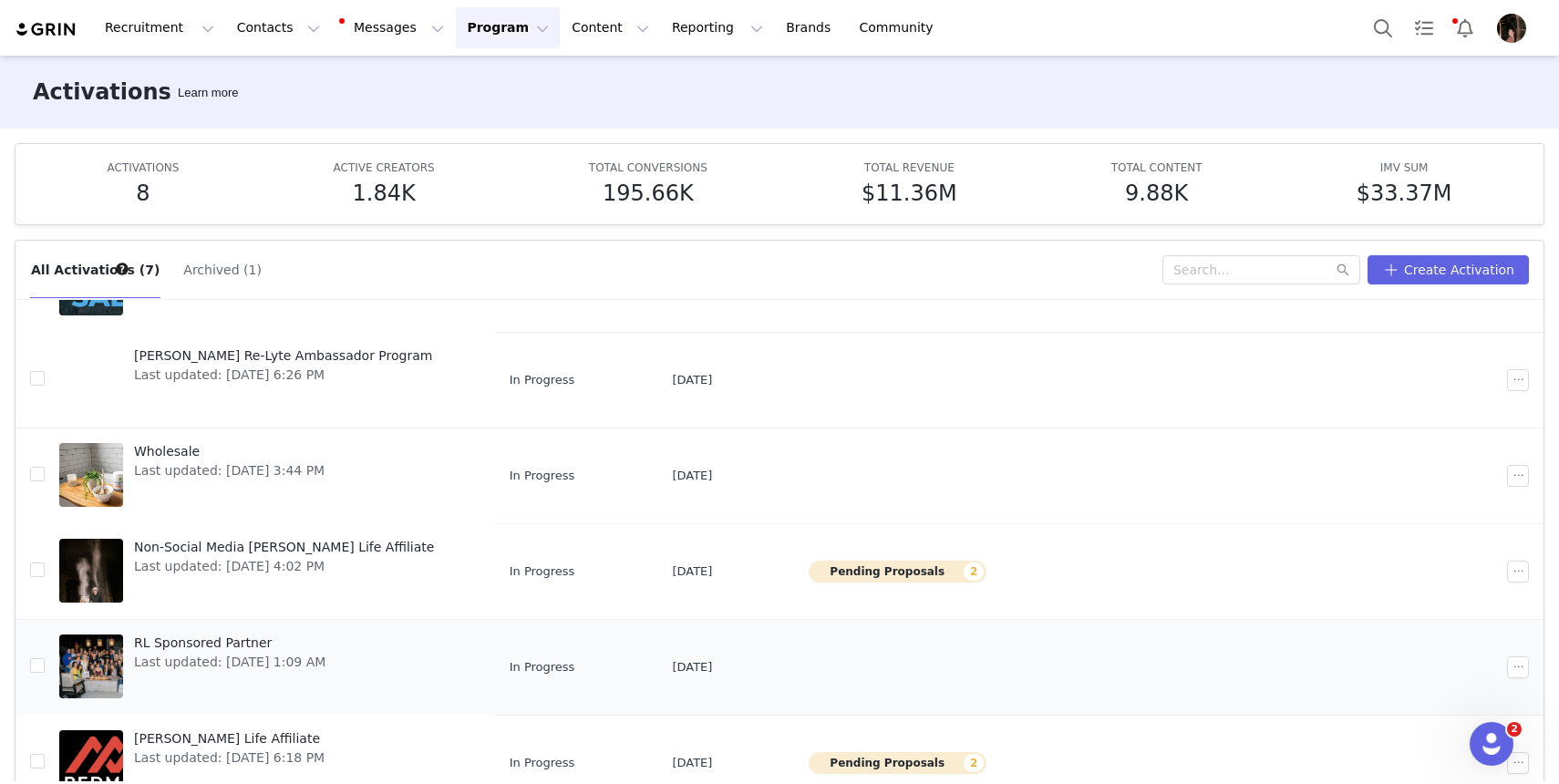
click at [191, 642] on span "RL Sponsored Partner" at bounding box center [229, 644] width 191 height 19
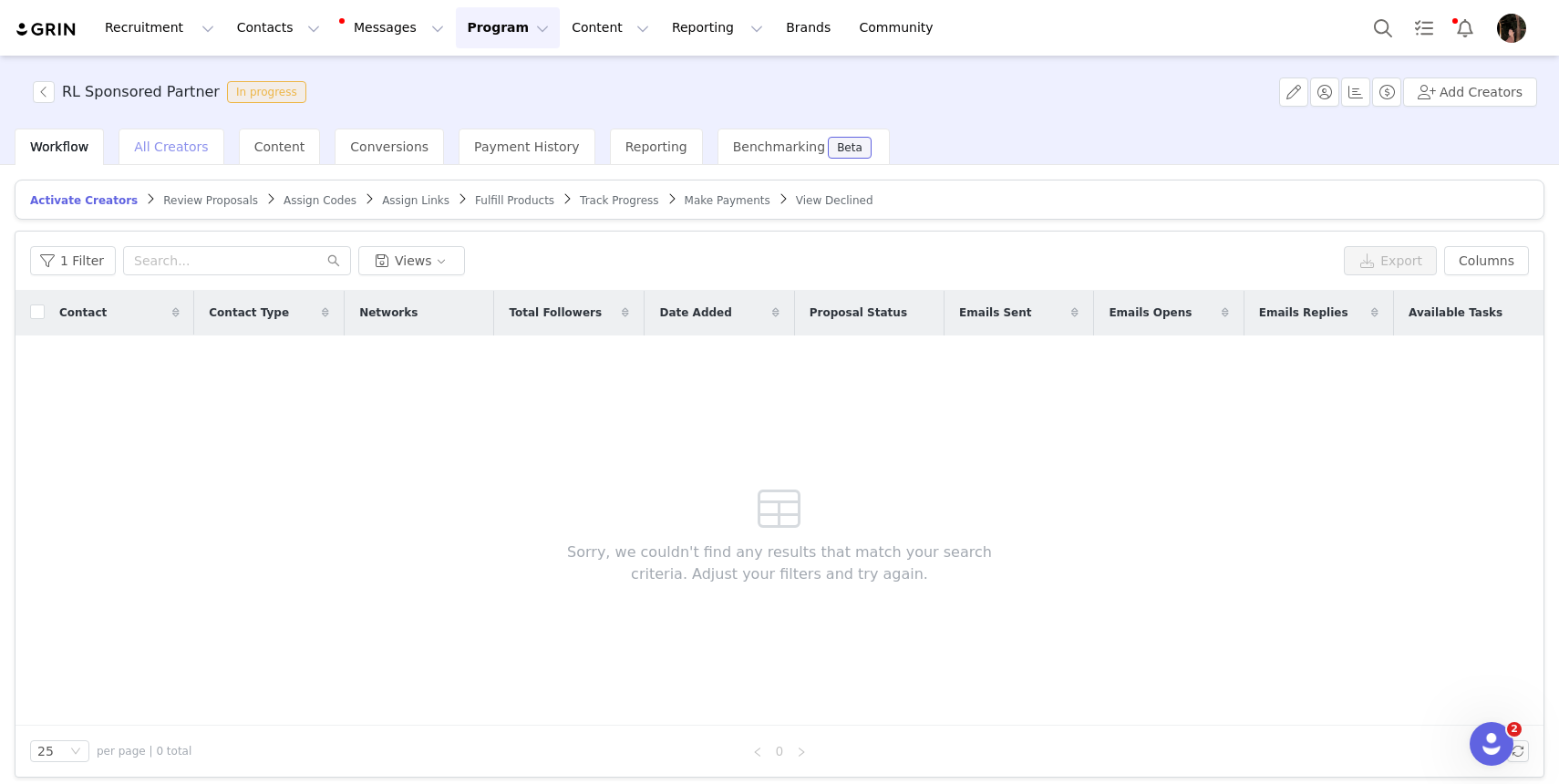
click at [189, 147] on span "All Creators" at bounding box center [170, 146] width 74 height 14
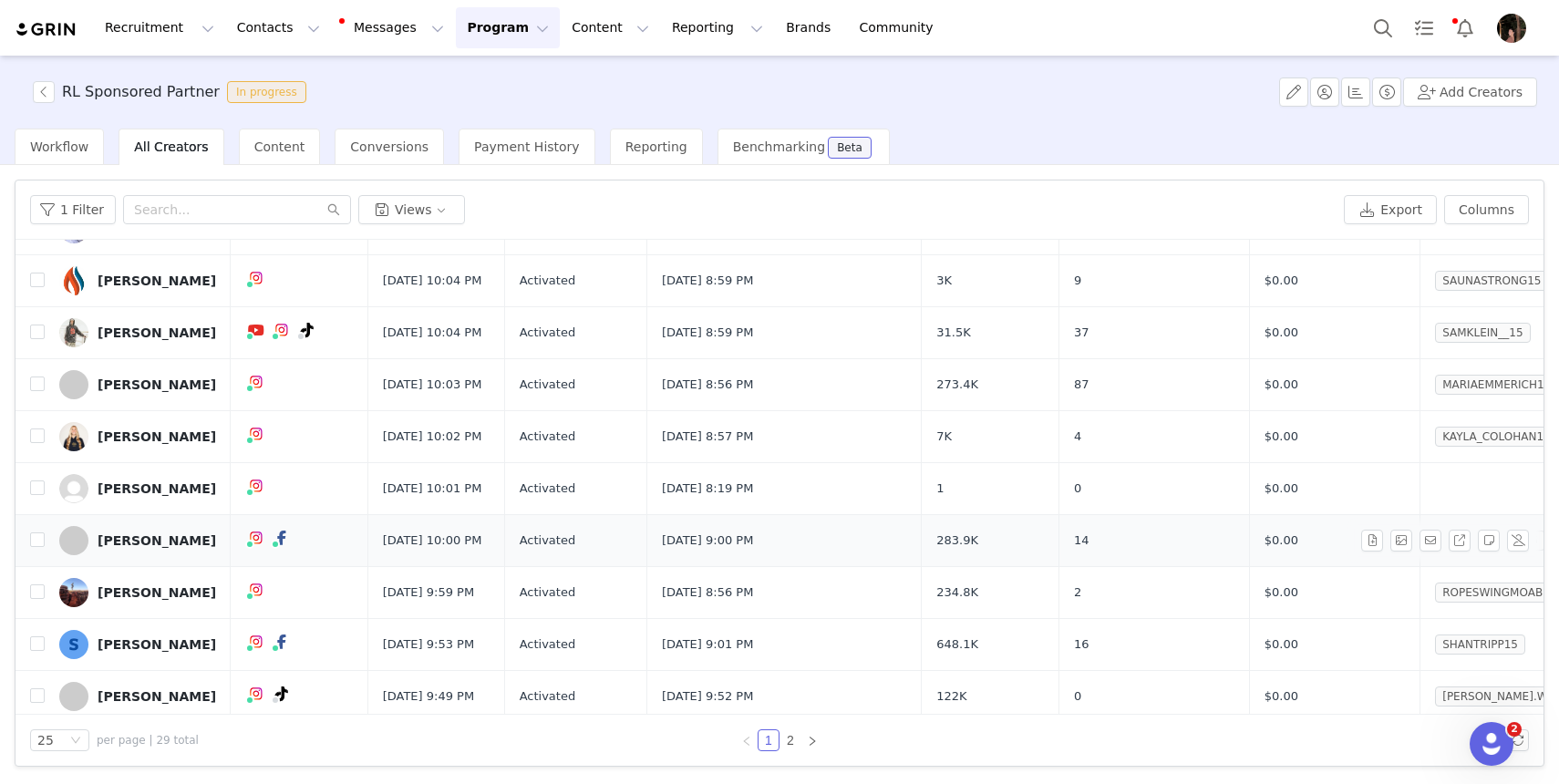
scroll to position [193, 0]
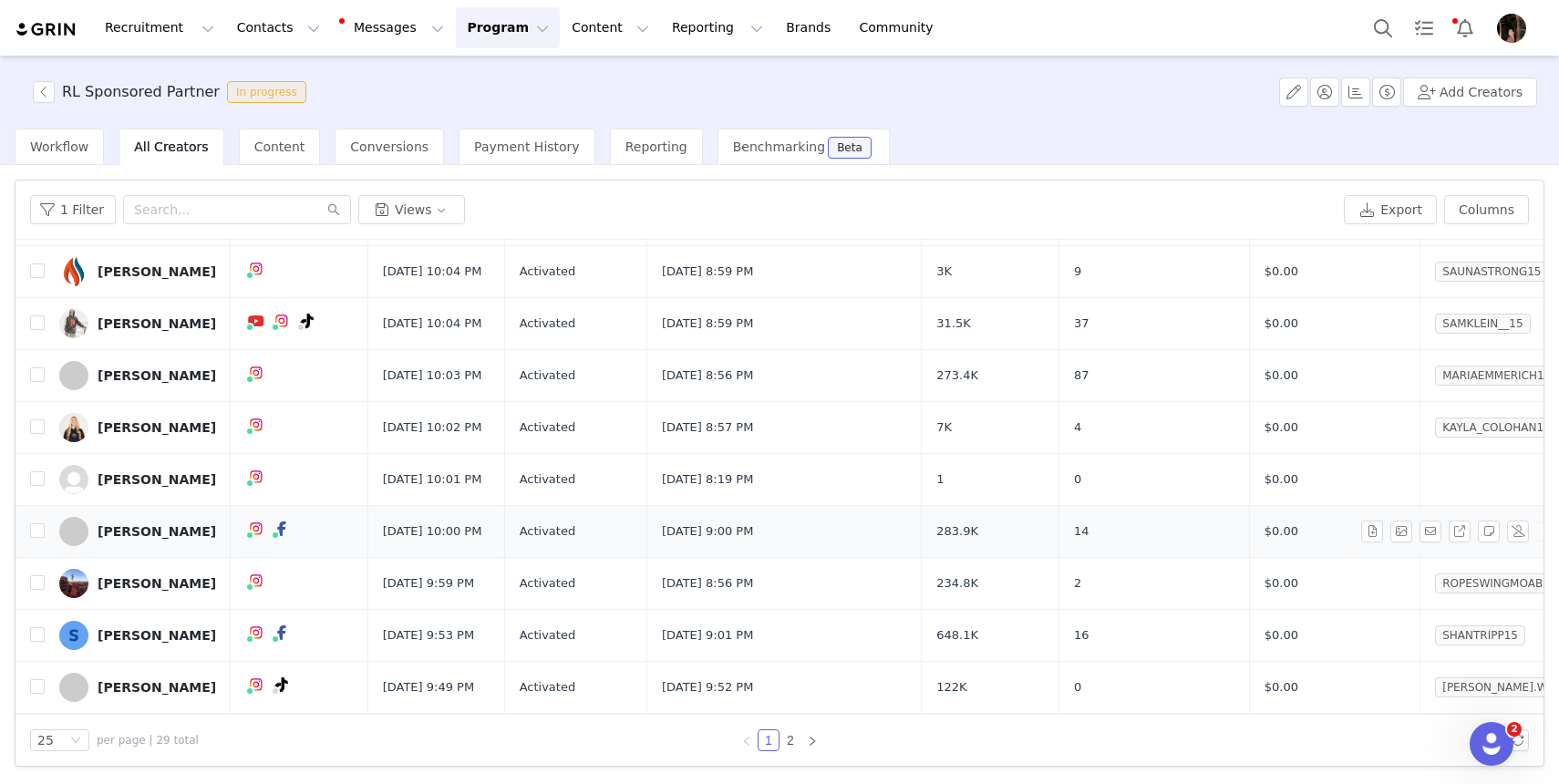
click at [167, 558] on td "[PERSON_NAME]" at bounding box center [138, 532] width 186 height 52
click at [153, 539] on div "[PERSON_NAME]" at bounding box center [157, 531] width 118 height 14
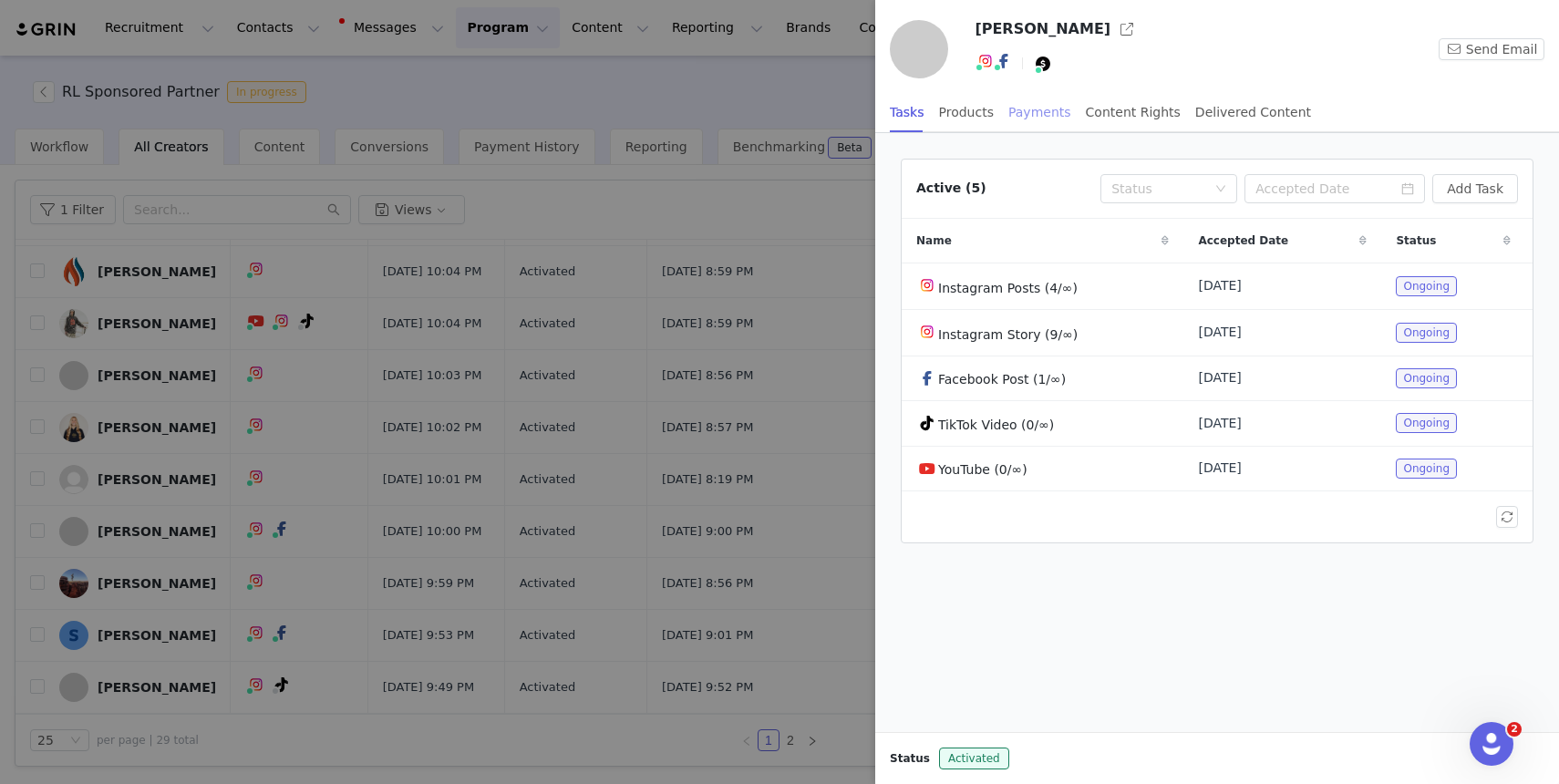
click at [1019, 113] on div "Payments" at bounding box center [1040, 112] width 63 height 41
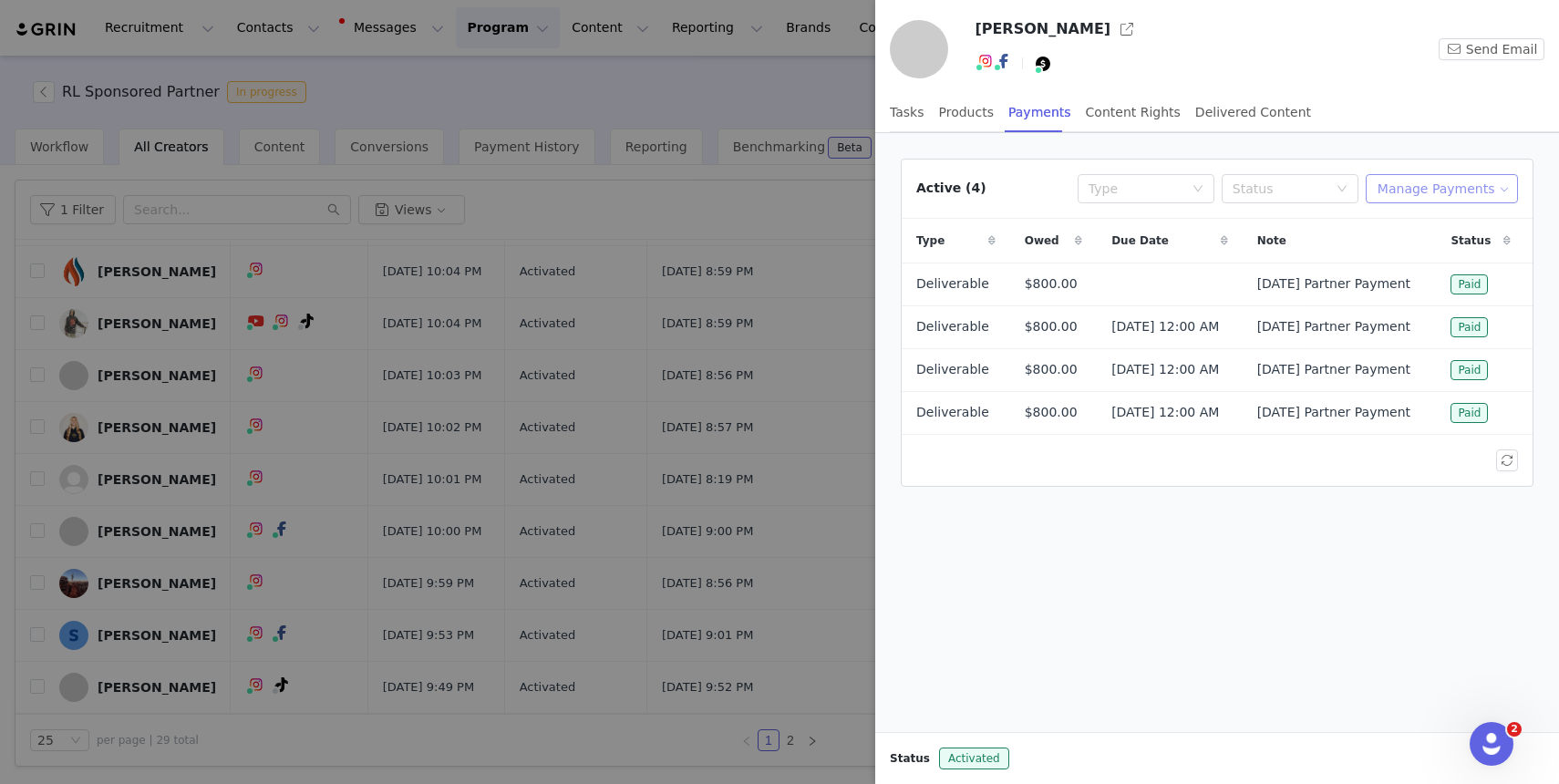
click at [1419, 183] on button "Manage Payments" at bounding box center [1442, 188] width 152 height 30
click at [1420, 248] on span "Add Payable" at bounding box center [1447, 254] width 78 height 20
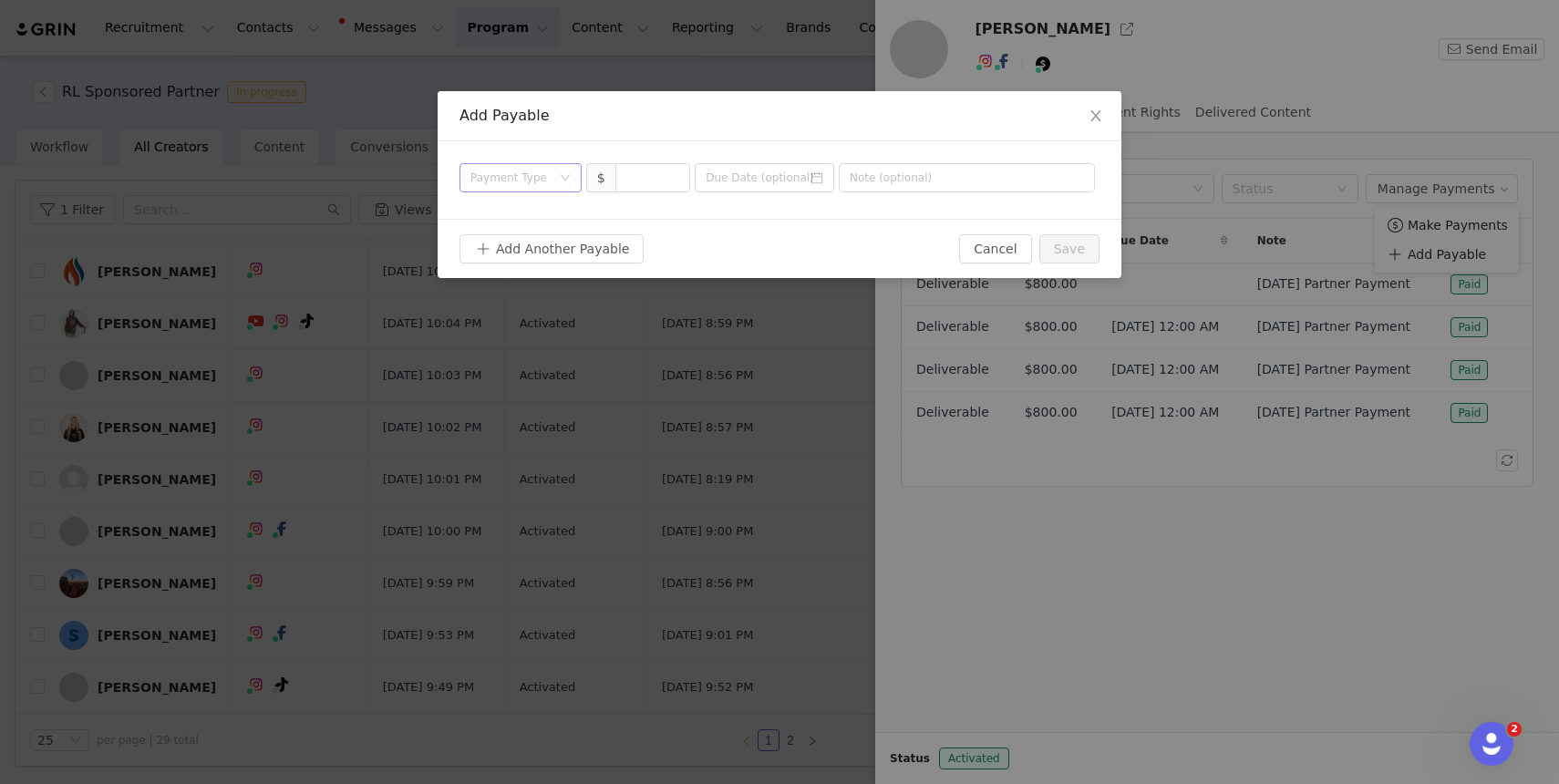
click at [551, 171] on div "Payment Type" at bounding box center [515, 178] width 89 height 28
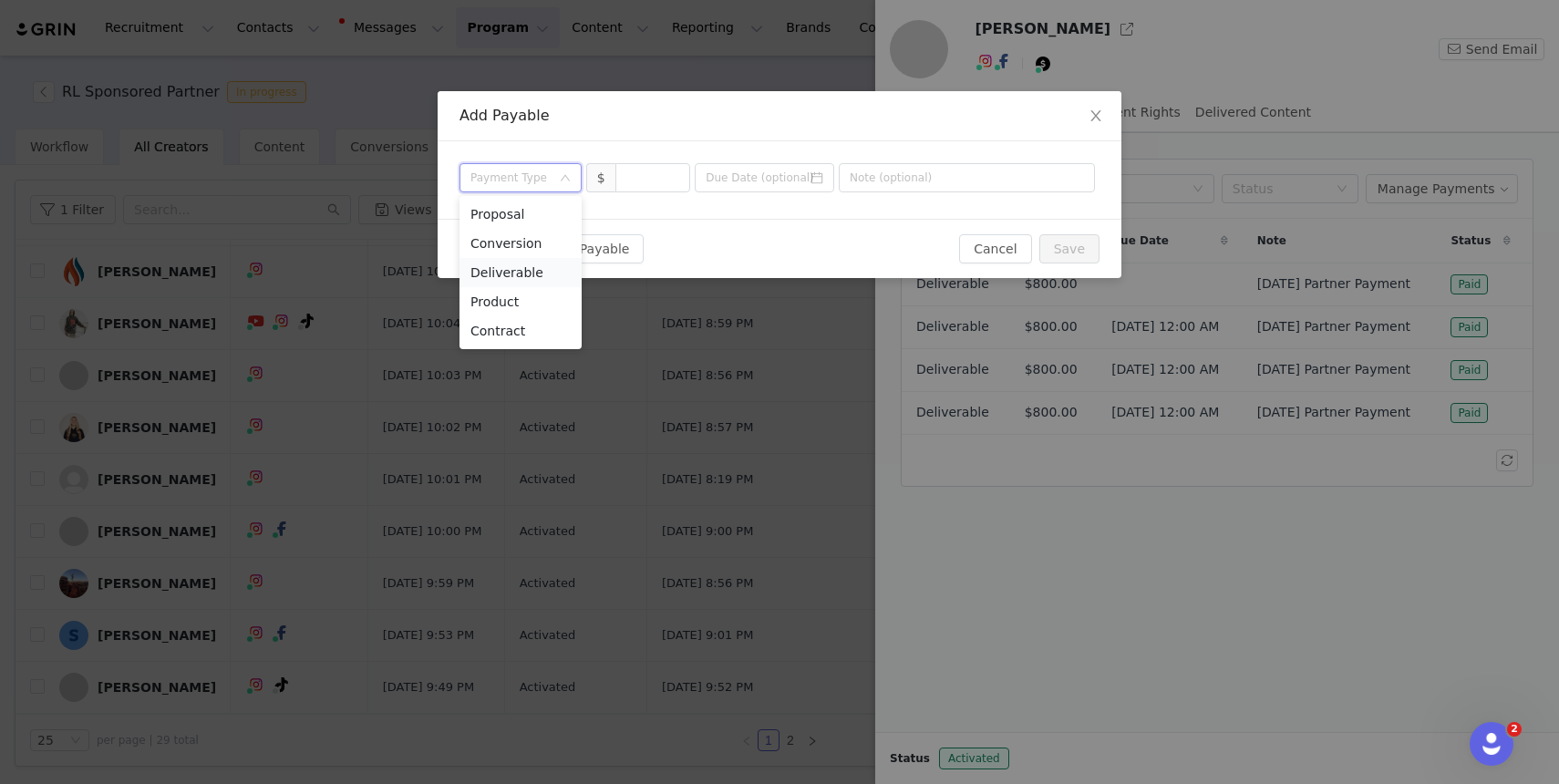
click at [535, 271] on li "Deliverable" at bounding box center [521, 272] width 122 height 30
click at [645, 184] on input at bounding box center [652, 178] width 74 height 28
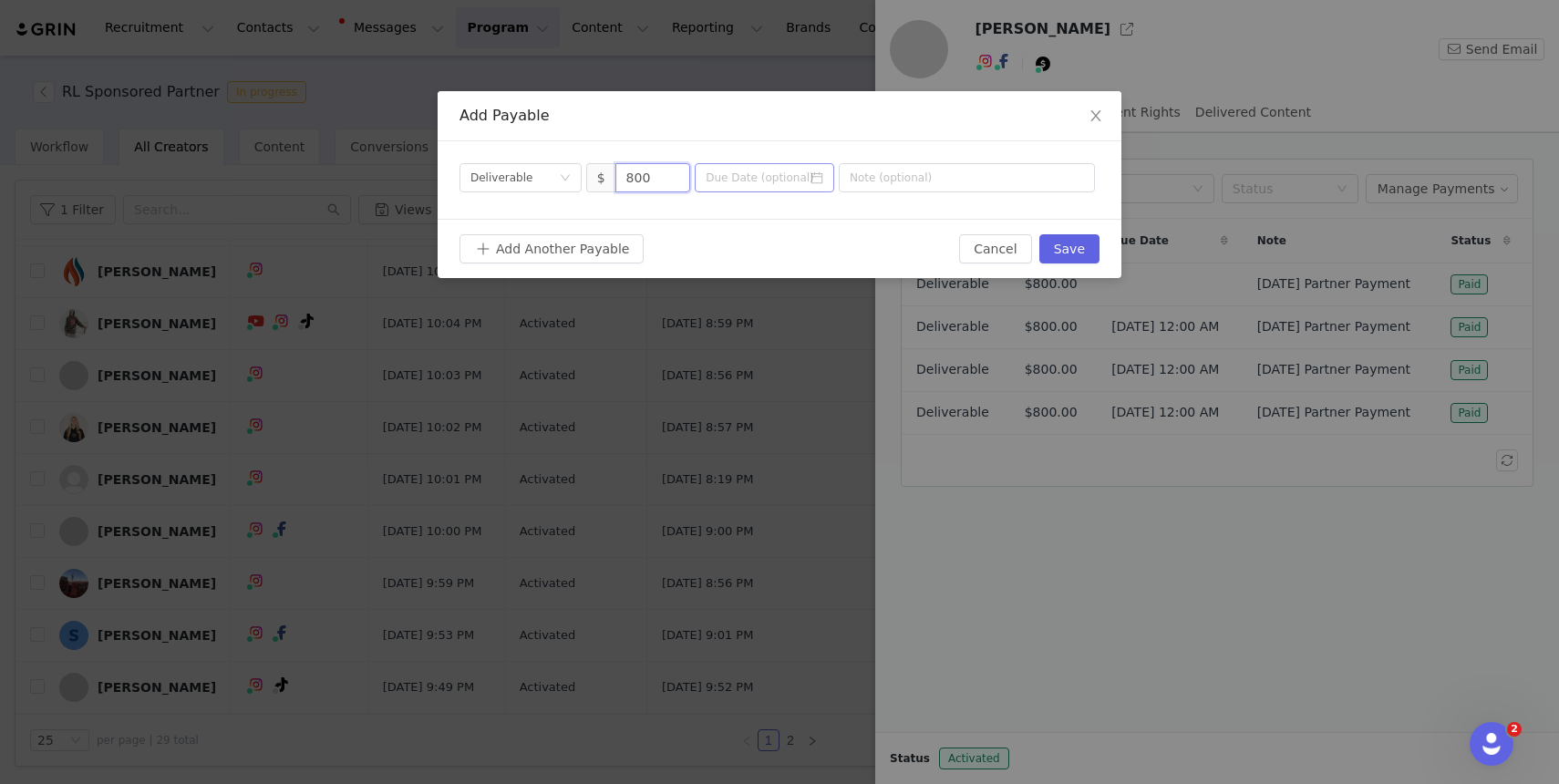
type input "800"
click at [795, 175] on input at bounding box center [764, 178] width 139 height 30
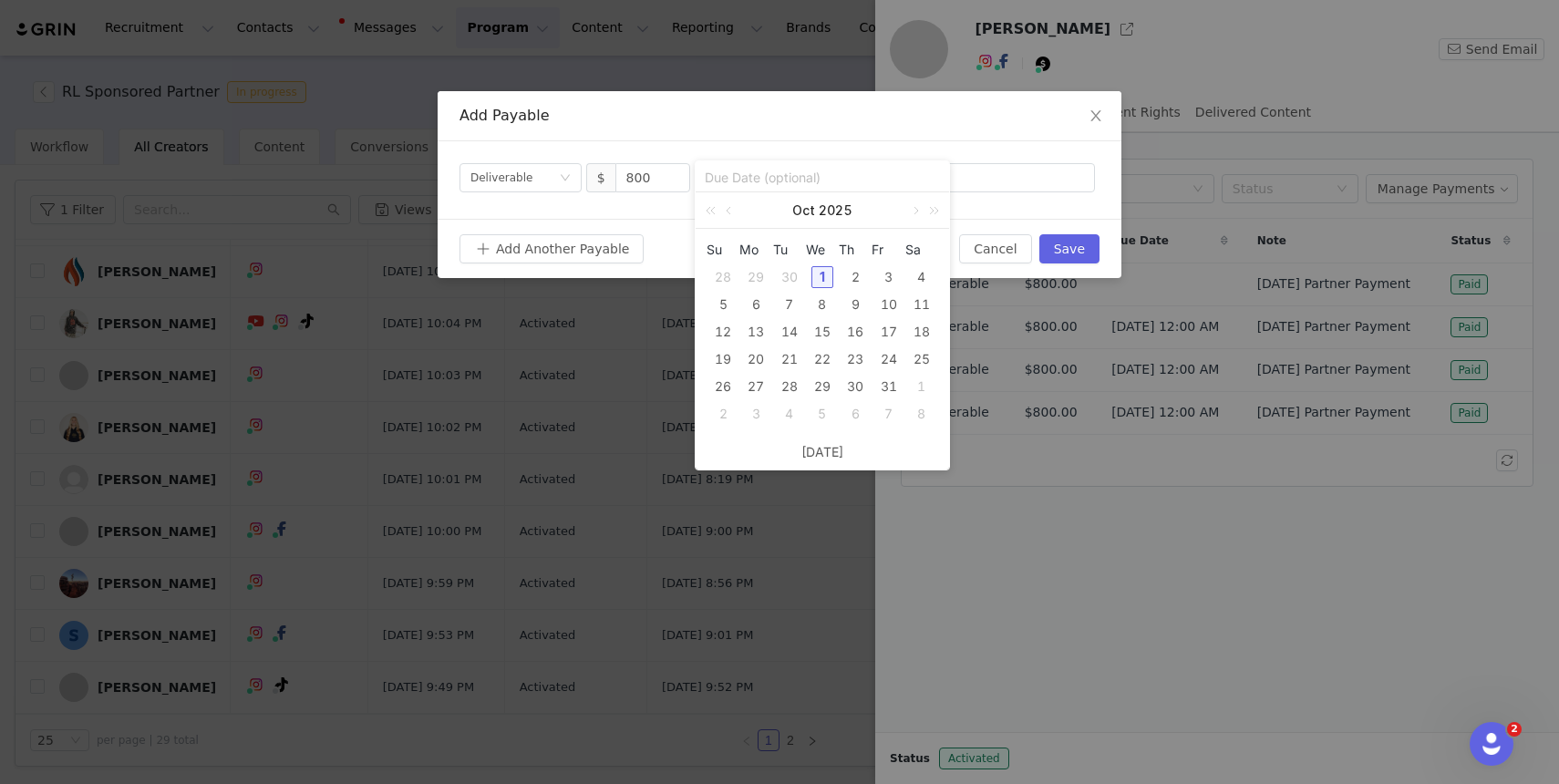
click at [821, 284] on div "1" at bounding box center [822, 277] width 22 height 22
type input "[DATE]"
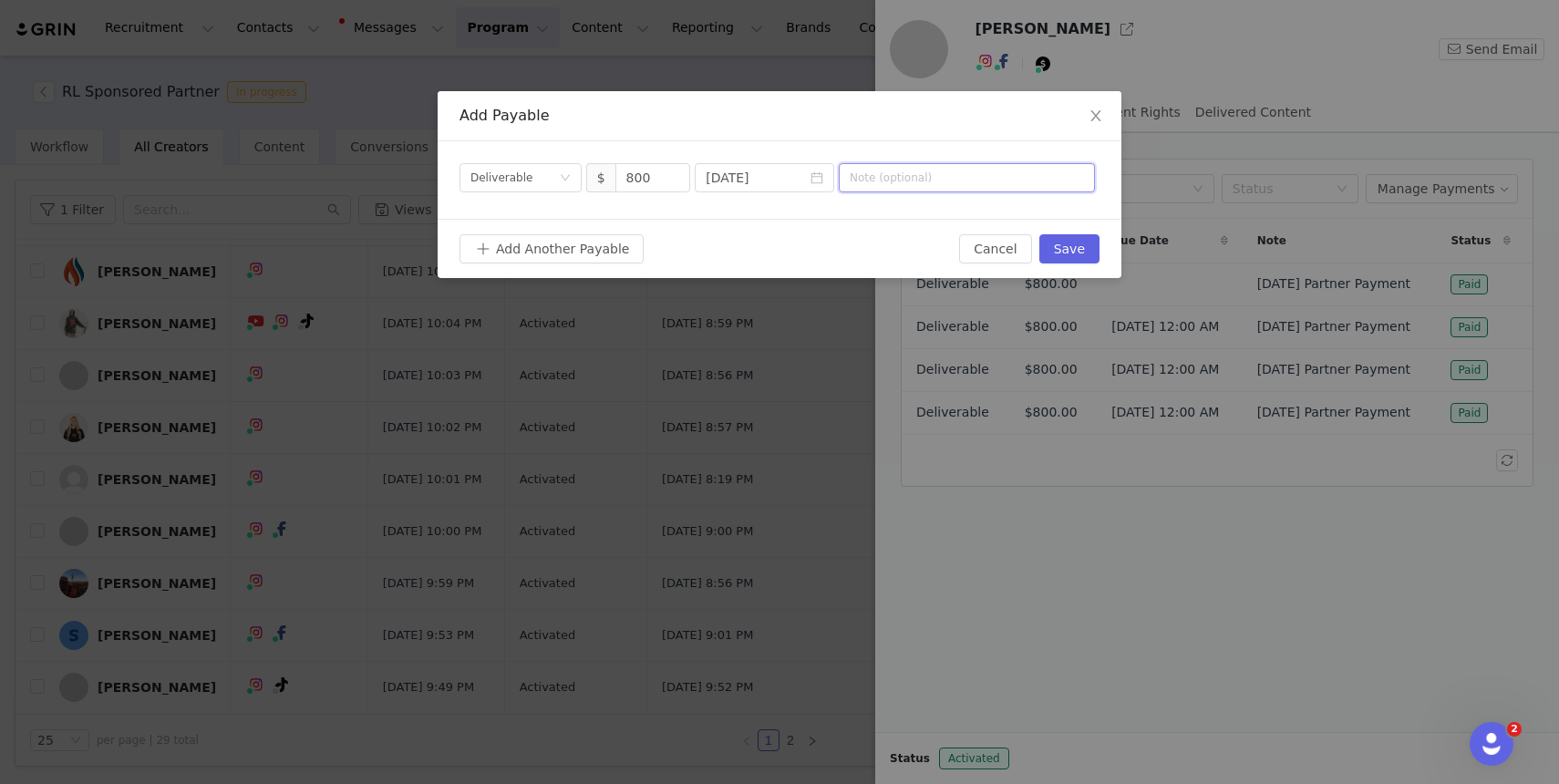
click at [915, 179] on input "text" at bounding box center [967, 178] width 256 height 30
type input "[DATE] Partner Payment"
click at [1071, 247] on button "Save" at bounding box center [1069, 248] width 60 height 30
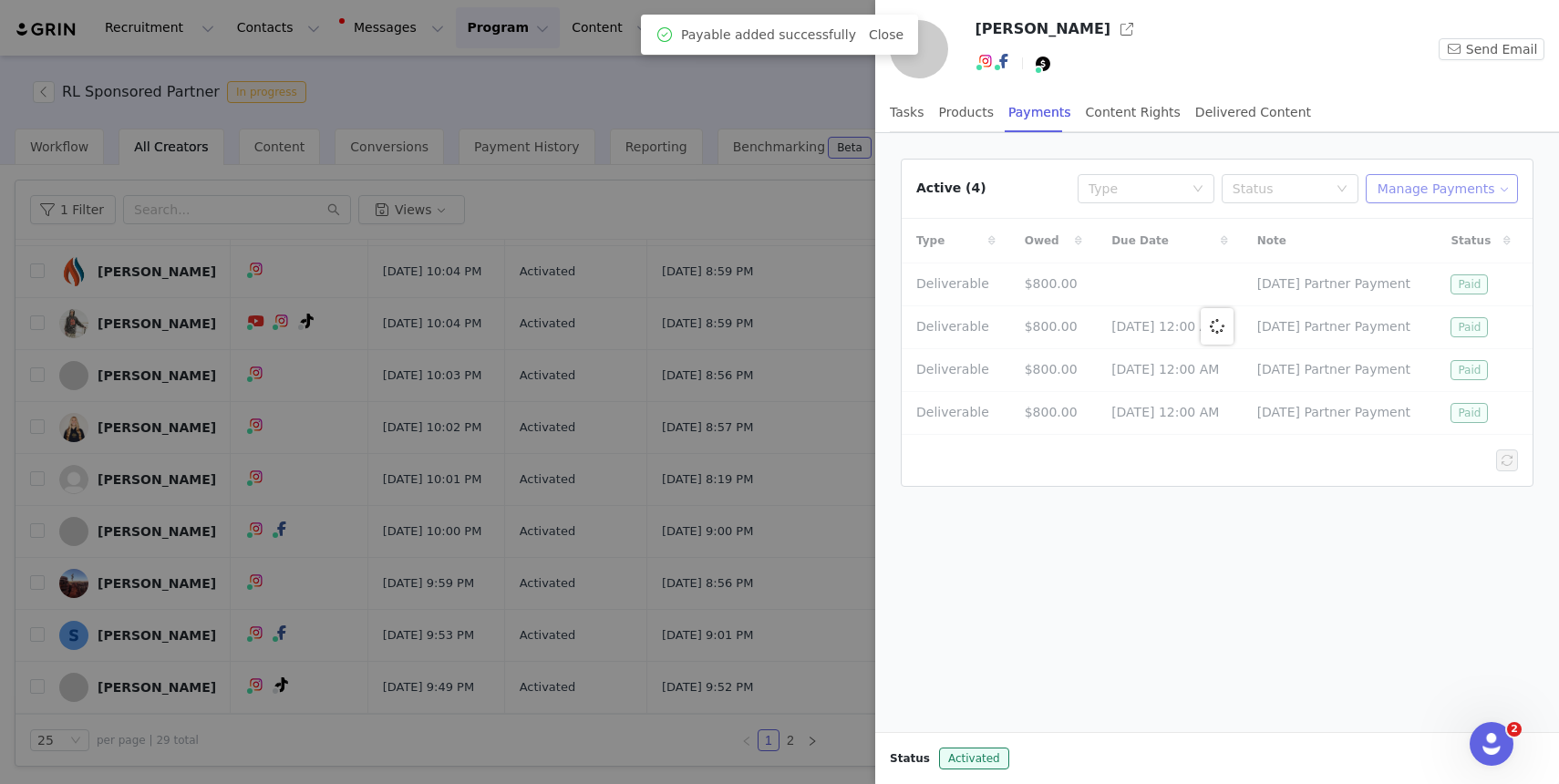
click at [1442, 192] on button "Manage Payments" at bounding box center [1442, 188] width 152 height 30
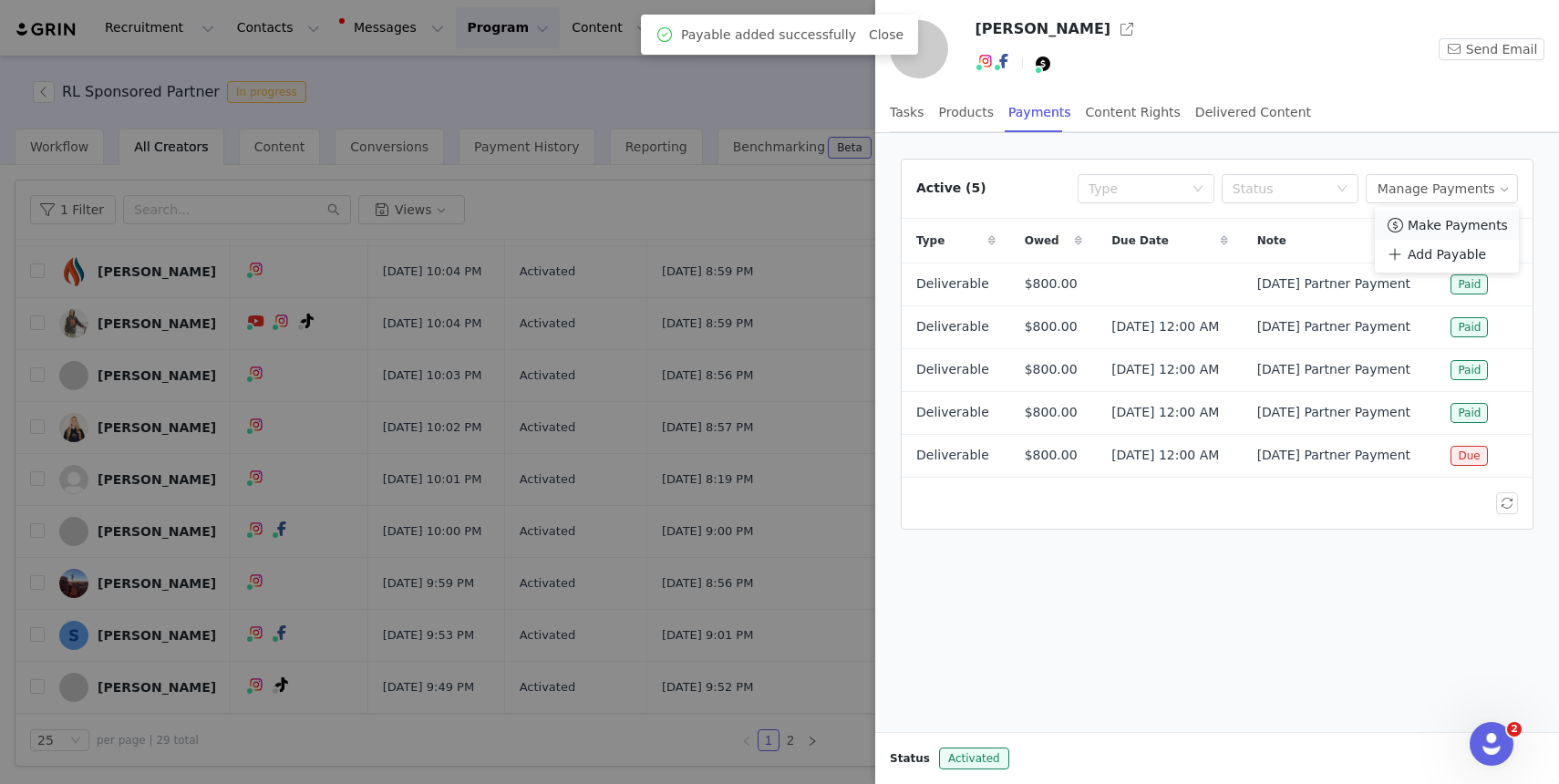
click at [1438, 226] on span "Make Payments" at bounding box center [1458, 224] width 100 height 20
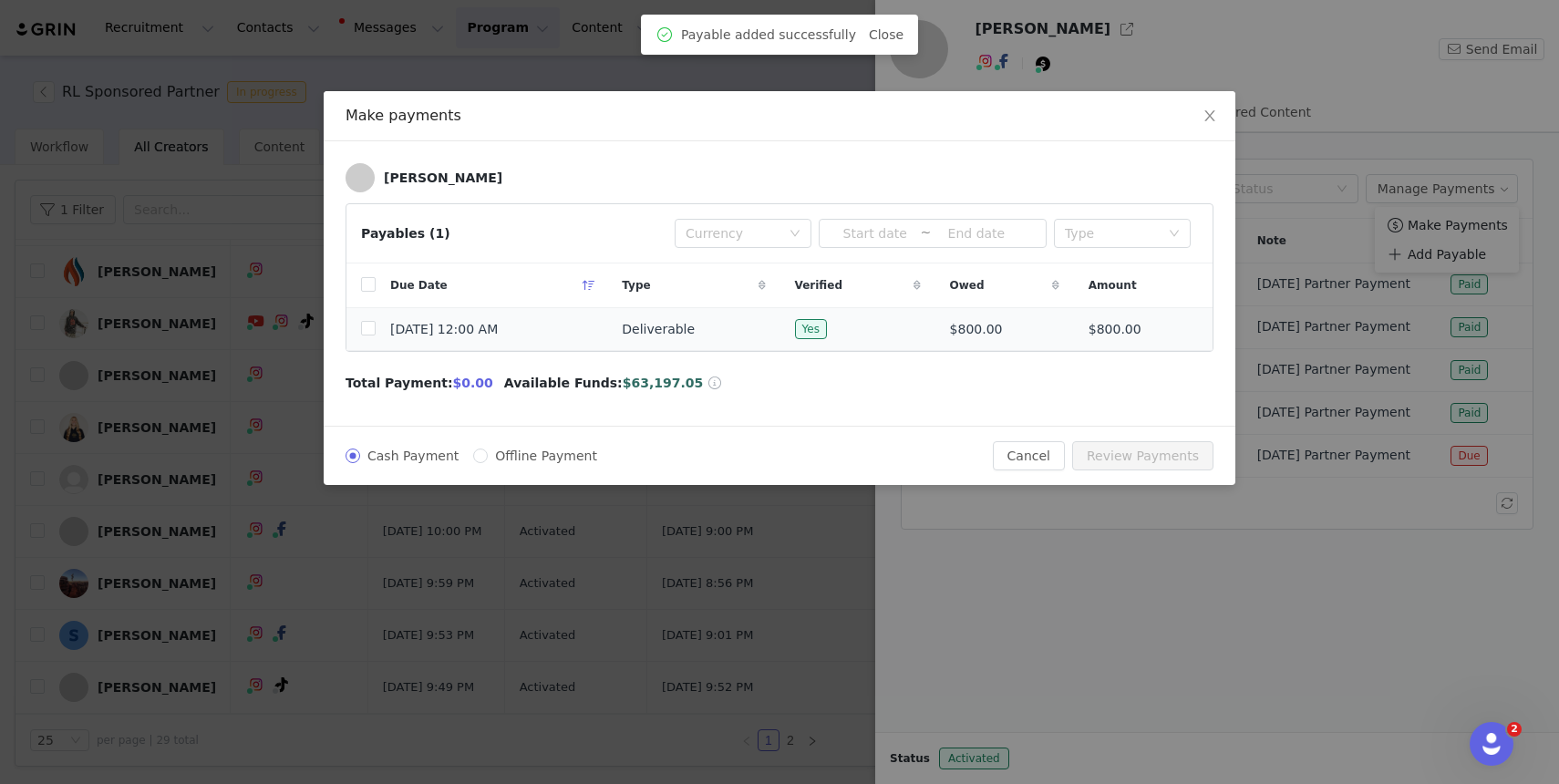
click at [359, 330] on td at bounding box center [361, 329] width 30 height 43
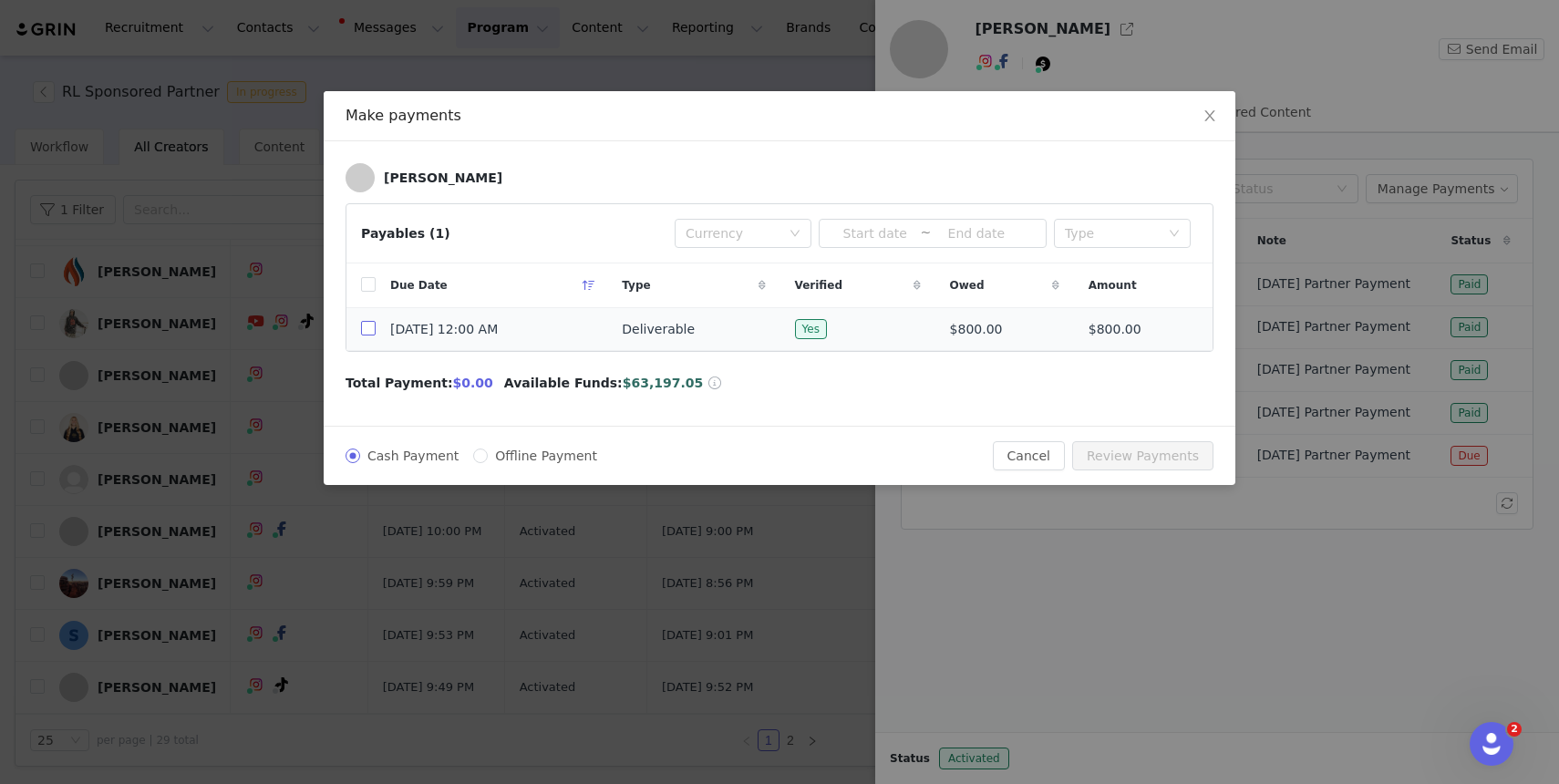
click at [370, 330] on input "checkbox" at bounding box center [368, 328] width 14 height 14
checkbox input "true"
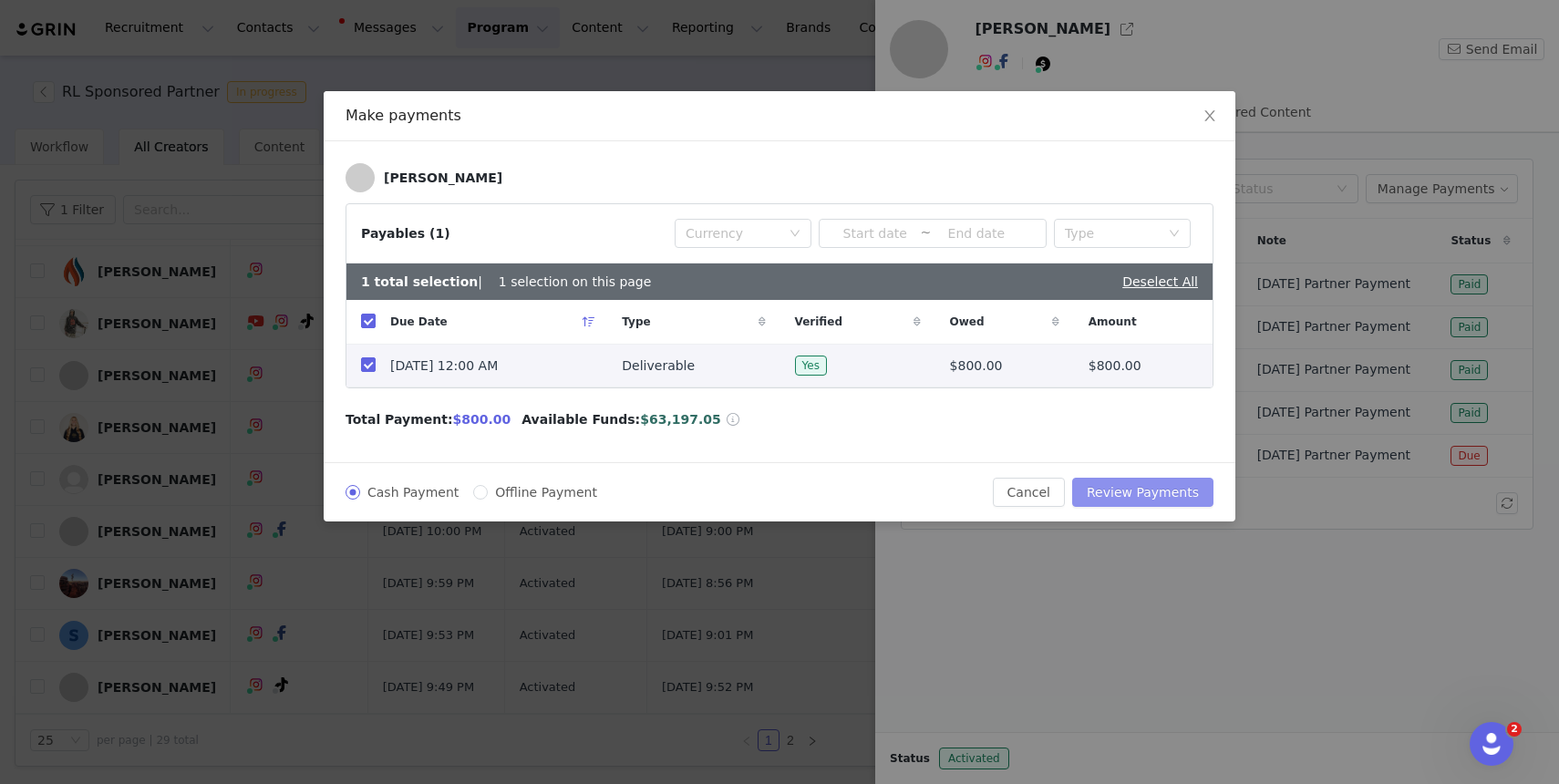
click at [1143, 489] on button "Review Payments" at bounding box center [1143, 492] width 141 height 30
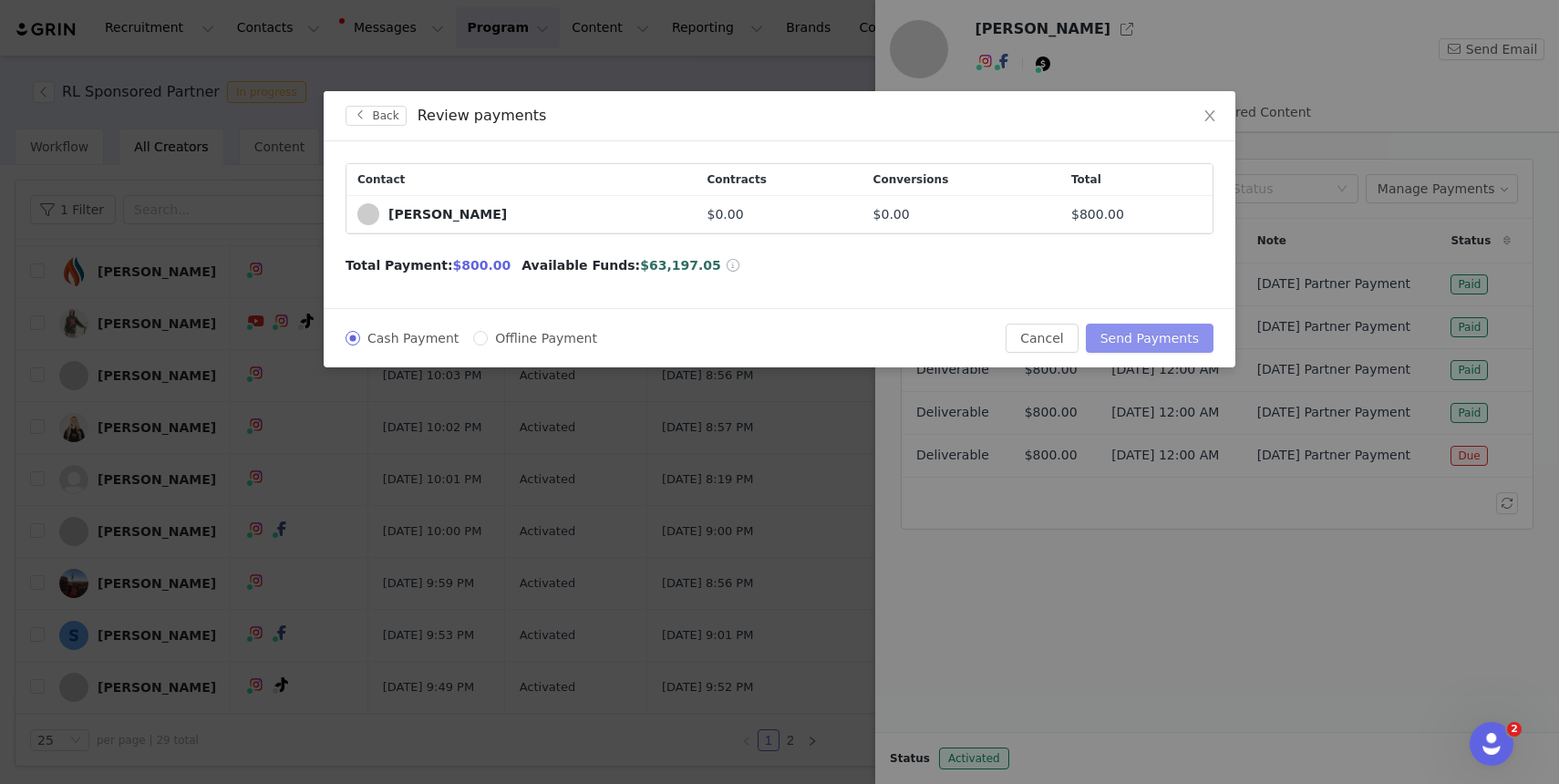
click at [1136, 339] on button "Send Payments" at bounding box center [1150, 338] width 128 height 30
